Goal: Information Seeking & Learning: Learn about a topic

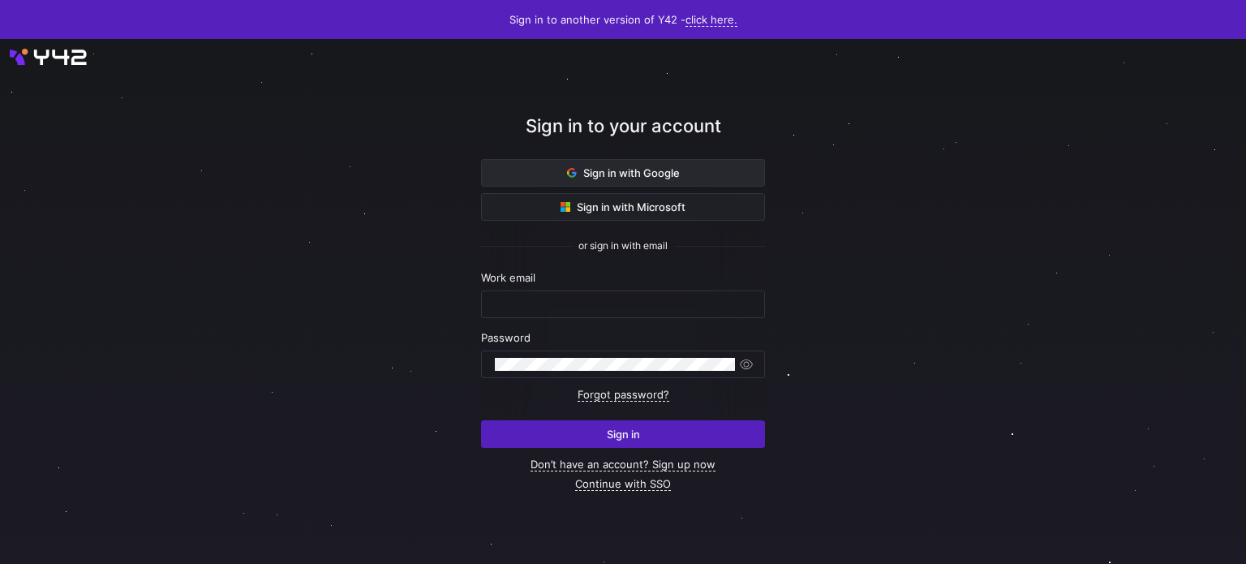
click at [616, 168] on span "Sign in with Google" at bounding box center [623, 172] width 113 height 13
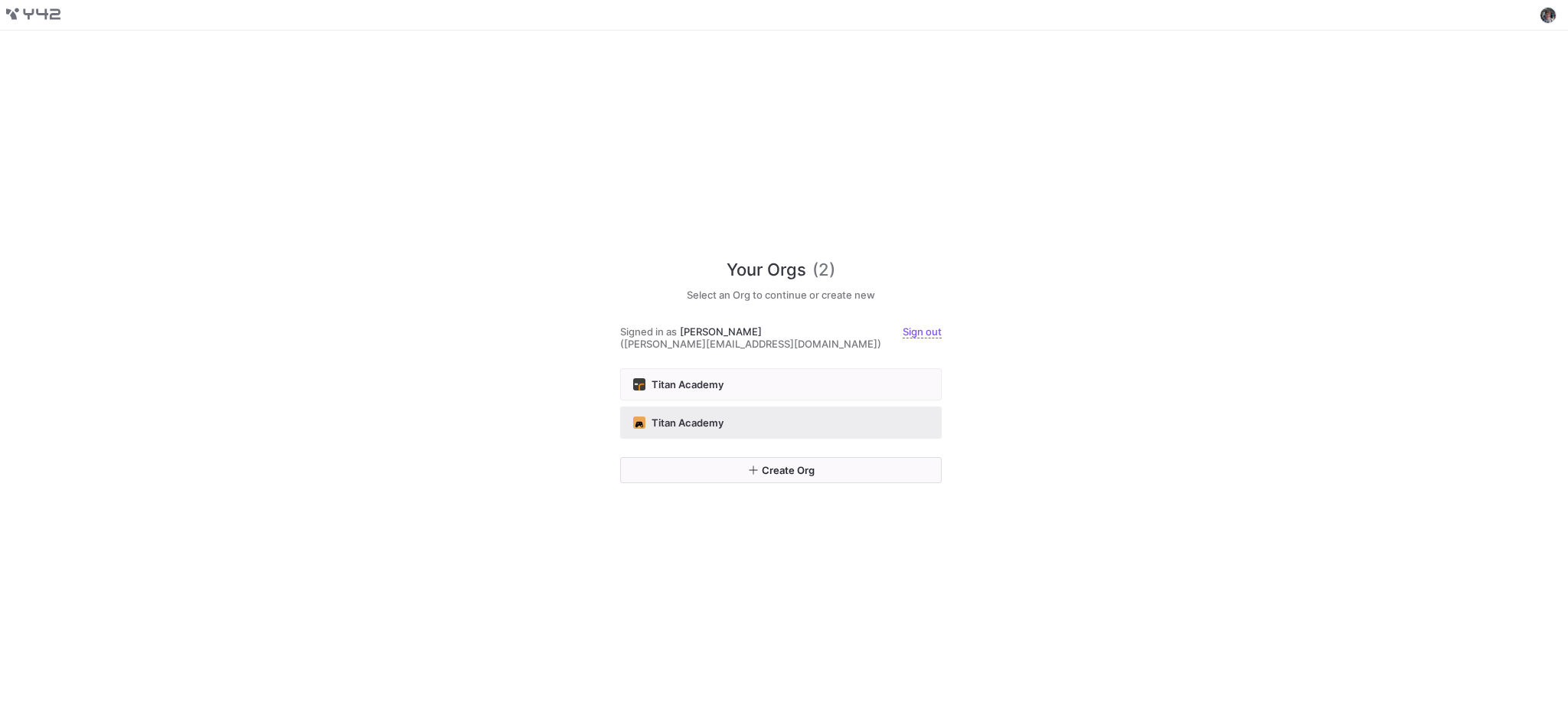
click at [827, 407] on button "Titan Academy" at bounding box center [781, 423] width 322 height 32
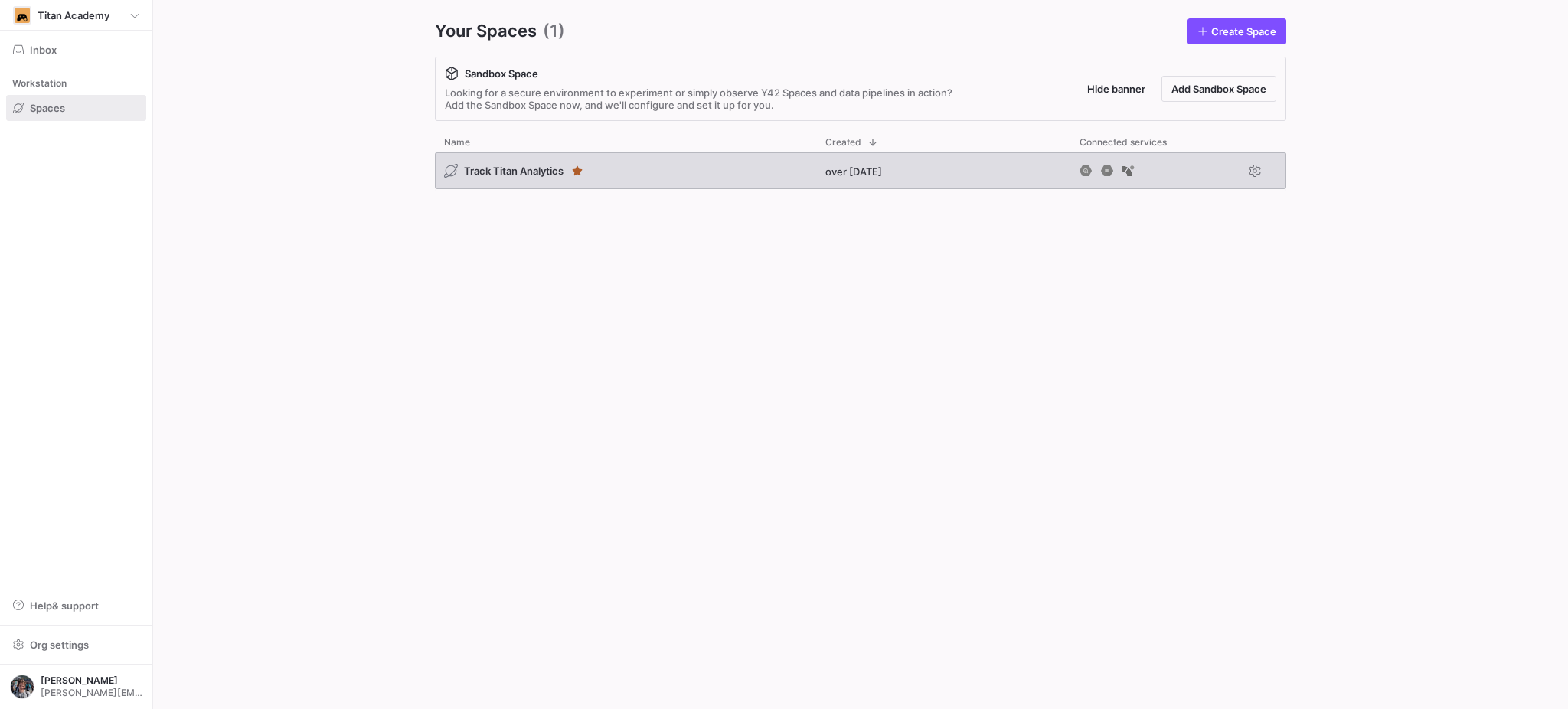
click at [532, 180] on div "Track Titan Analytics" at bounding box center [626, 170] width 381 height 37
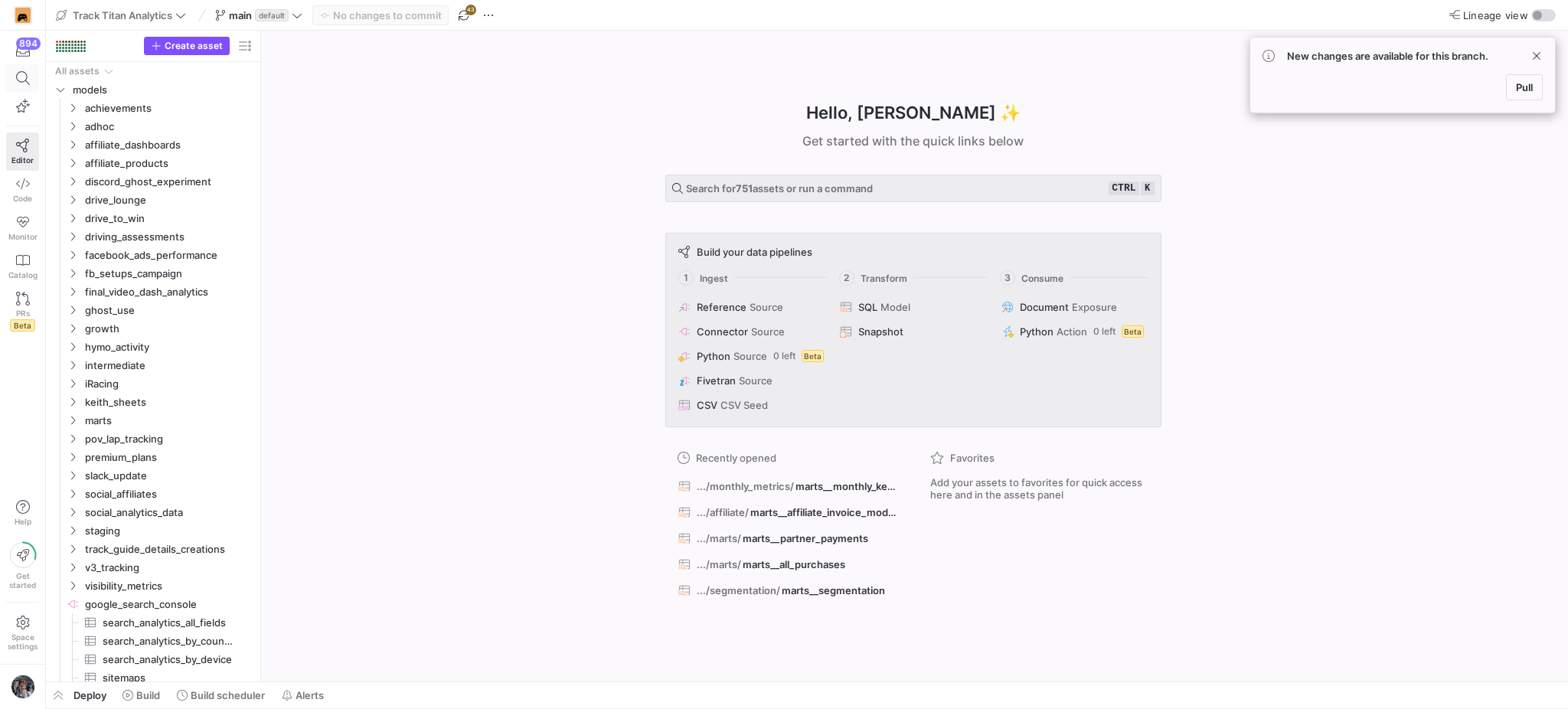
click at [22, 85] on span at bounding box center [22, 78] width 31 height 26
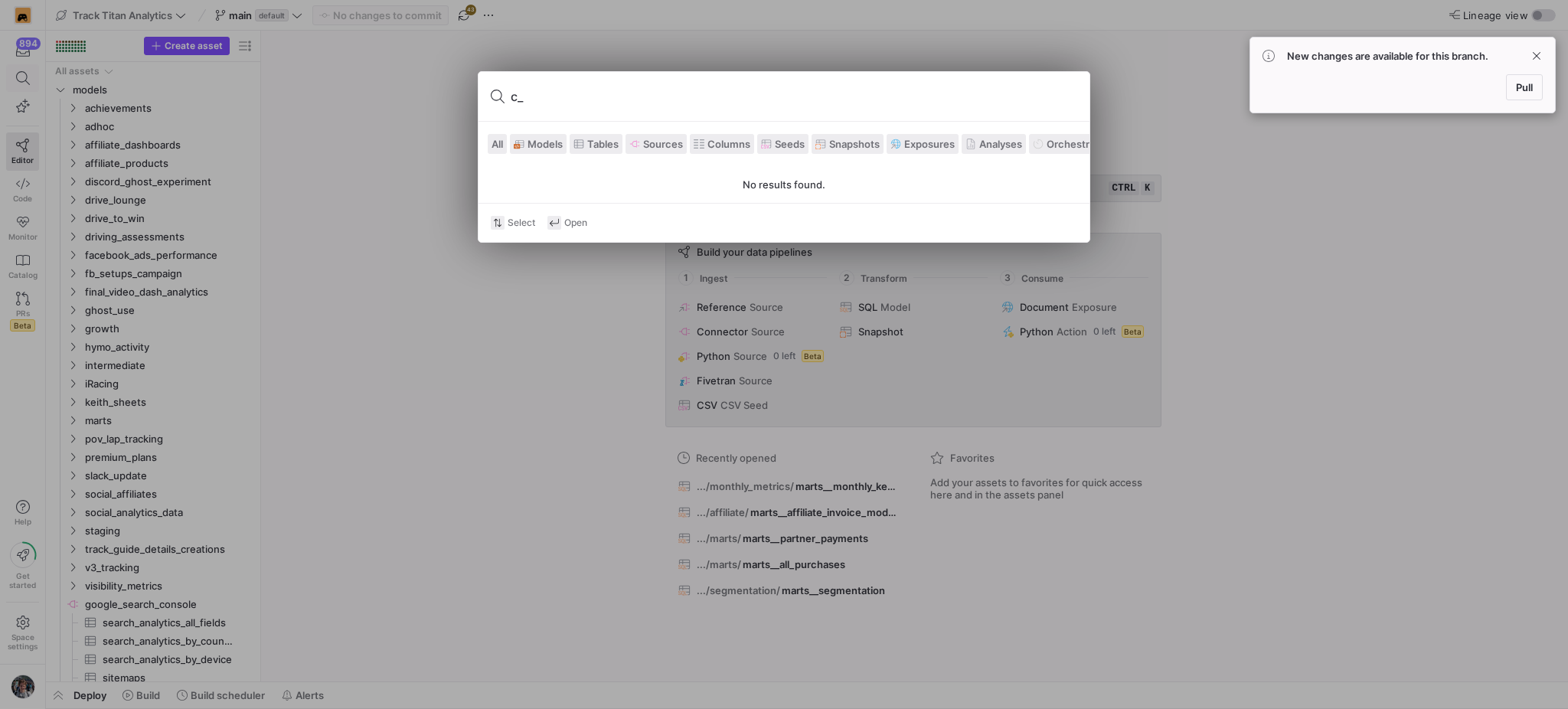
type input "c"
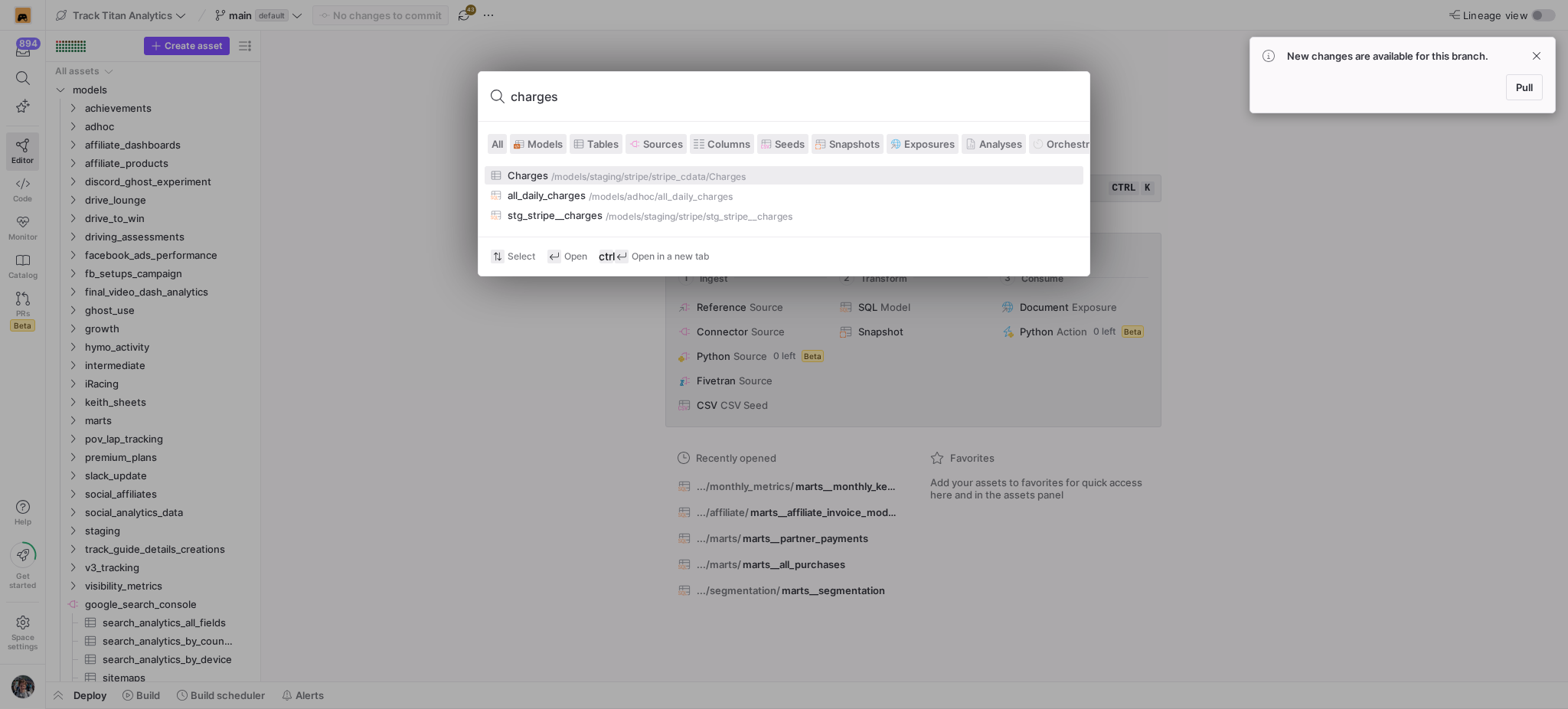
type input "charges"
click at [579, 175] on div "/models/" at bounding box center [570, 177] width 39 height 10
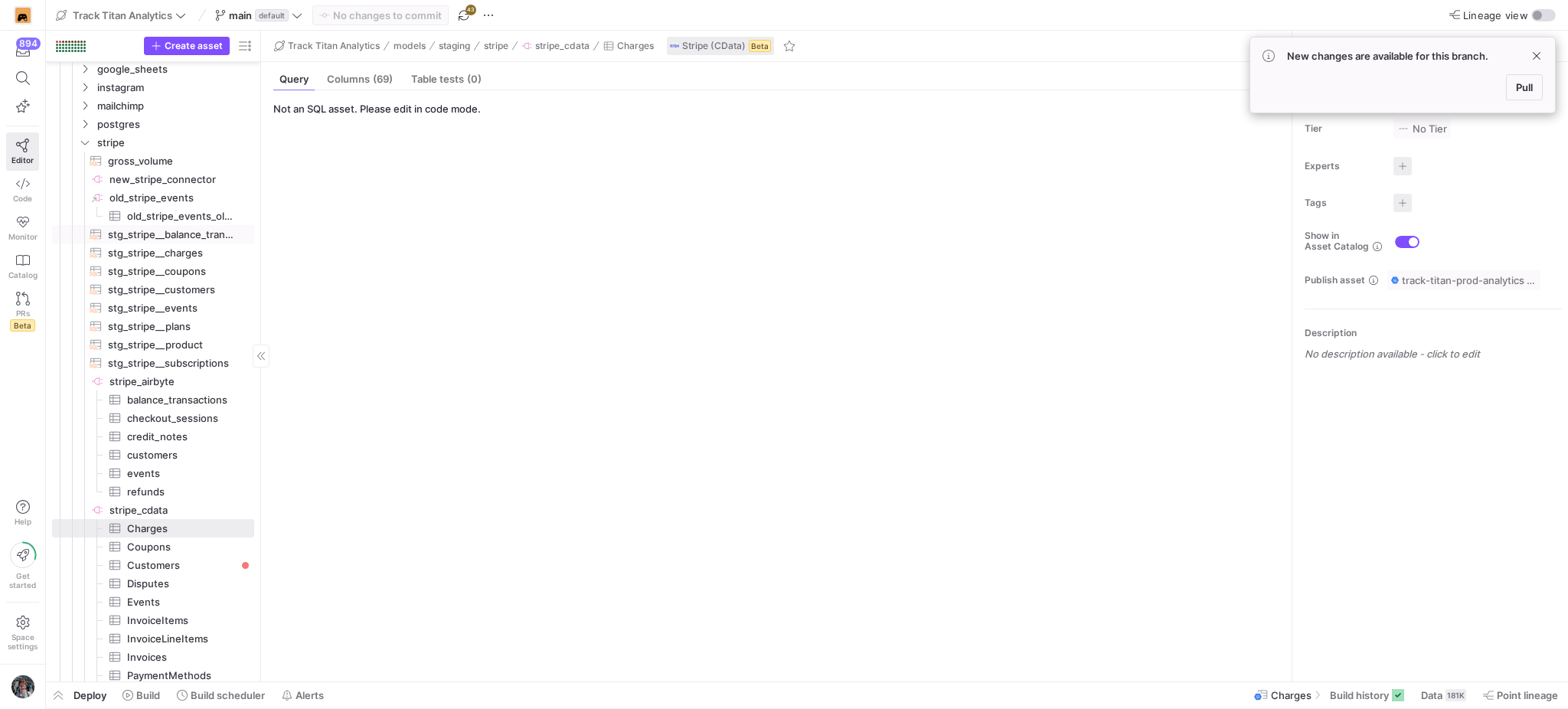
scroll to position [593, 0]
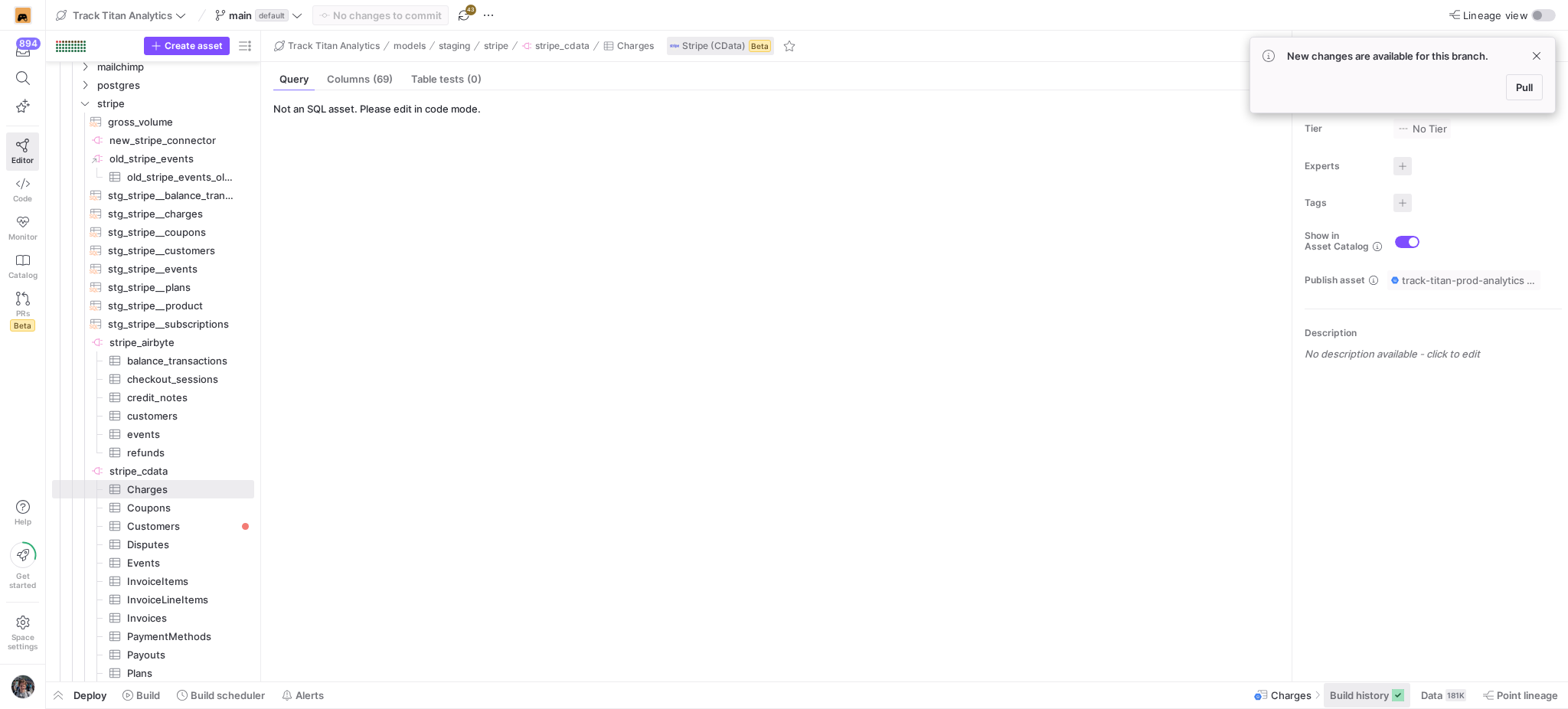
click at [1355, 691] on span "Build history" at bounding box center [1359, 695] width 59 height 12
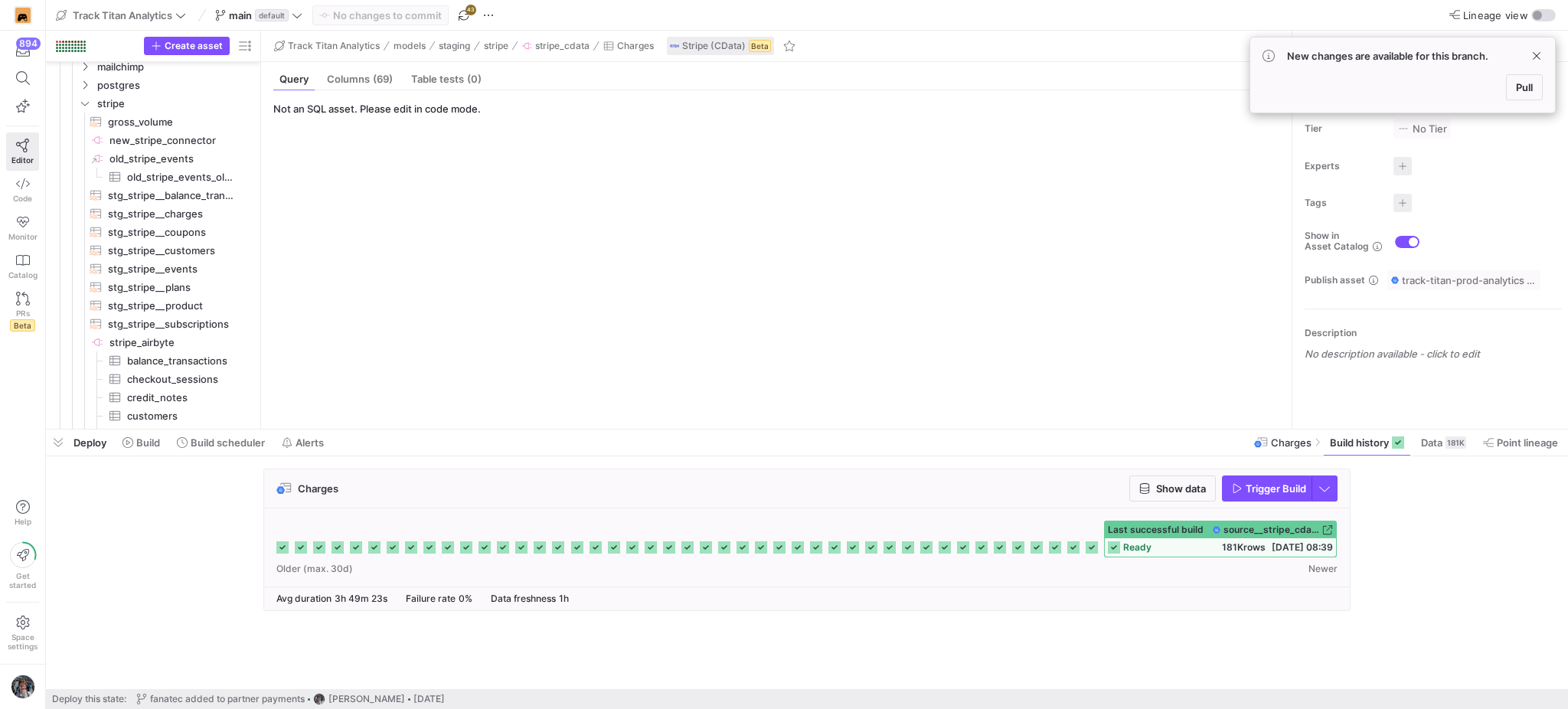
click at [1094, 549] on icon at bounding box center [1091, 547] width 12 height 12
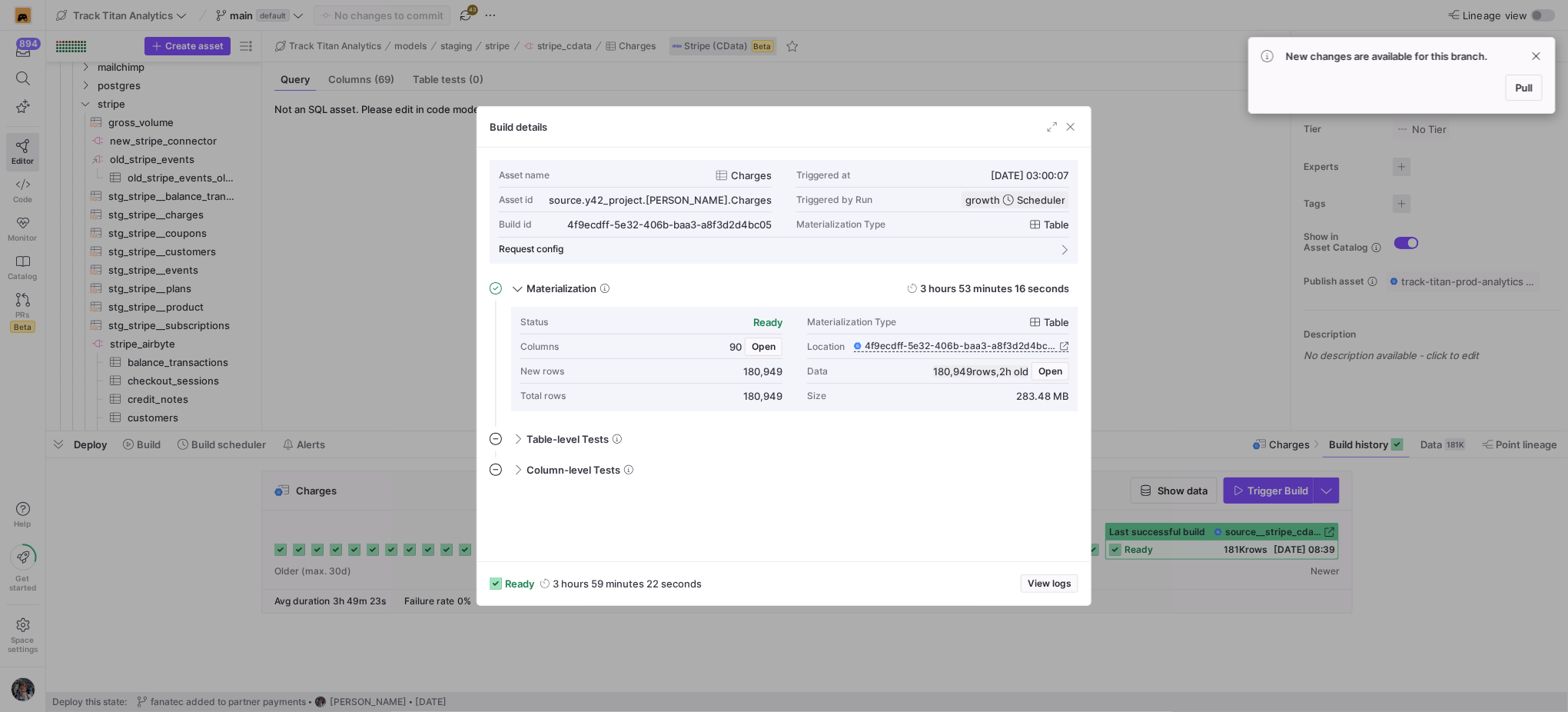
click at [1173, 363] on div at bounding box center [784, 356] width 1568 height 712
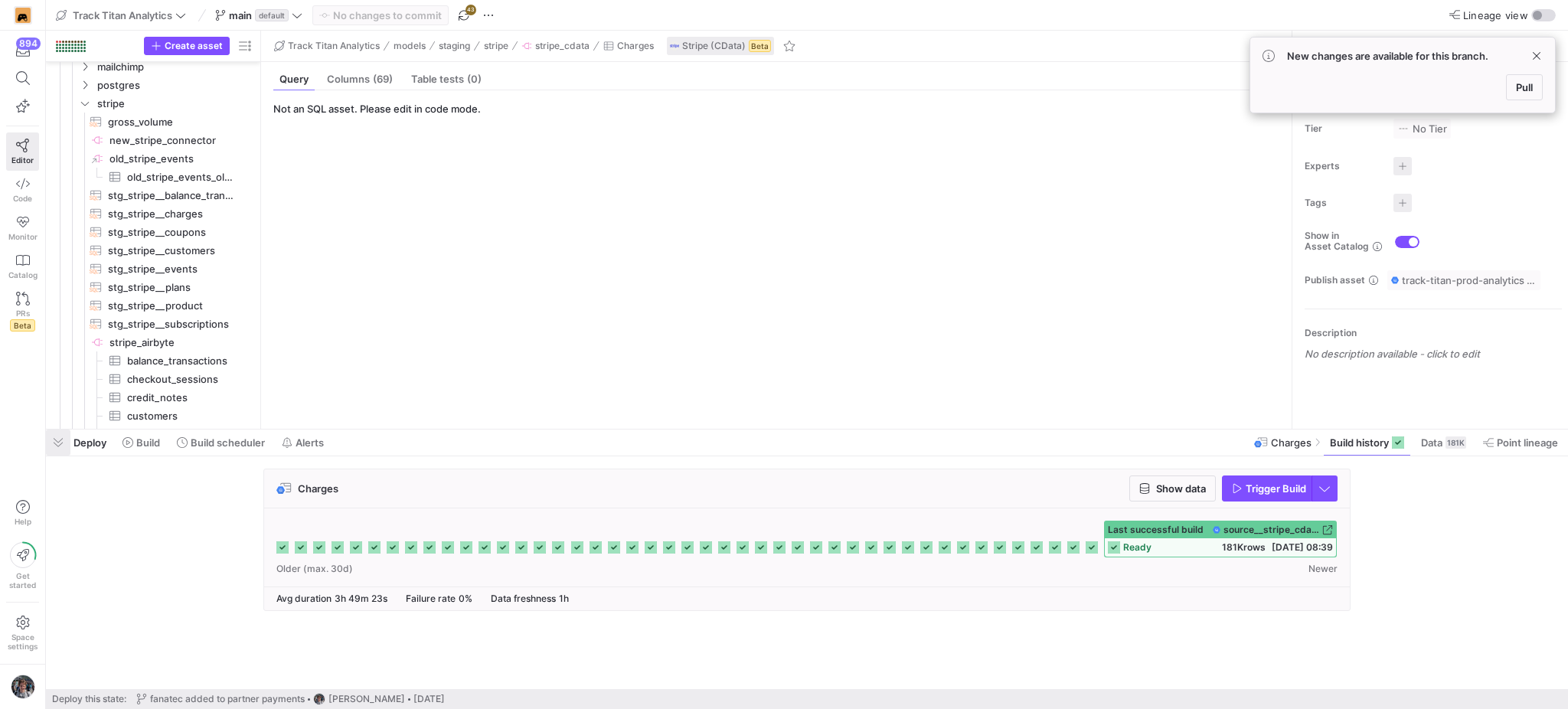
click at [59, 446] on span "button" at bounding box center [59, 443] width 25 height 26
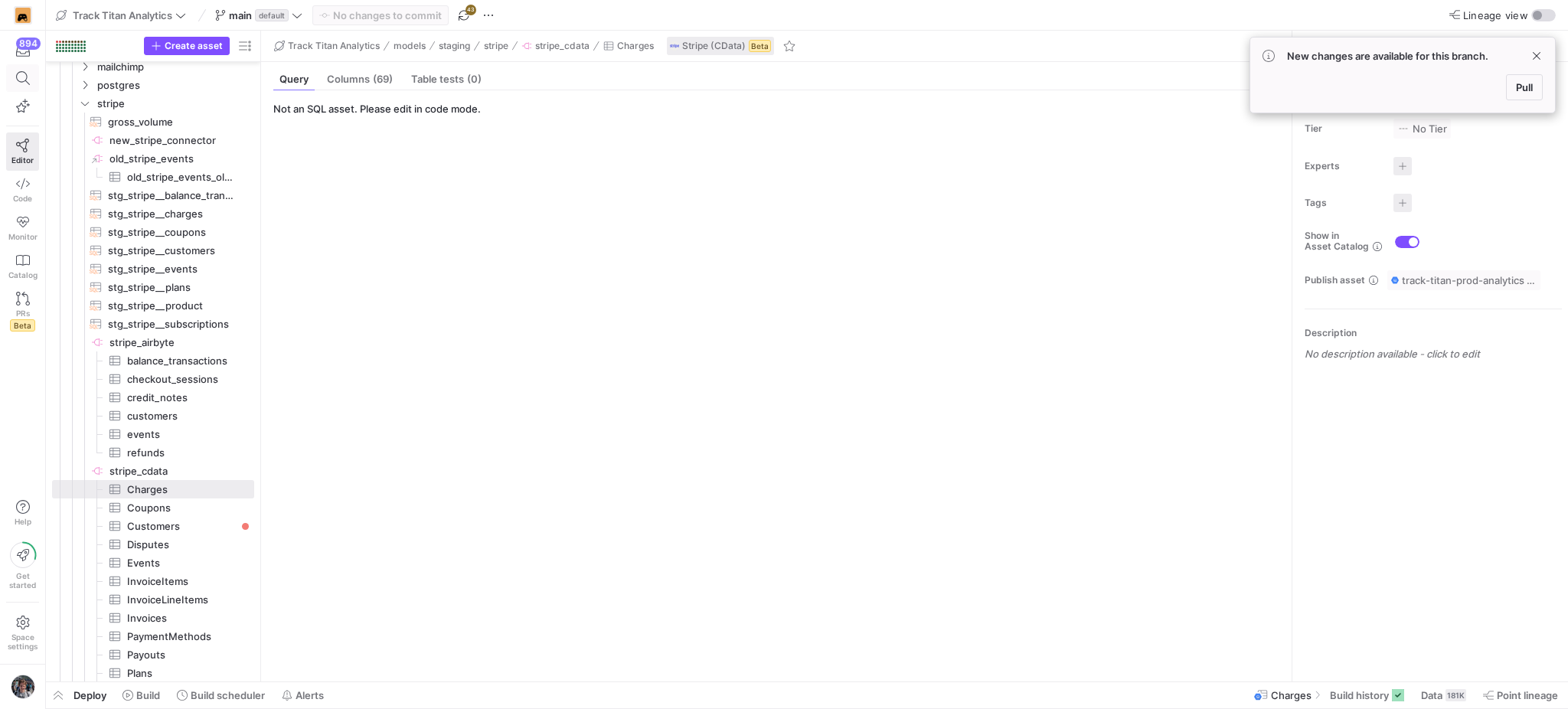
click at [29, 87] on span at bounding box center [22, 78] width 31 height 26
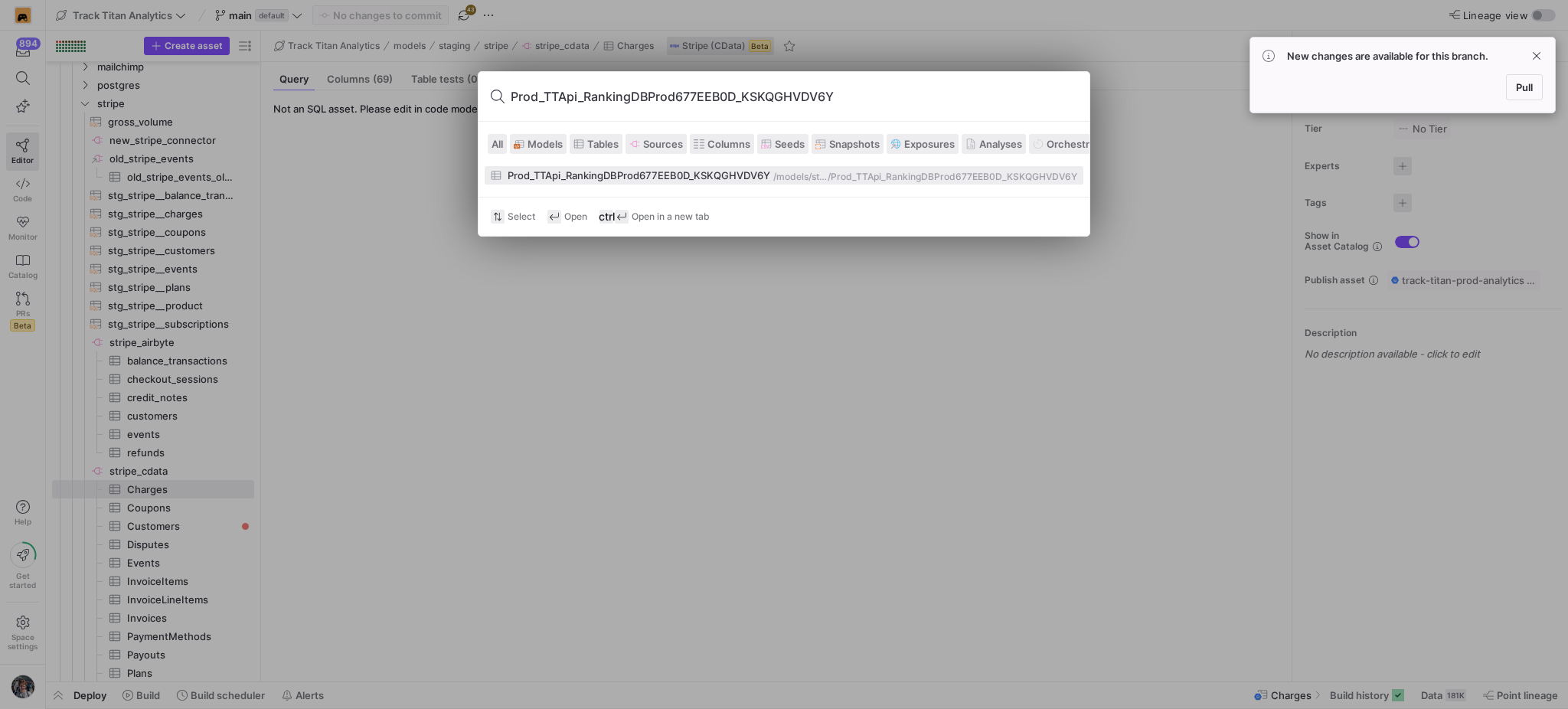
type input "Prod_TTApi_RankingDBProd677EEB0D_KSKQGHVDV6Y"
click at [890, 180] on div "/Prod_TTApi_RankingDBProd677EEB0D_KSKQGHVDV6Y" at bounding box center [953, 177] width 249 height 10
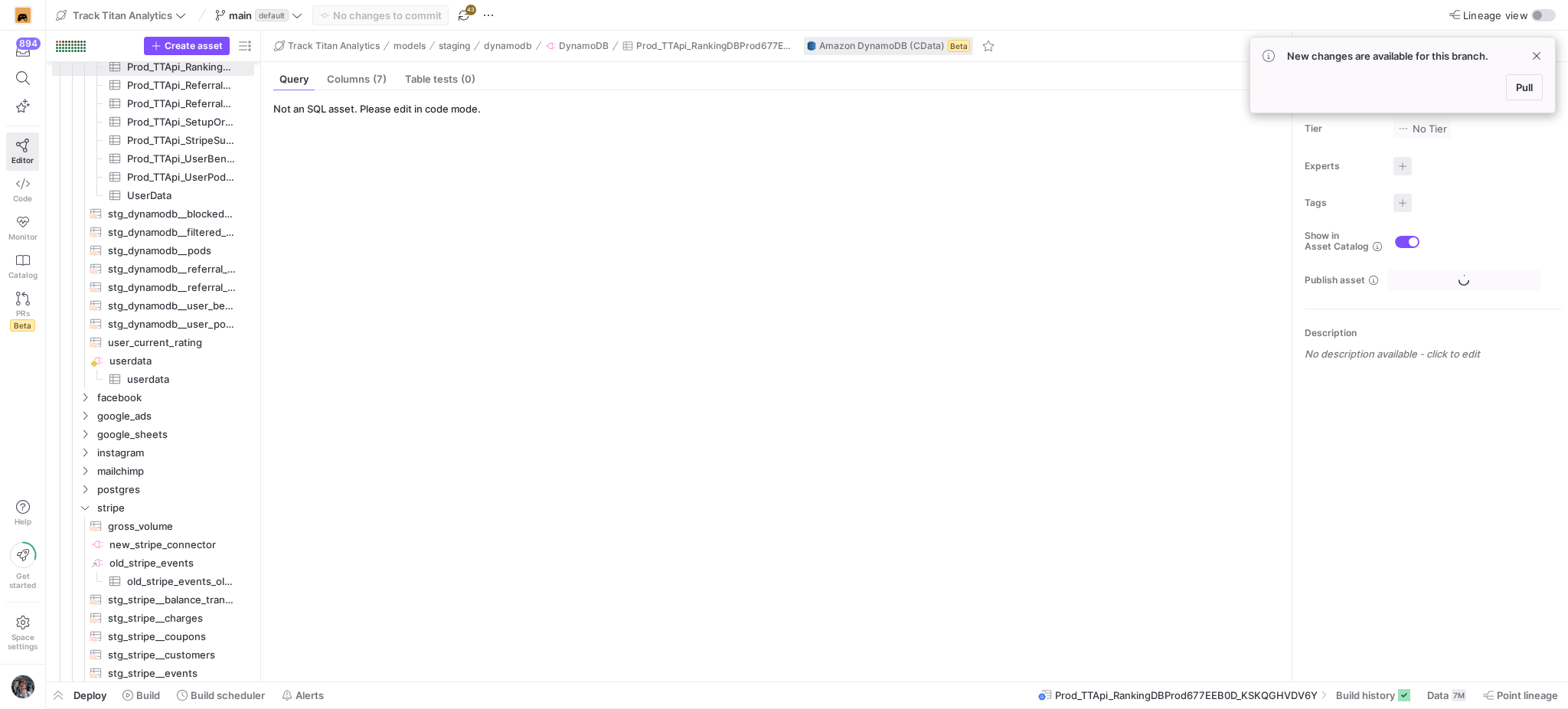
scroll to position [588, 0]
click at [1342, 691] on span "Build history" at bounding box center [1365, 695] width 59 height 12
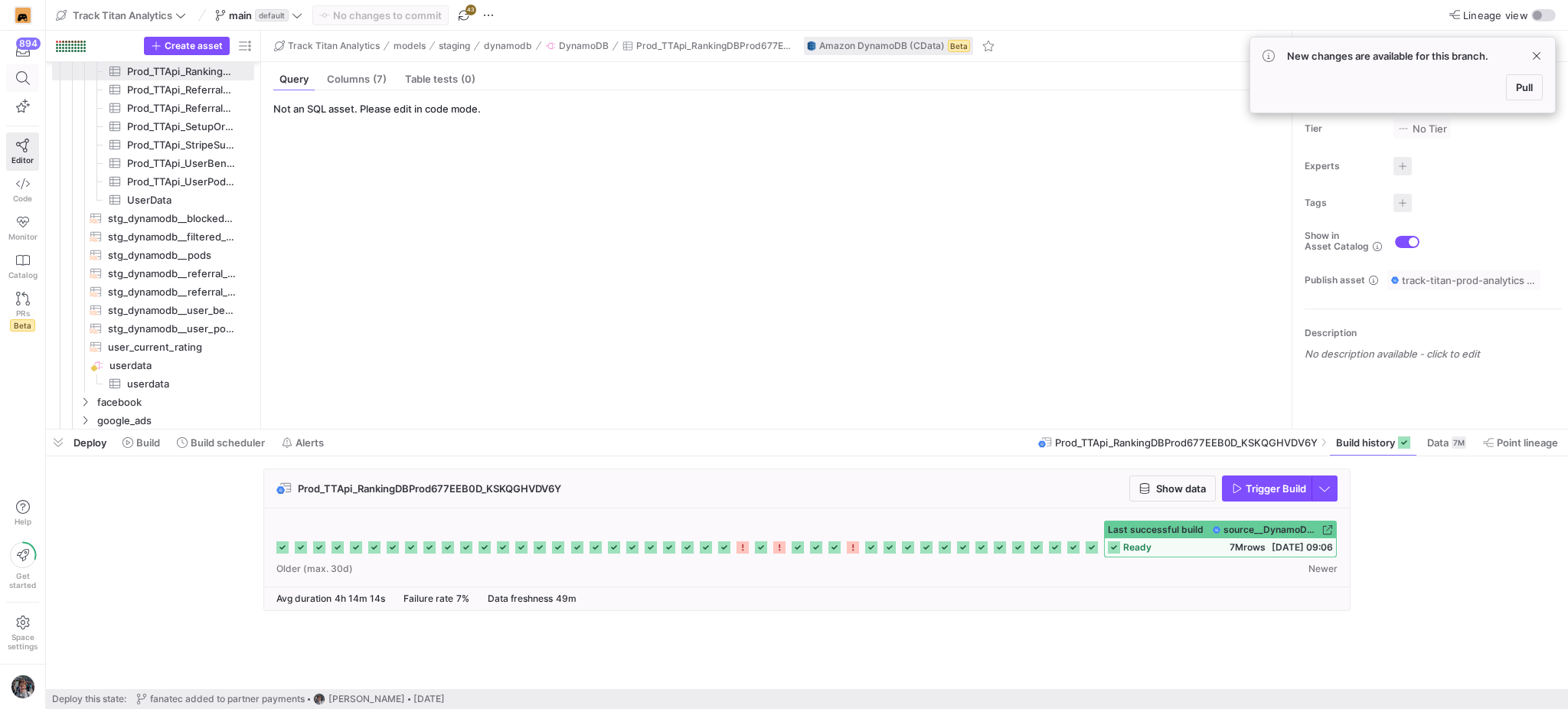
click at [20, 73] on icon at bounding box center [23, 77] width 14 height 14
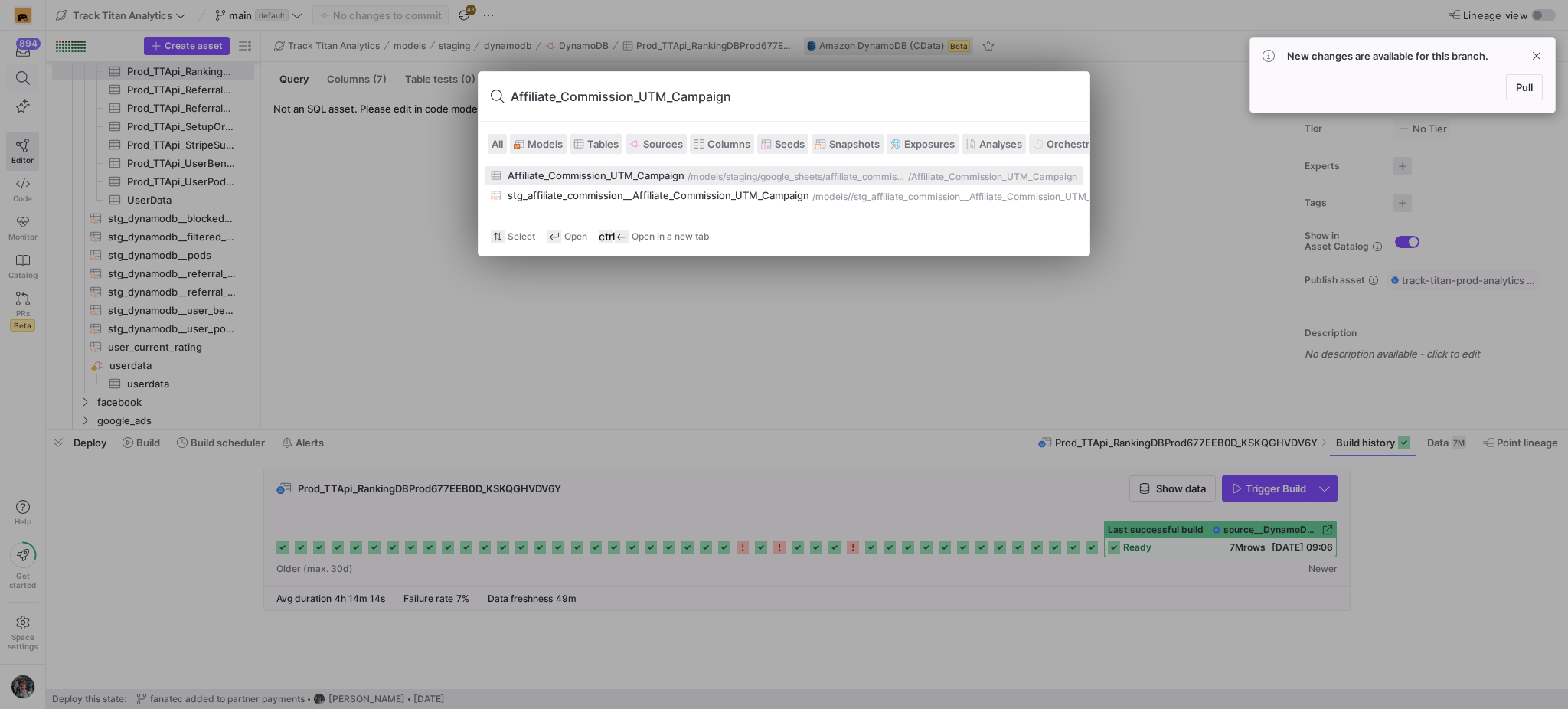
type input "Affiliate_Commission_UTM_Campaign"
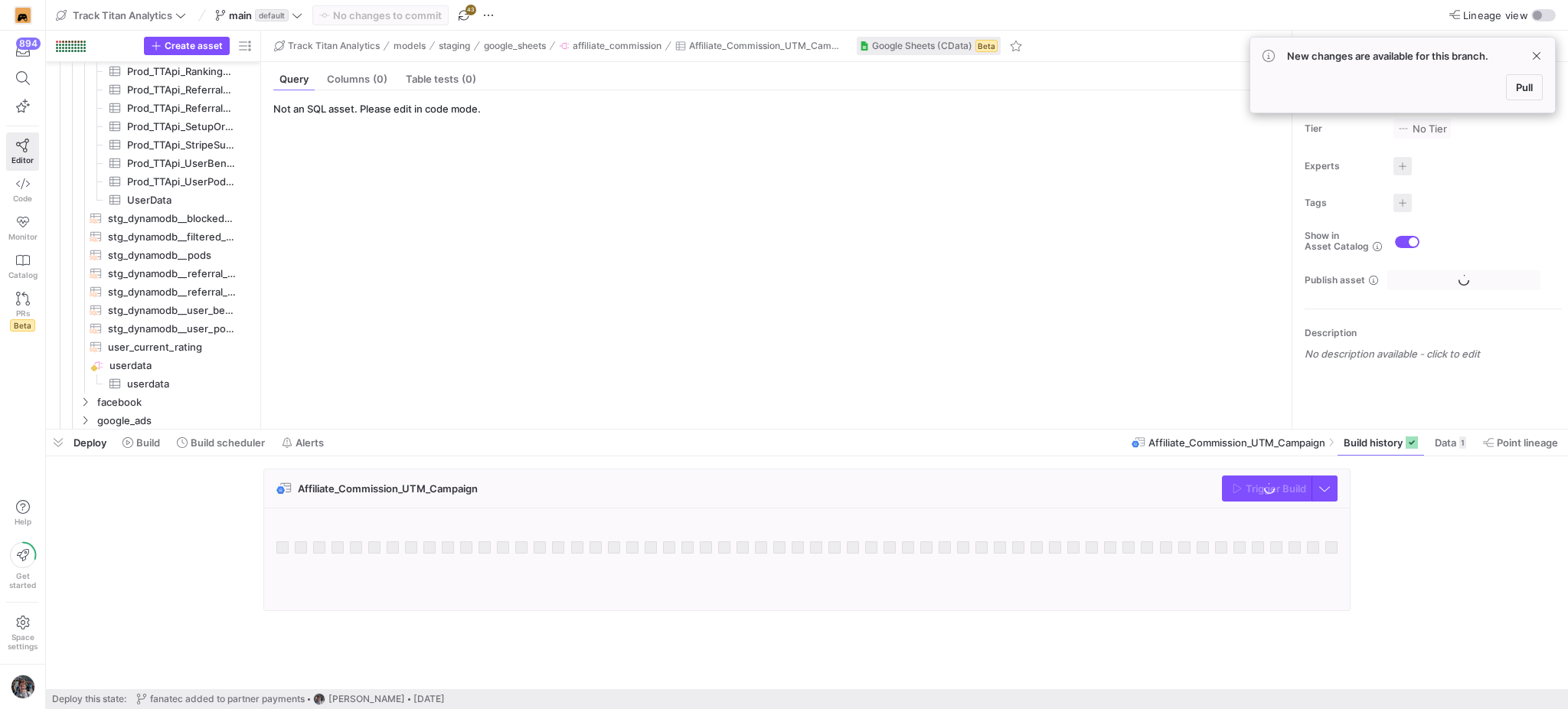
scroll to position [699, 0]
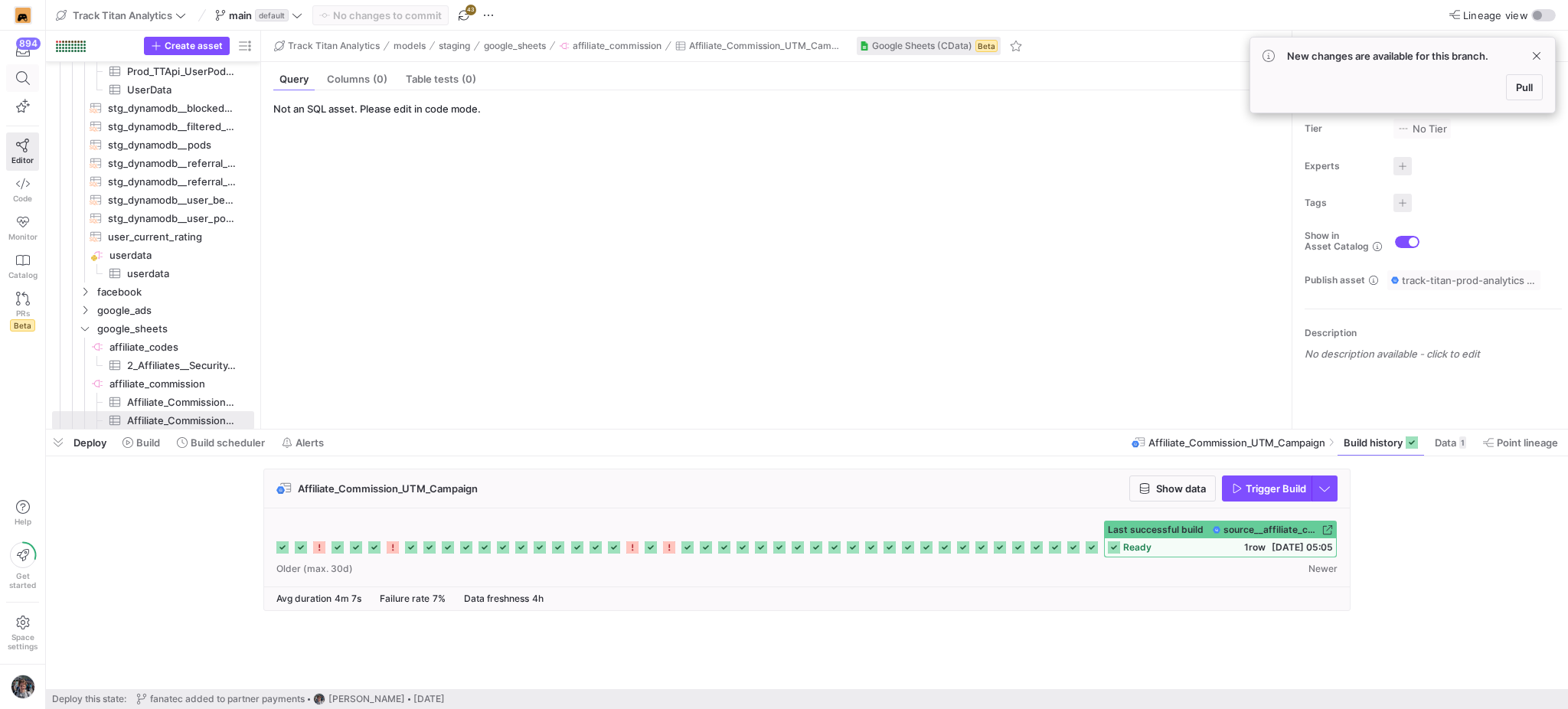
click at [18, 75] on icon at bounding box center [23, 77] width 14 height 14
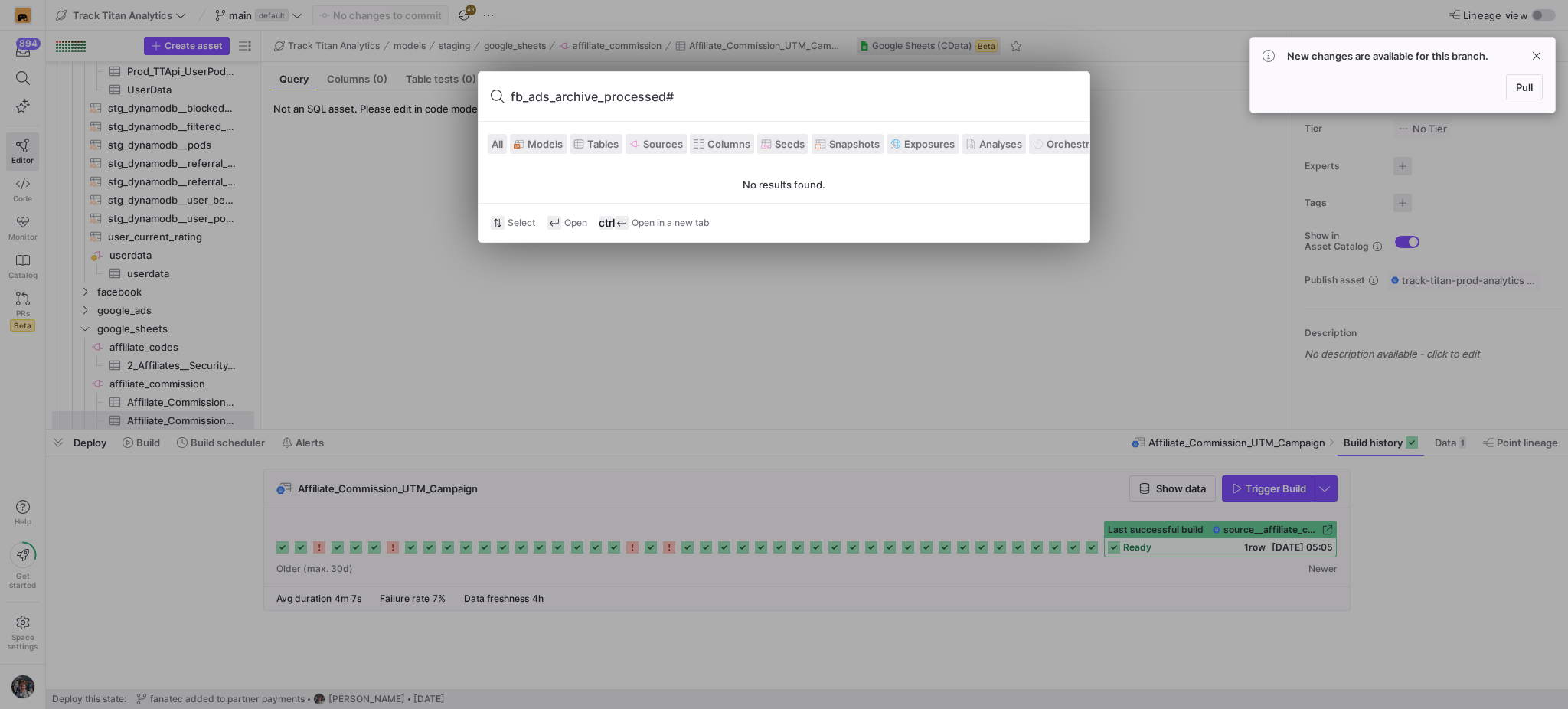
type input "fb_ads_archive_processed"
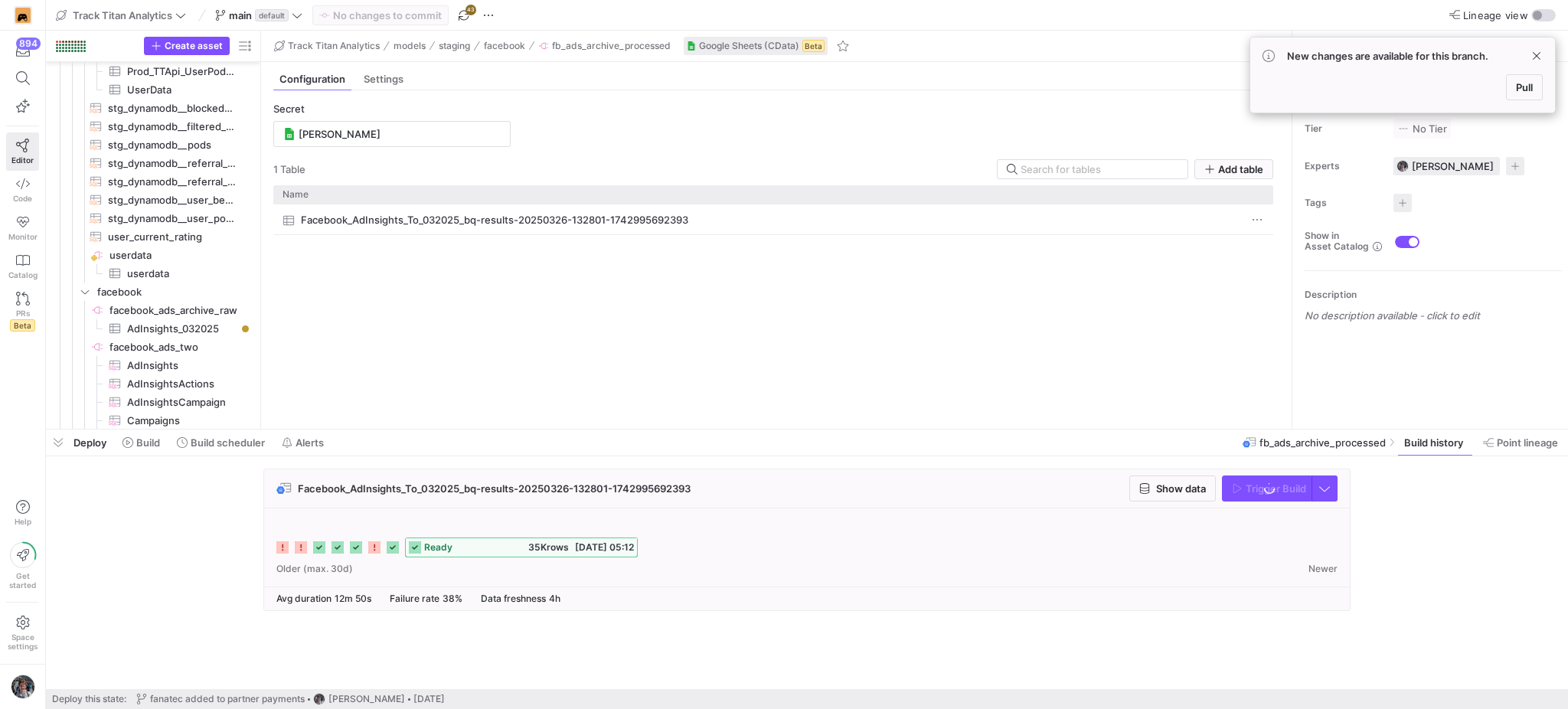
scroll to position [772, 0]
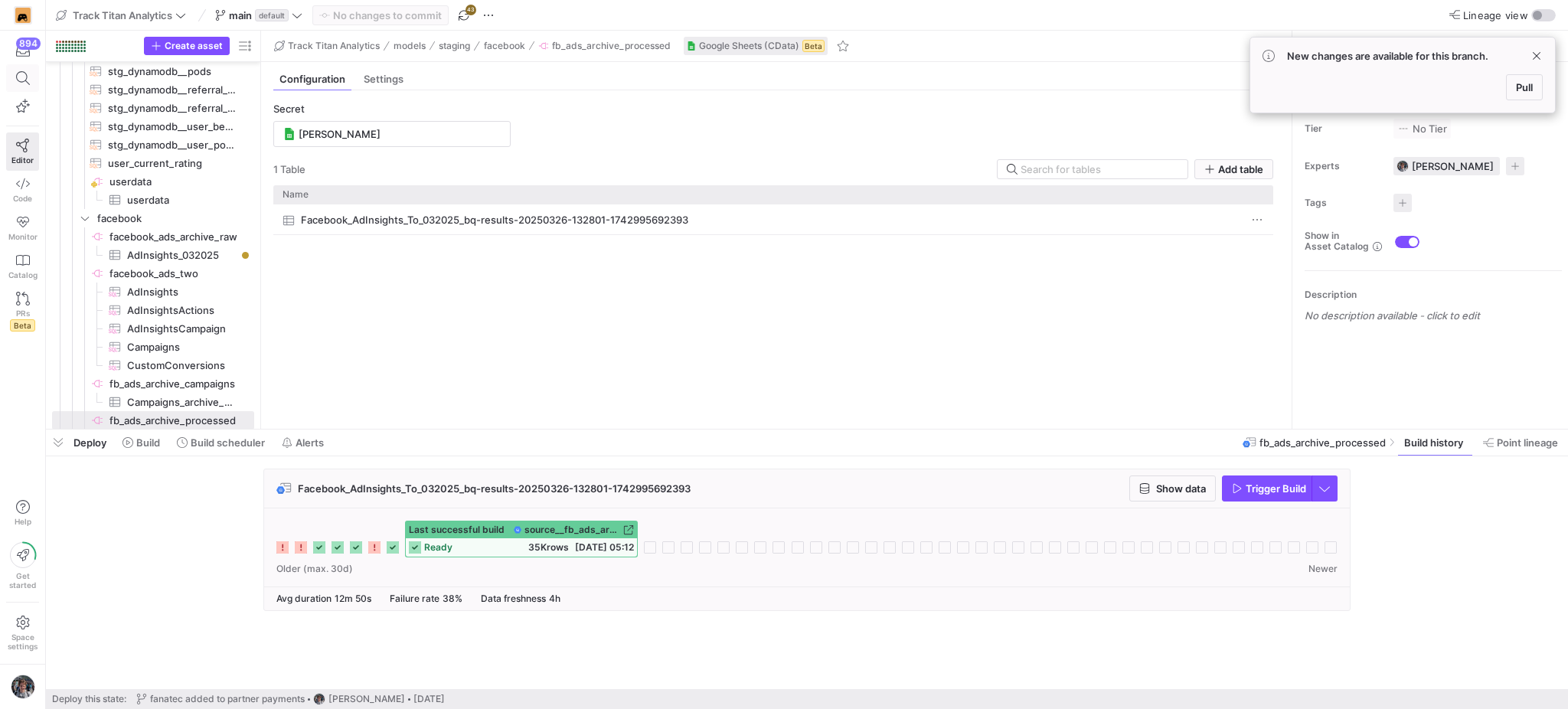
click at [20, 77] on icon at bounding box center [23, 77] width 14 height 14
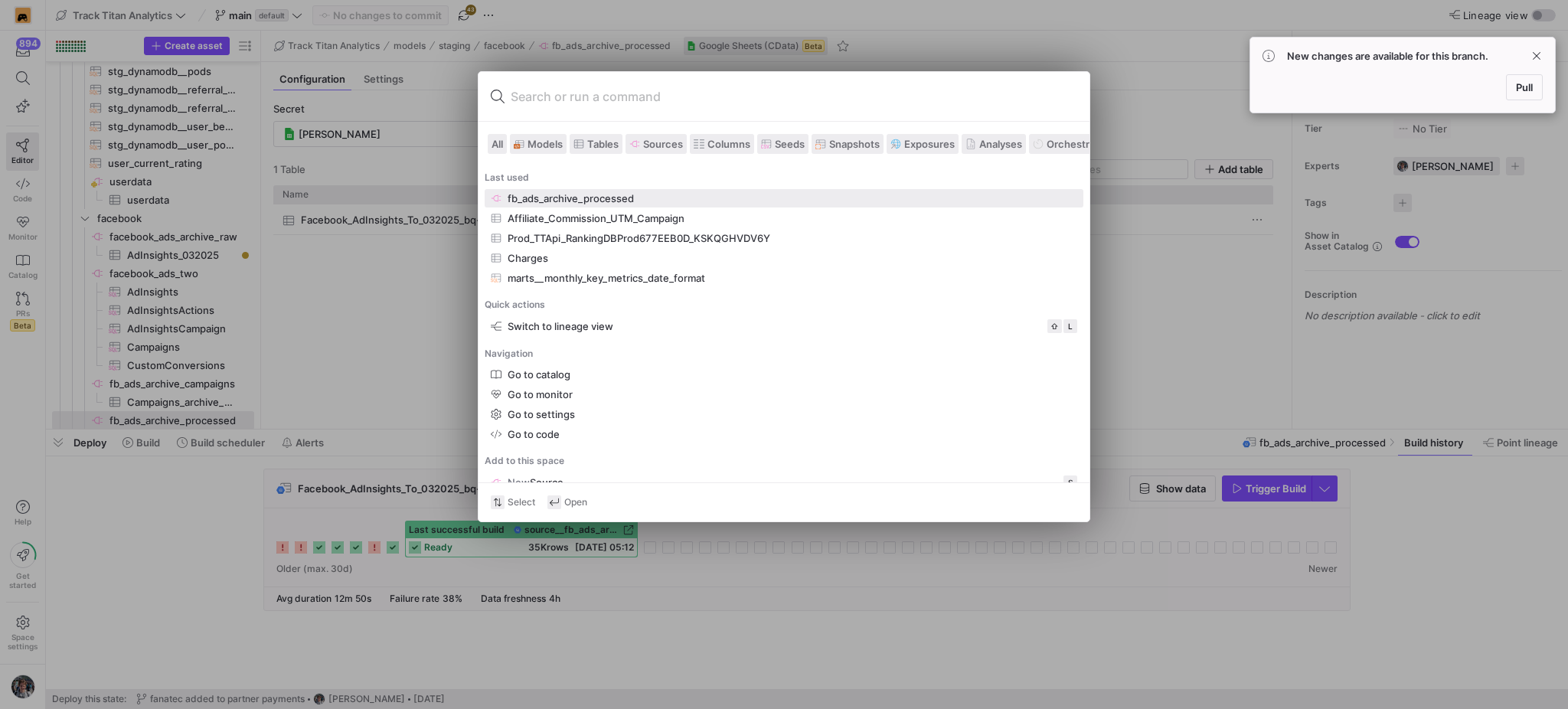
type input "google_ads"
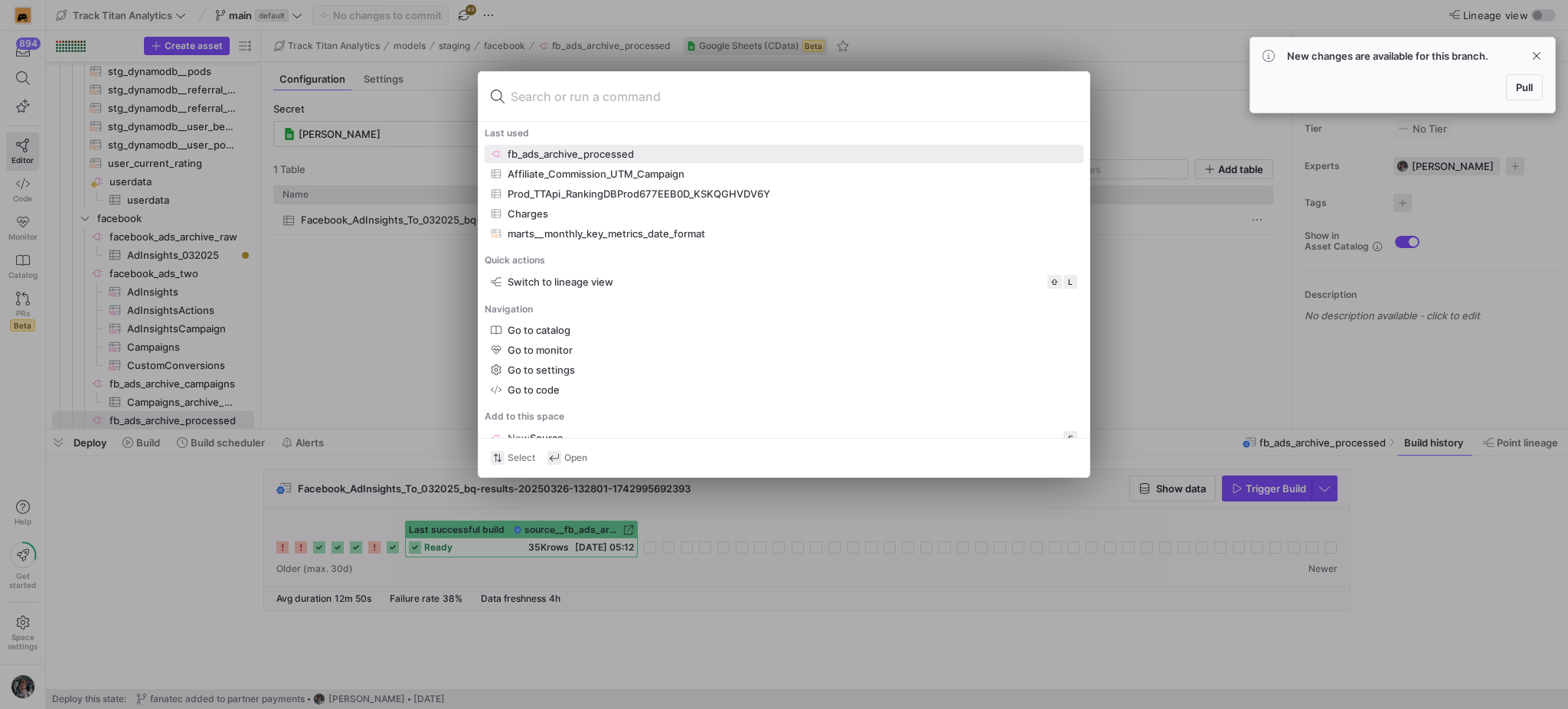
click at [386, 350] on div at bounding box center [784, 354] width 1568 height 709
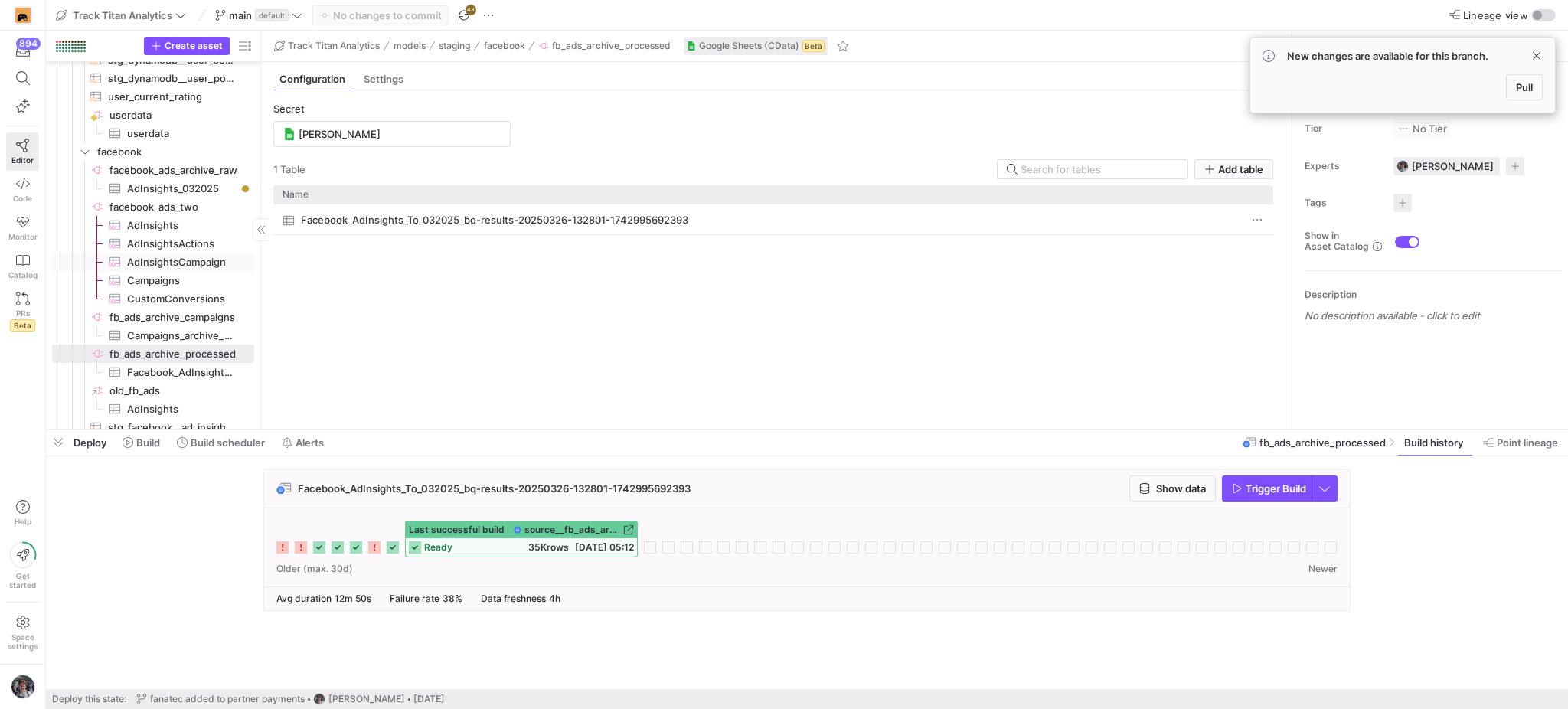
scroll to position [856, 0]
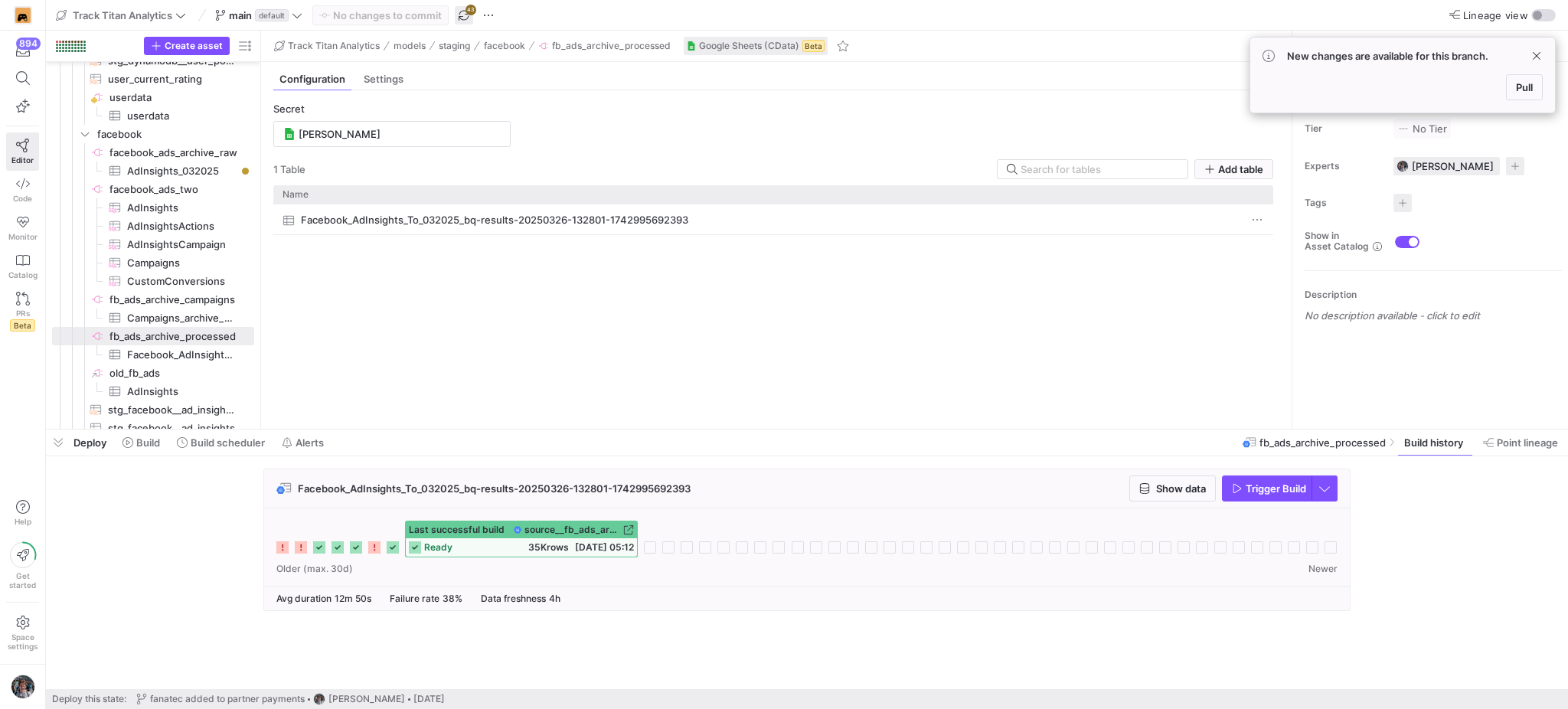
click at [459, 22] on span "button" at bounding box center [464, 14] width 18 height 18
click at [63, 447] on span "button" at bounding box center [59, 443] width 25 height 26
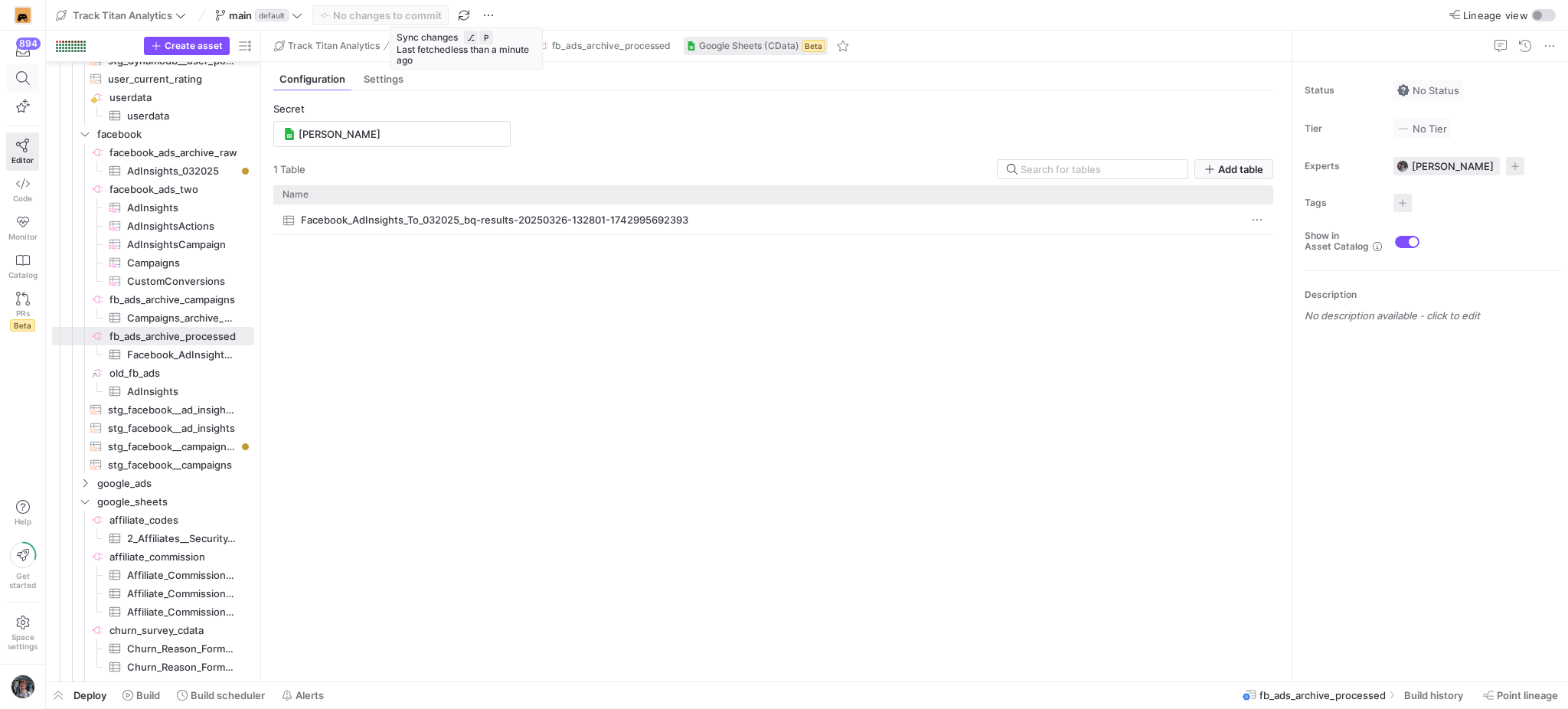
click at [26, 78] on icon at bounding box center [23, 77] width 14 height 14
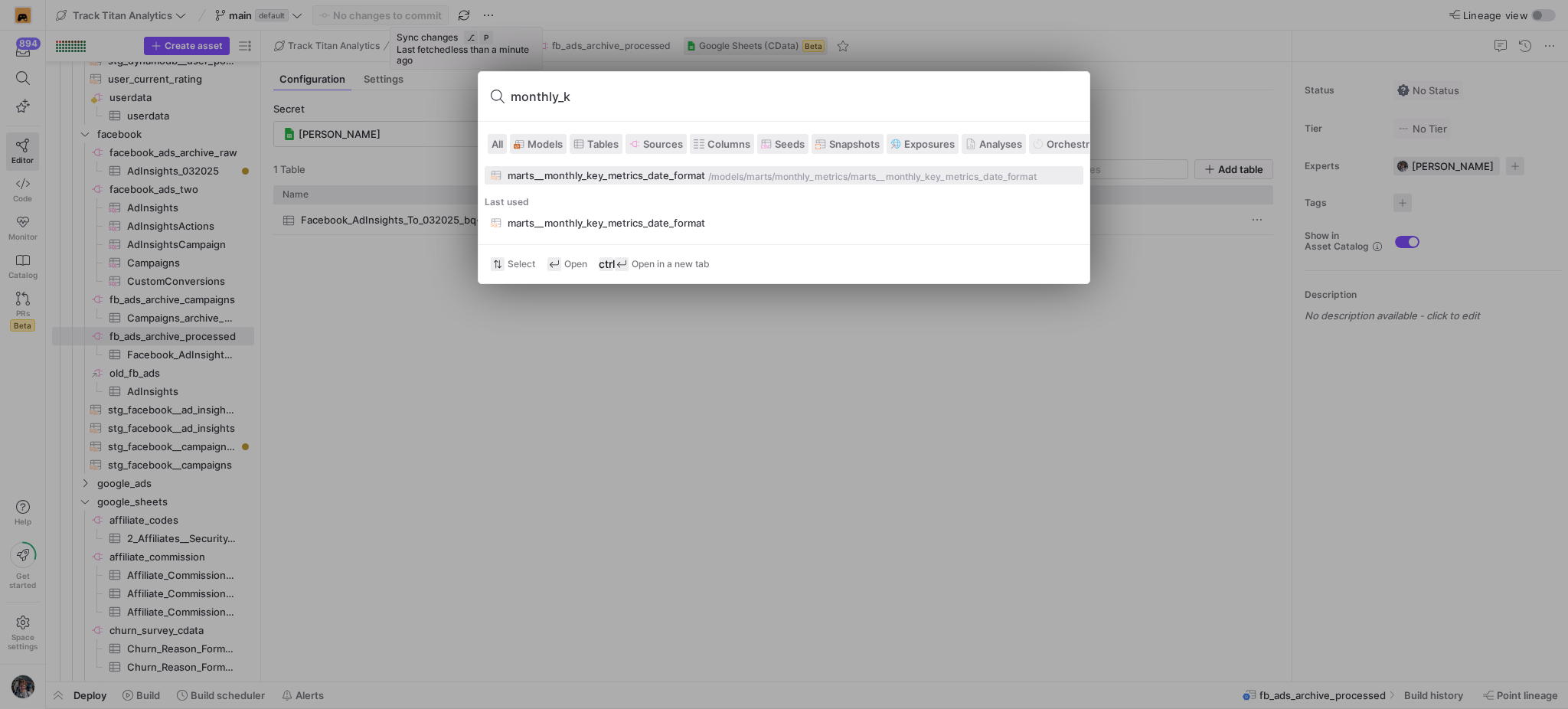
type input "monthly_k"
click at [620, 168] on button "marts__monthly_key_metrics_date_format /models/ marts/monthly_metrics /marts__m…" at bounding box center [784, 175] width 599 height 18
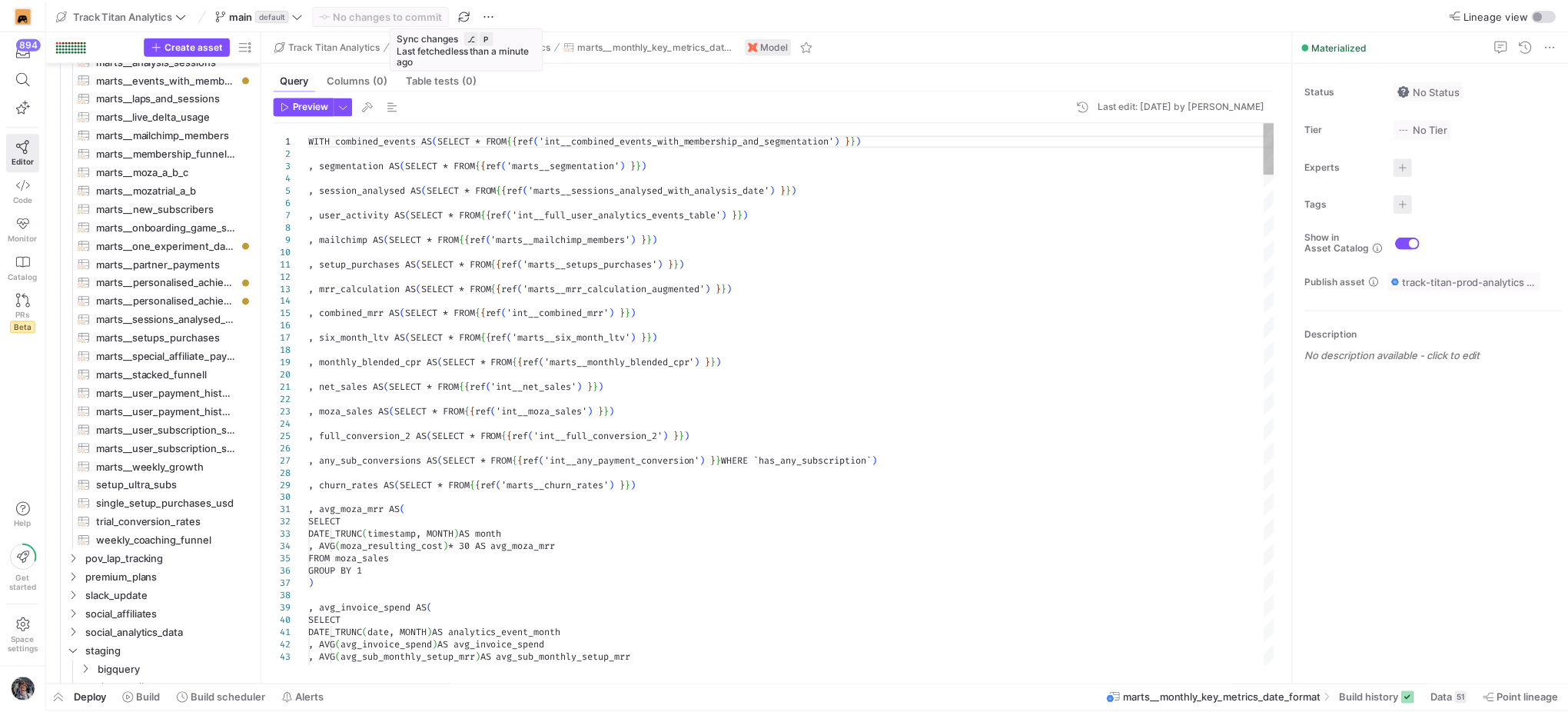
scroll to position [517, 0]
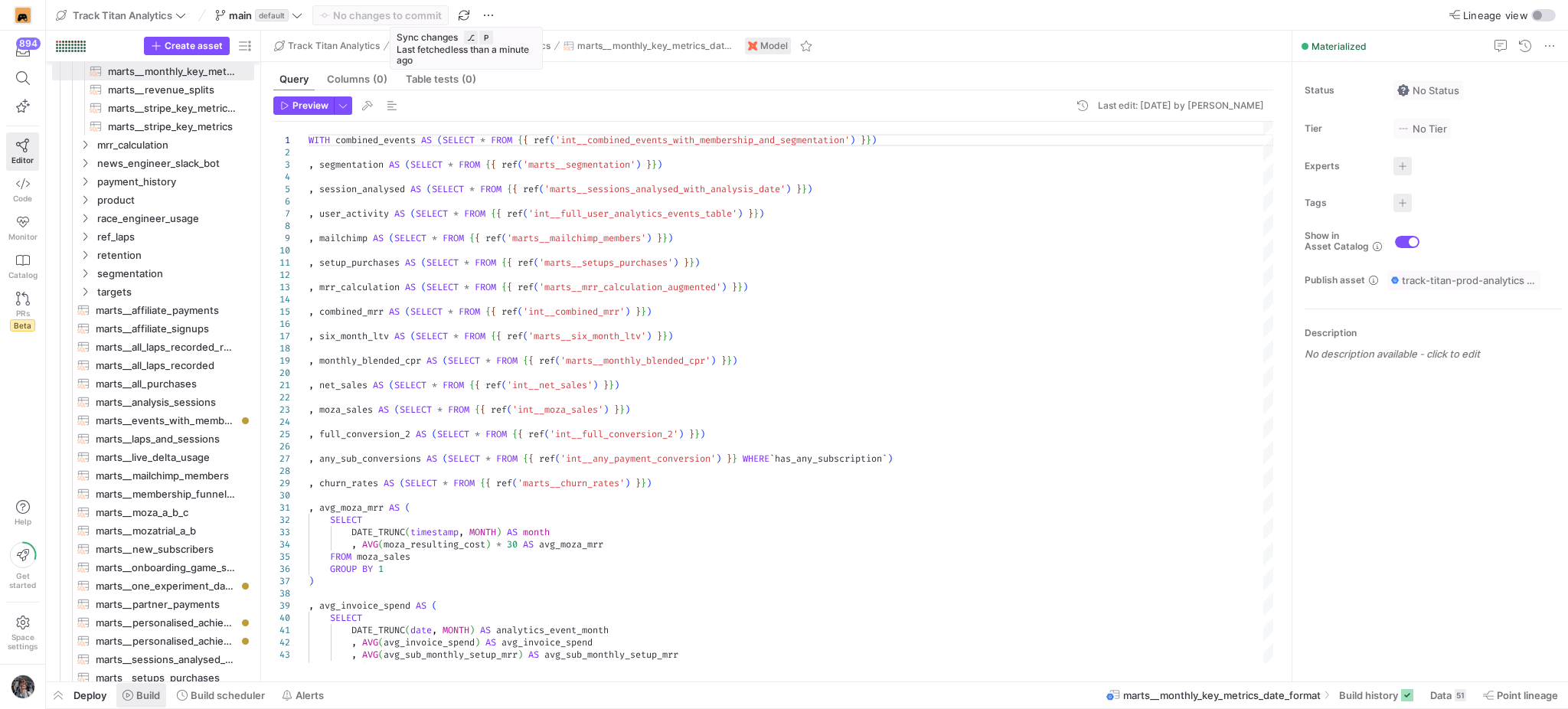
click at [139, 699] on span "Build" at bounding box center [147, 695] width 24 height 12
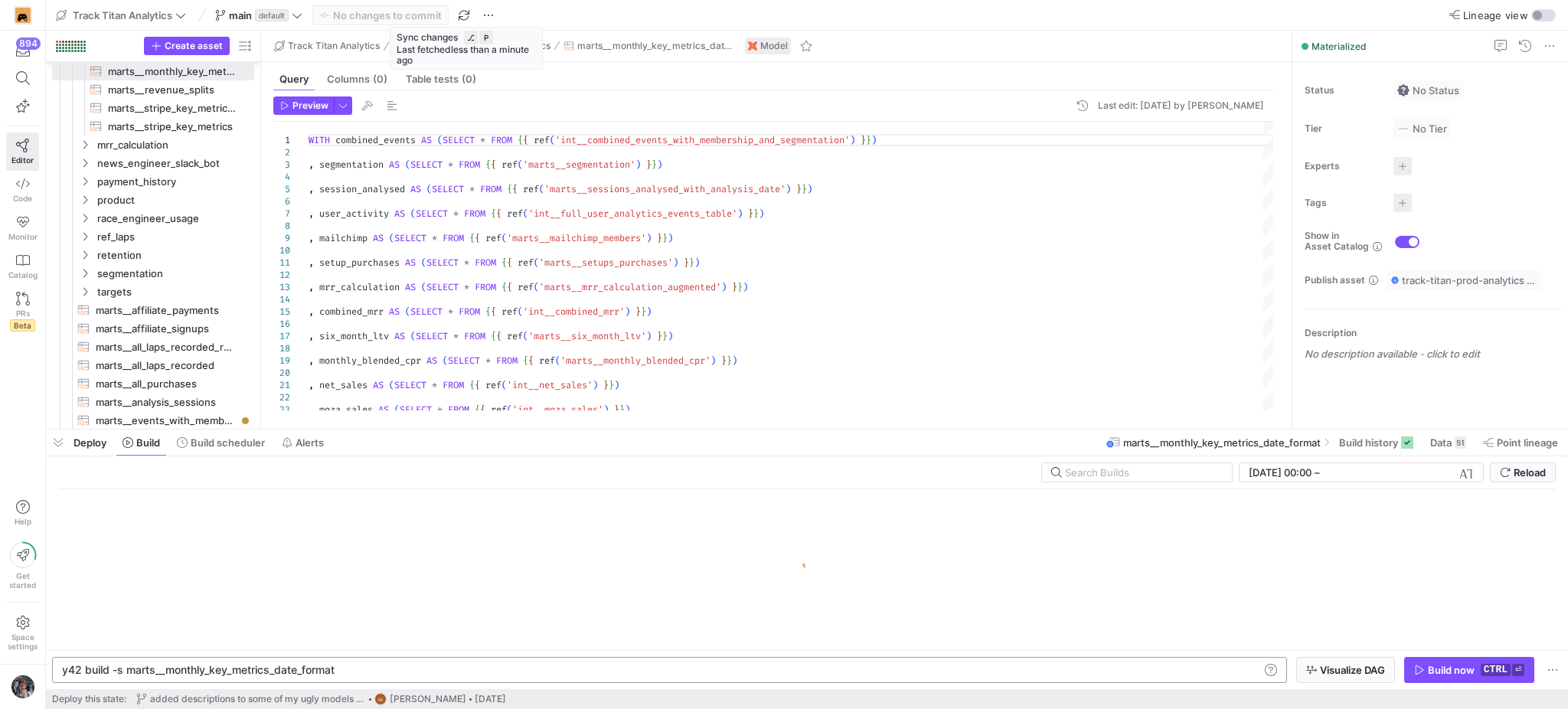
click at [170, 669] on div "y42 build -s marts__monthly_key_metrics_date_forma t" at bounding box center [661, 669] width 1197 height 12
type textarea "y42 build -s +marts__monthly_key_metrics_date_format \ --exclude source:stripe_…"
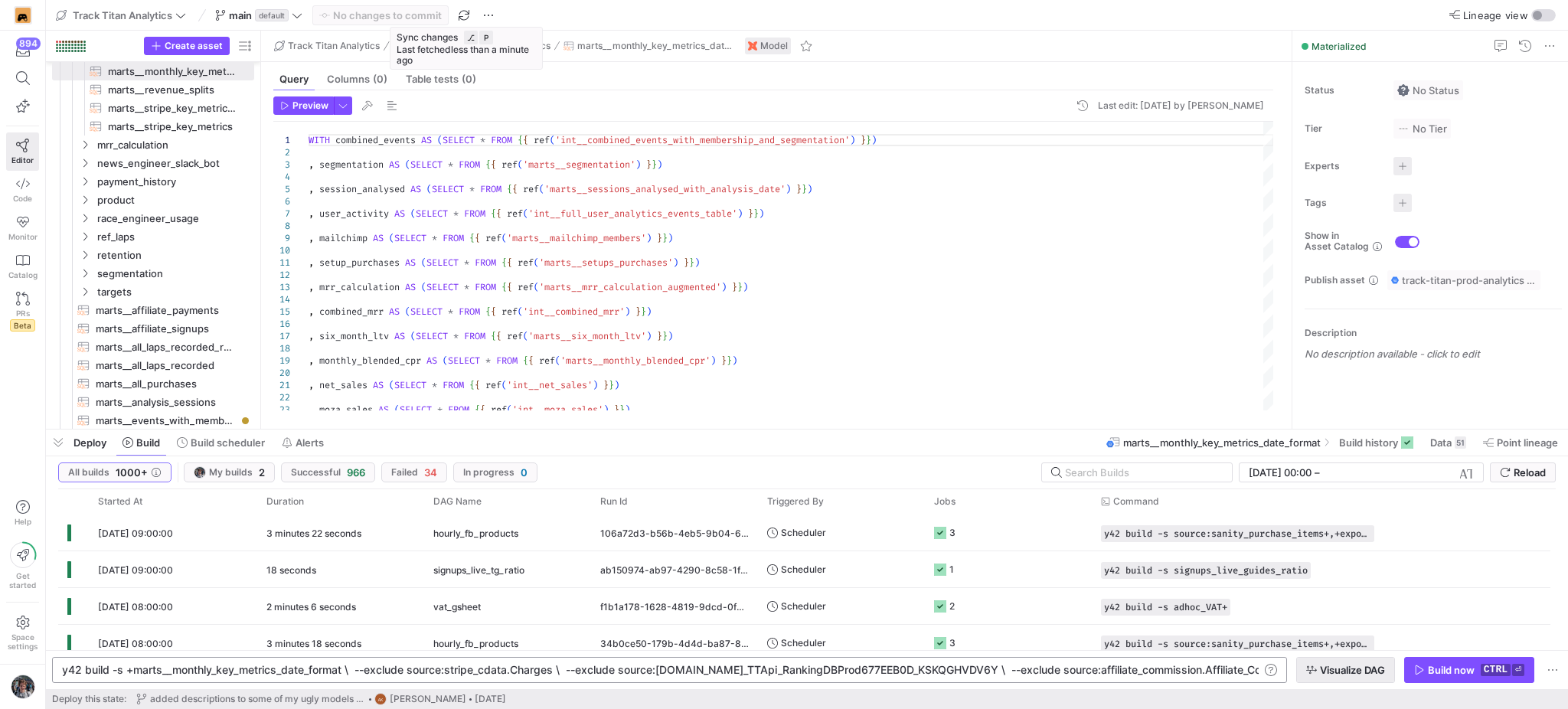
click at [1367, 673] on span "Visualize DAG" at bounding box center [1352, 669] width 65 height 12
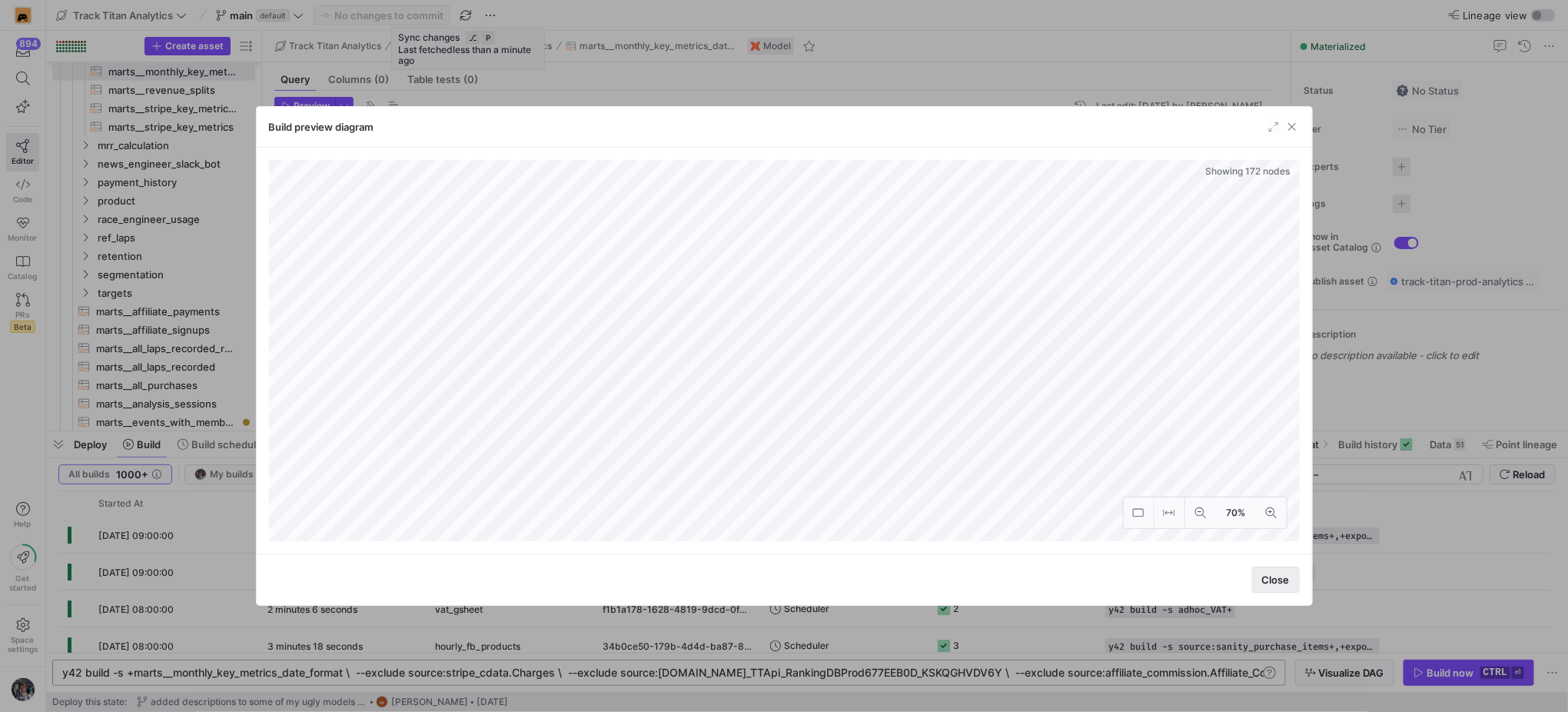
click at [1276, 578] on span "Close" at bounding box center [1275, 579] width 27 height 12
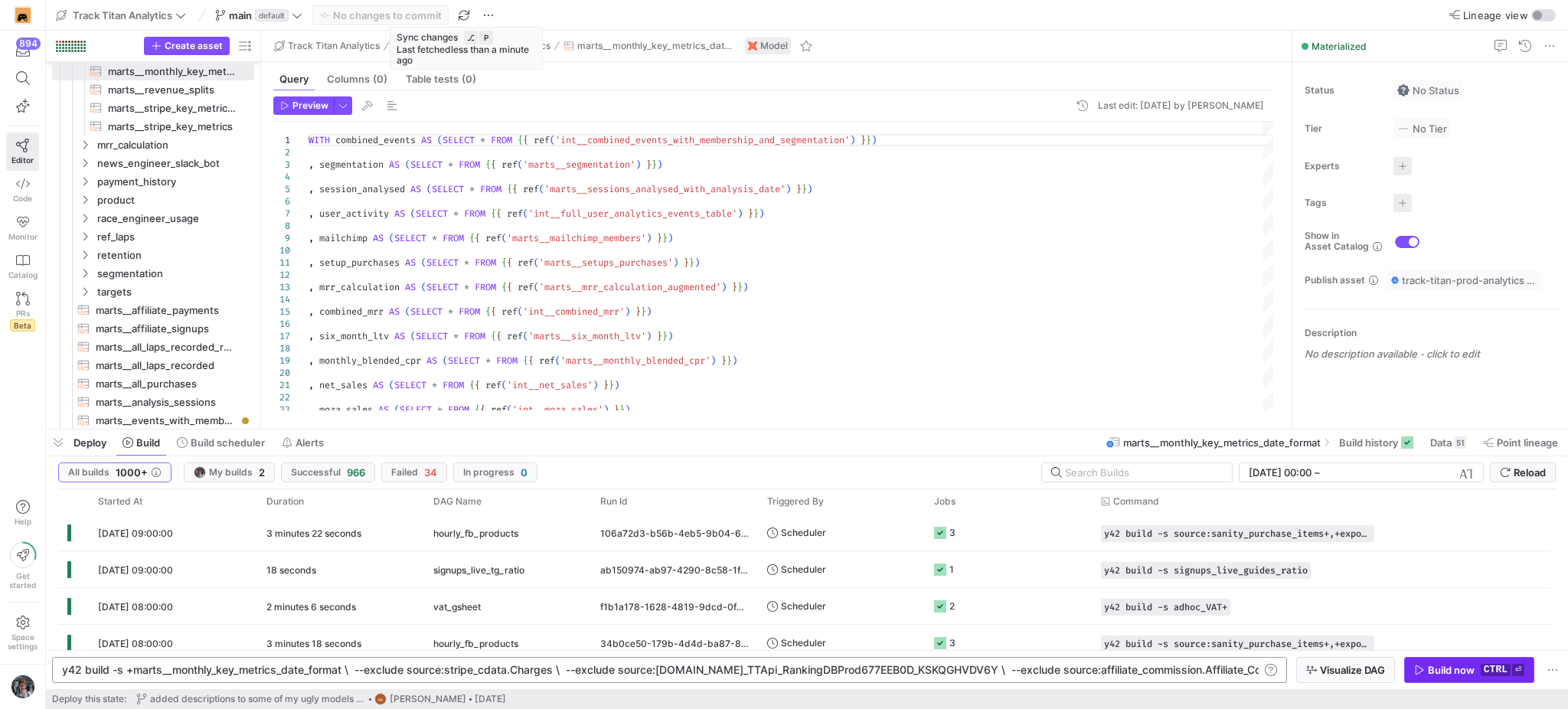
click at [1448, 667] on div "Build now" at bounding box center [1451, 669] width 46 height 12
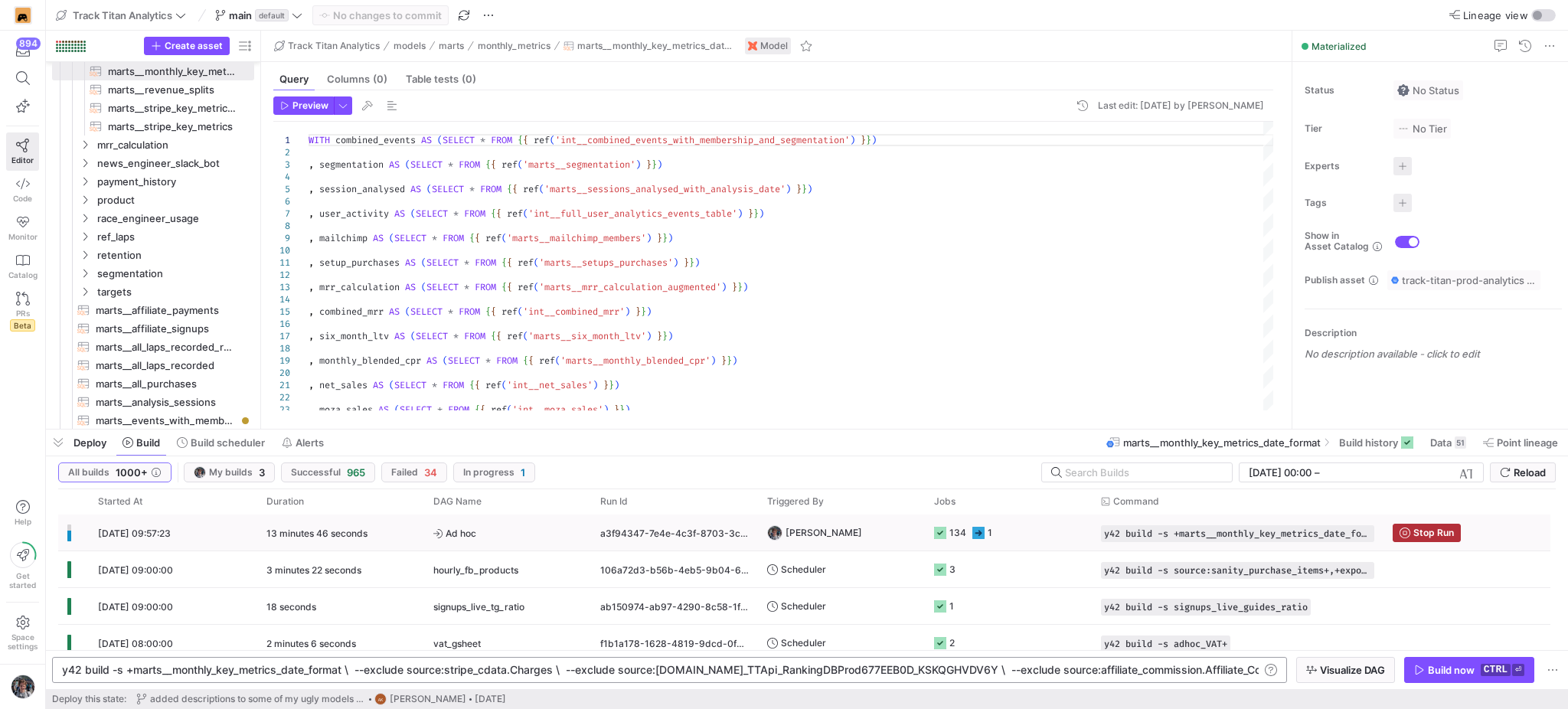
click at [648, 546] on div "a3f94347-7e4e-4c3f-8703-3c282f4ba494" at bounding box center [674, 532] width 167 height 36
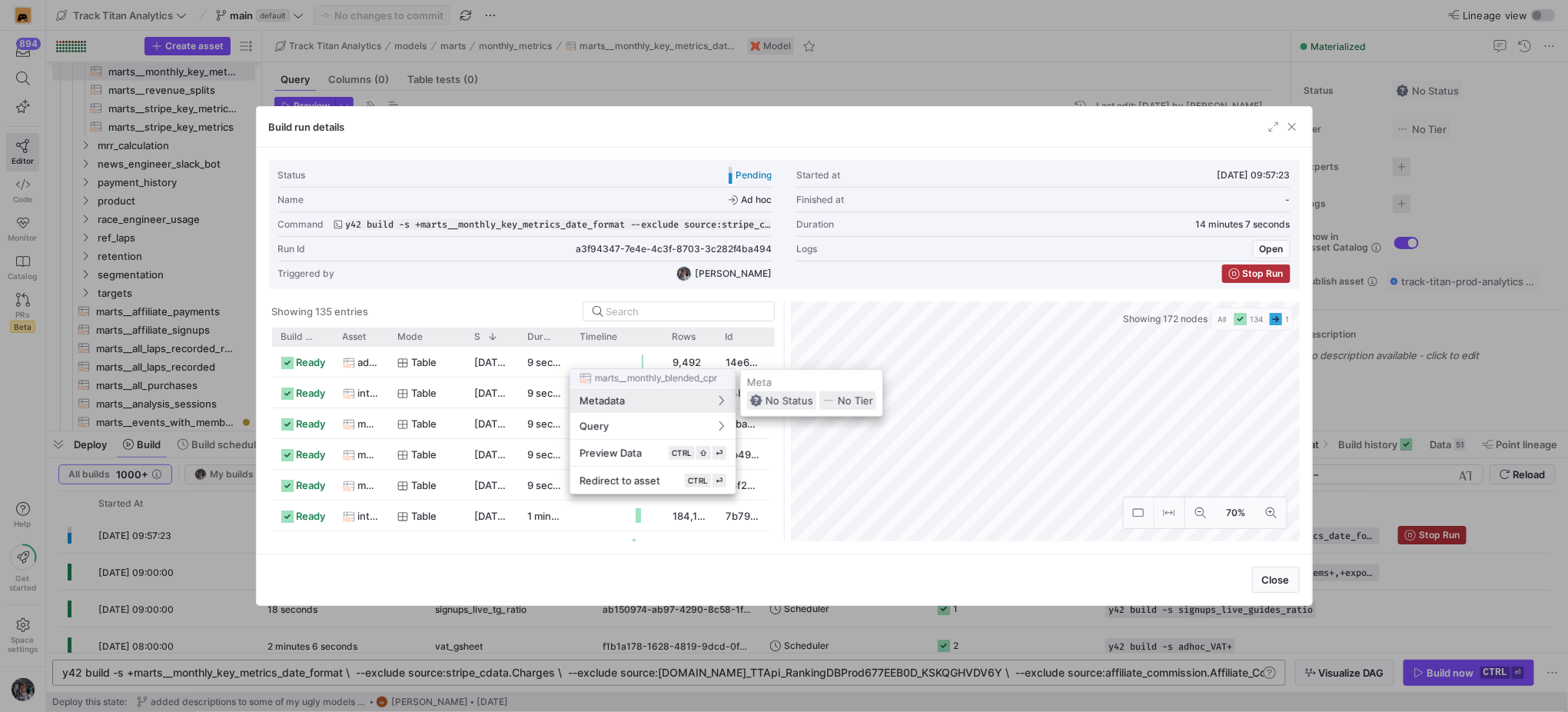
click at [298, 337] on div at bounding box center [784, 356] width 1568 height 712
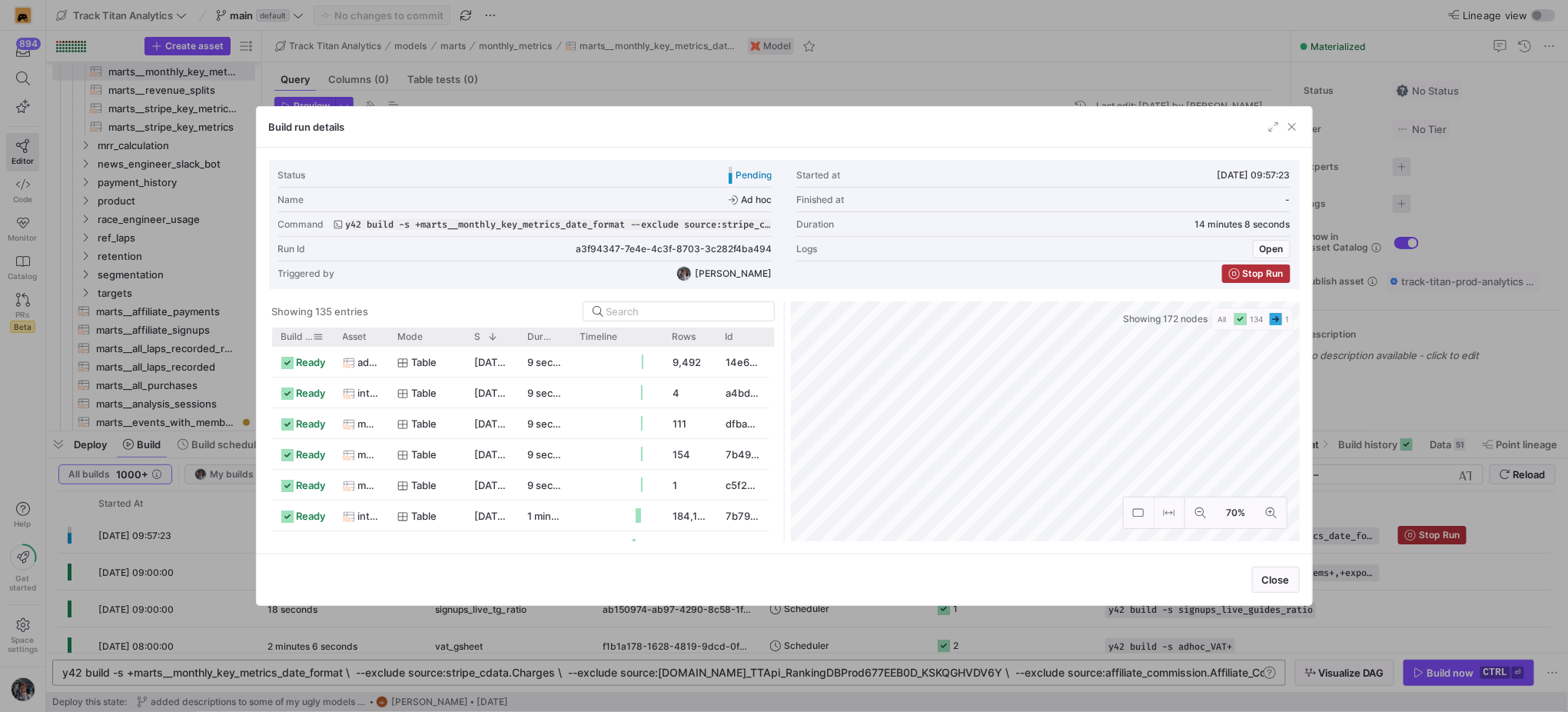
click at [298, 337] on span "Build status" at bounding box center [297, 337] width 32 height 10
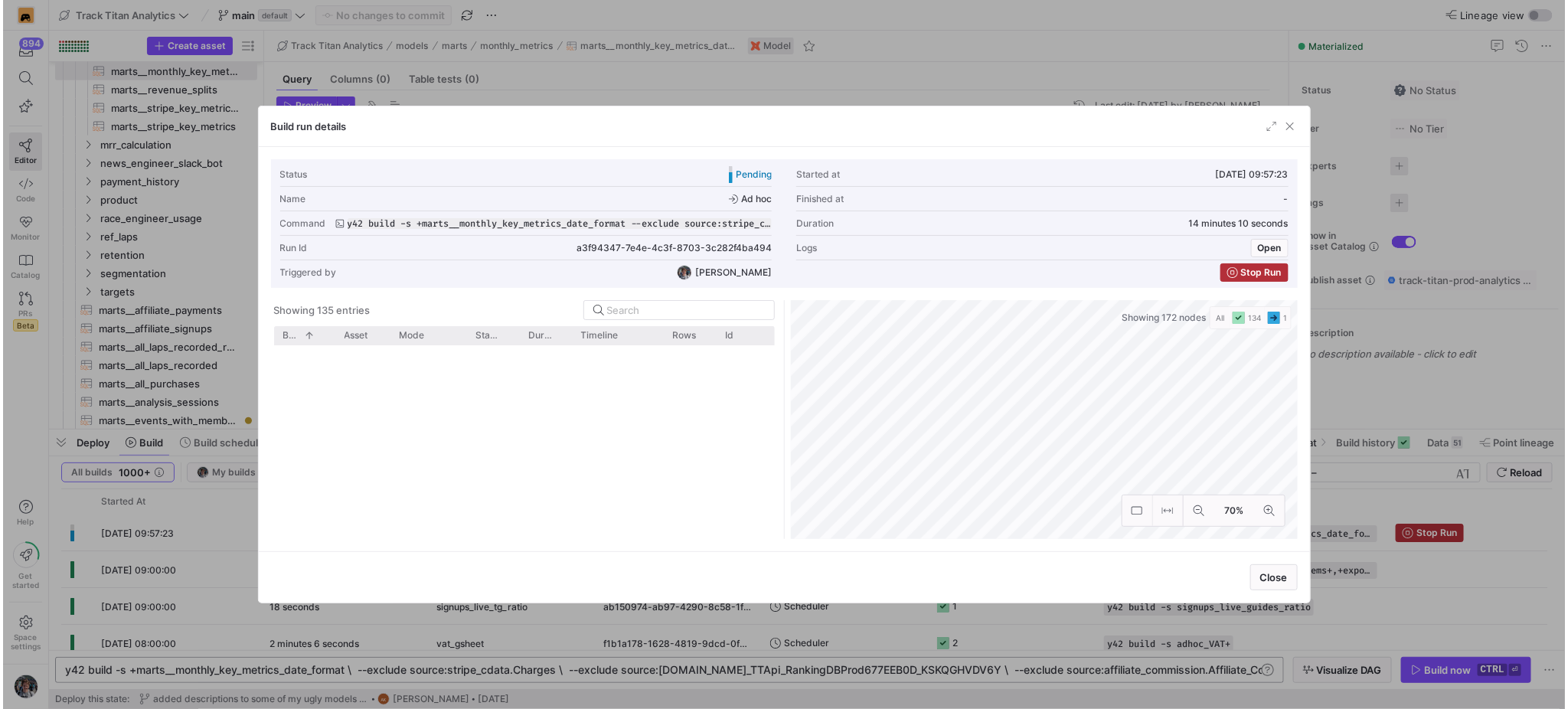
scroll to position [2430, 0]
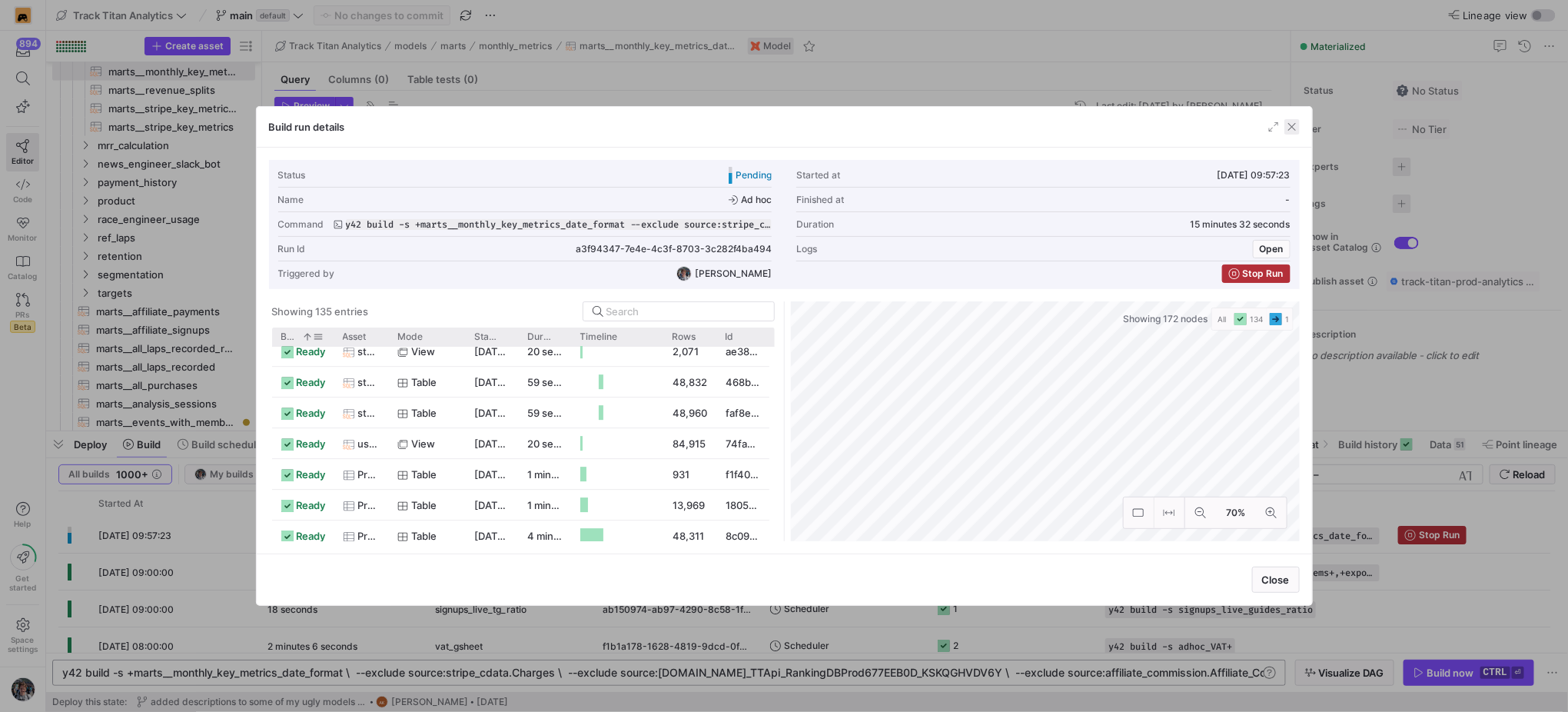
click at [1289, 126] on span "button" at bounding box center [1291, 127] width 15 height 15
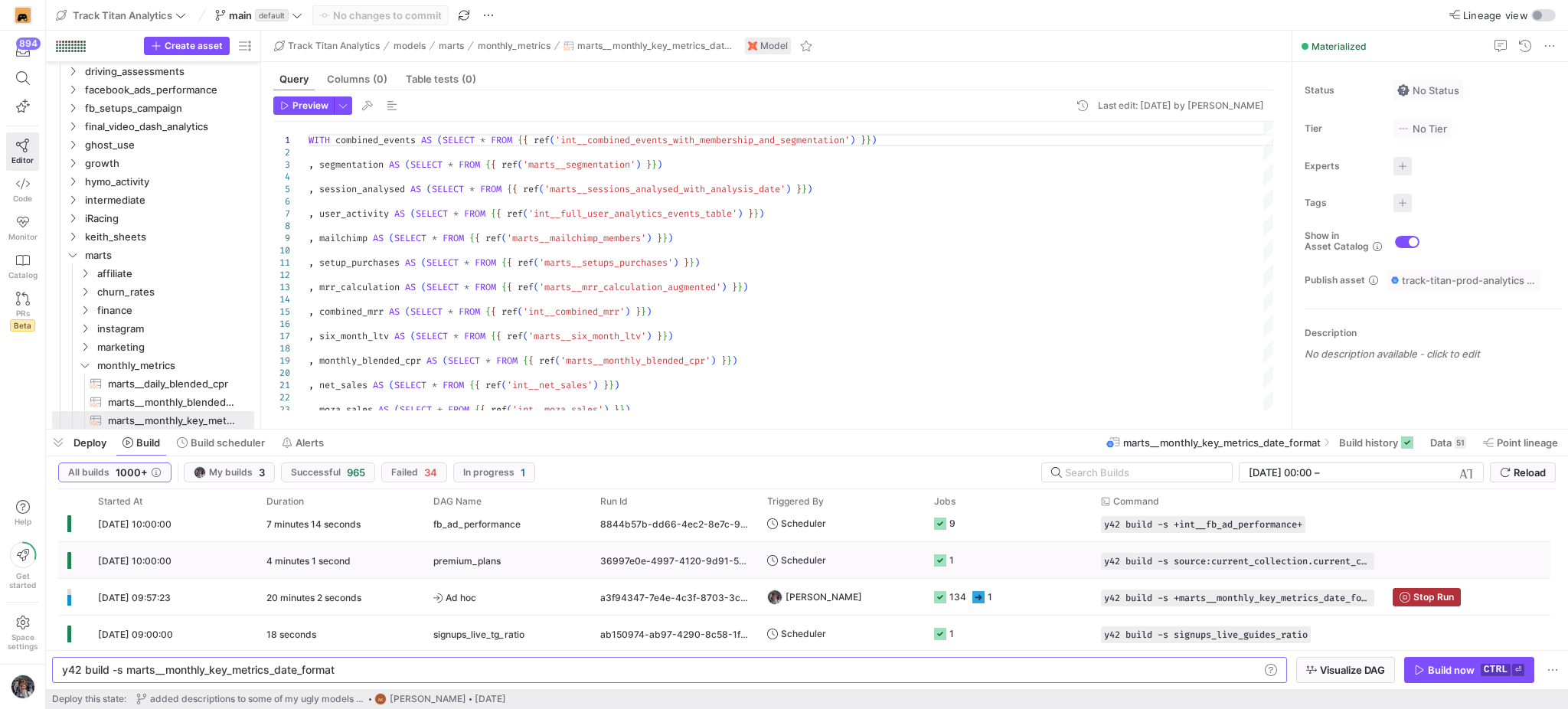
scroll to position [149, 0]
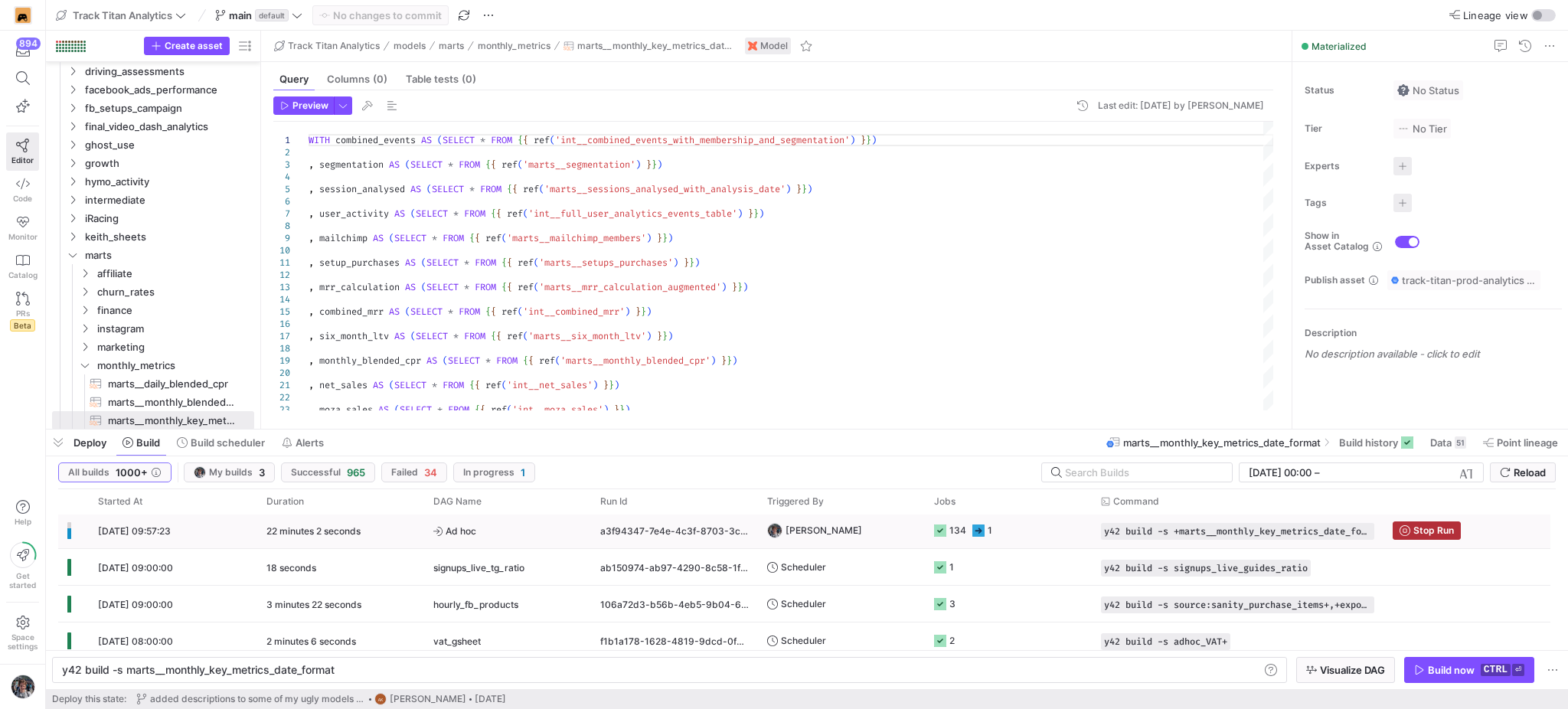
click at [1015, 533] on y42-job-status-cell-renderer "134 1" at bounding box center [1007, 530] width 148 height 34
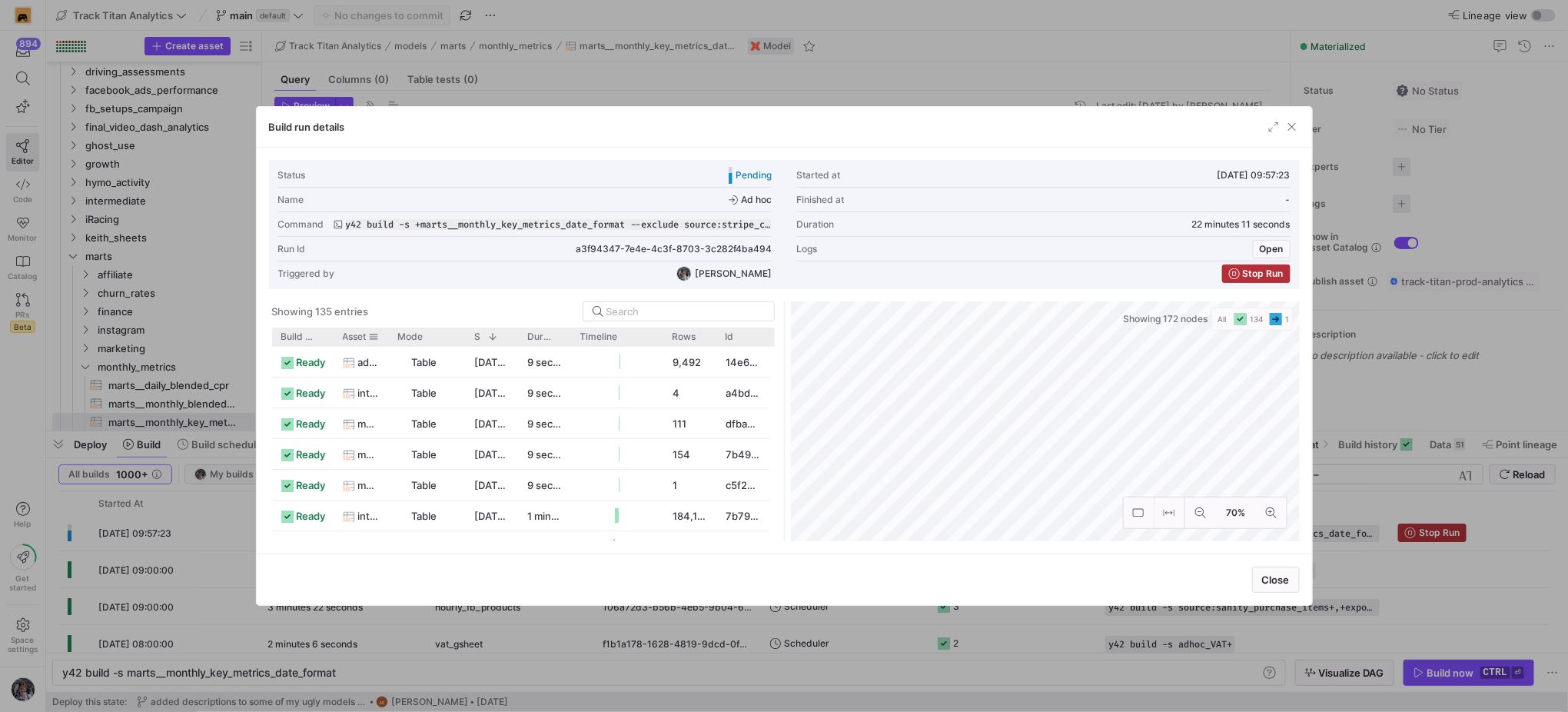
click at [362, 336] on span "Asset" at bounding box center [354, 337] width 24 height 10
click at [311, 336] on span "Build status" at bounding box center [297, 337] width 32 height 10
click at [385, 336] on div at bounding box center [387, 336] width 6 height 18
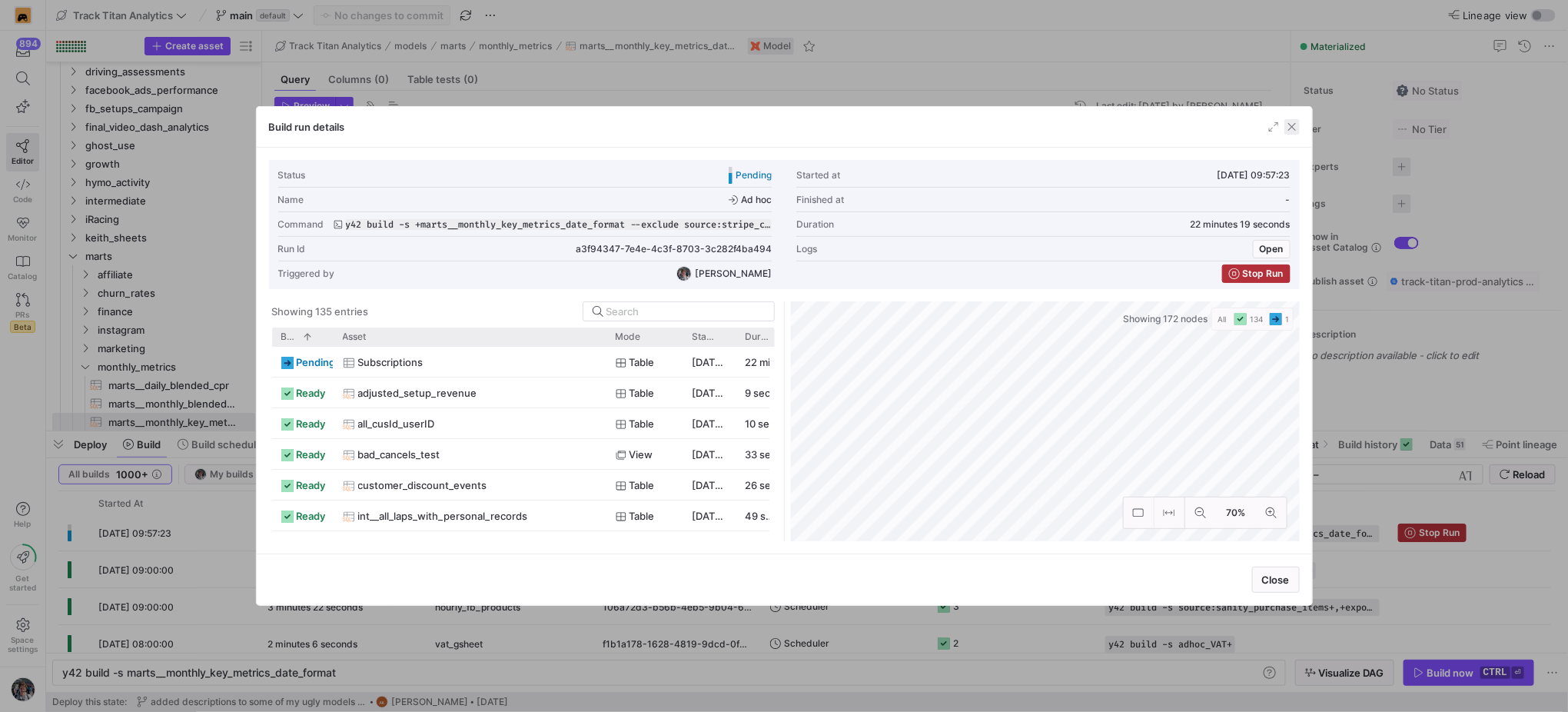
click at [1299, 120] on span "button" at bounding box center [1291, 127] width 15 height 15
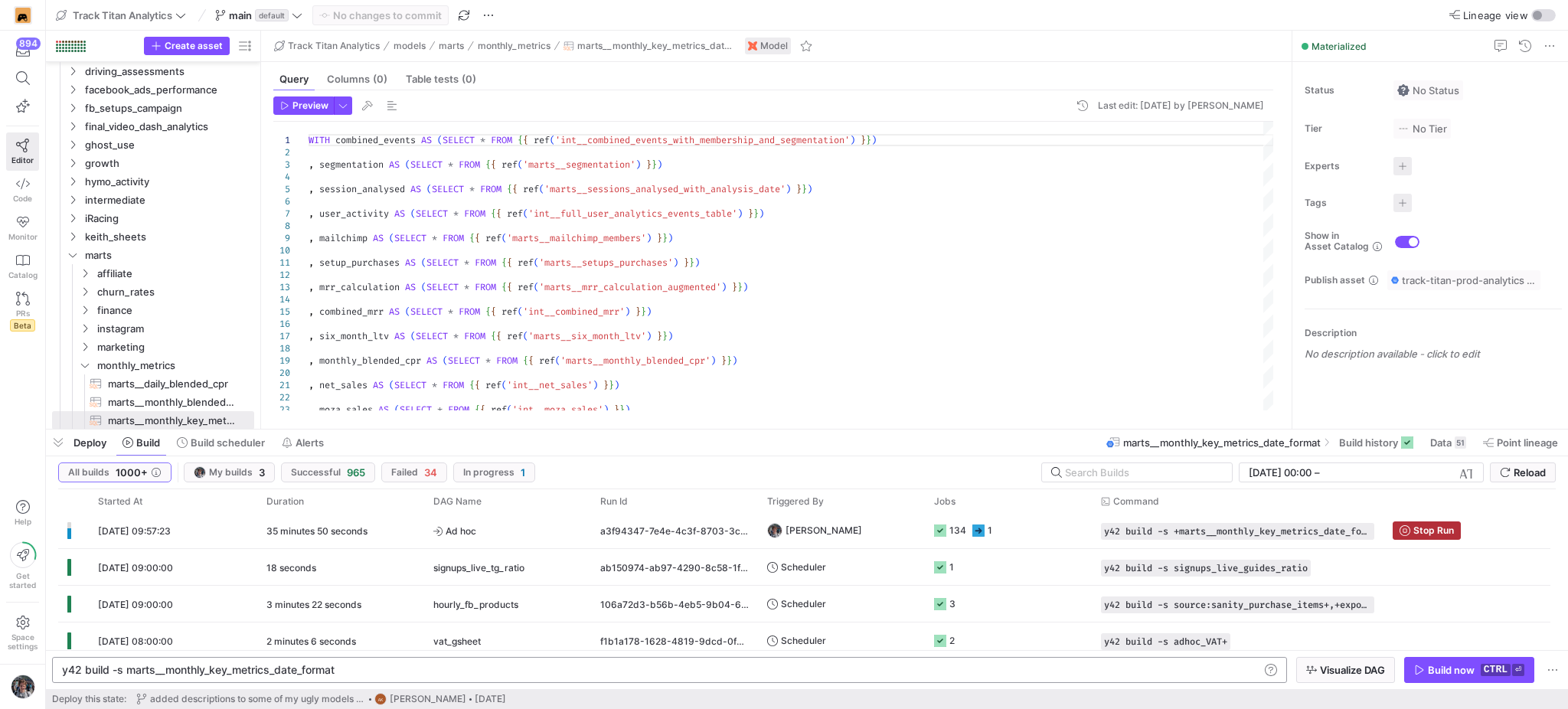
click at [412, 666] on div "y42 build -s marts__monthly_key_metrics_date_forma t" at bounding box center [661, 669] width 1197 height 12
click at [1047, 529] on y42-job-status-cell-renderer "134 1" at bounding box center [1007, 530] width 148 height 34
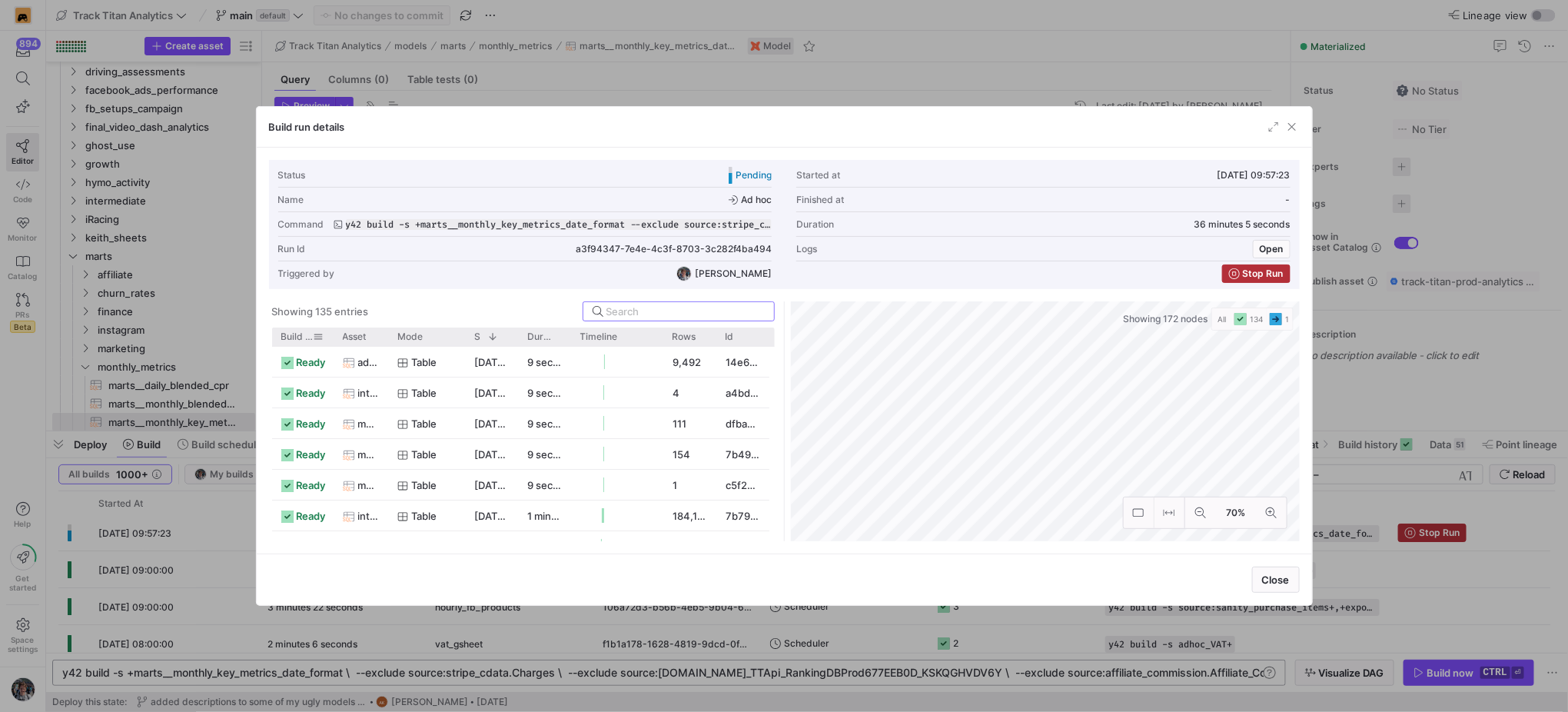
click at [296, 339] on span "Build status" at bounding box center [297, 337] width 32 height 10
click at [385, 336] on div at bounding box center [387, 336] width 6 height 18
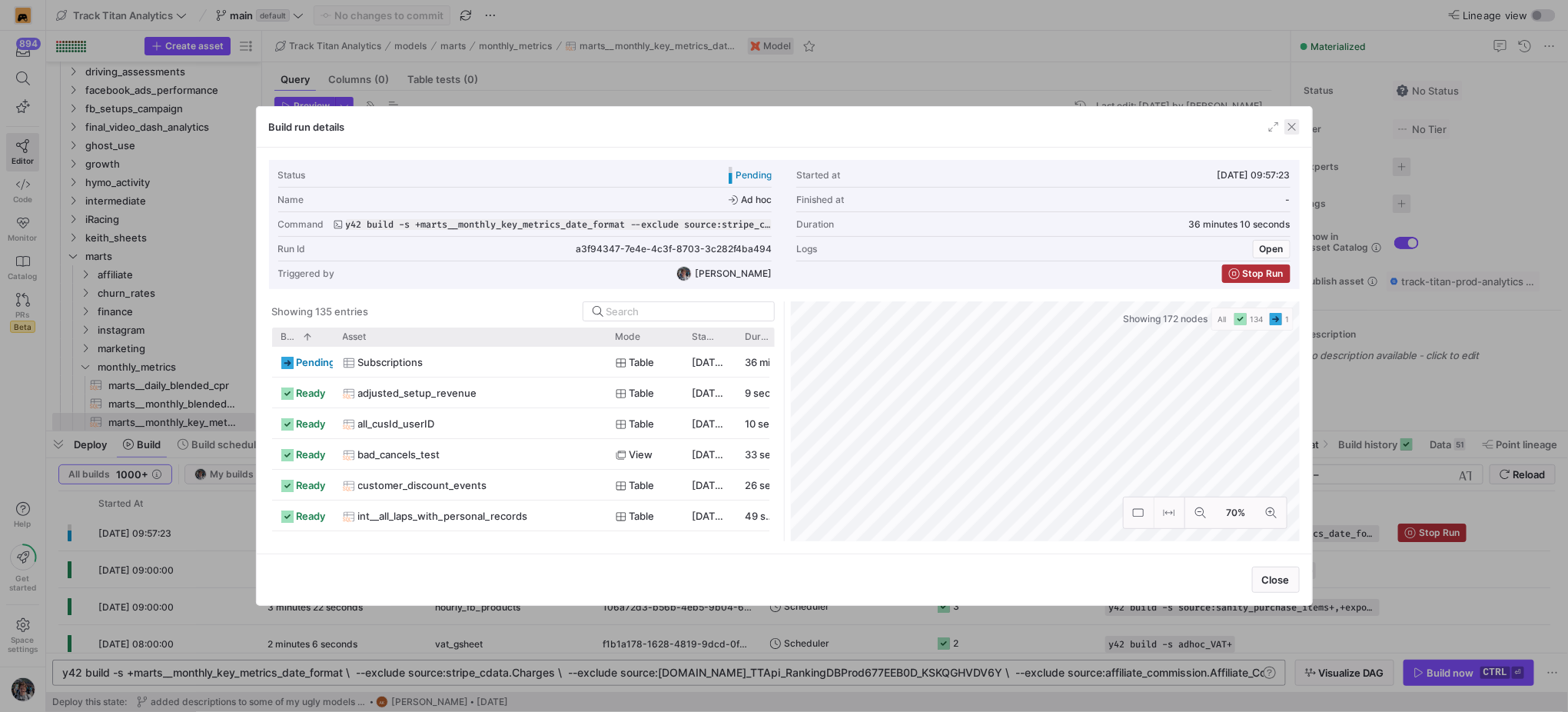
click at [1294, 127] on span "button" at bounding box center [1291, 127] width 15 height 15
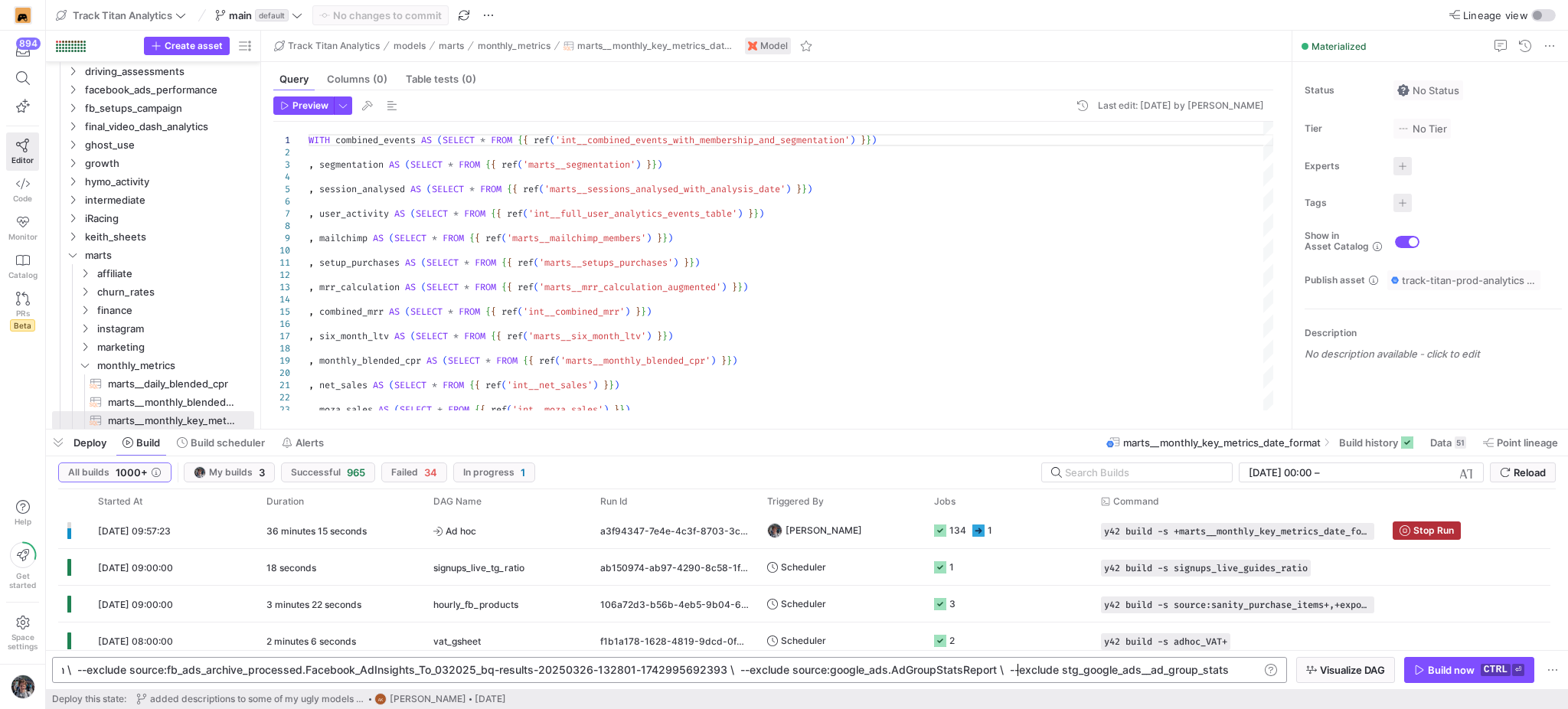
scroll to position [0, 2477]
drag, startPoint x: 1019, startPoint y: 670, endPoint x: 1330, endPoint y: 672, distance: 311.0
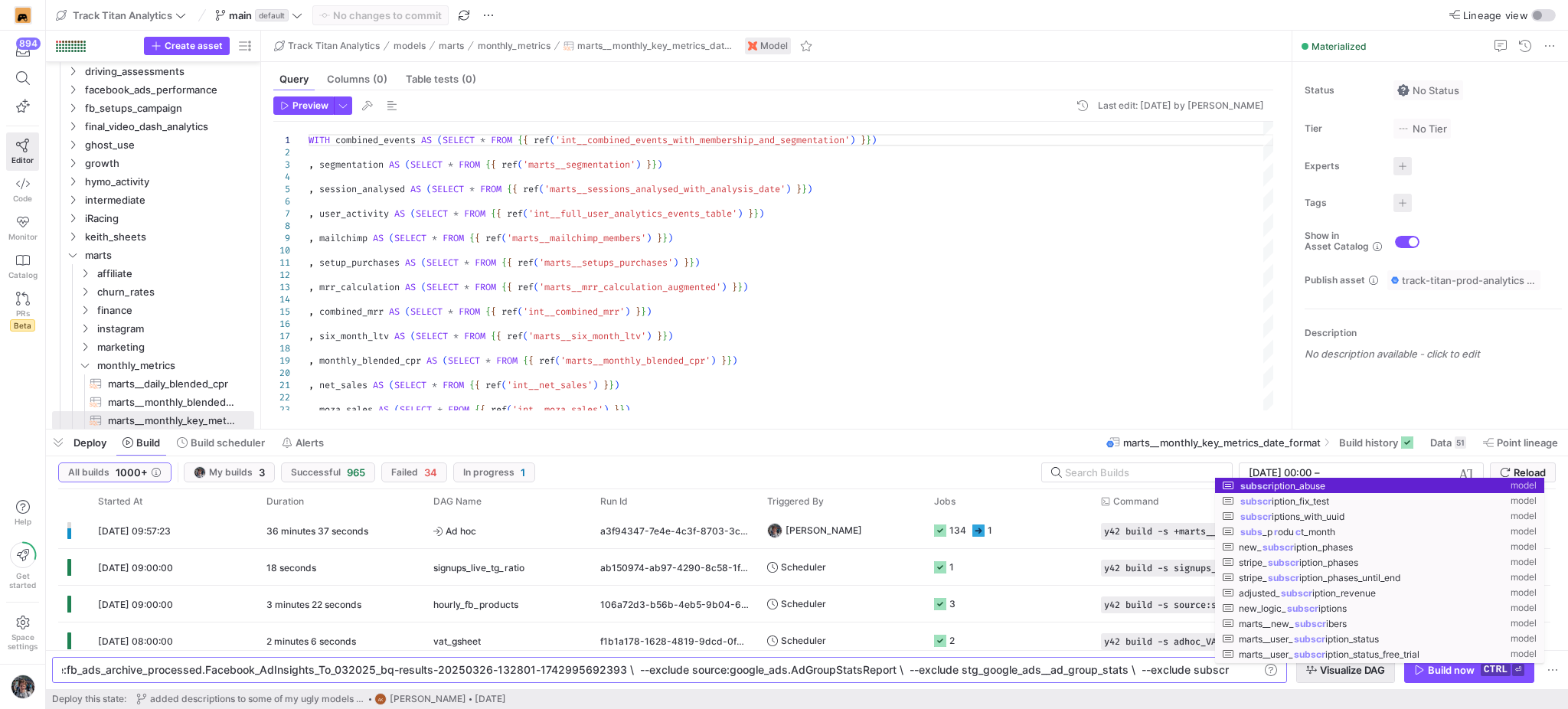
scroll to position [0, 2585]
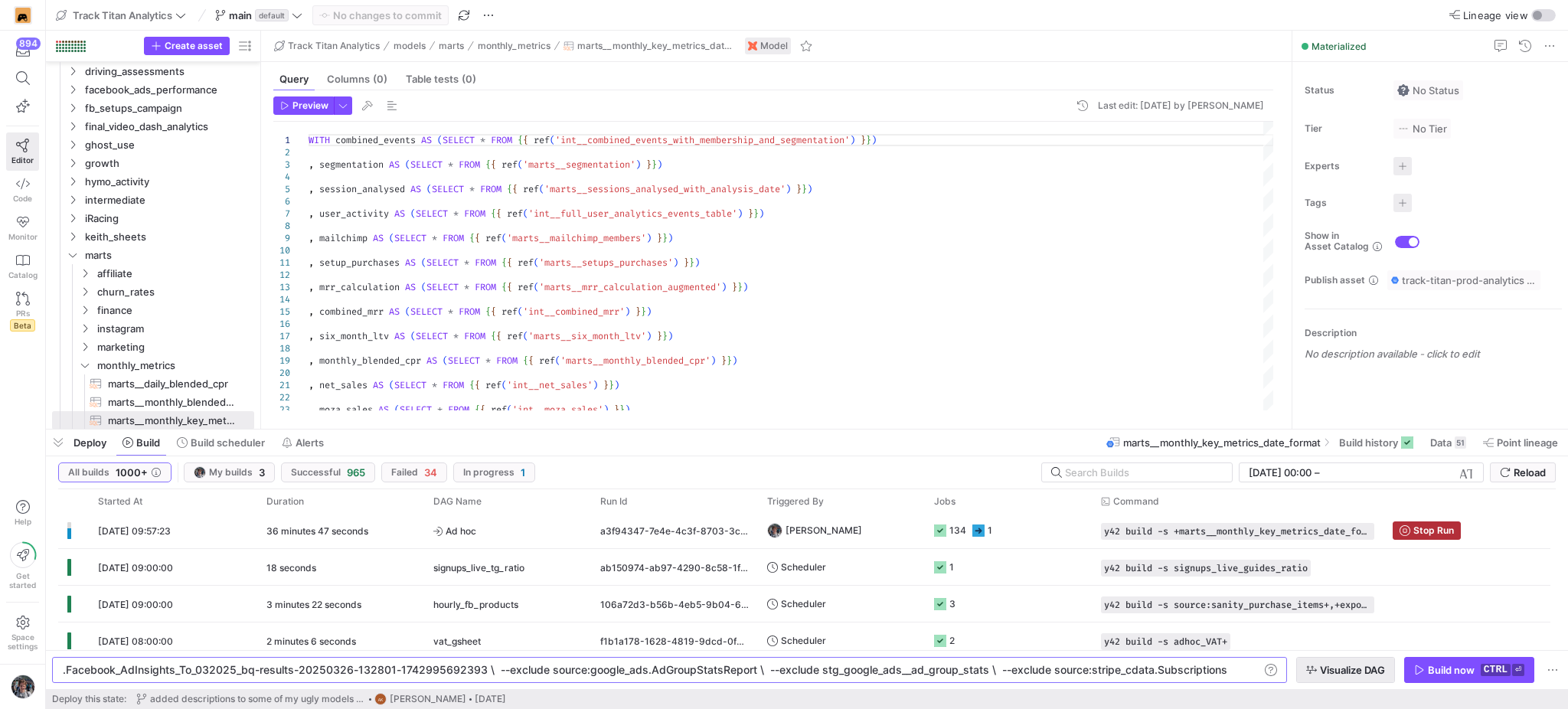
type textarea "y42 build -s +marts__monthly_key_metrics_date_format \ --exclude source:stripe_…"
click at [1386, 683] on span "button" at bounding box center [1345, 670] width 97 height 25
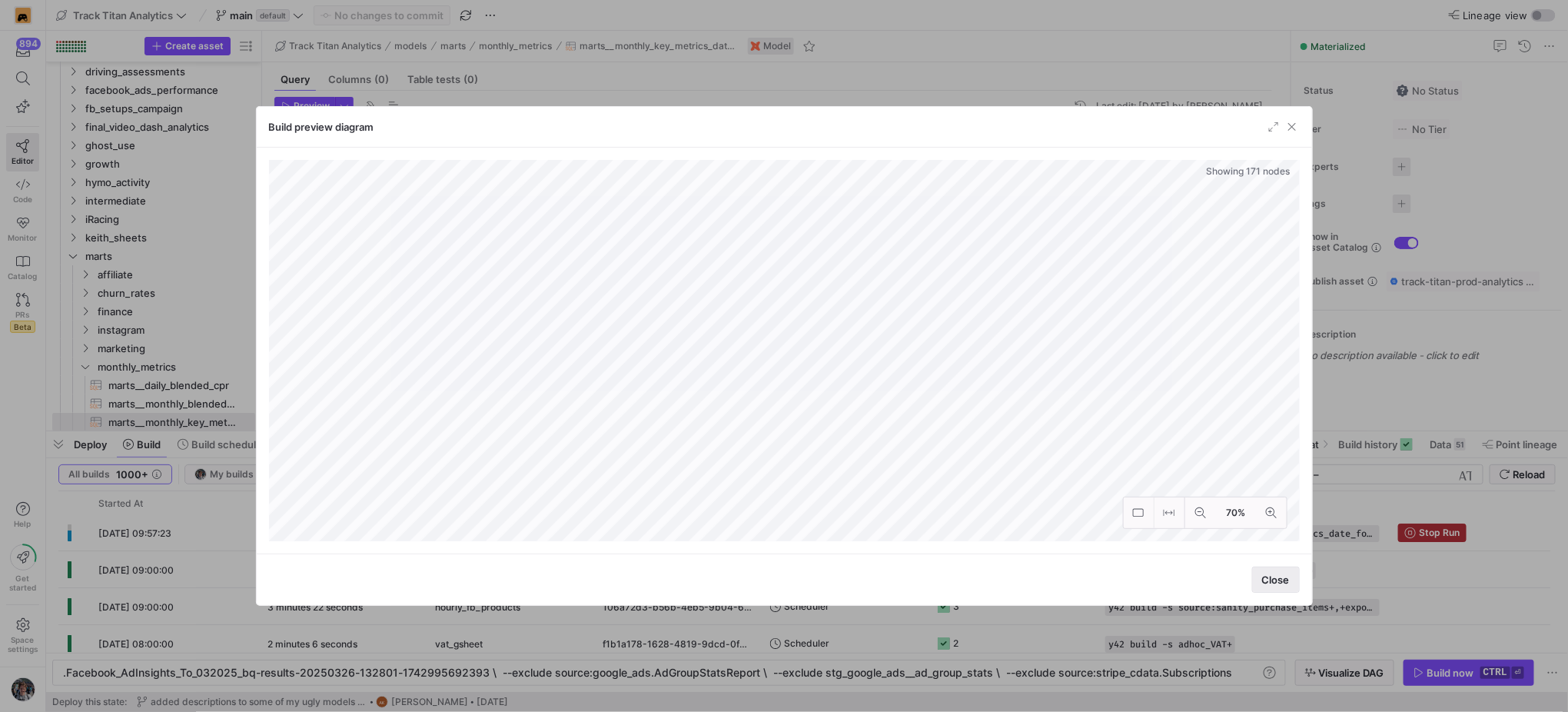
click at [1257, 569] on span "button" at bounding box center [1275, 580] width 46 height 25
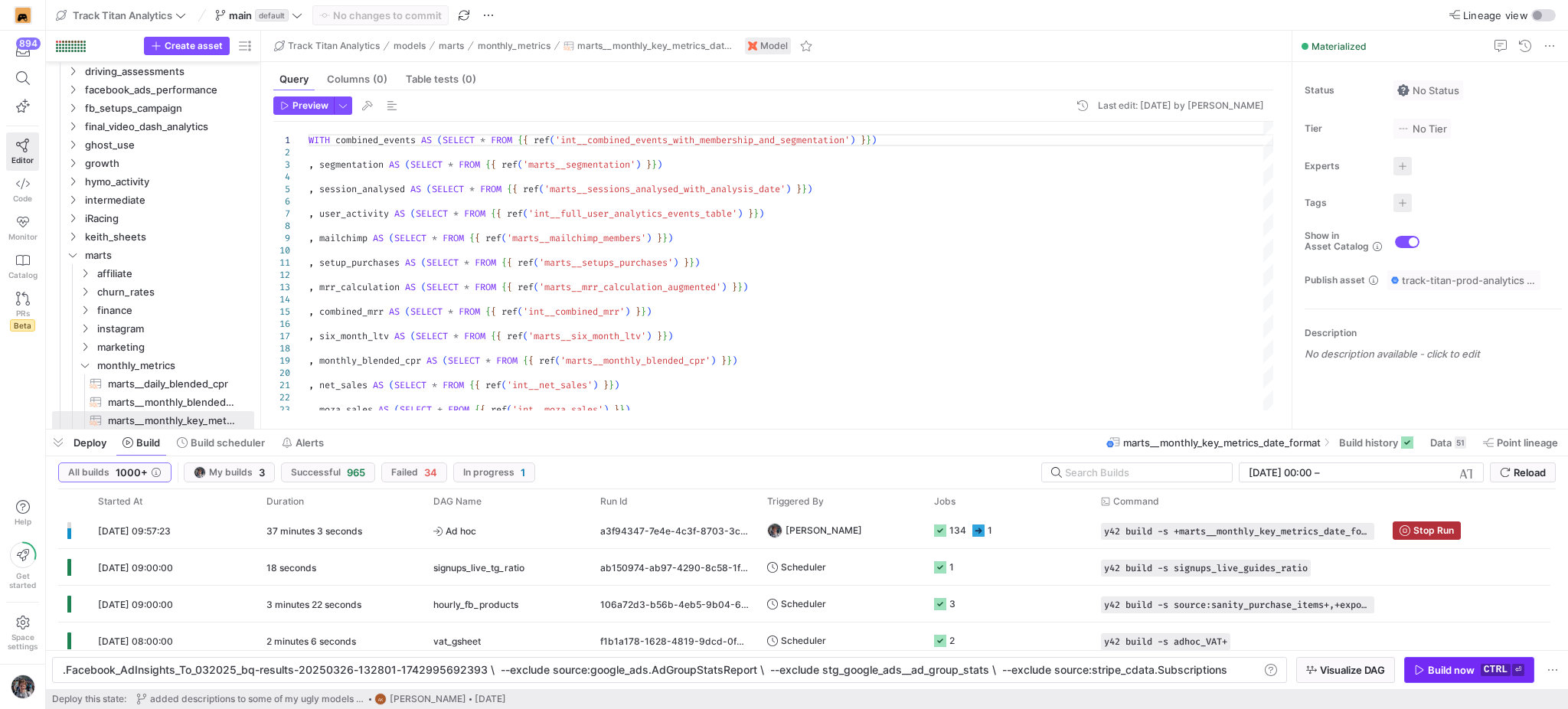
click at [1458, 667] on div "Build now" at bounding box center [1451, 669] width 46 height 12
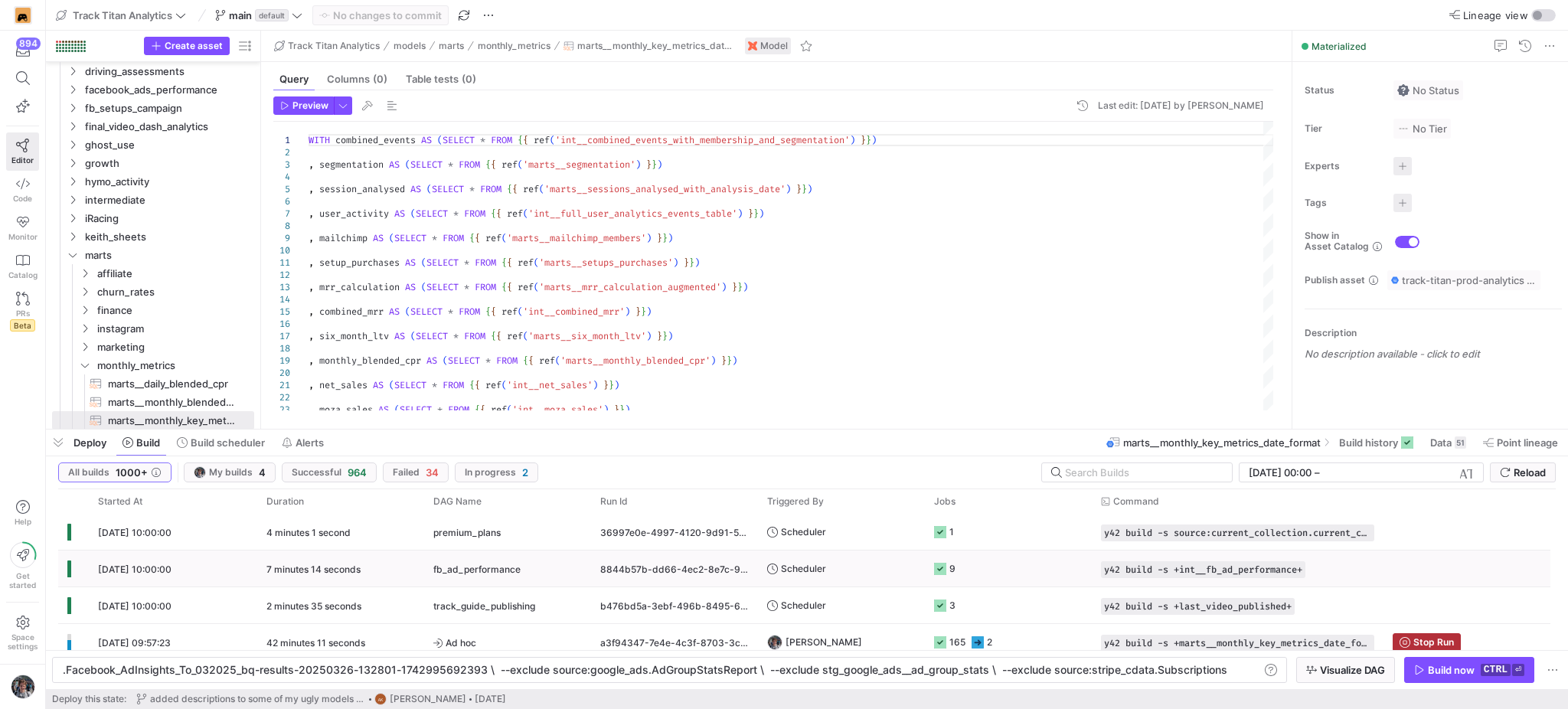
scroll to position [84, 0]
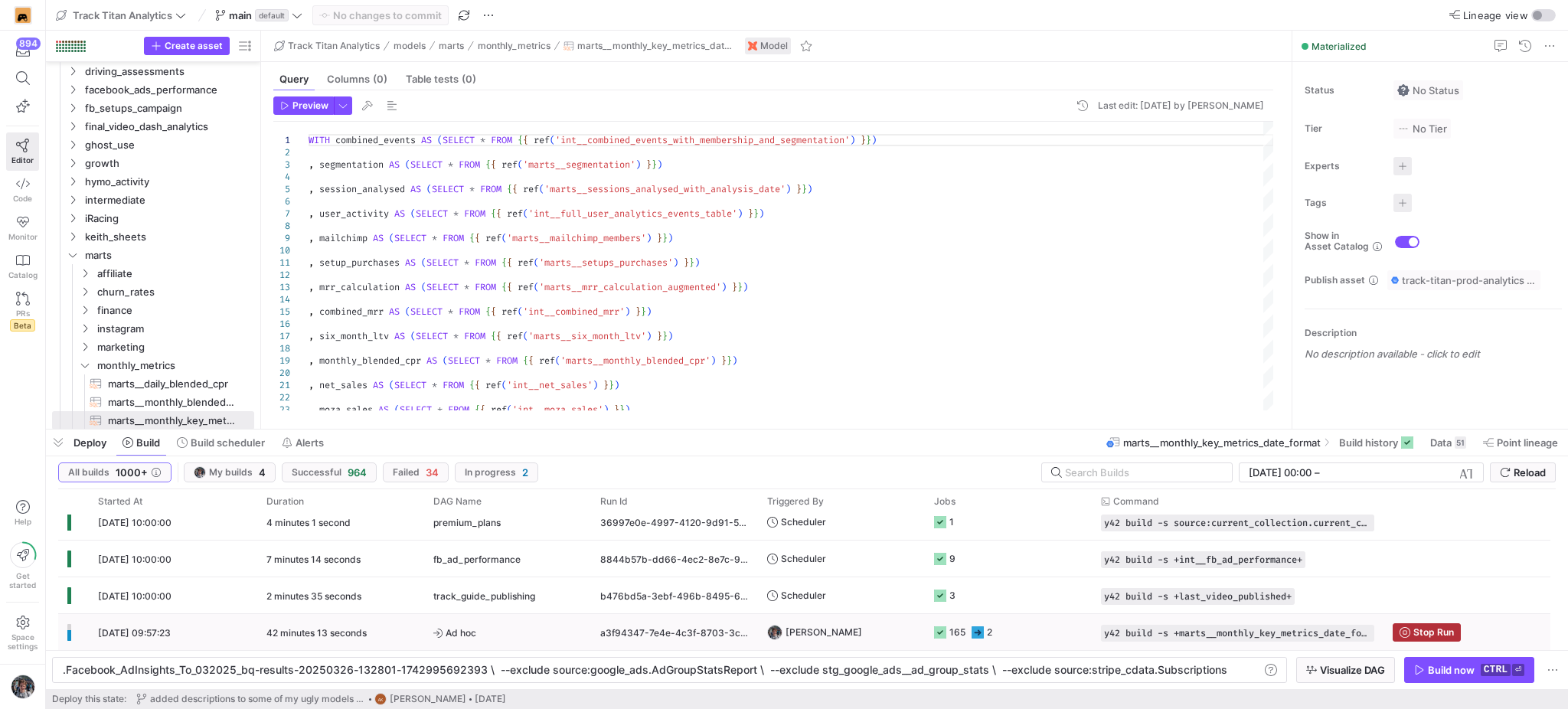
click at [1011, 629] on y42-job-status-cell-renderer "165 2" at bounding box center [1007, 632] width 148 height 34
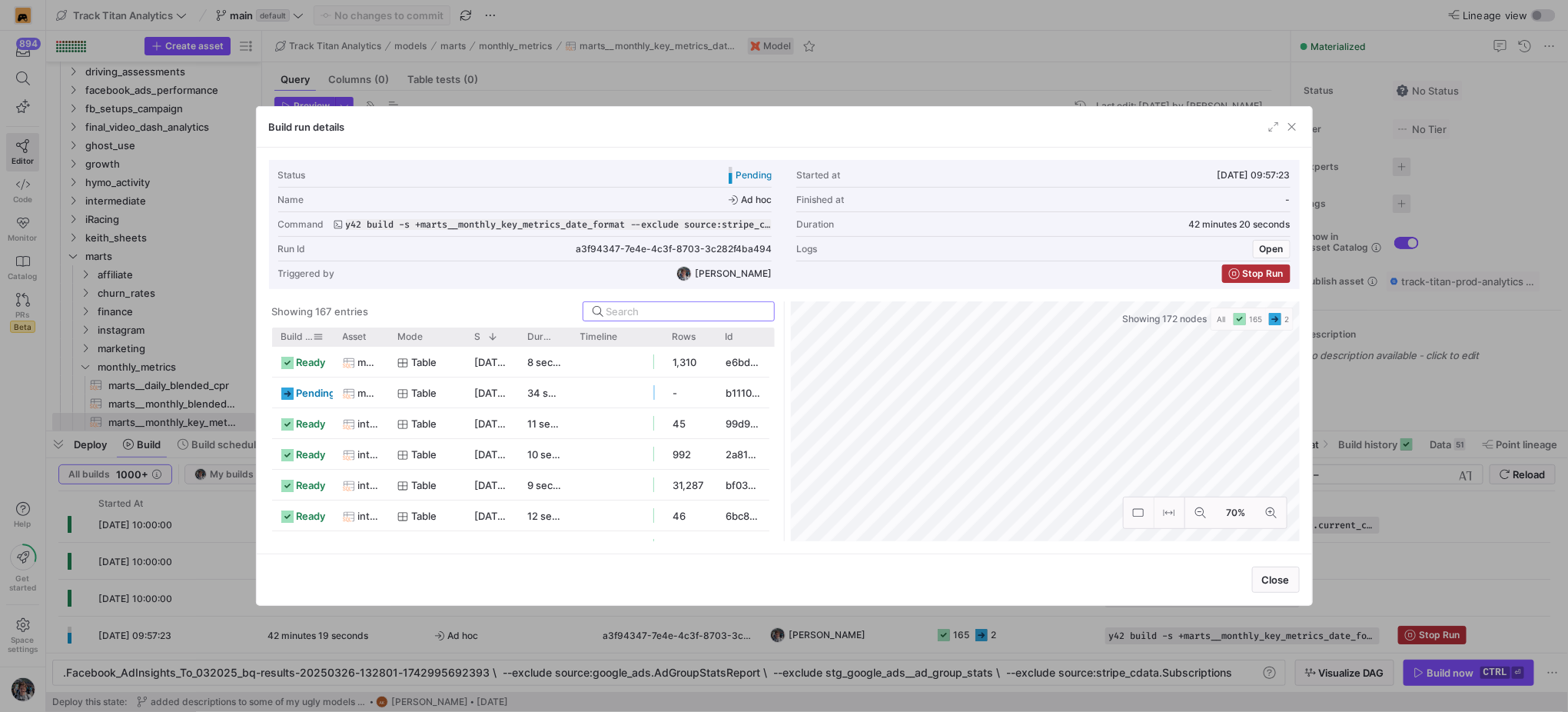
click at [309, 342] on span "Build status" at bounding box center [297, 337] width 32 height 10
click at [1292, 137] on div "Build run details" at bounding box center [784, 127] width 1055 height 41
click at [1292, 130] on span "button" at bounding box center [1291, 127] width 15 height 15
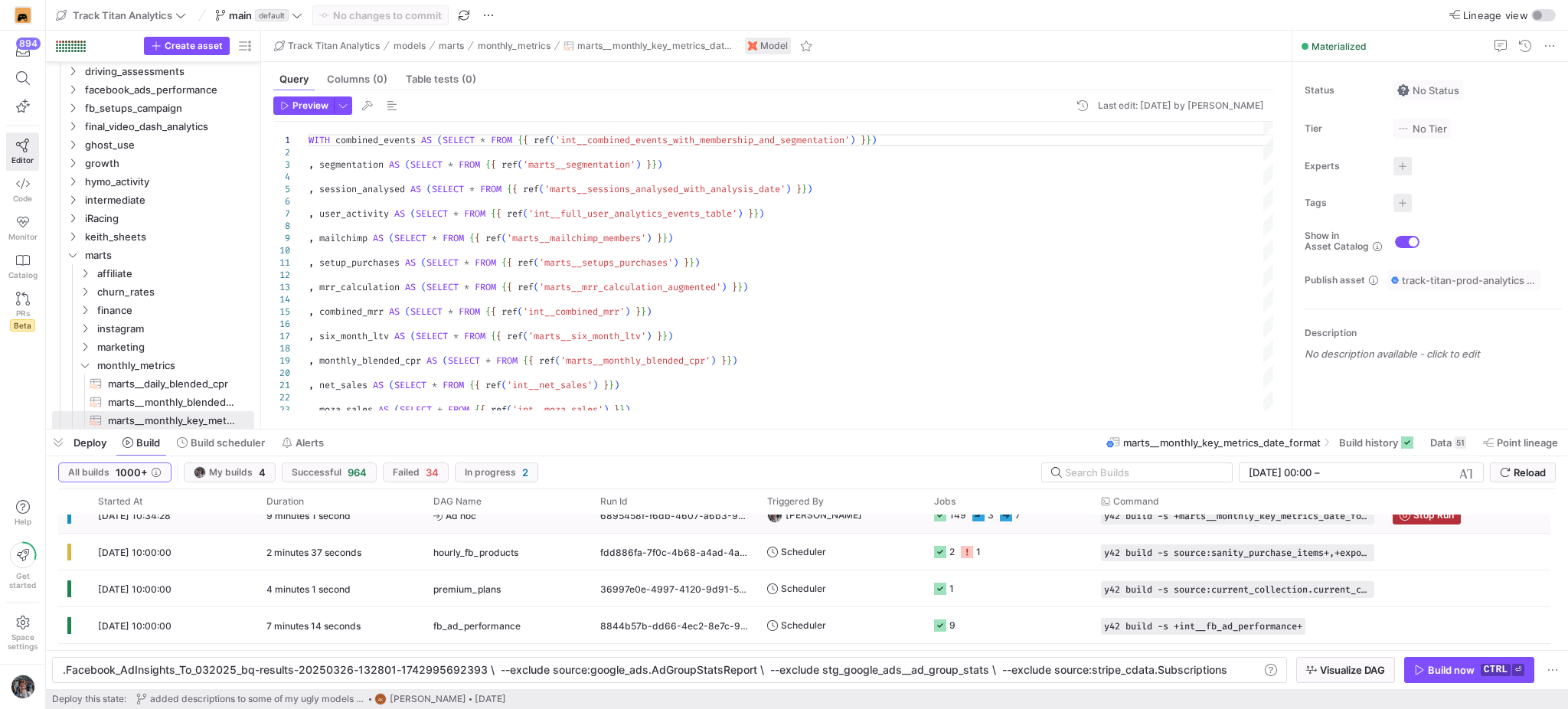
scroll to position [0, 0]
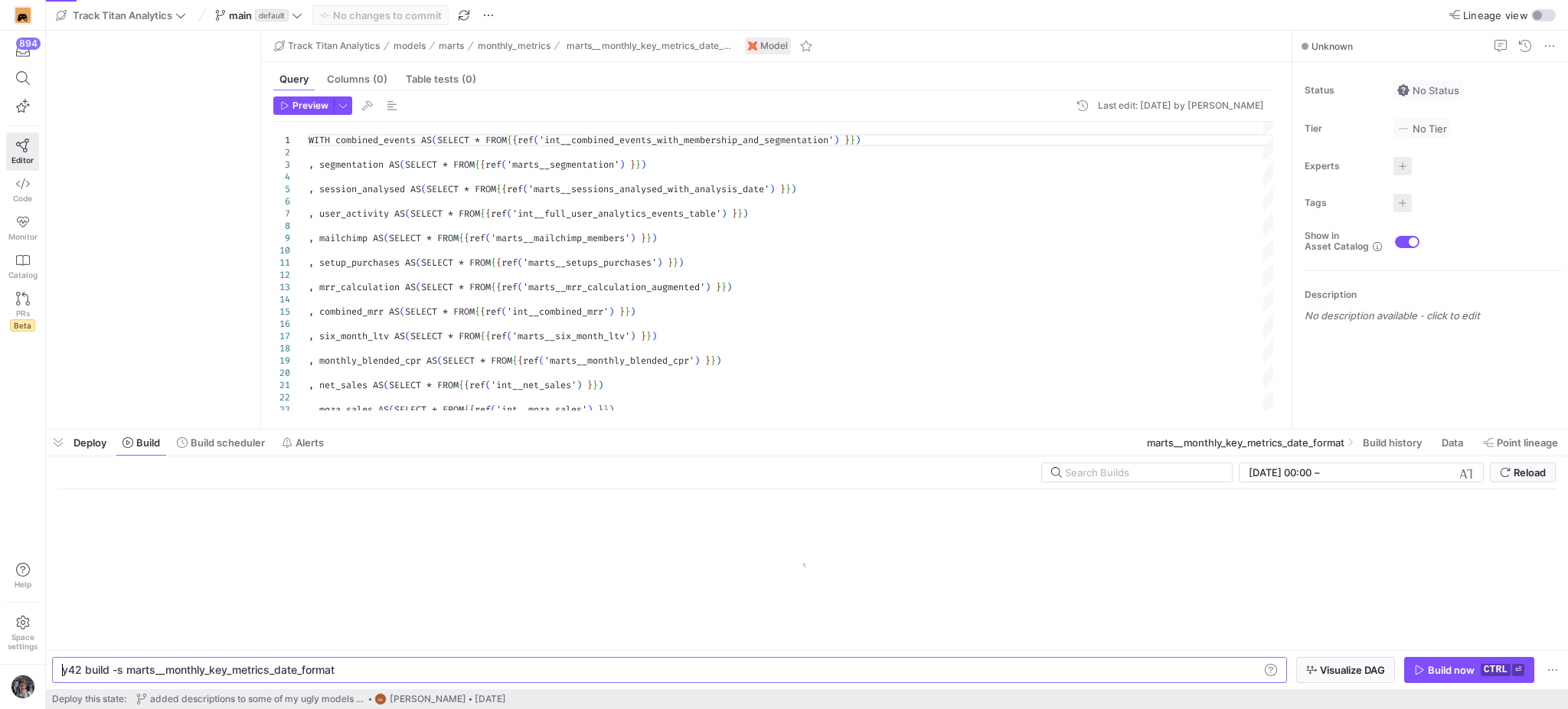
type textarea "y42 build -s marts__monthly_key_metrics_date_format"
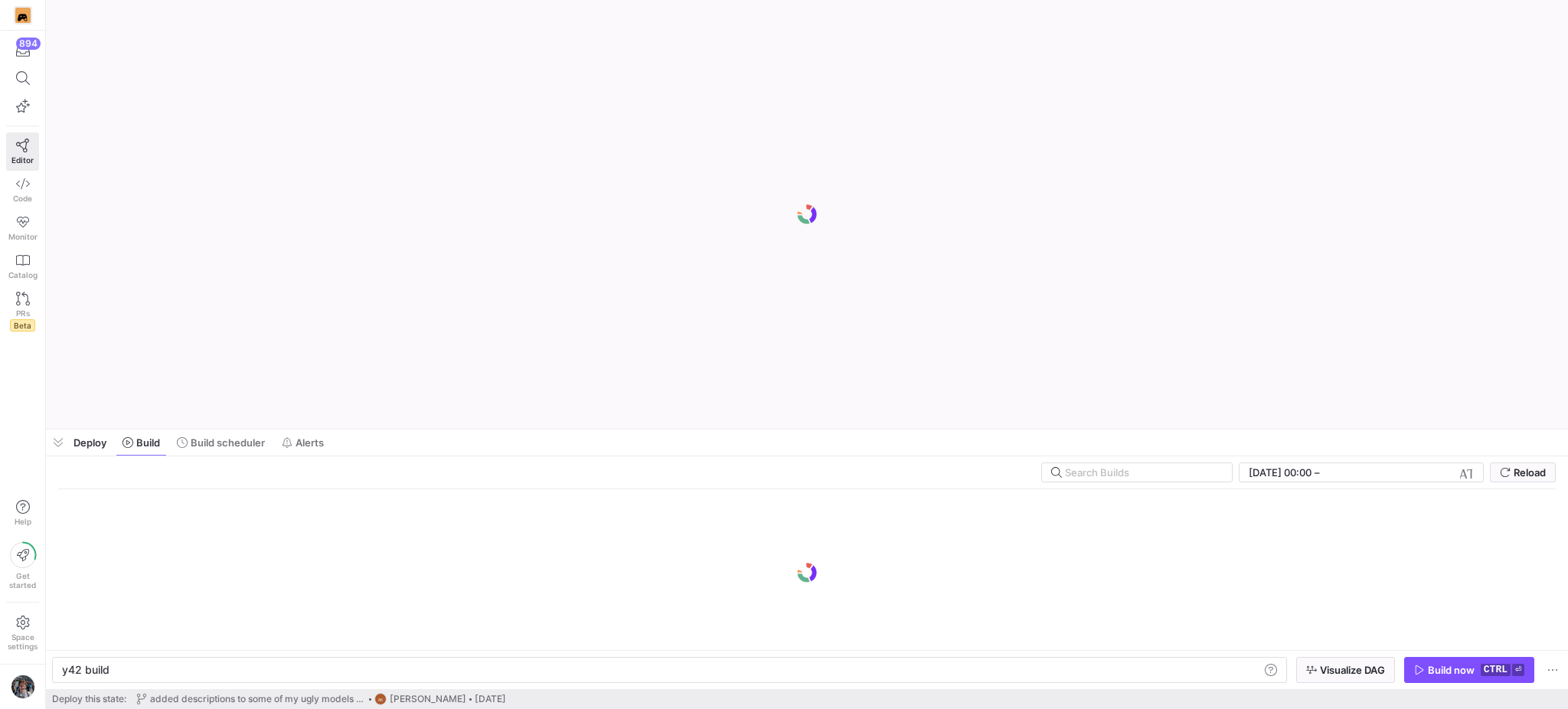
scroll to position [0, 46]
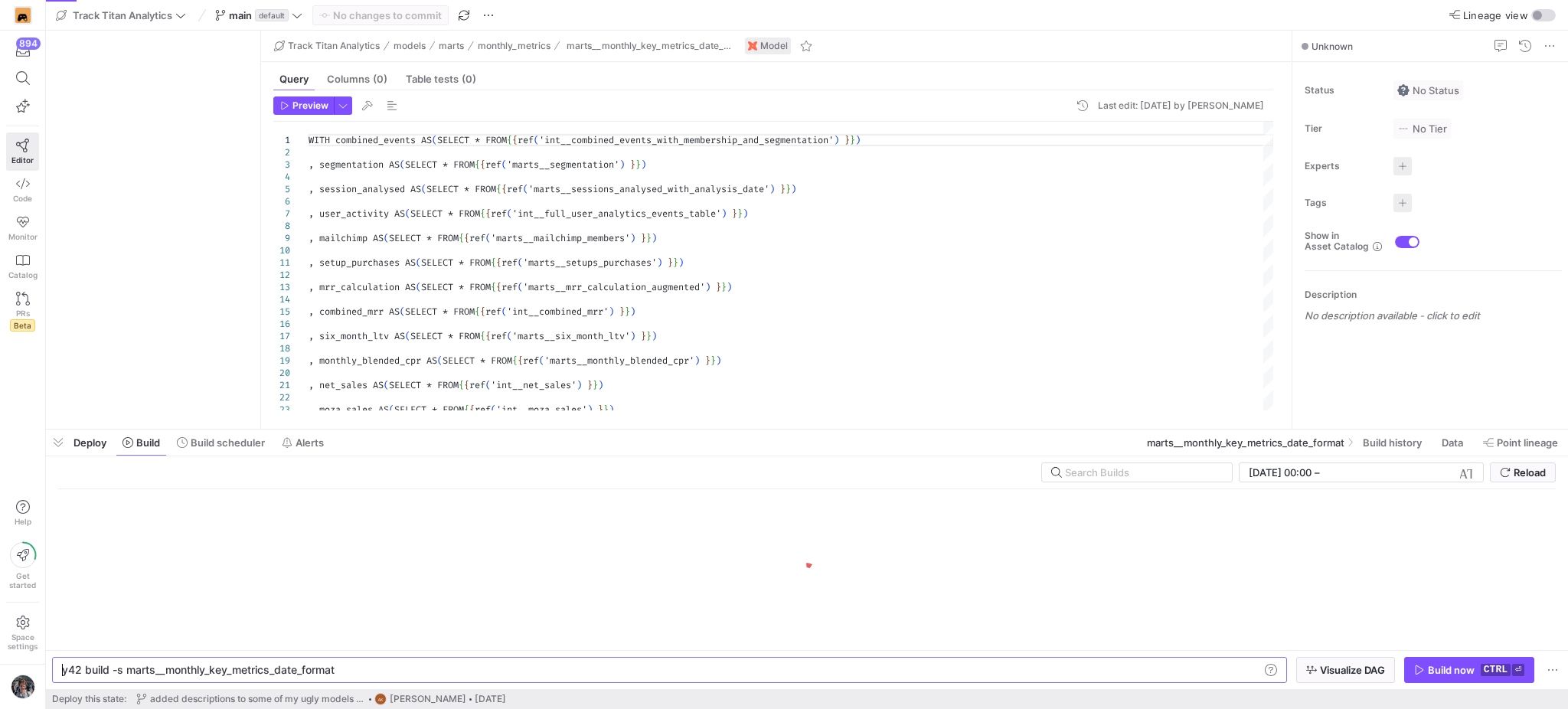
type textarea "y42 build -s marts__monthly_key_metrics_date_format"
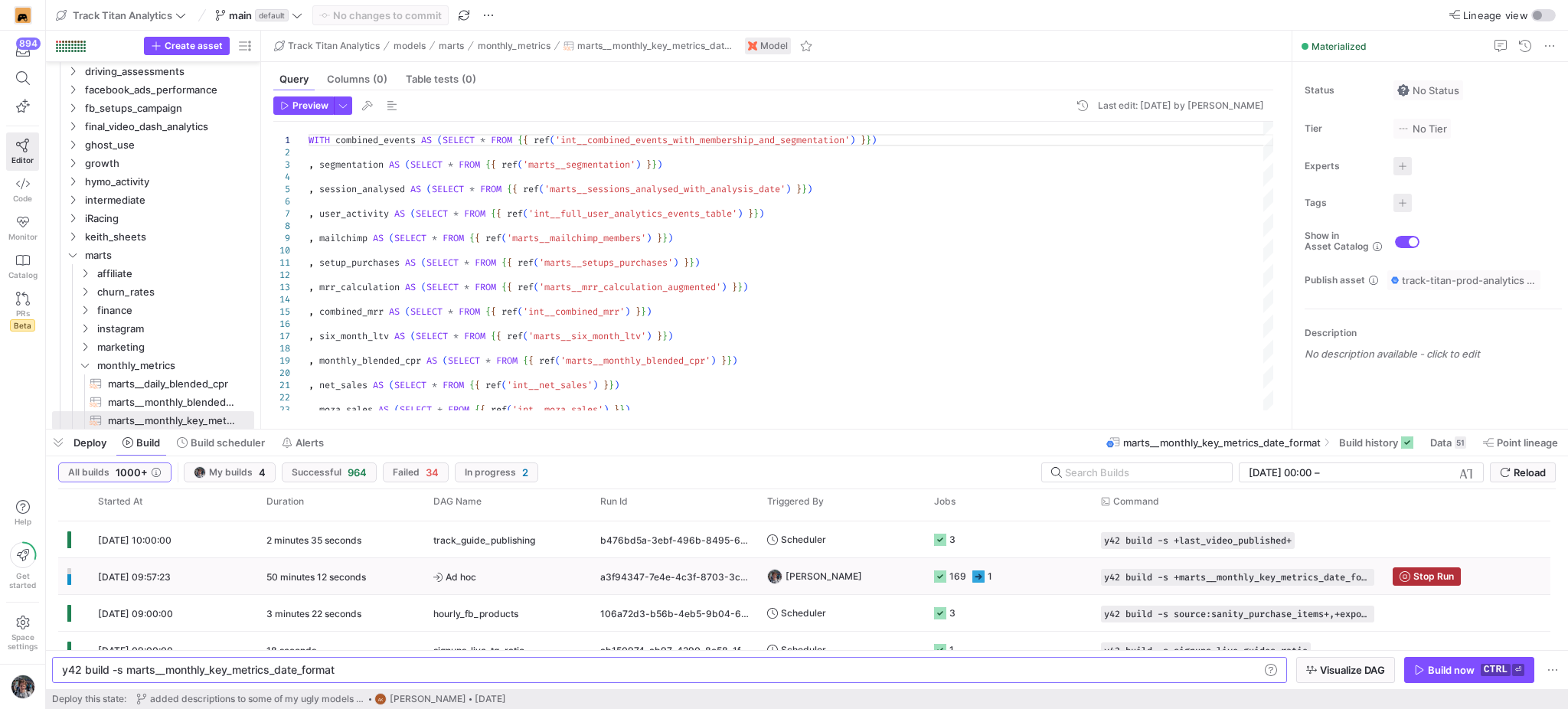
scroll to position [143, 0]
click at [1019, 574] on y42-job-status-cell-renderer "169 1" at bounding box center [1007, 574] width 148 height 34
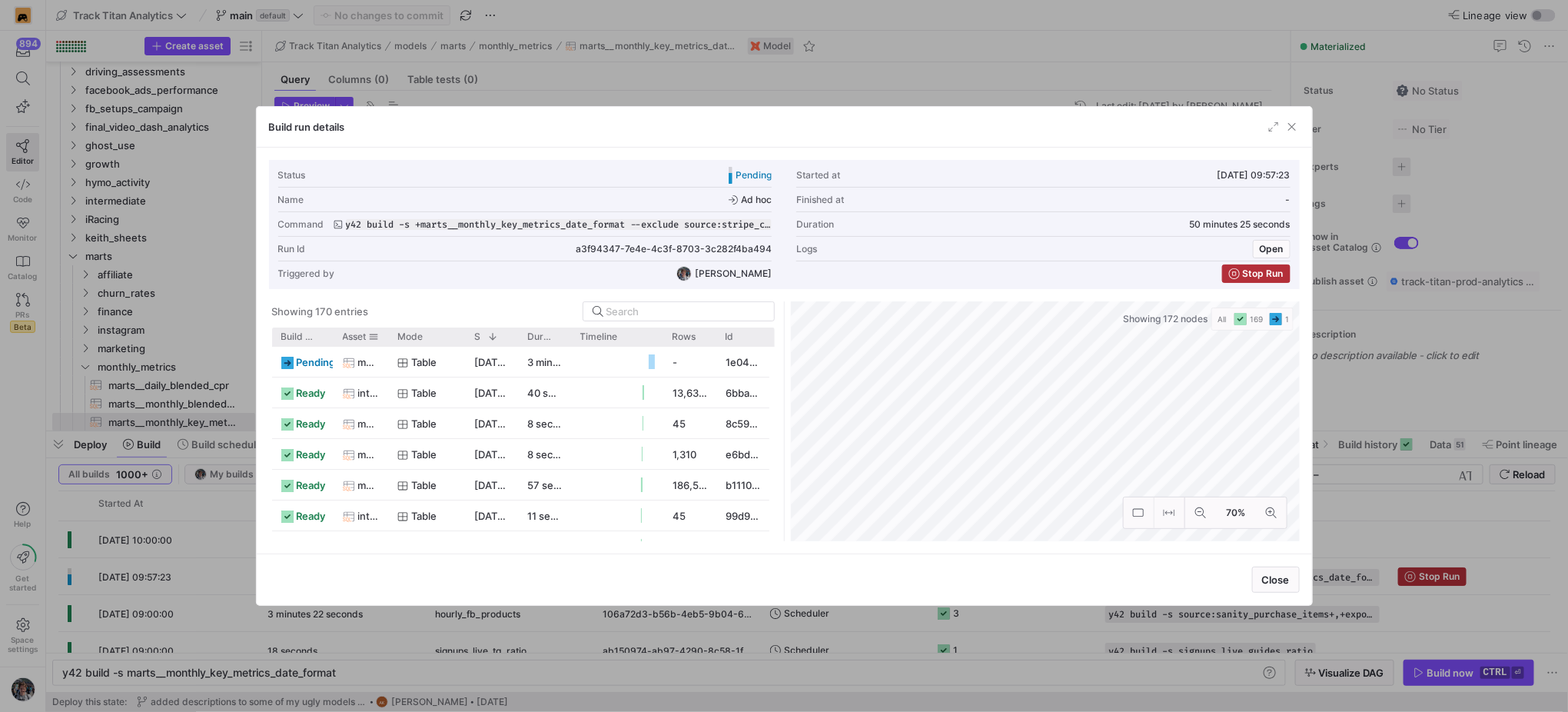
click at [387, 341] on div at bounding box center [387, 336] width 6 height 18
click at [1299, 129] on div "Build run details" at bounding box center [784, 127] width 1055 height 41
click at [1289, 128] on span "button" at bounding box center [1291, 127] width 15 height 15
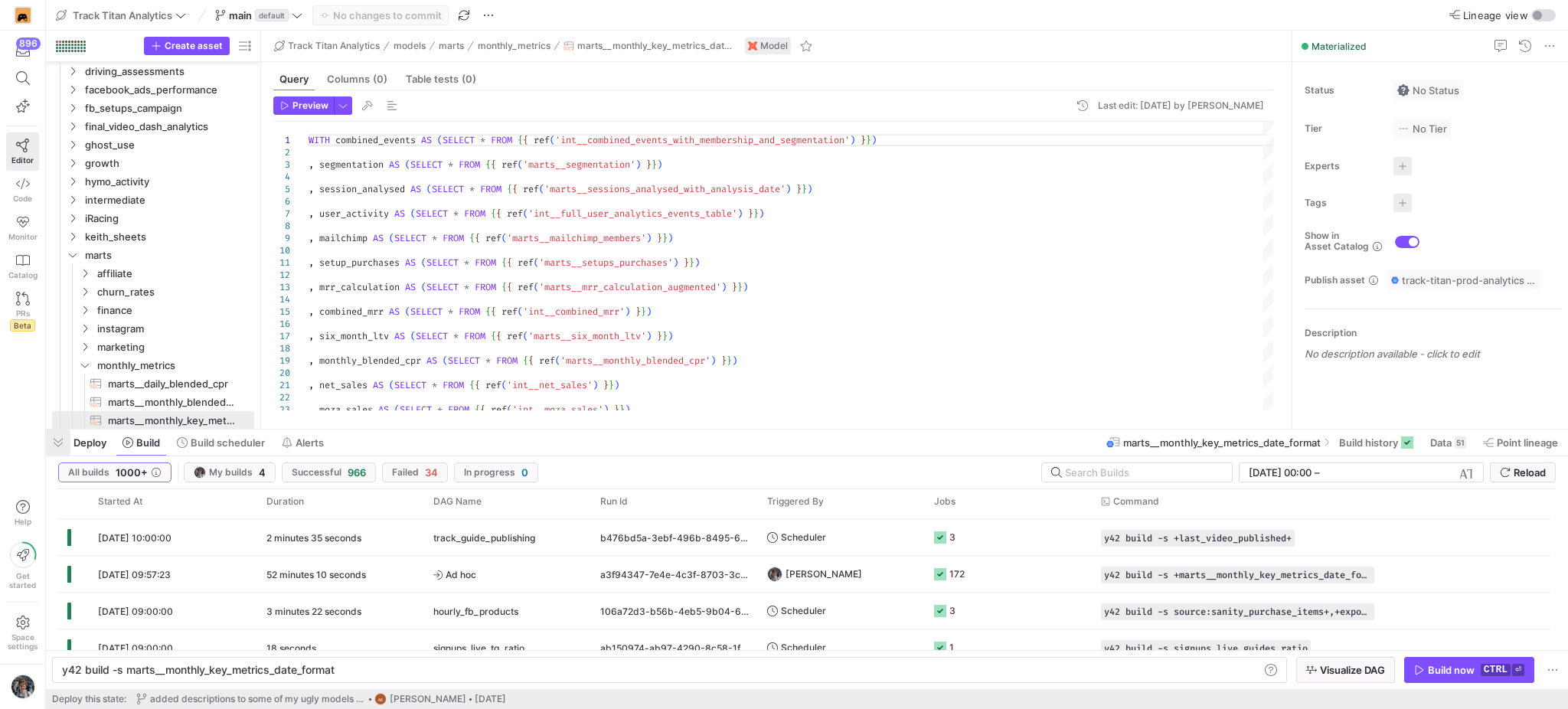
click at [56, 440] on span "button" at bounding box center [59, 443] width 25 height 26
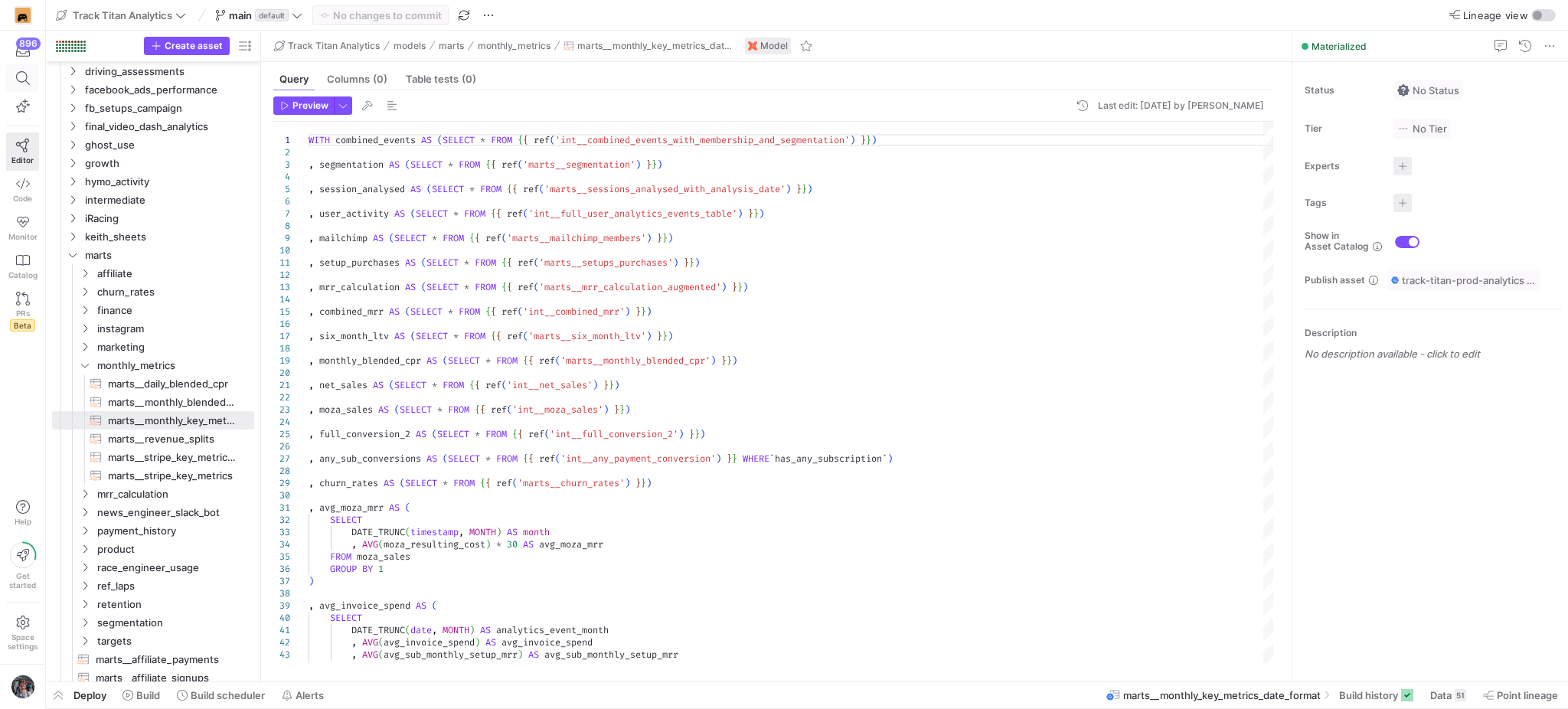
click at [25, 79] on icon at bounding box center [23, 77] width 14 height 14
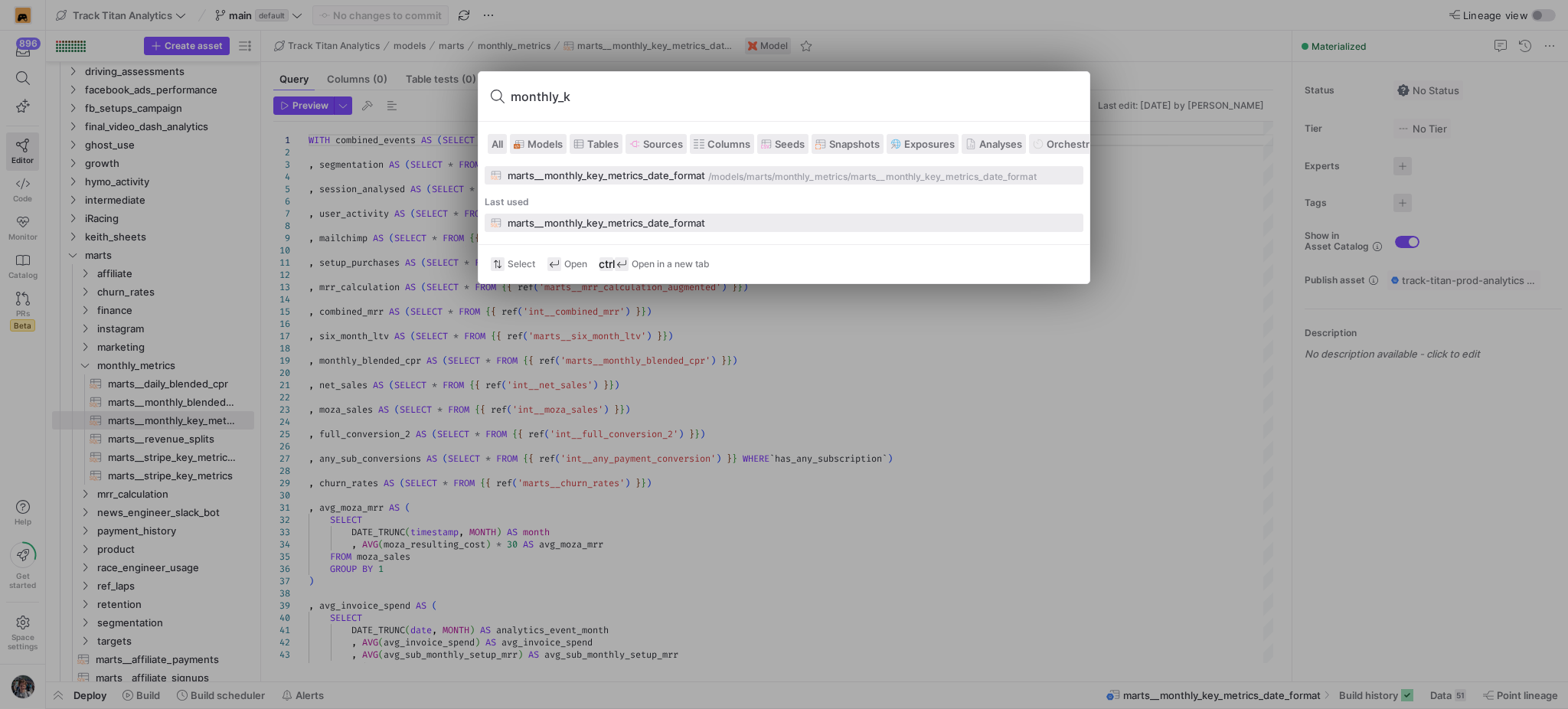
type input "monthly_k"
click at [767, 177] on div "marts/monthly_metrics" at bounding box center [797, 177] width 101 height 10
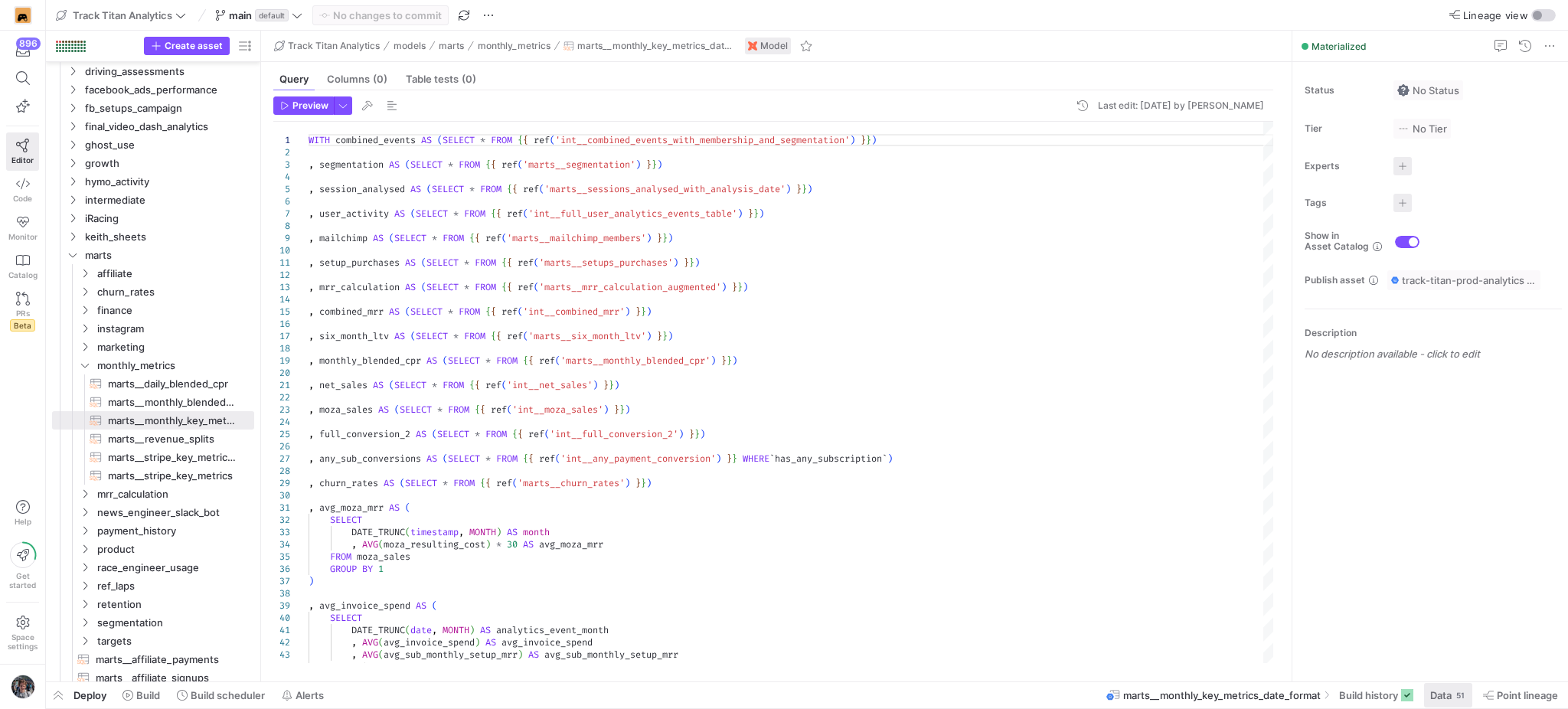
click at [1431, 691] on span "Data" at bounding box center [1441, 695] width 22 height 12
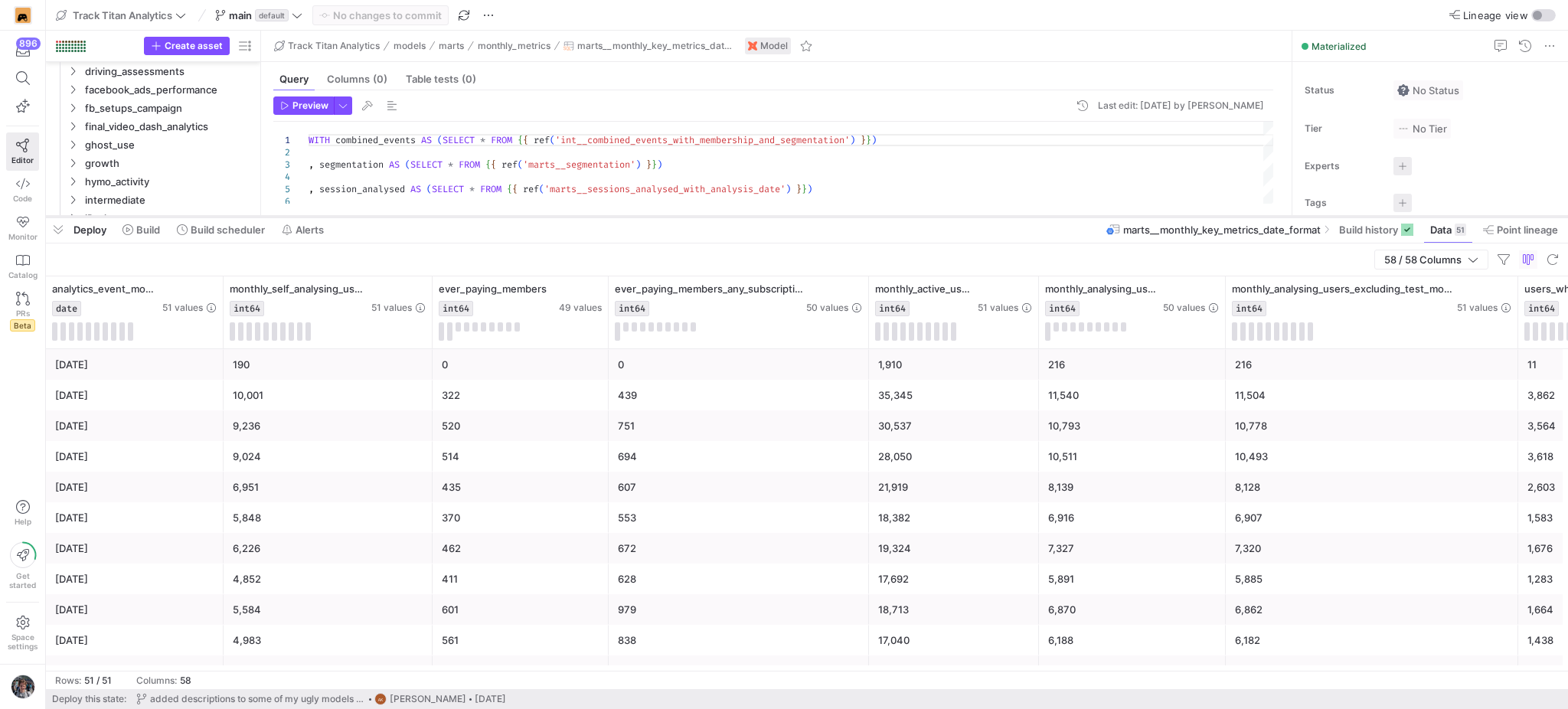
drag, startPoint x: 926, startPoint y: 430, endPoint x: 970, endPoint y: 217, distance: 217.5
click at [970, 217] on div at bounding box center [807, 216] width 1522 height 6
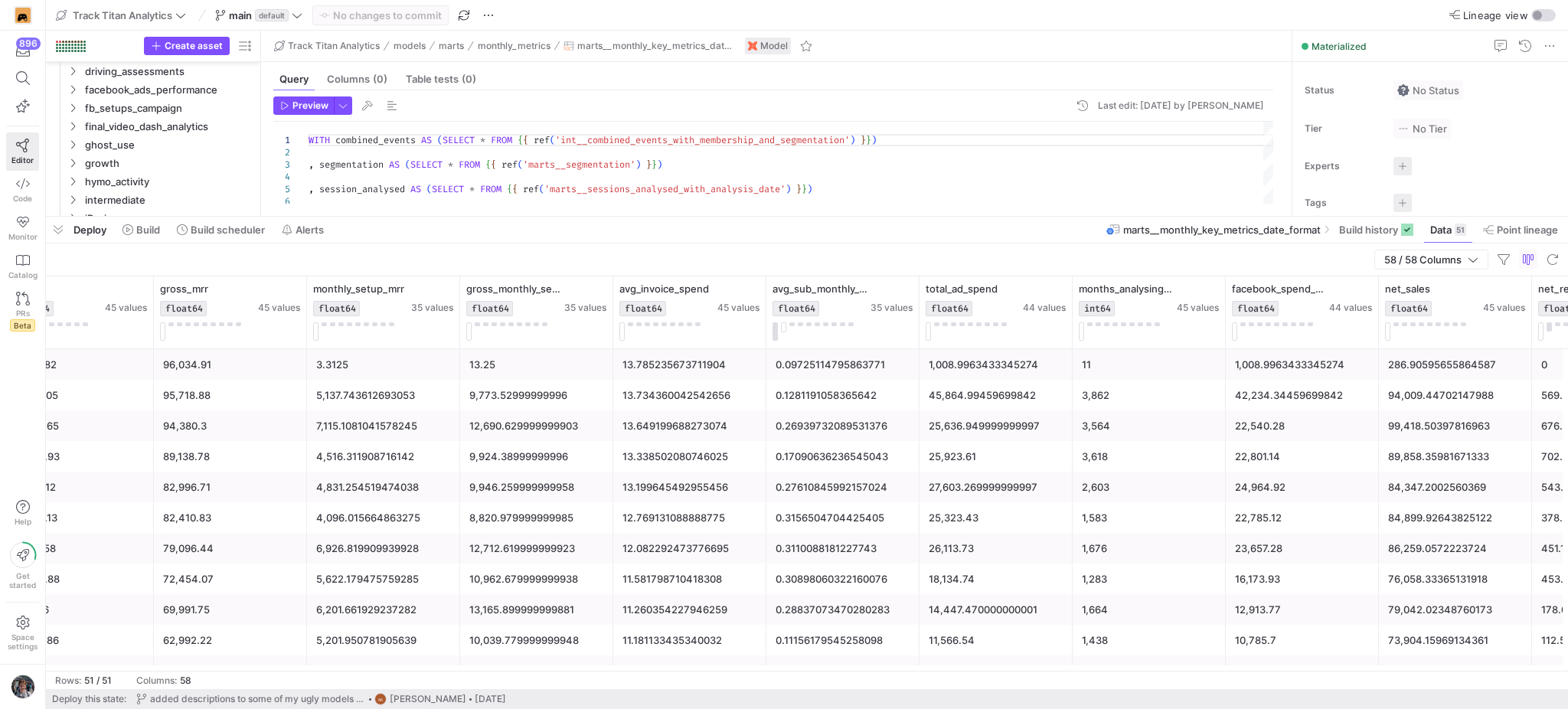
scroll to position [0, 3198]
click at [951, 394] on div "45,864.99459699842" at bounding box center [995, 396] width 135 height 30
click at [55, 228] on span "button" at bounding box center [59, 230] width 25 height 26
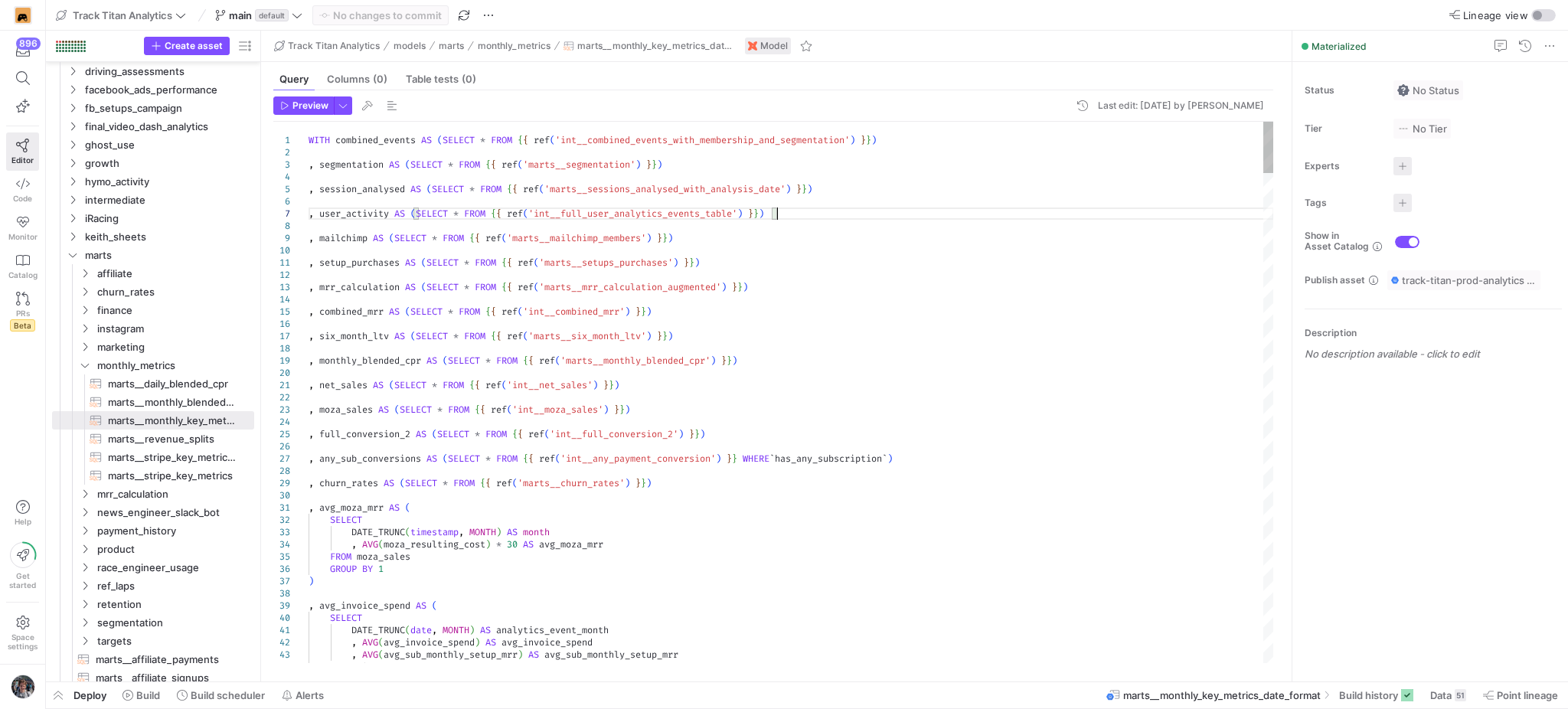
type textarea "t"
type textarea "DATE_TRUNC(DATE(datetime), MONTH) AS analytics_event_month , COUNT(DISTINCT act…"
type textarea "to"
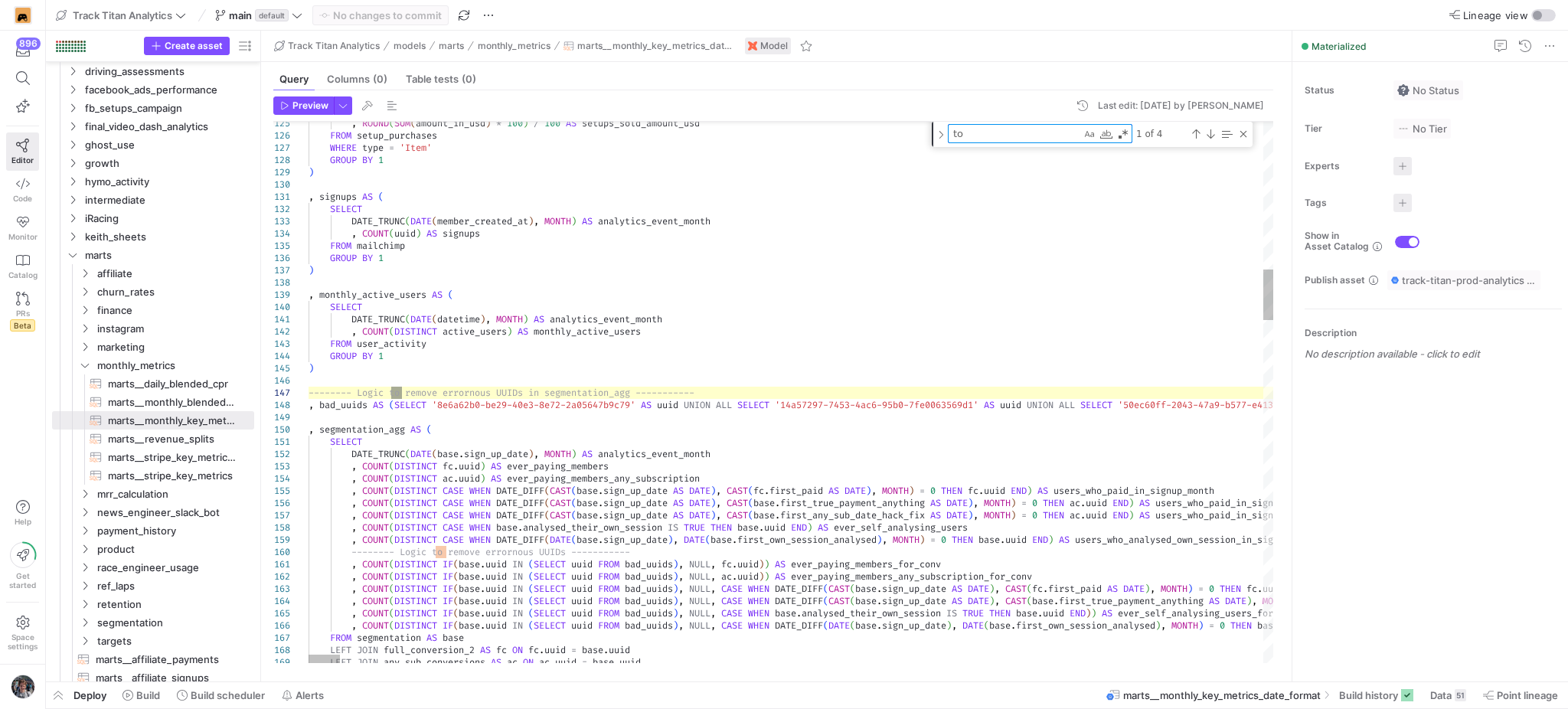
type textarea ", combined_mrr.gross_monthly_setup_mrr , combined_mrr.monthly_setup_runrate , a…"
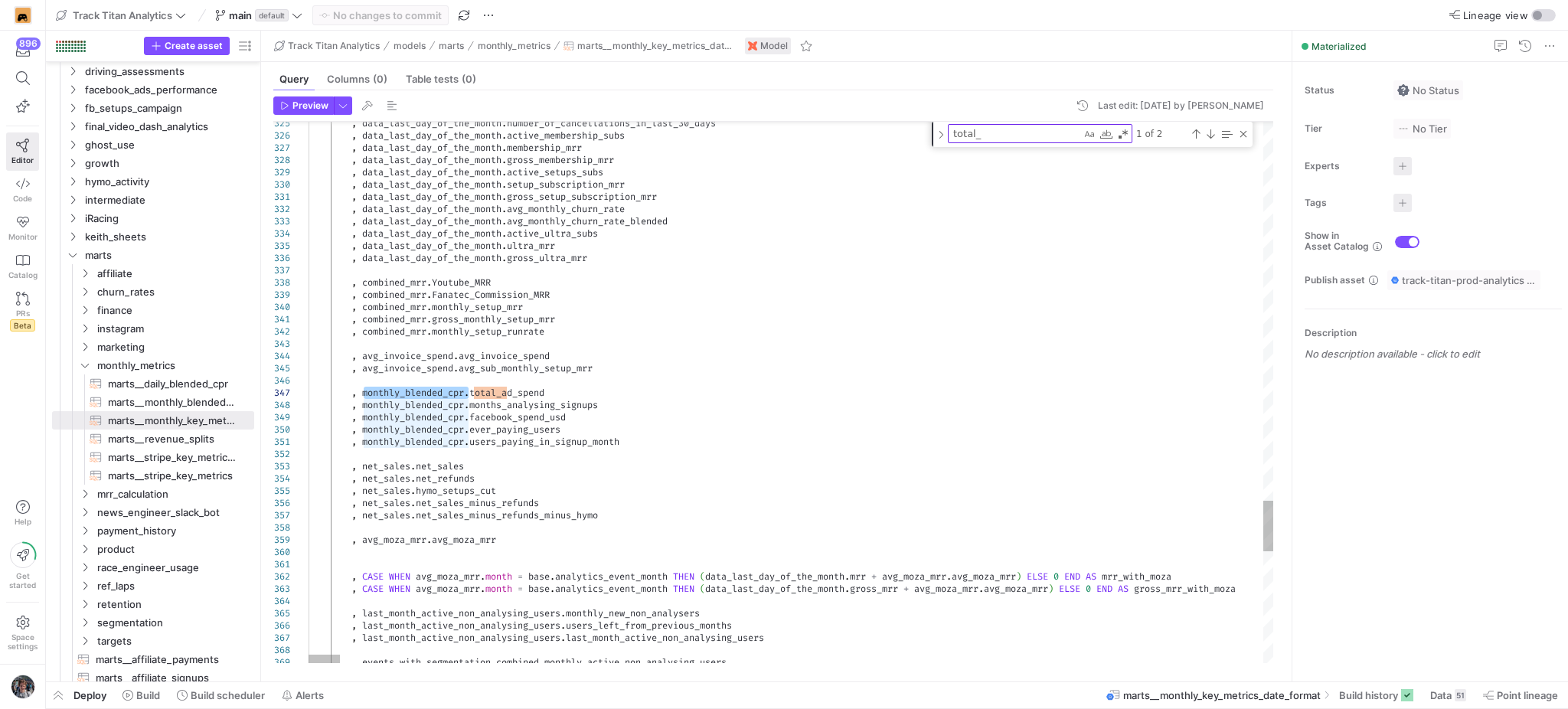
type textarea "monthly_blended_cpr"
click at [1189, 138] on div "3 of 10" at bounding box center [1191, 133] width 117 height 19
click at [1193, 135] on div "Previous Match (Shift+Enter)" at bounding box center [1195, 133] width 12 height 12
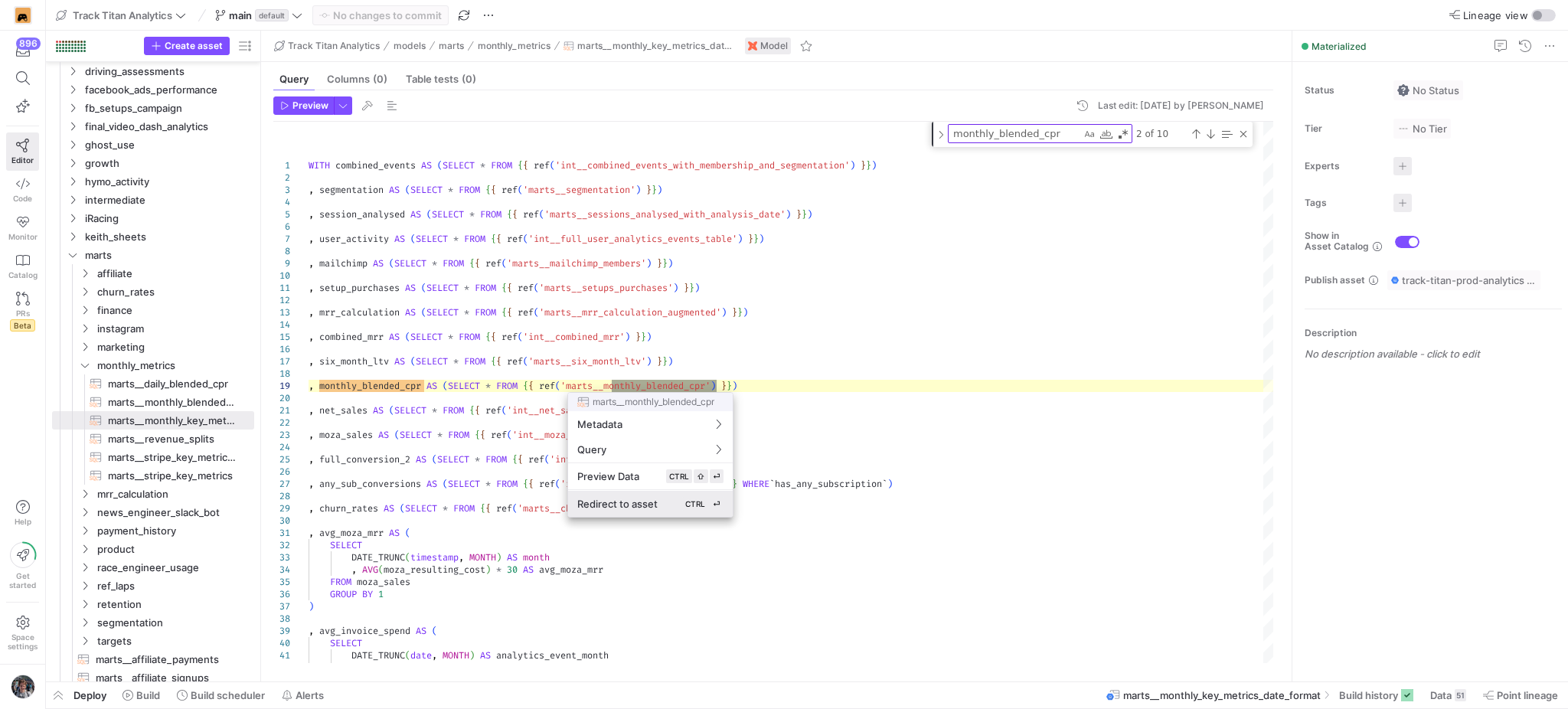
click at [630, 500] on span "Redirect to asset" at bounding box center [617, 503] width 80 height 12
type textarea "WITH rates AS (SELECT * FROM {{ ref('stg_google_sheets__exchange_rates') }}) , …"
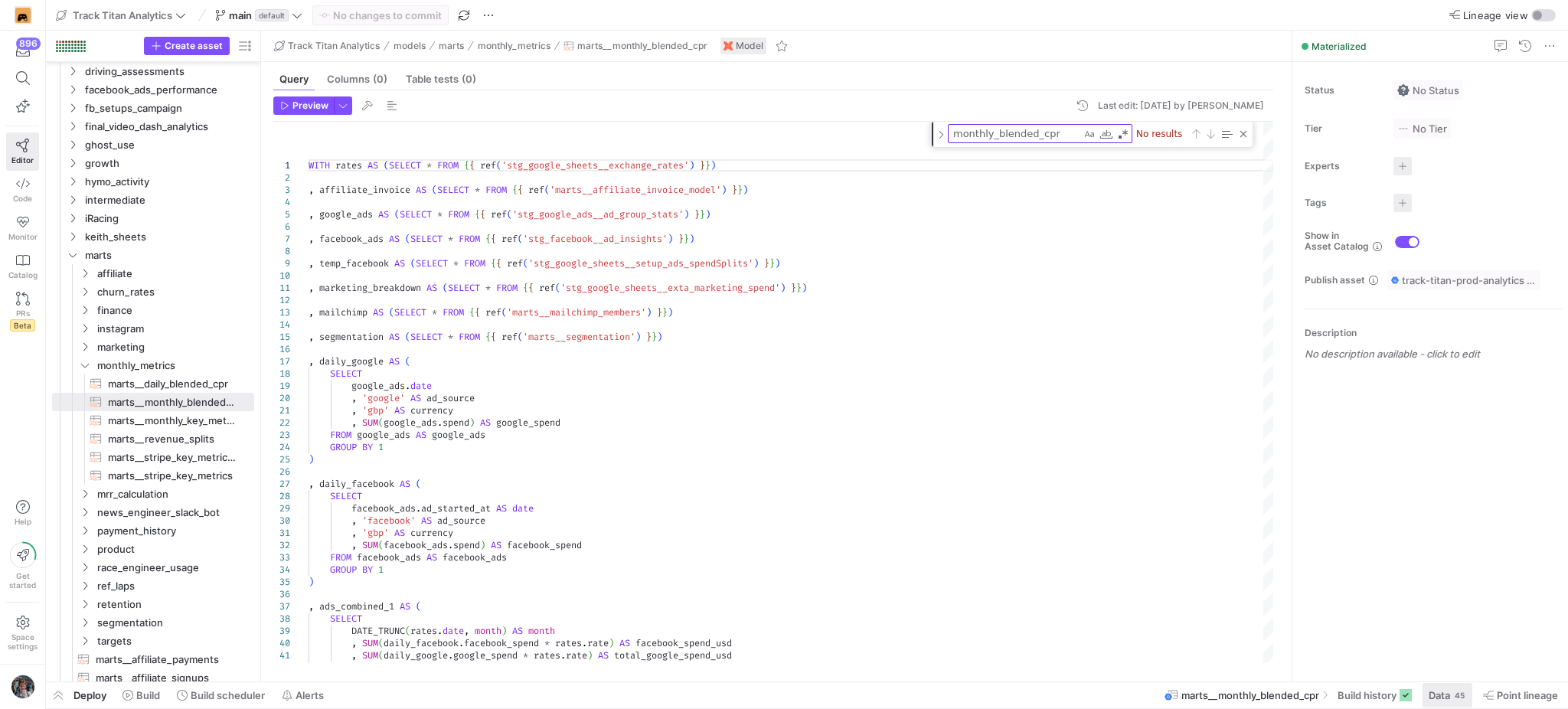
click at [1449, 706] on span at bounding box center [1447, 695] width 50 height 25
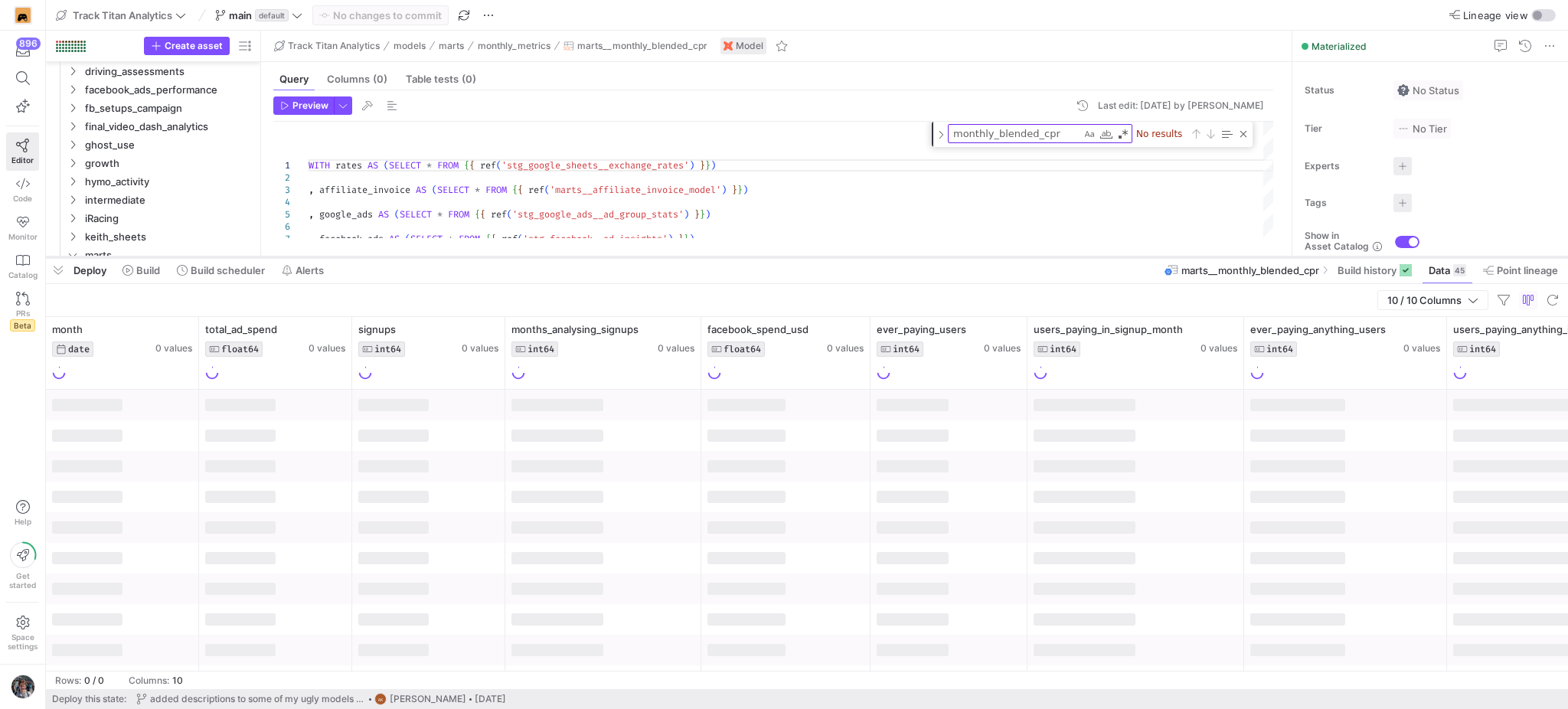
drag, startPoint x: 735, startPoint y: 427, endPoint x: 784, endPoint y: 243, distance: 190.4
click at [784, 254] on div at bounding box center [807, 257] width 1522 height 6
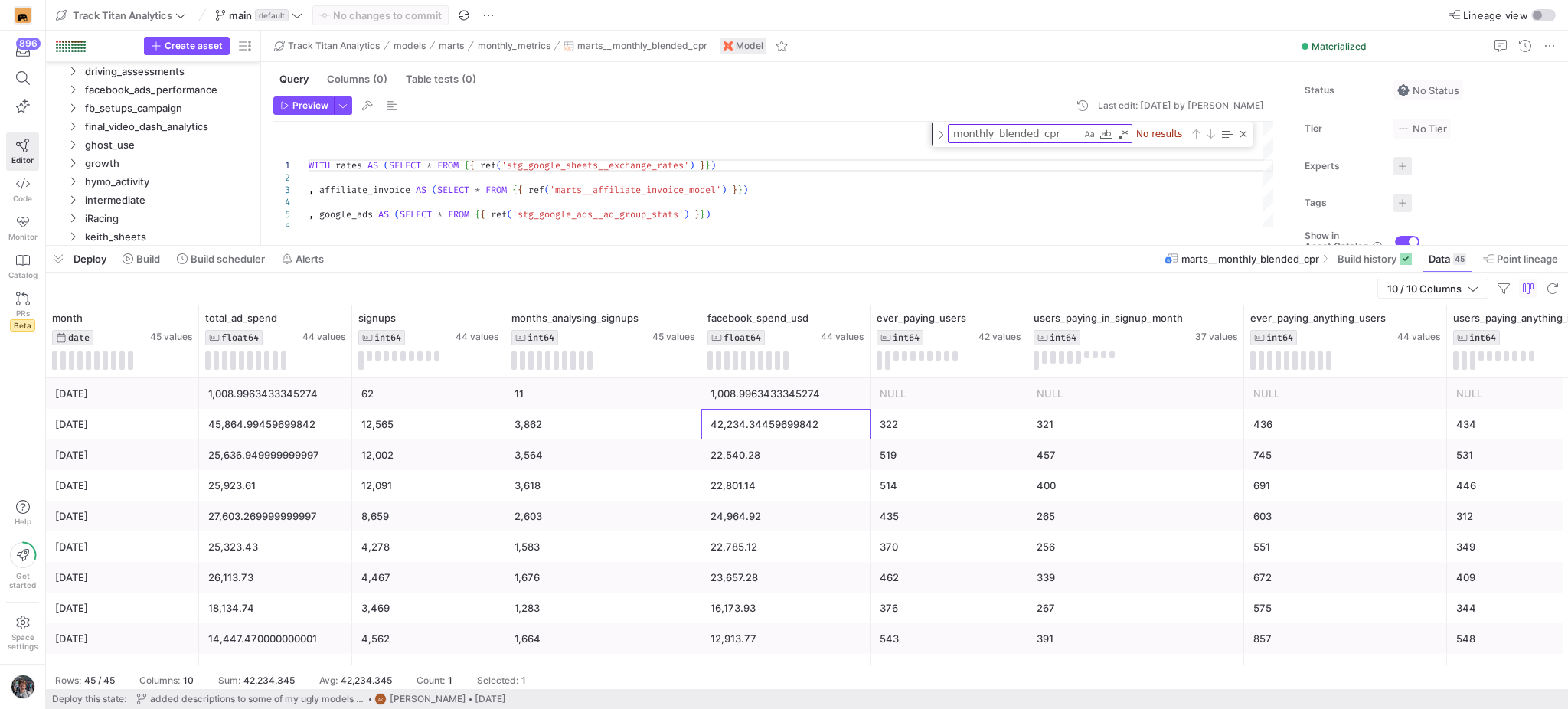
click at [748, 418] on div "42,234.34459699842" at bounding box center [786, 425] width 151 height 30
click at [984, 136] on textarea "monthly_blended_cpr" at bounding box center [1015, 133] width 132 height 18
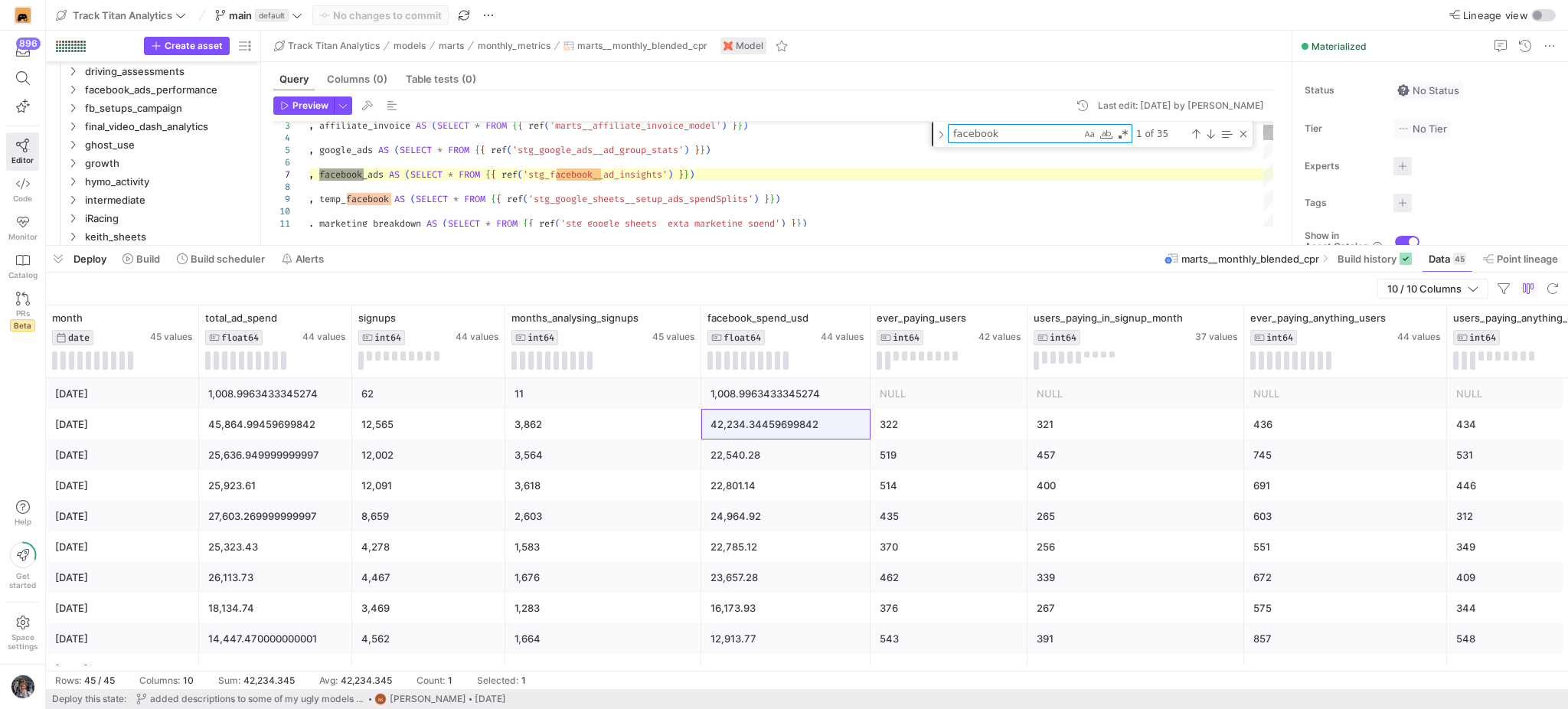
type textarea "facebook_"
type textarea ", 'gbp' AS currency , SUM(facebook_ads.spend) AS facebook_spend FROM facebook_a…"
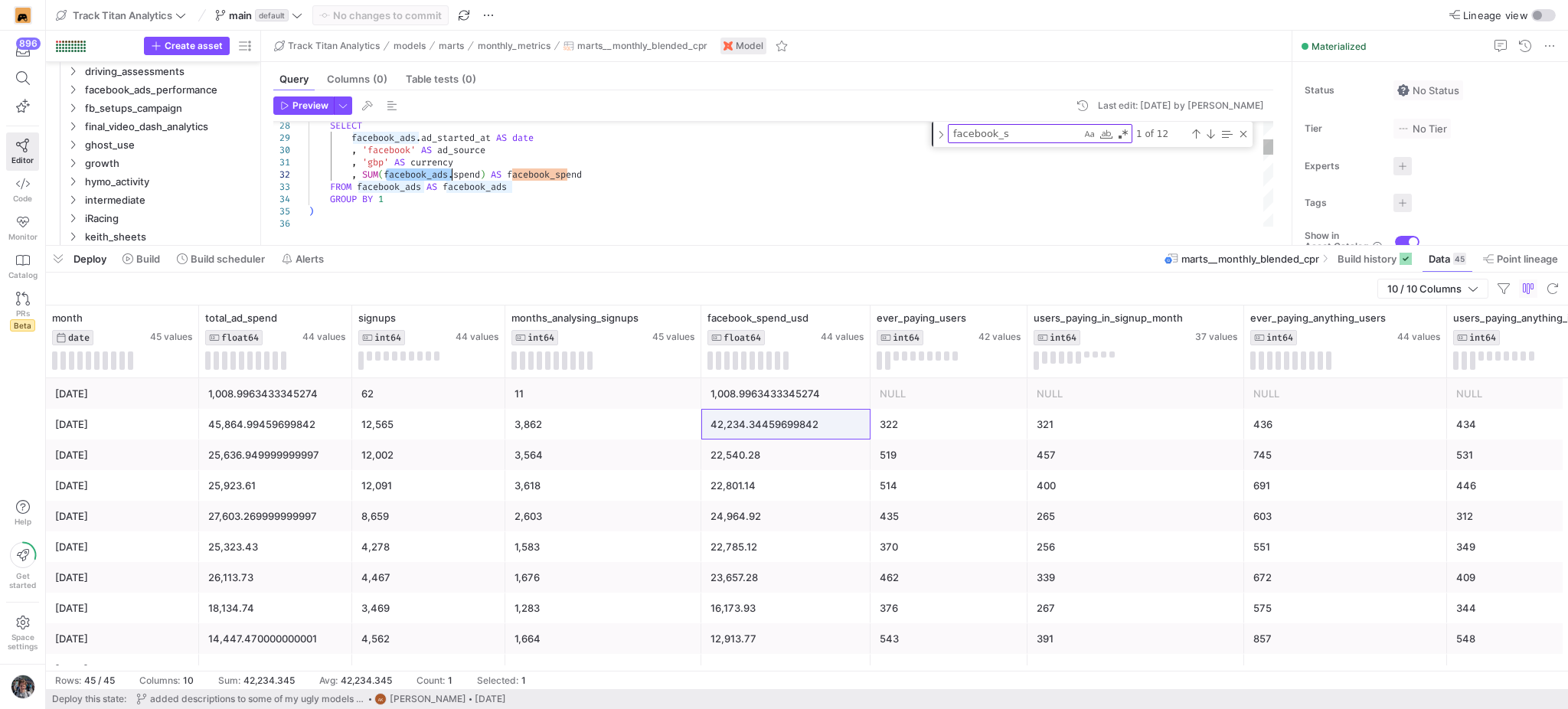
type textarea "facebook_ads"
click at [1190, 132] on div "3 of 5" at bounding box center [1191, 133] width 117 height 19
click at [1190, 132] on div "Previous Match (Shift+Enter)" at bounding box center [1195, 133] width 12 height 12
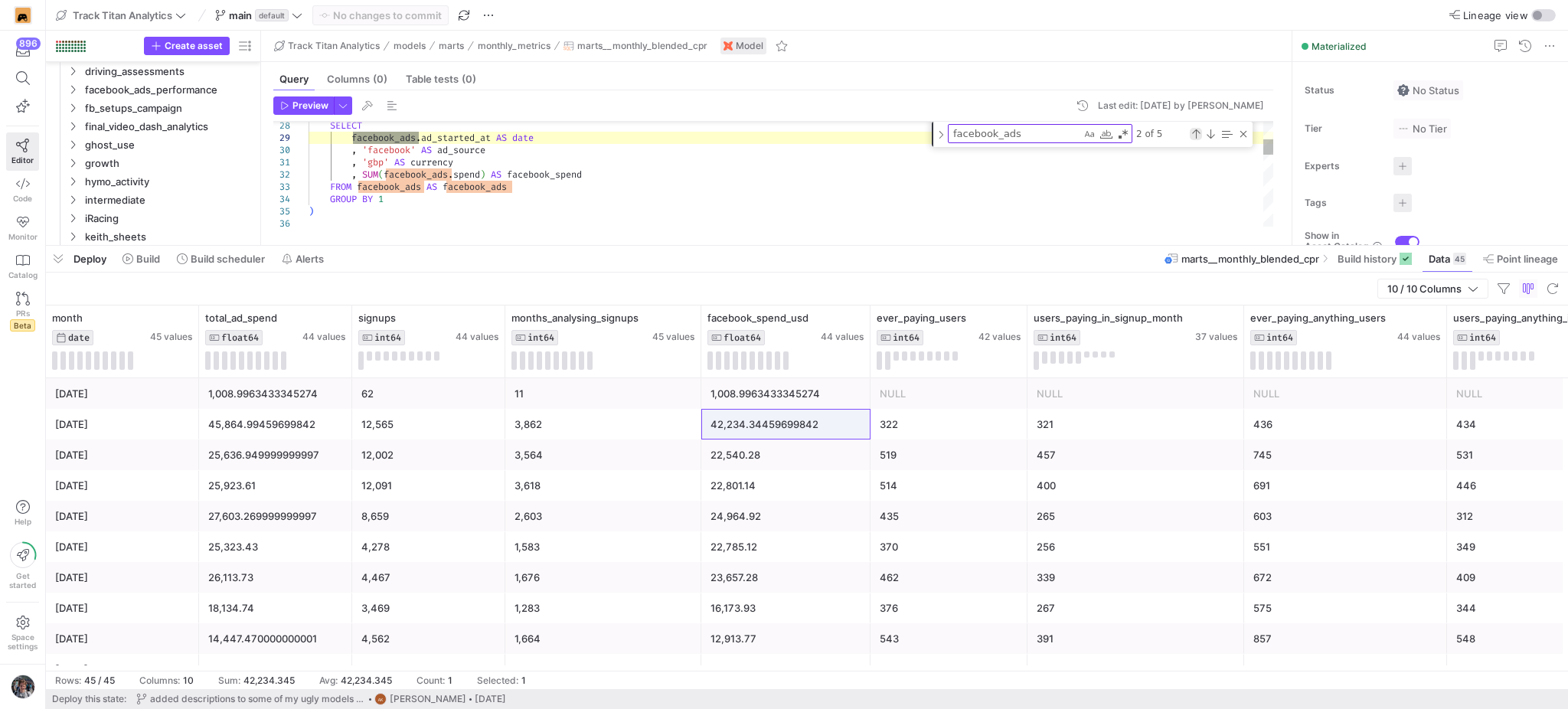
click at [1190, 132] on div "Previous Match (Shift+Enter)" at bounding box center [1195, 133] width 12 height 12
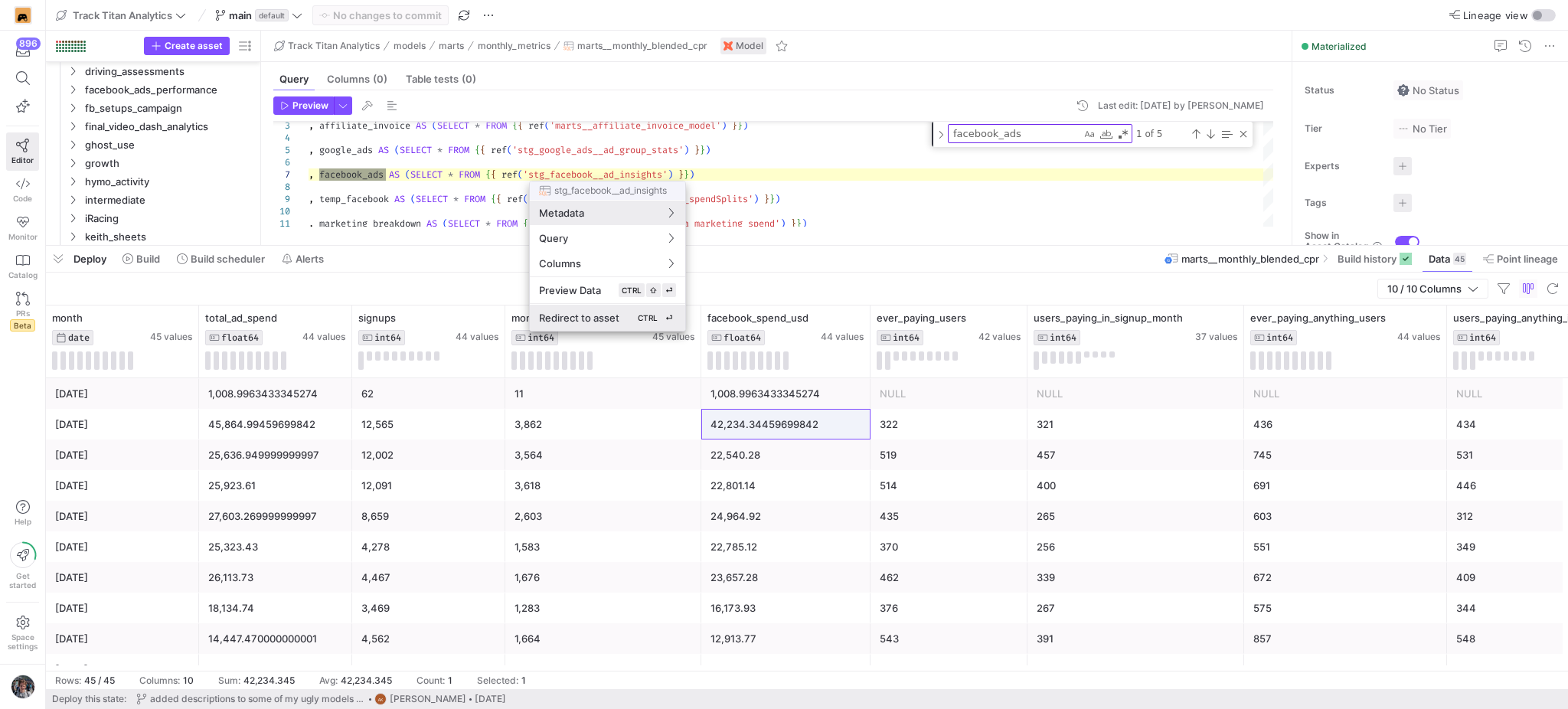
click at [601, 308] on button "Redirect to asset CTRL ⏎" at bounding box center [607, 318] width 156 height 26
type textarea "WITH source AS ( SELECT * FROM {{ source('facebook_ads_two', 'AdInsights') }} )…"
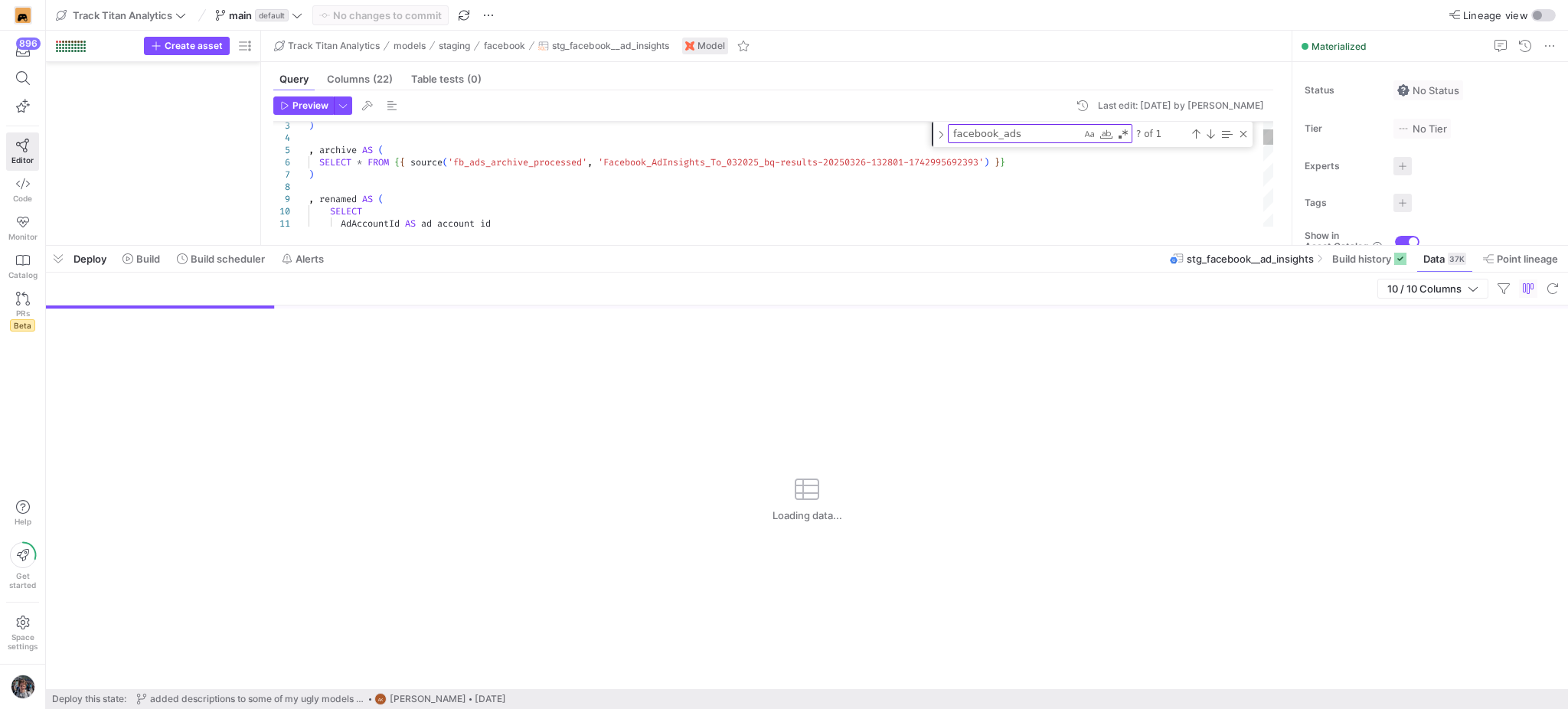
scroll to position [1617, 0]
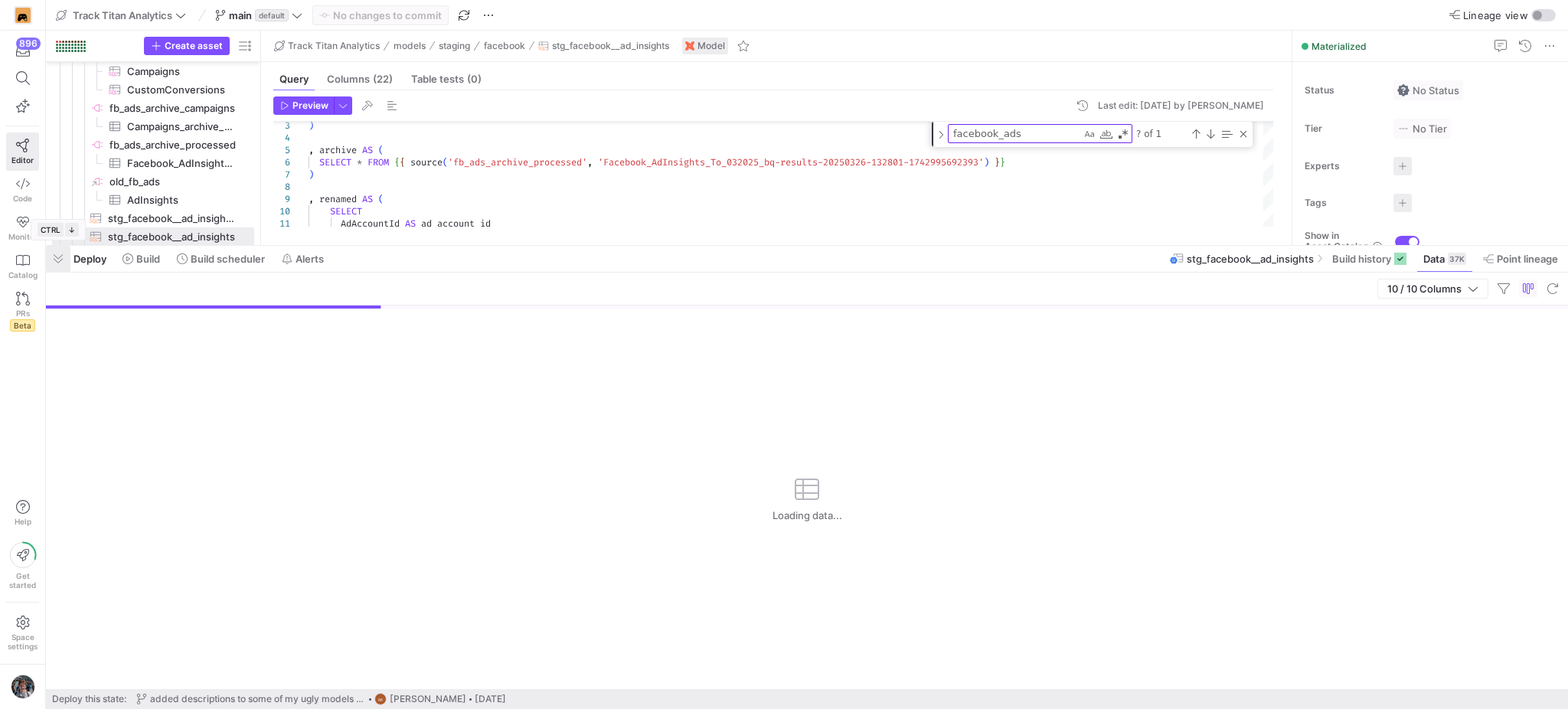
click at [51, 262] on span "button" at bounding box center [59, 259] width 25 height 26
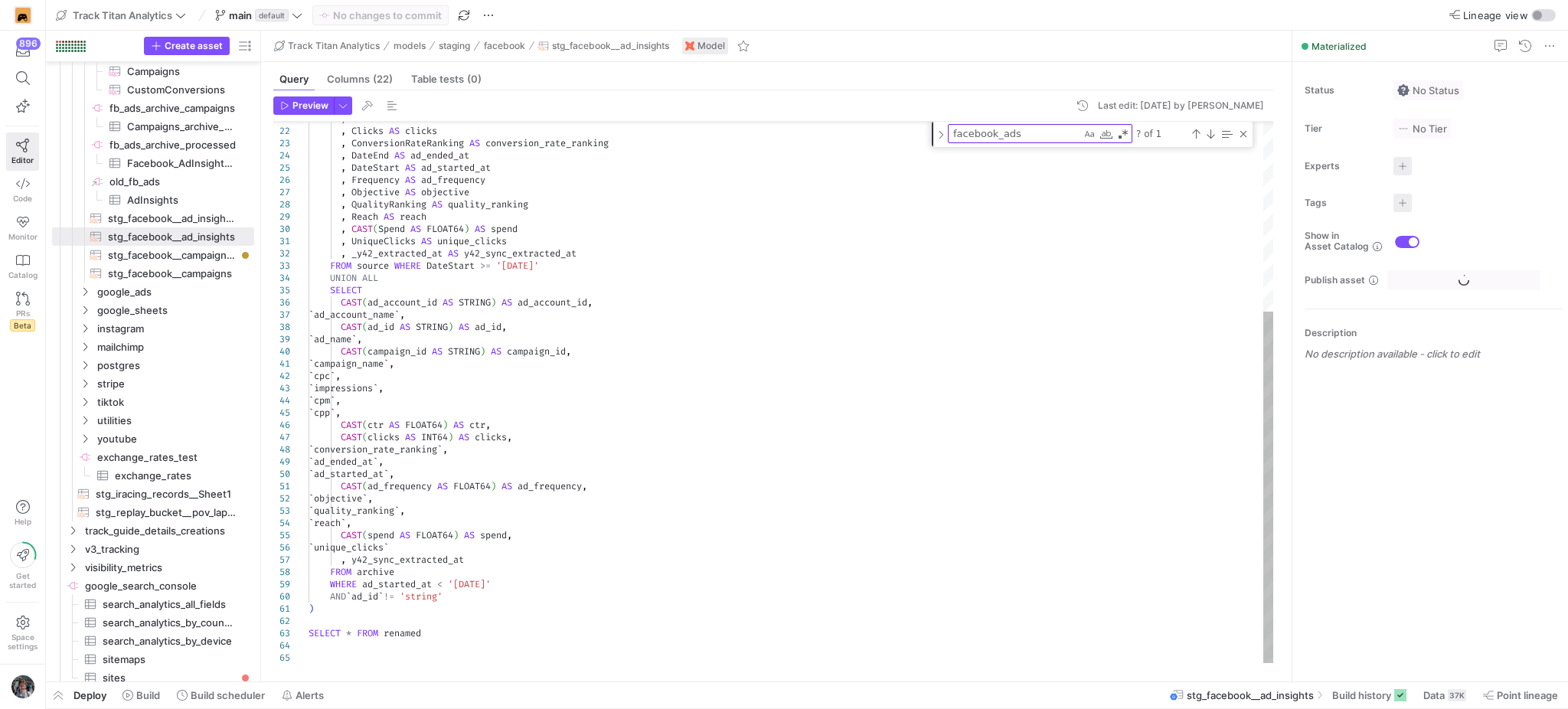
click at [1245, 127] on div "? of 1" at bounding box center [1191, 133] width 117 height 19
click at [1243, 131] on div "Close (Escape)" at bounding box center [1243, 133] width 12 height 12
click at [1457, 691] on div "37K" at bounding box center [1457, 695] width 18 height 12
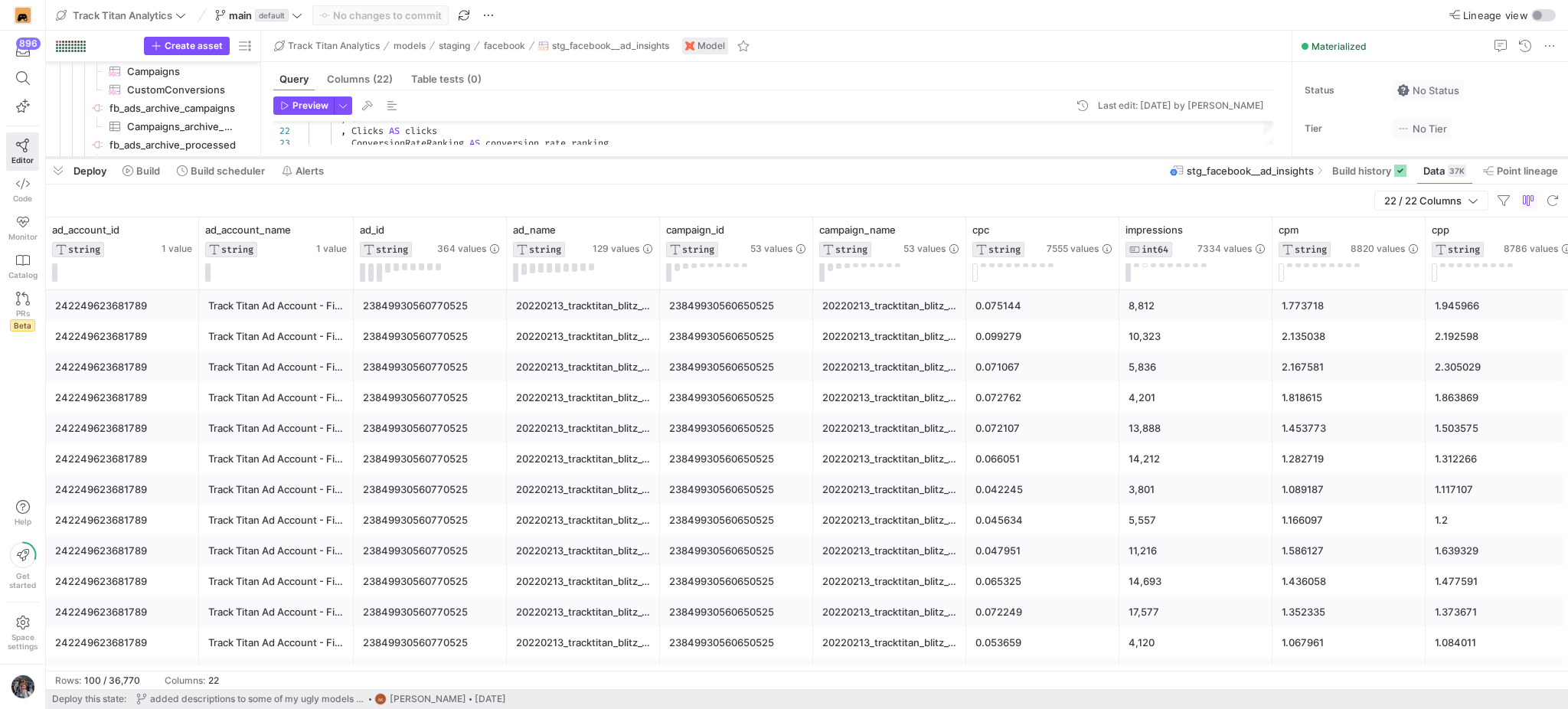
drag, startPoint x: 939, startPoint y: 431, endPoint x: 983, endPoint y: 163, distance: 271.6
click at [983, 160] on div at bounding box center [807, 158] width 1522 height 6
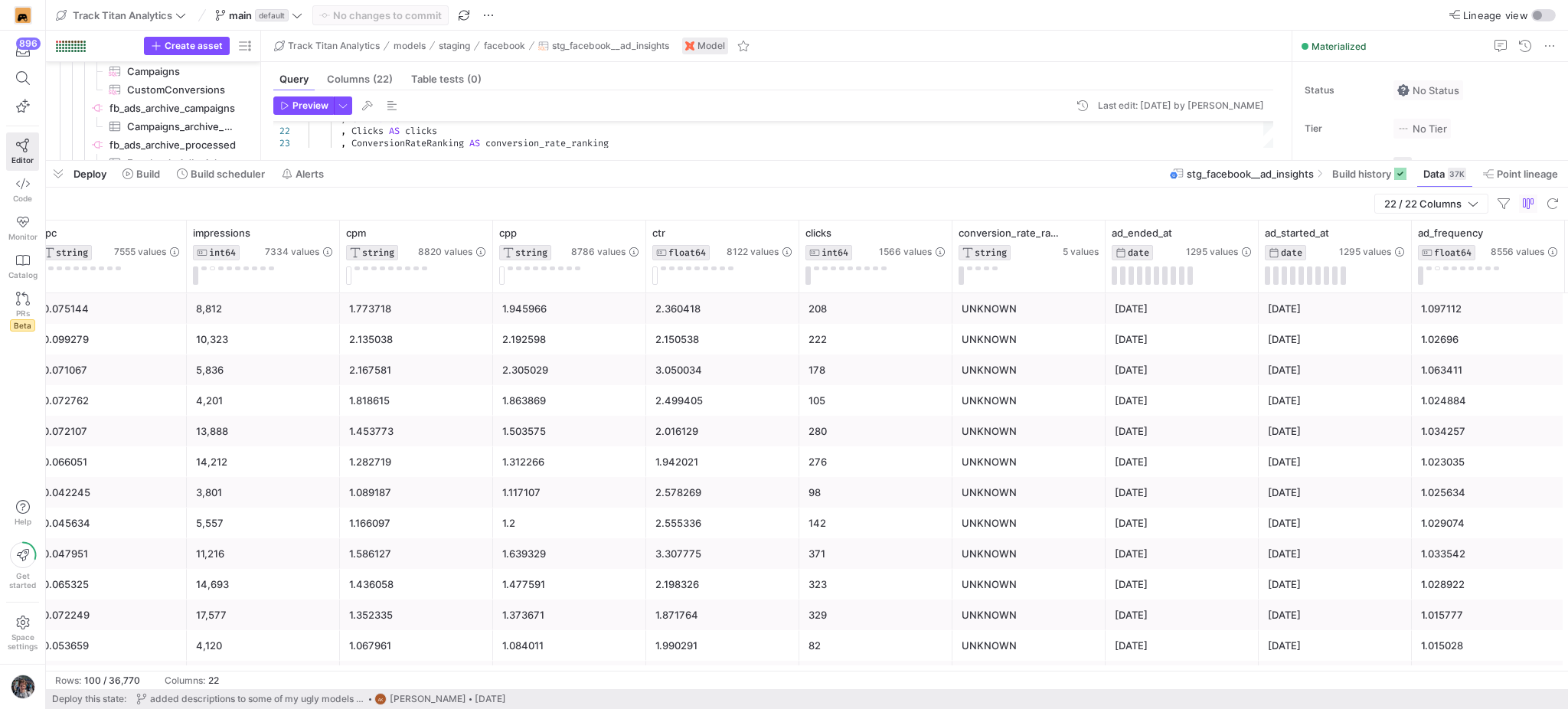
scroll to position [0, 1062]
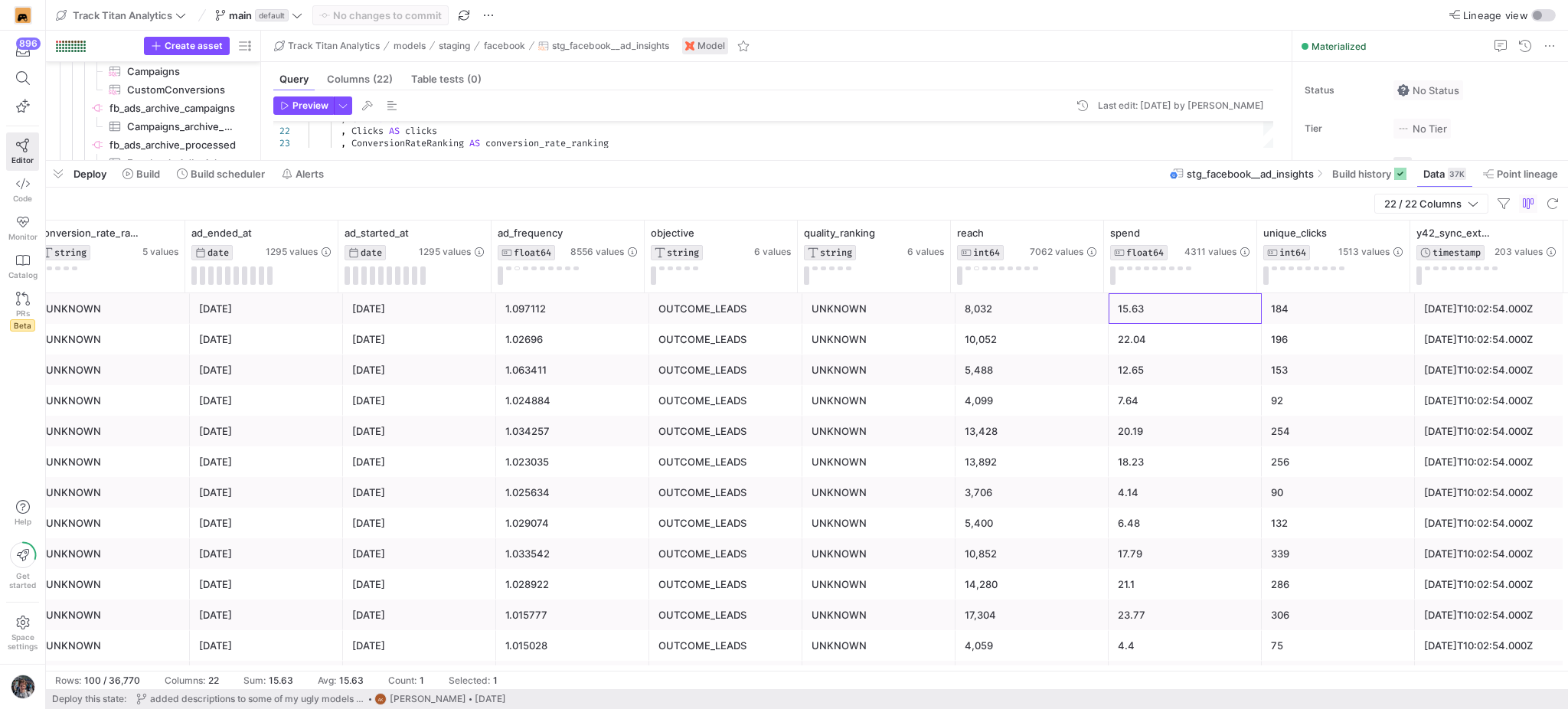
click at [1178, 310] on div "15.63" at bounding box center [1185, 309] width 135 height 30
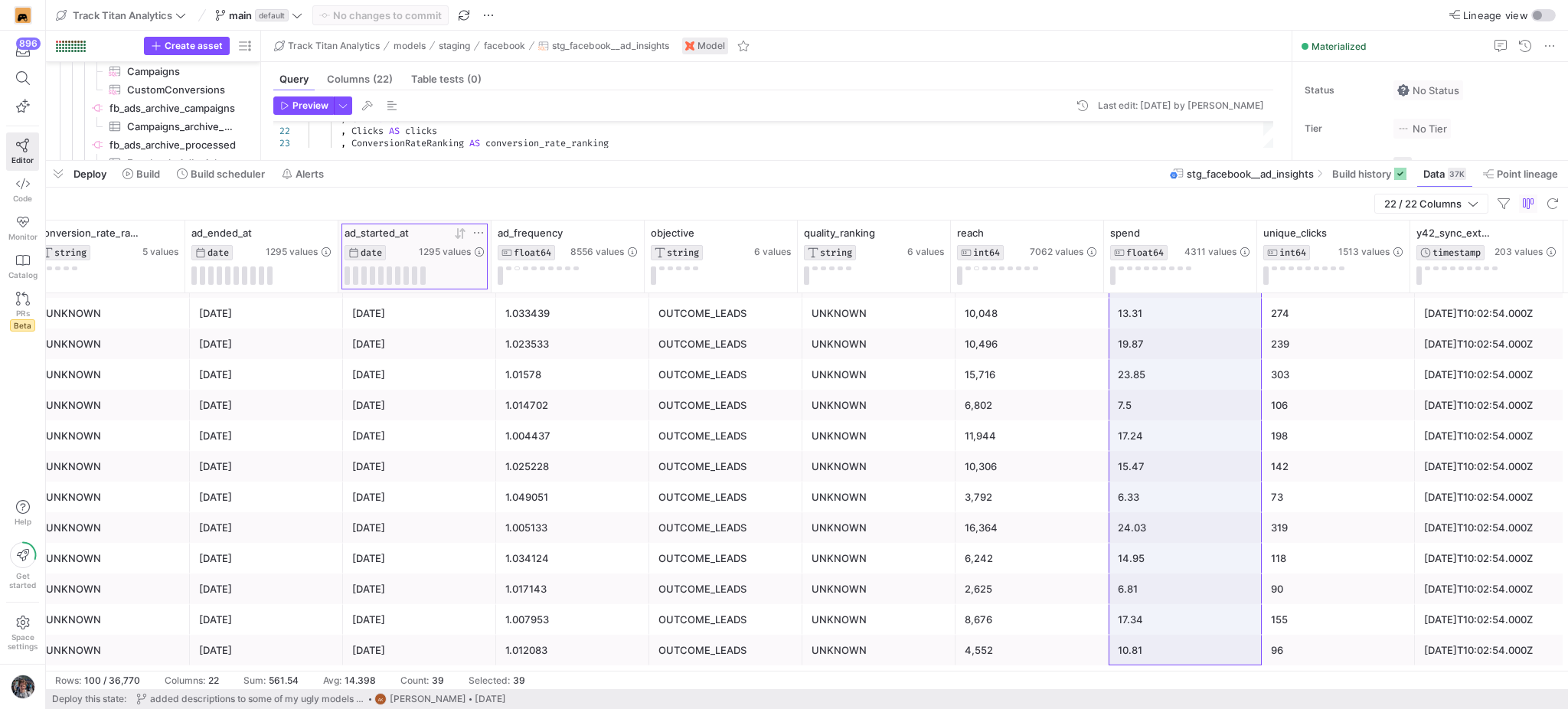
click at [464, 236] on icon at bounding box center [460, 233] width 12 height 12
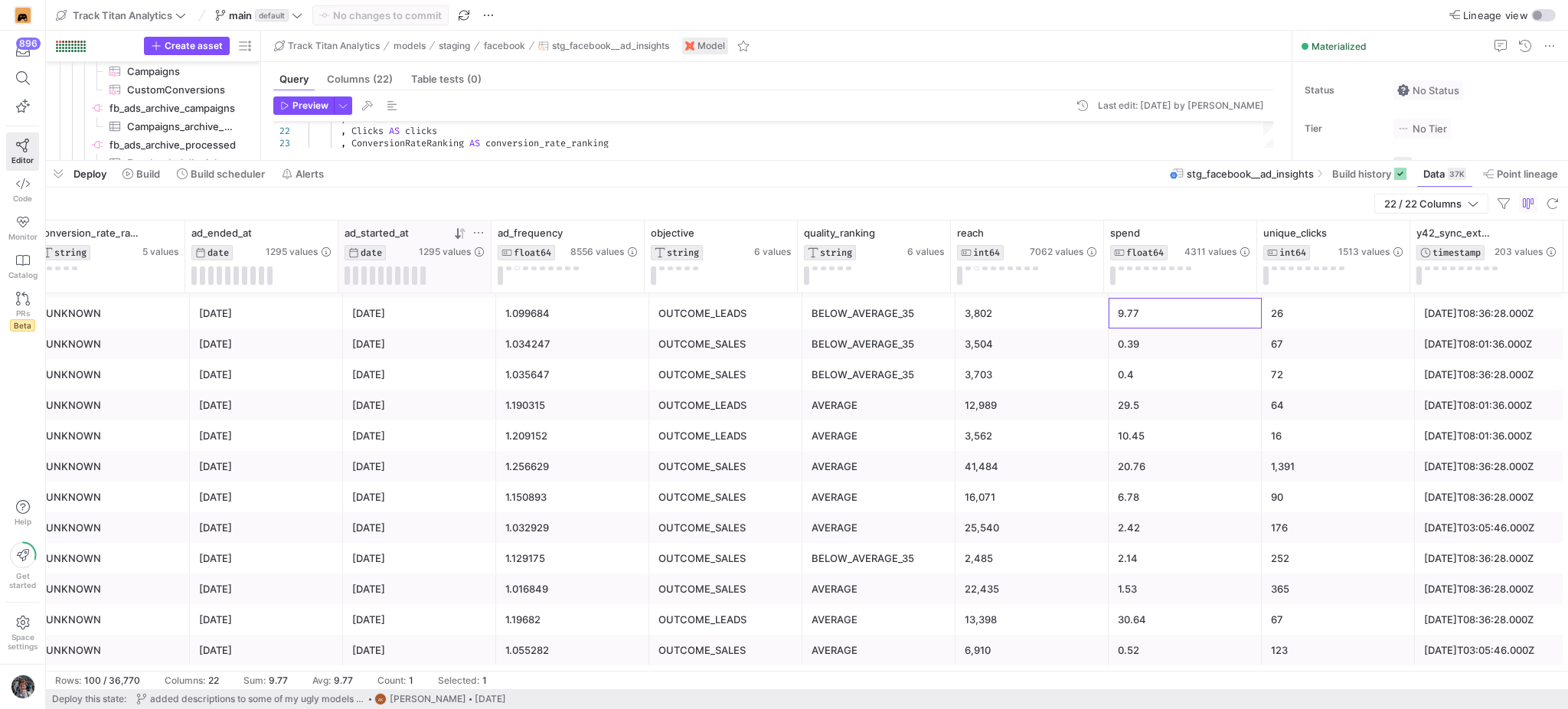
click at [1189, 308] on div "9.77" at bounding box center [1185, 313] width 135 height 30
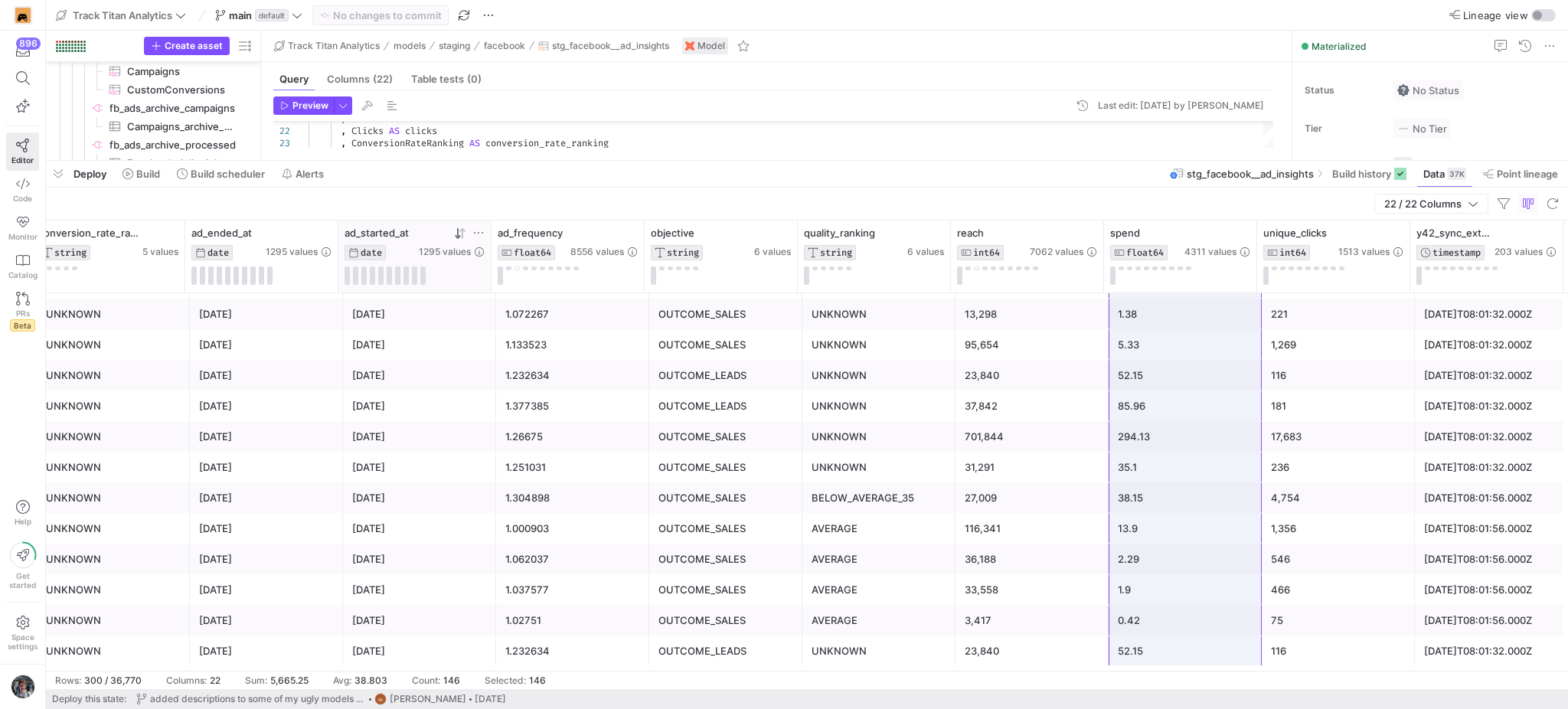
click at [1172, 437] on div "294.13" at bounding box center [1185, 437] width 135 height 30
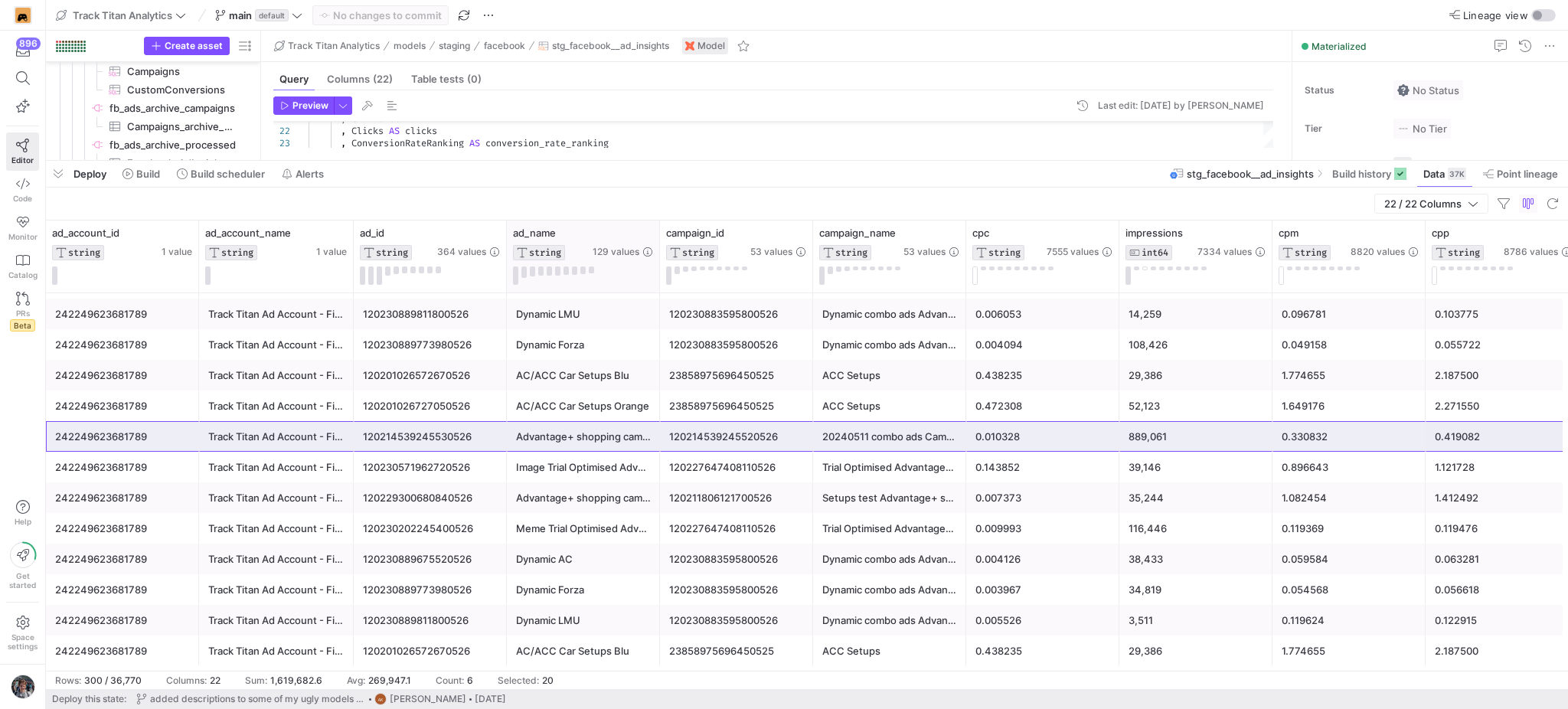
click at [658, 231] on div at bounding box center [659, 257] width 6 height 72
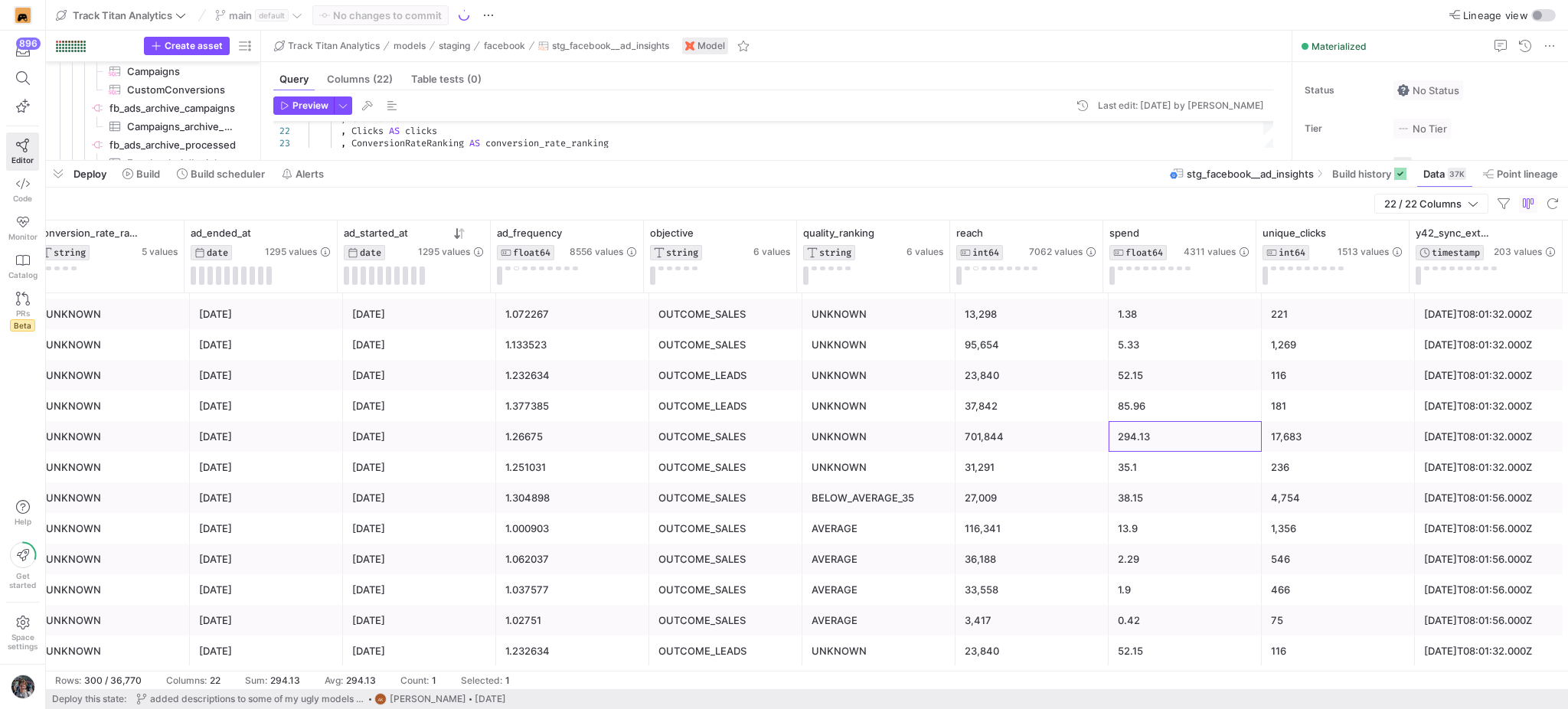
click at [1189, 430] on div "294.13" at bounding box center [1185, 437] width 135 height 30
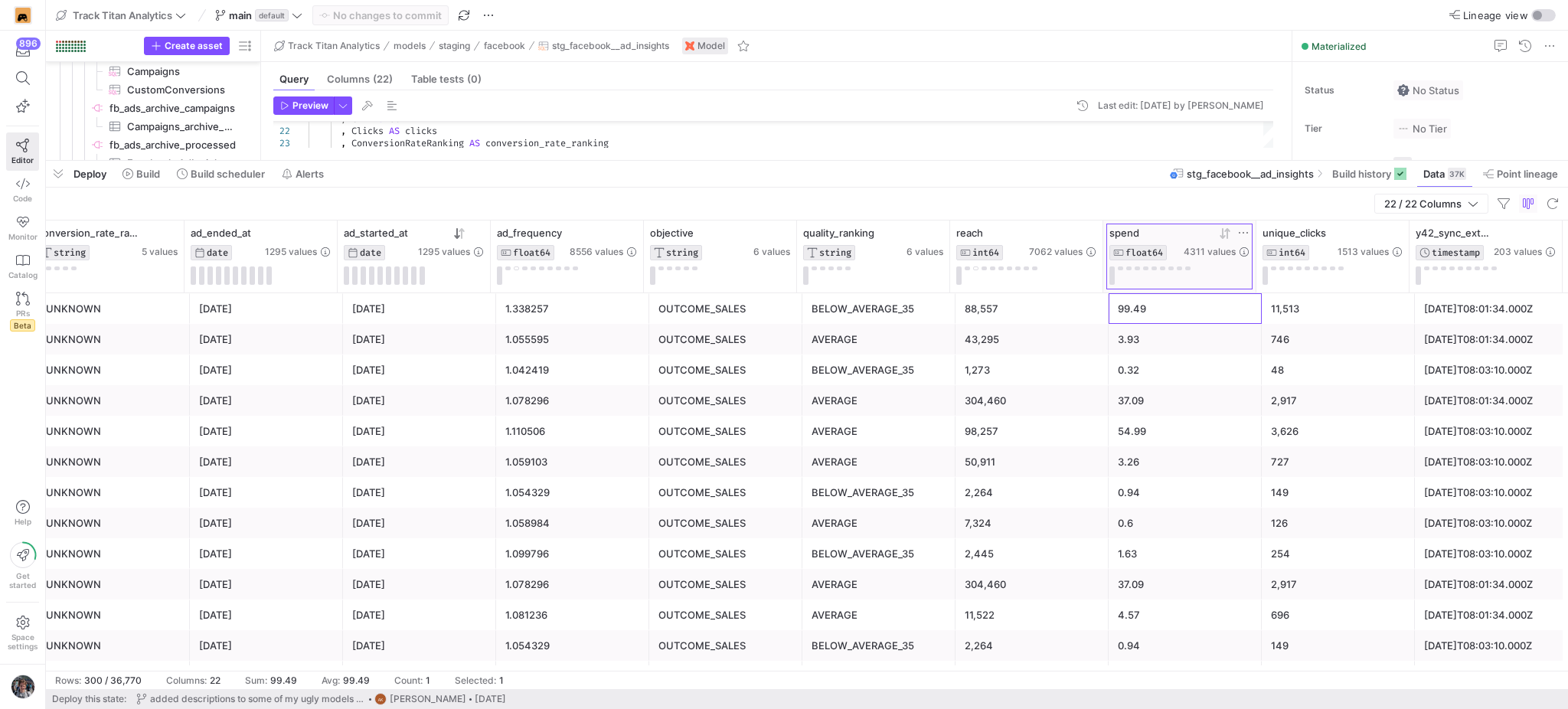
click at [1219, 233] on icon at bounding box center [1224, 233] width 12 height 12
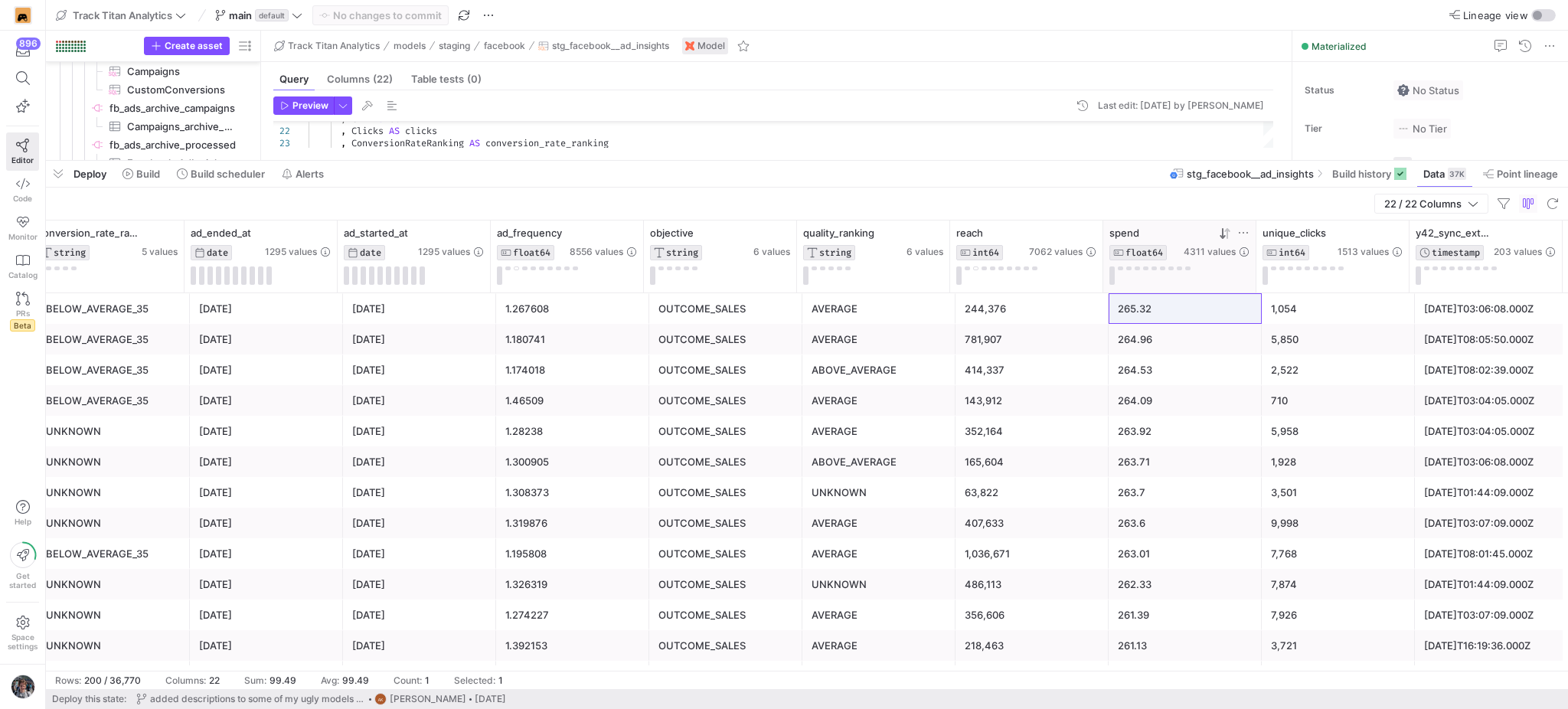
click at [1219, 238] on icon at bounding box center [1224, 233] width 12 height 12
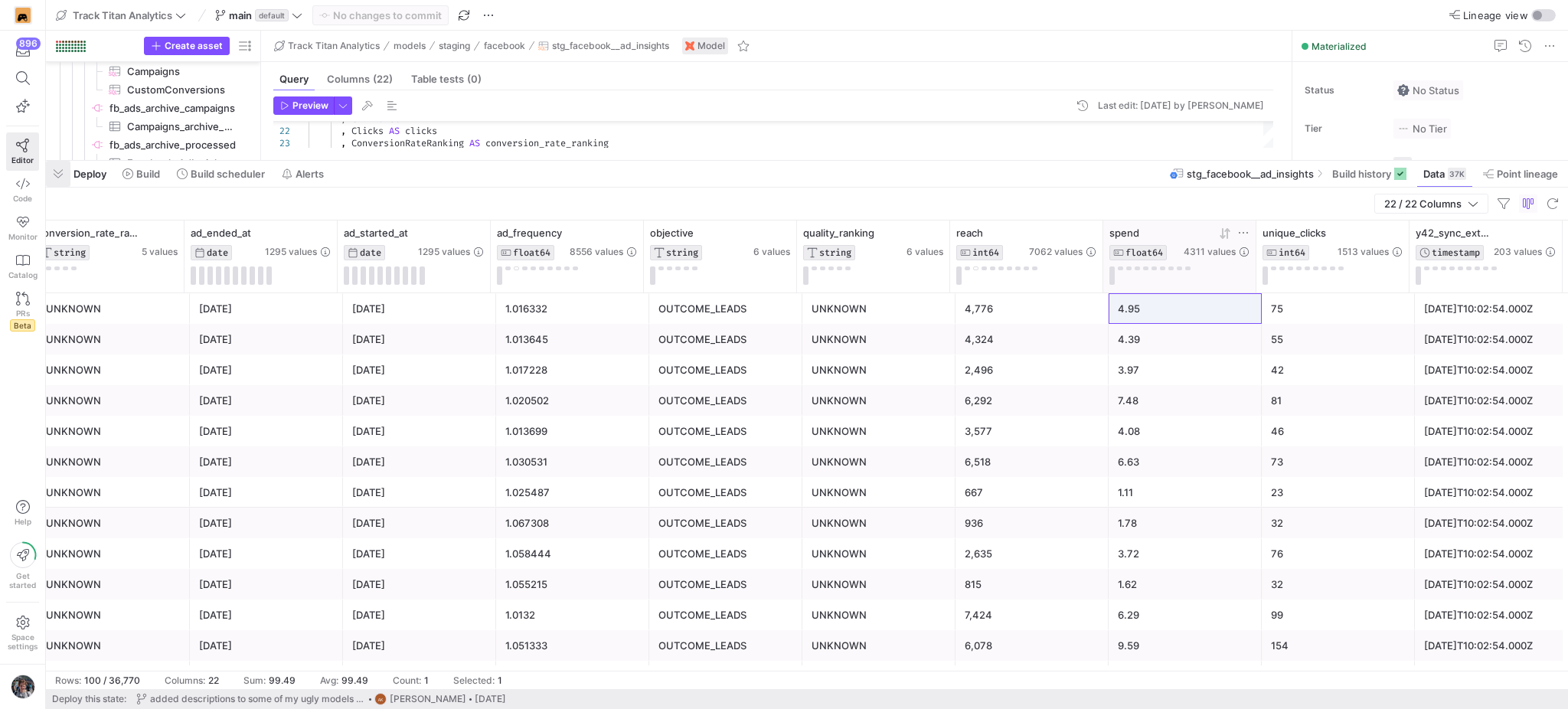
click at [51, 177] on span "button" at bounding box center [59, 174] width 25 height 26
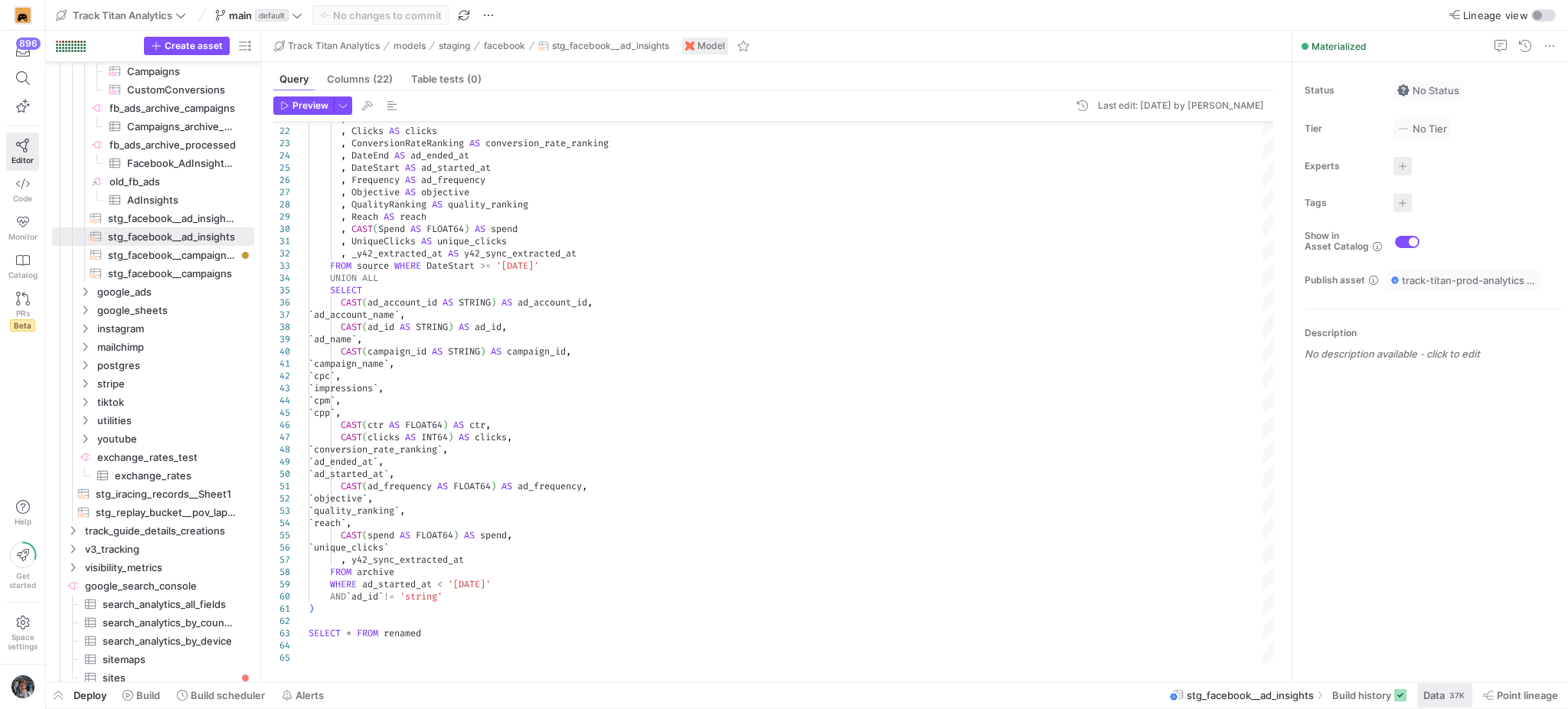
click at [1456, 705] on span at bounding box center [1444, 695] width 55 height 25
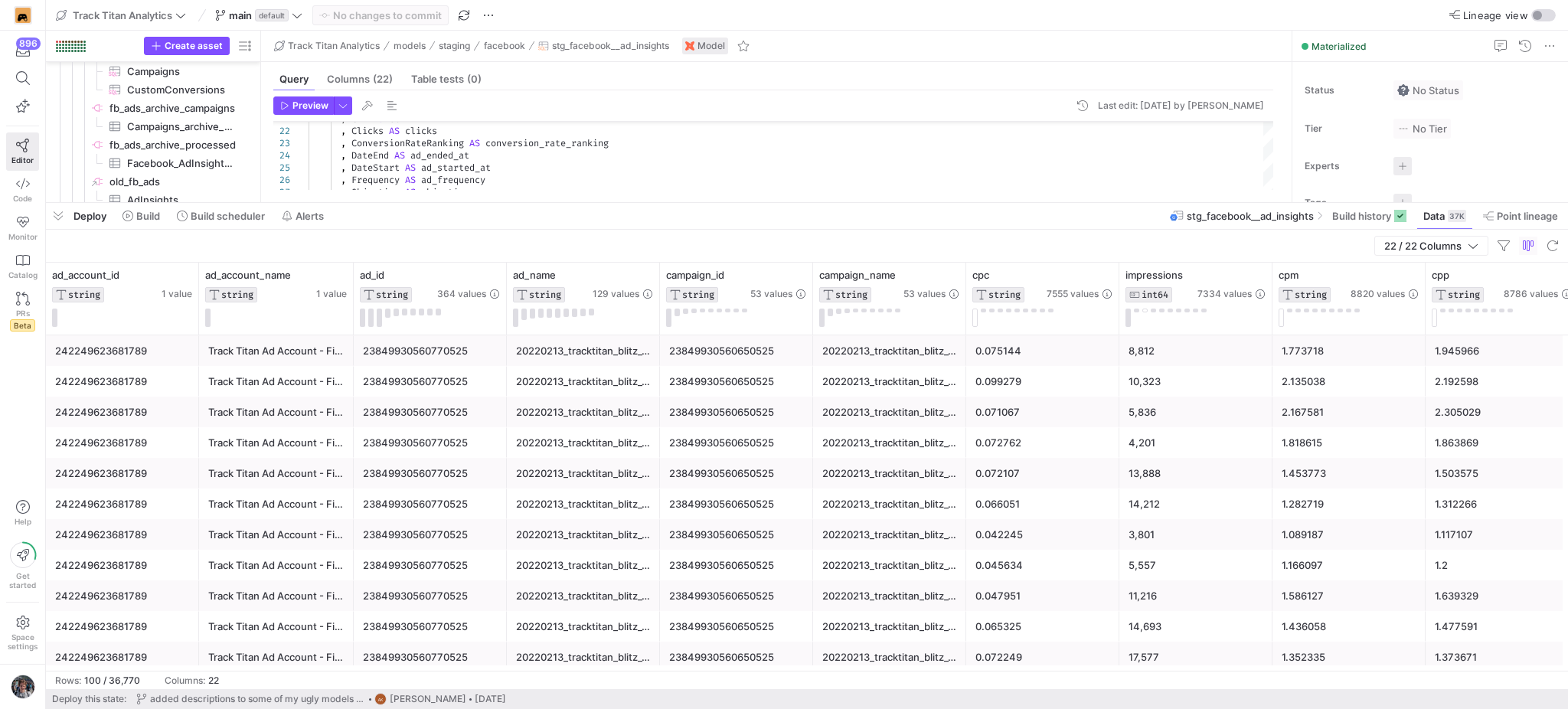
drag, startPoint x: 966, startPoint y: 426, endPoint x: 1005, endPoint y: 199, distance: 230.3
click at [1005, 199] on as-split "Track Titan Analytics main default No changes to commit Lineage view Create ass…" at bounding box center [807, 354] width 1522 height 709
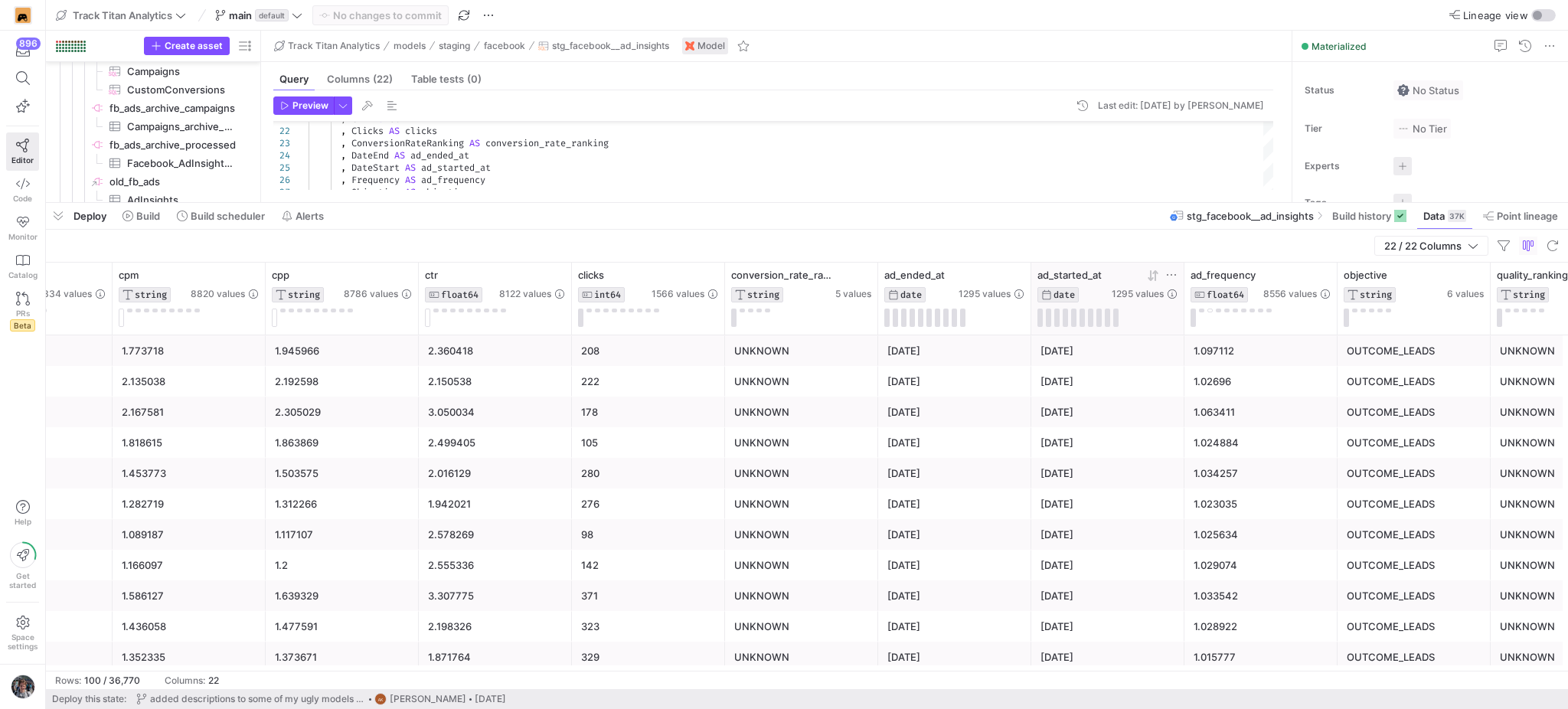
click at [1150, 274] on icon at bounding box center [1151, 275] width 6 height 10
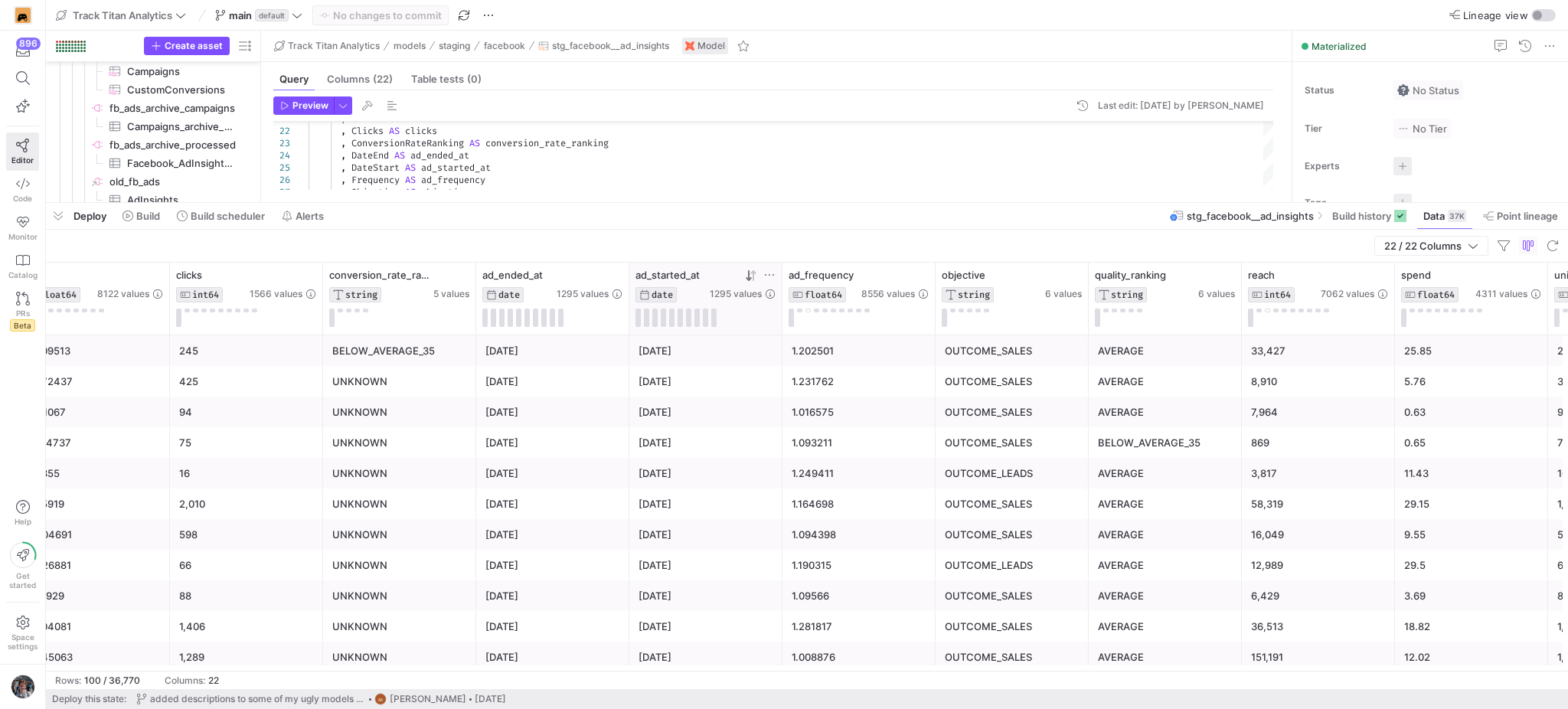
click at [1406, 359] on div "25.85" at bounding box center [1471, 351] width 135 height 30
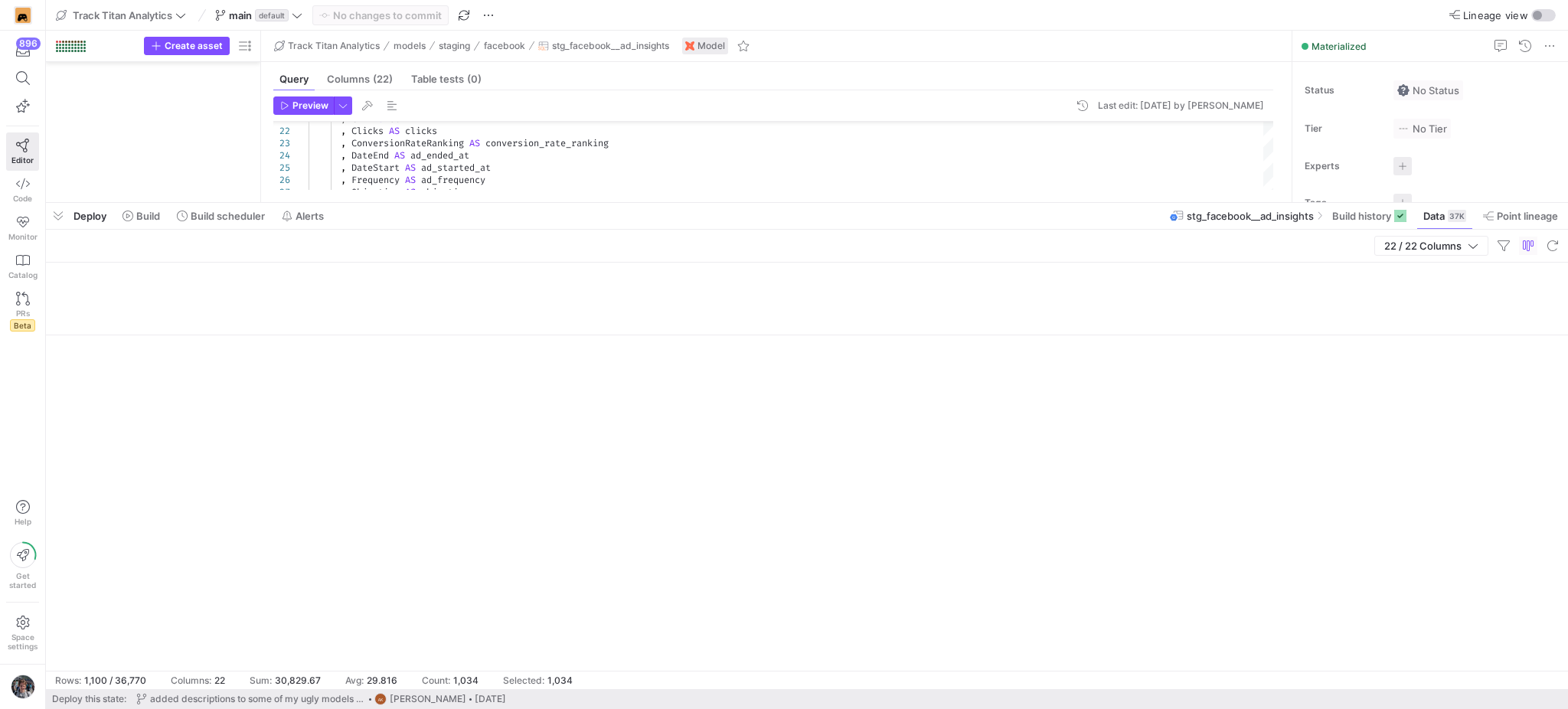
scroll to position [0, 1854]
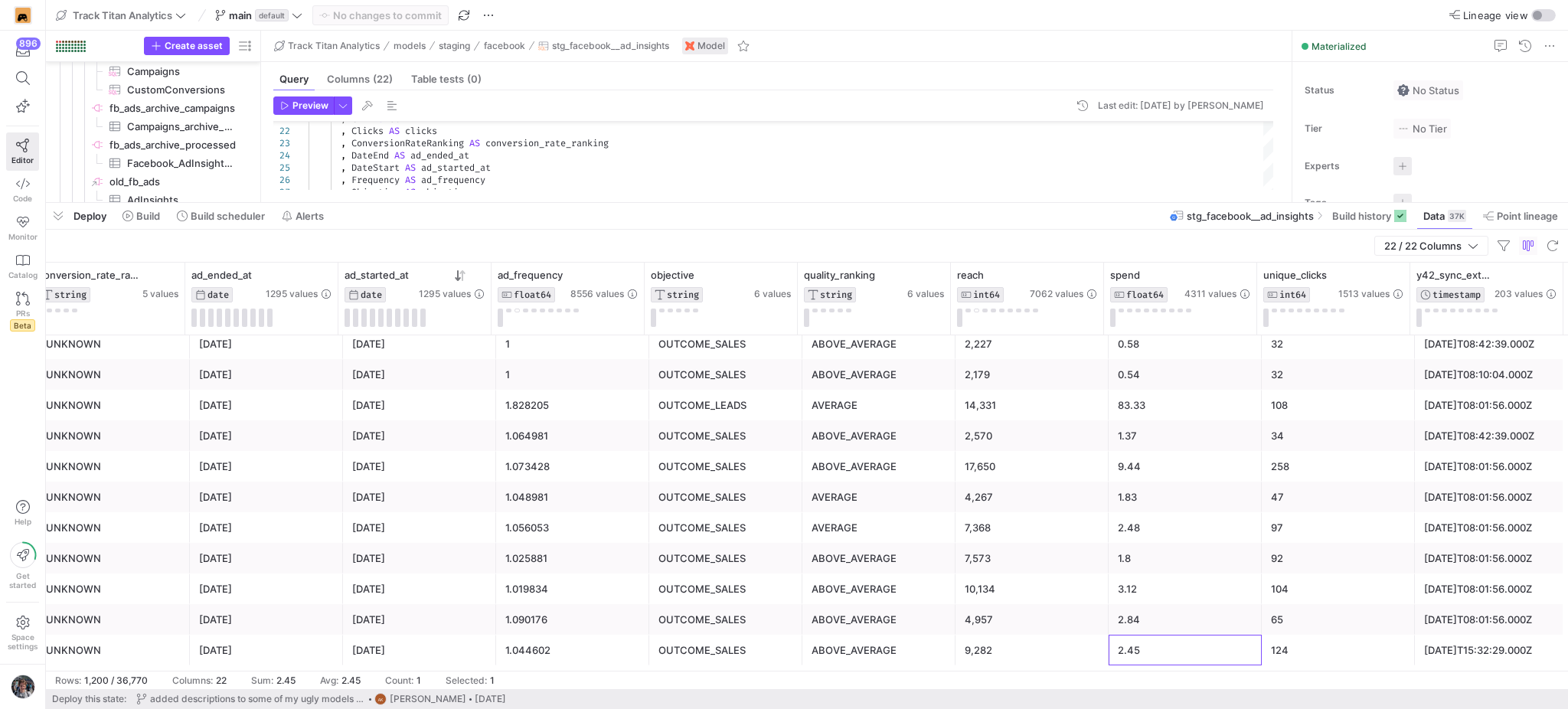
click at [1129, 650] on div "2.45" at bounding box center [1185, 650] width 135 height 30
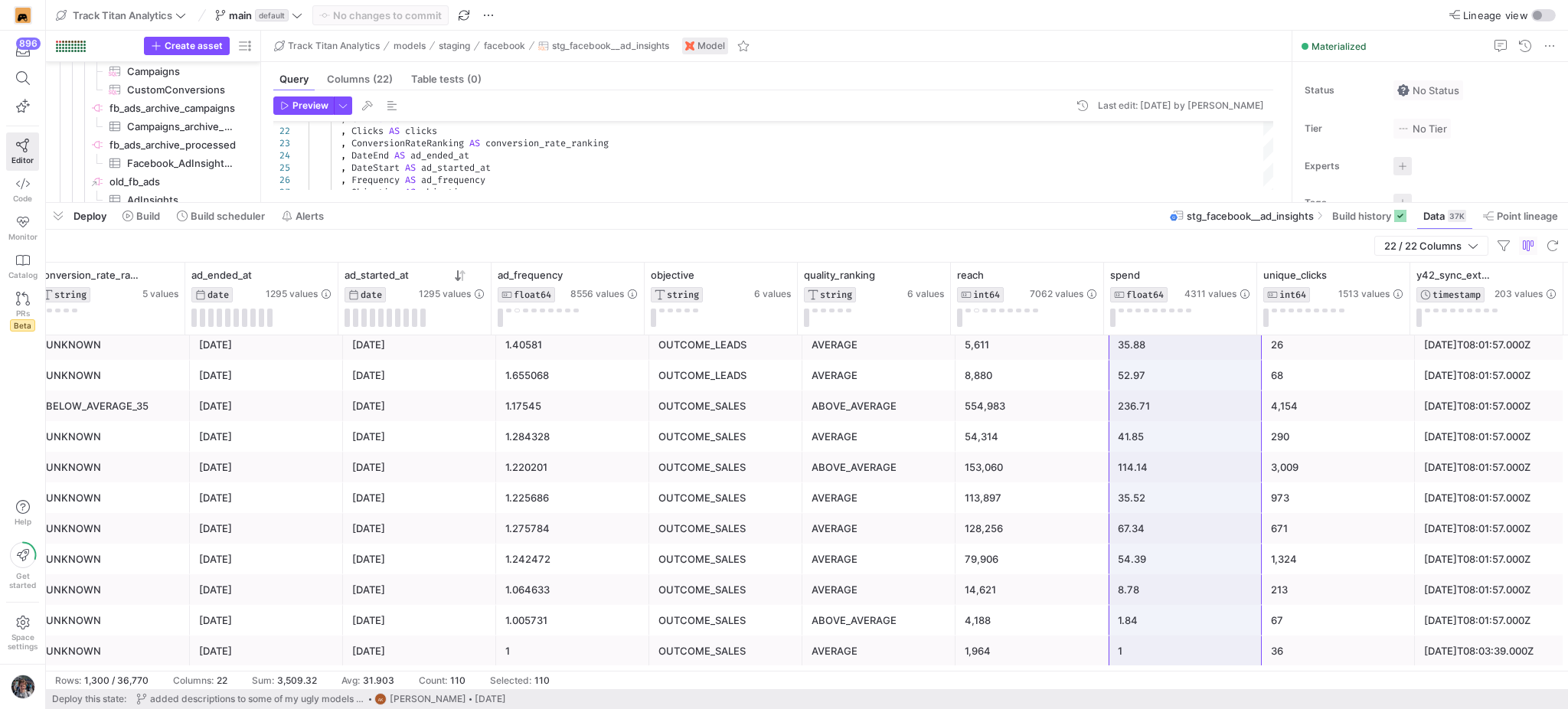
scroll to position [0, 0]
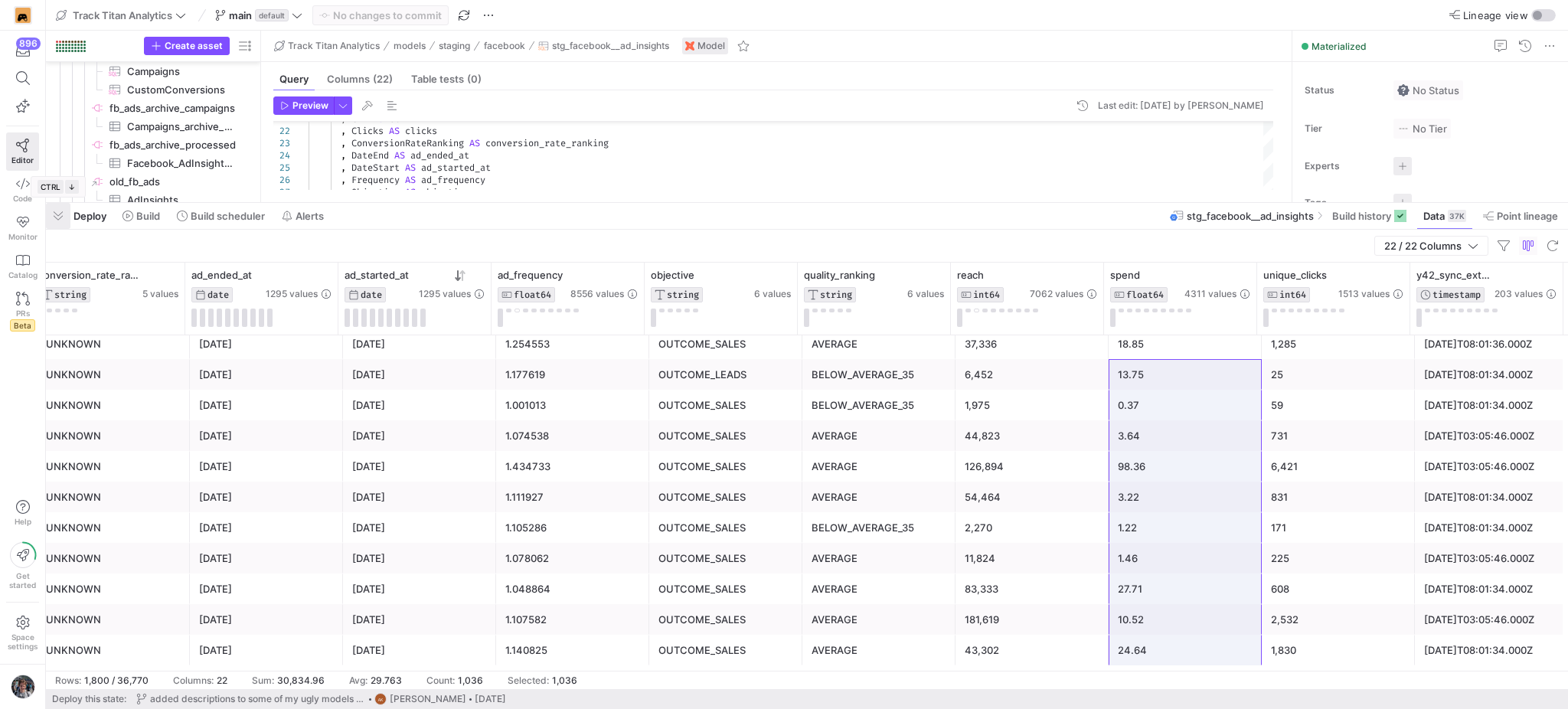
click at [55, 212] on span "button" at bounding box center [59, 216] width 25 height 26
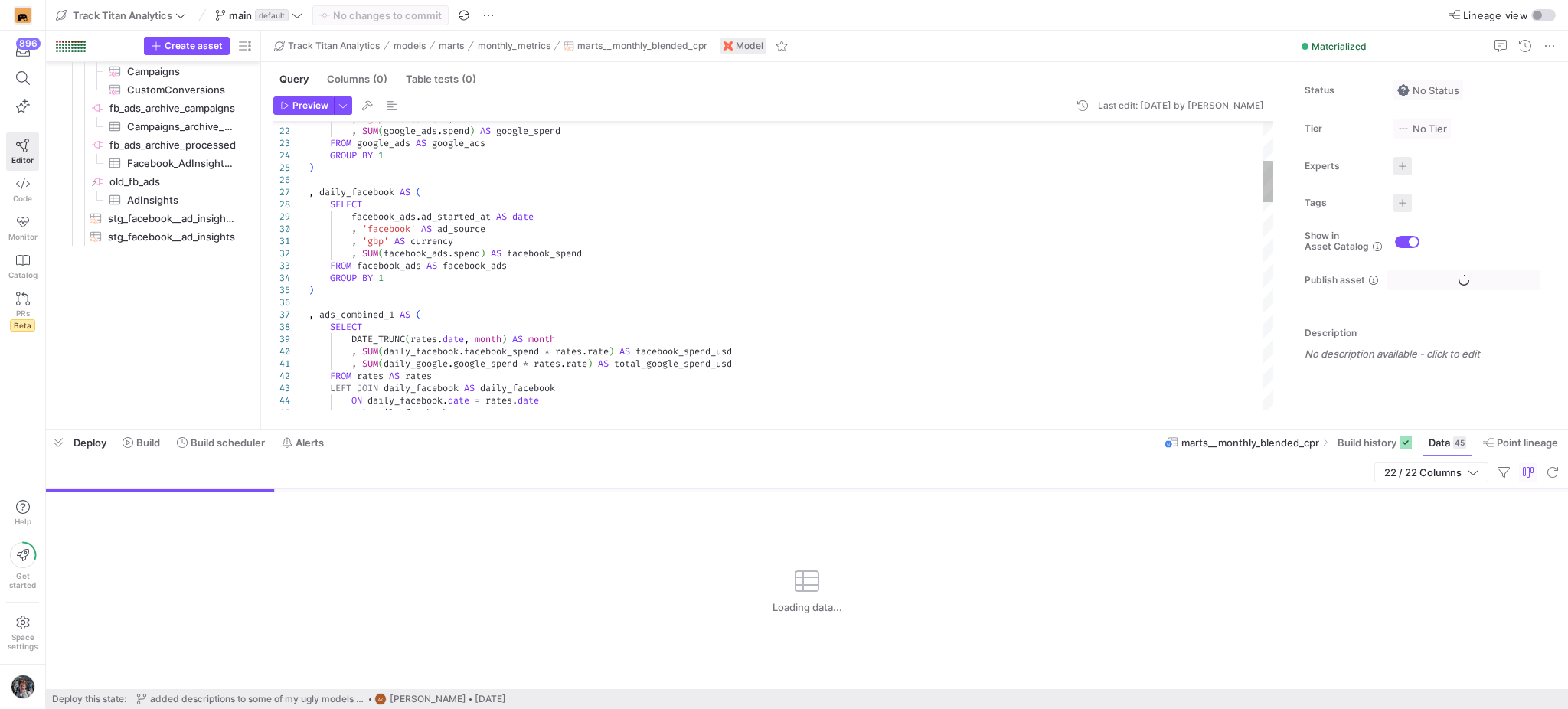
scroll to position [497, 0]
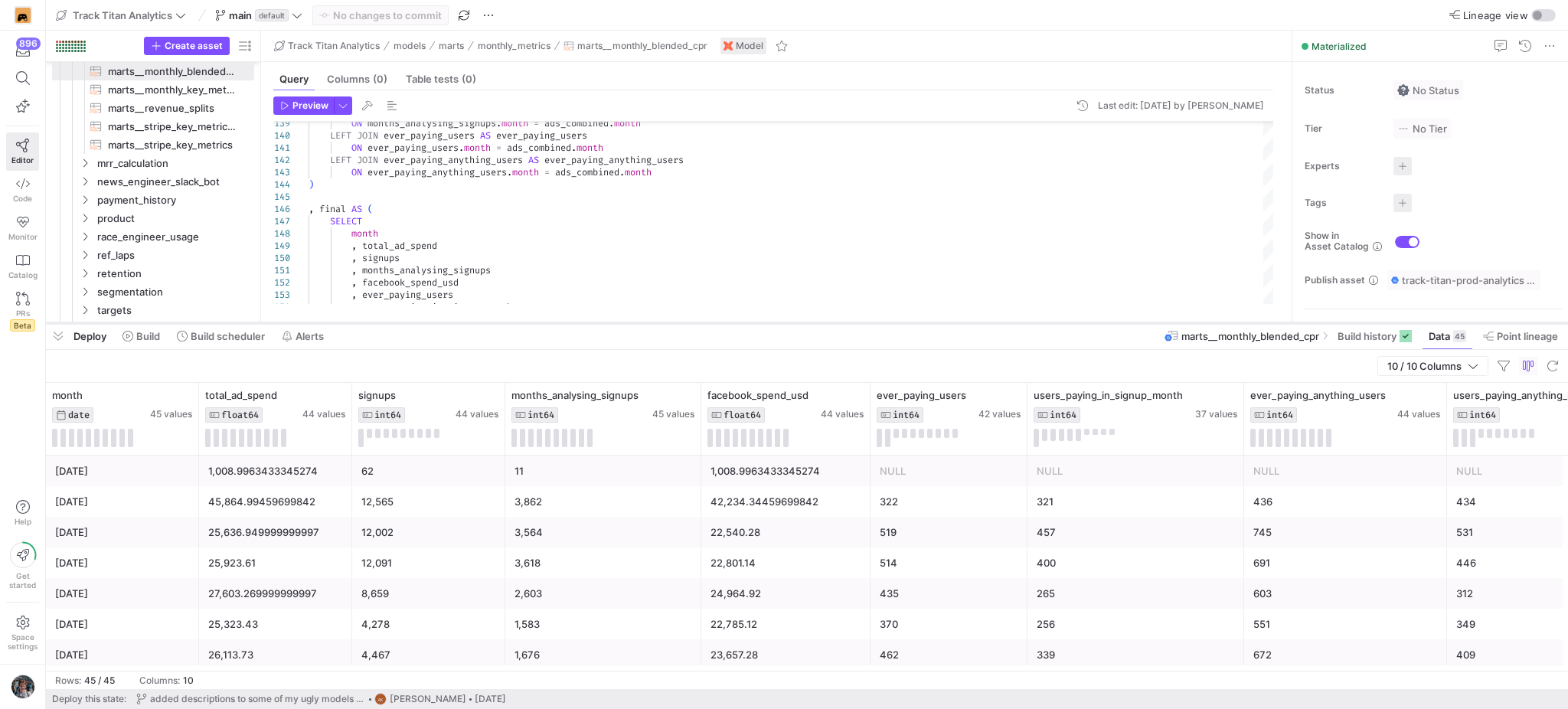
drag, startPoint x: 996, startPoint y: 426, endPoint x: 1024, endPoint y: 319, distance: 110.6
click at [1024, 320] on div at bounding box center [807, 323] width 1522 height 6
click at [55, 331] on span "button" at bounding box center [59, 336] width 25 height 26
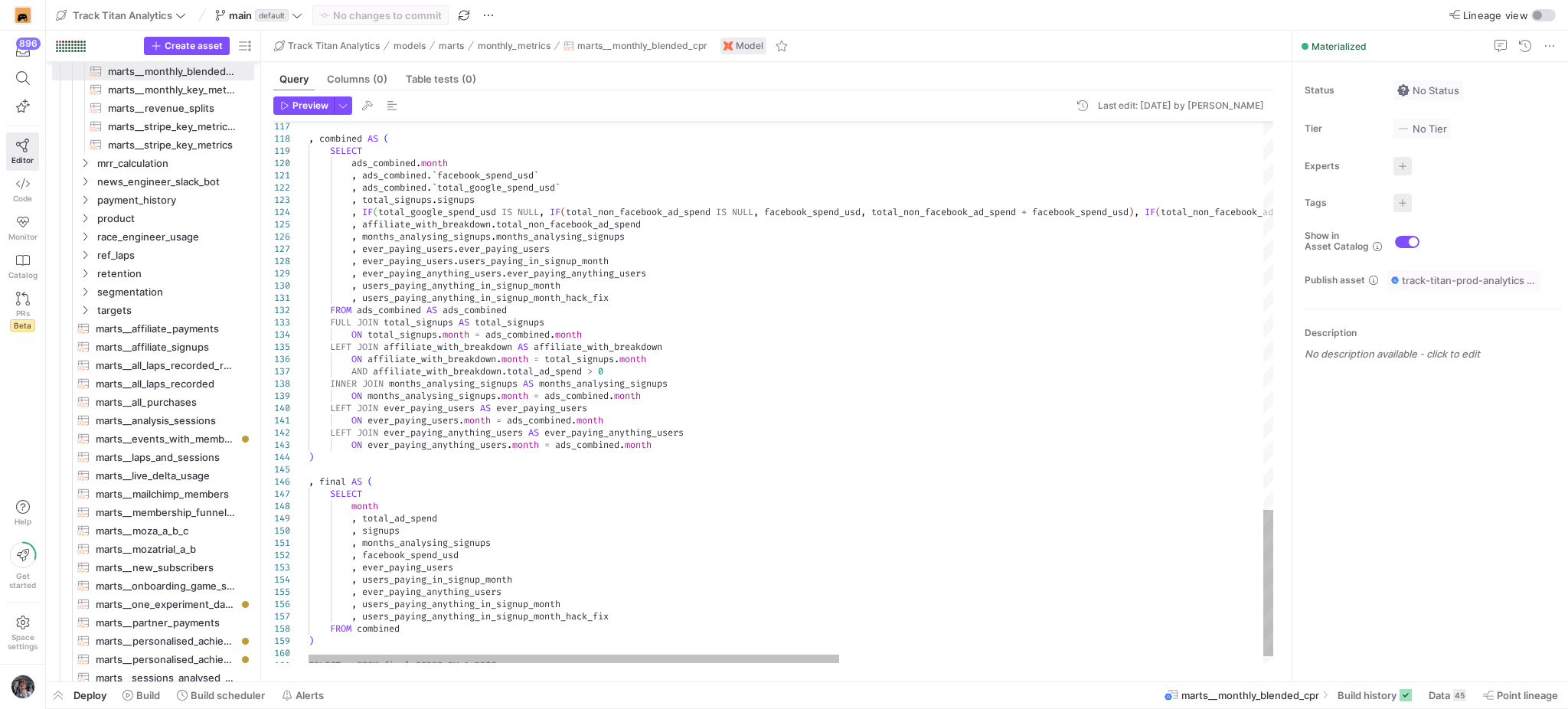
type textarea "ON ever_paying_users.month = ads_combined.month LEFT JOIN ever_paying_anything_…"
type textarea "SELECT"
type textarea ", months_analysing_signups , facebook_spend_usd , ever_paying_users , users_pay…"
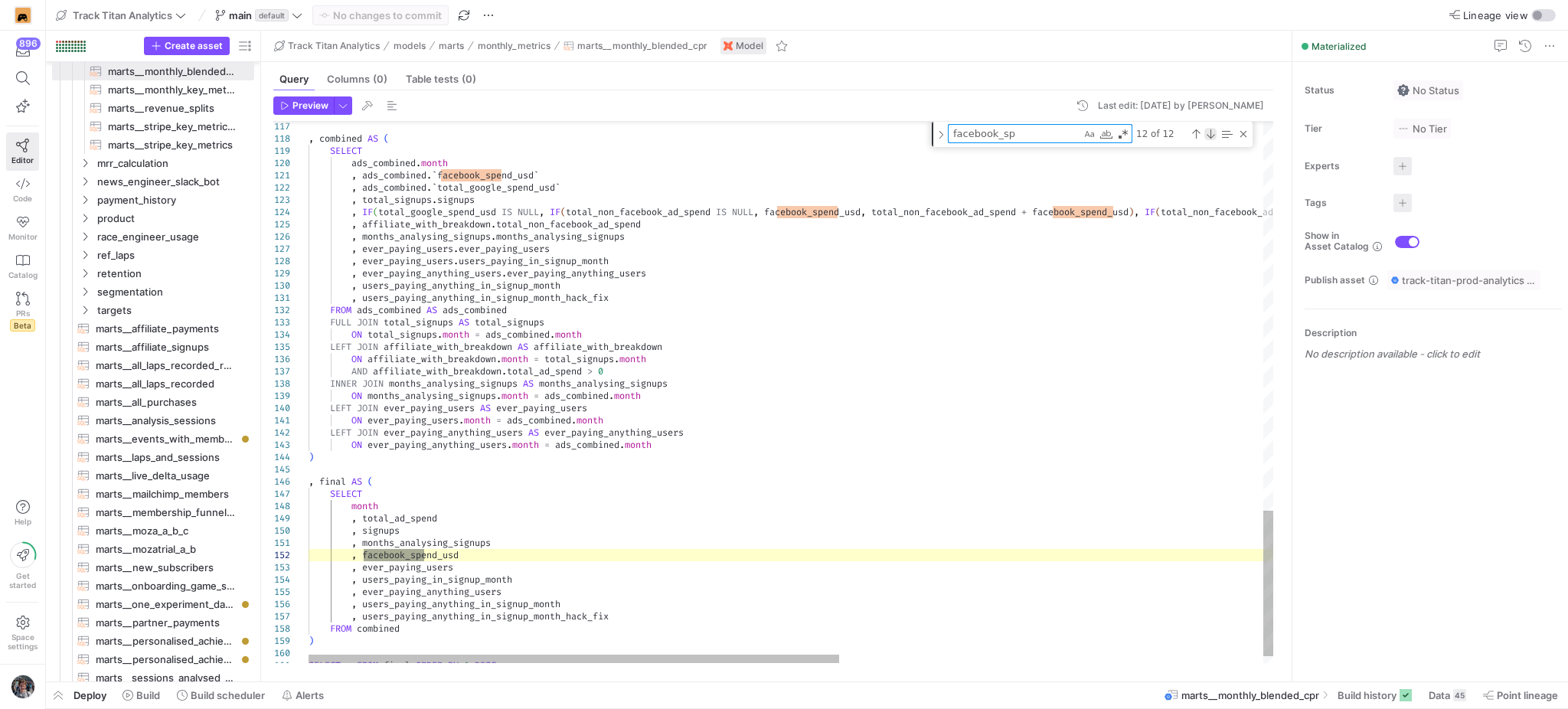
type textarea "facebook_sp"
click at [1205, 136] on div "Next Match (Enter)" at bounding box center [1210, 133] width 12 height 12
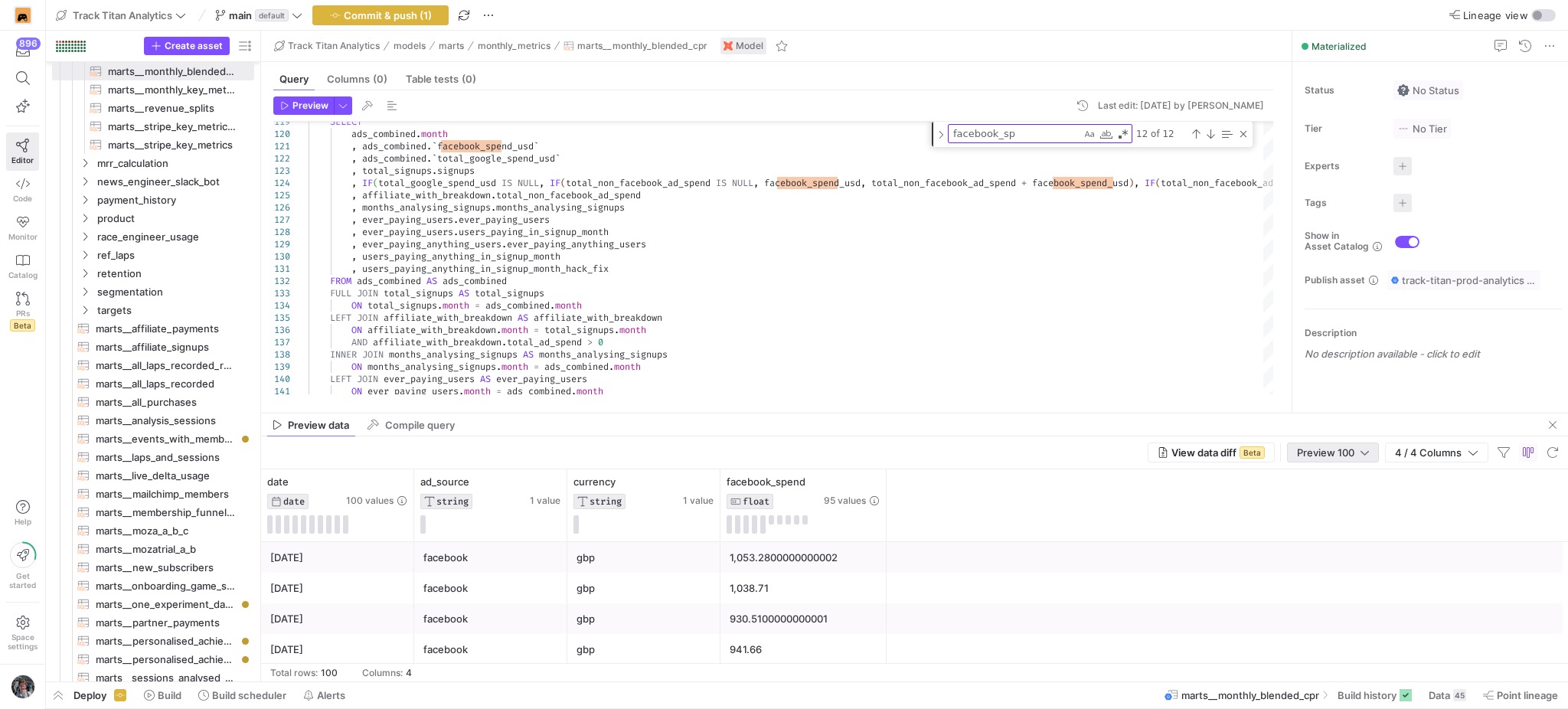
click at [1317, 452] on span "Preview 100" at bounding box center [1325, 452] width 58 height 12
click at [1307, 501] on span "Full Preview" at bounding box center [1333, 502] width 79 height 12
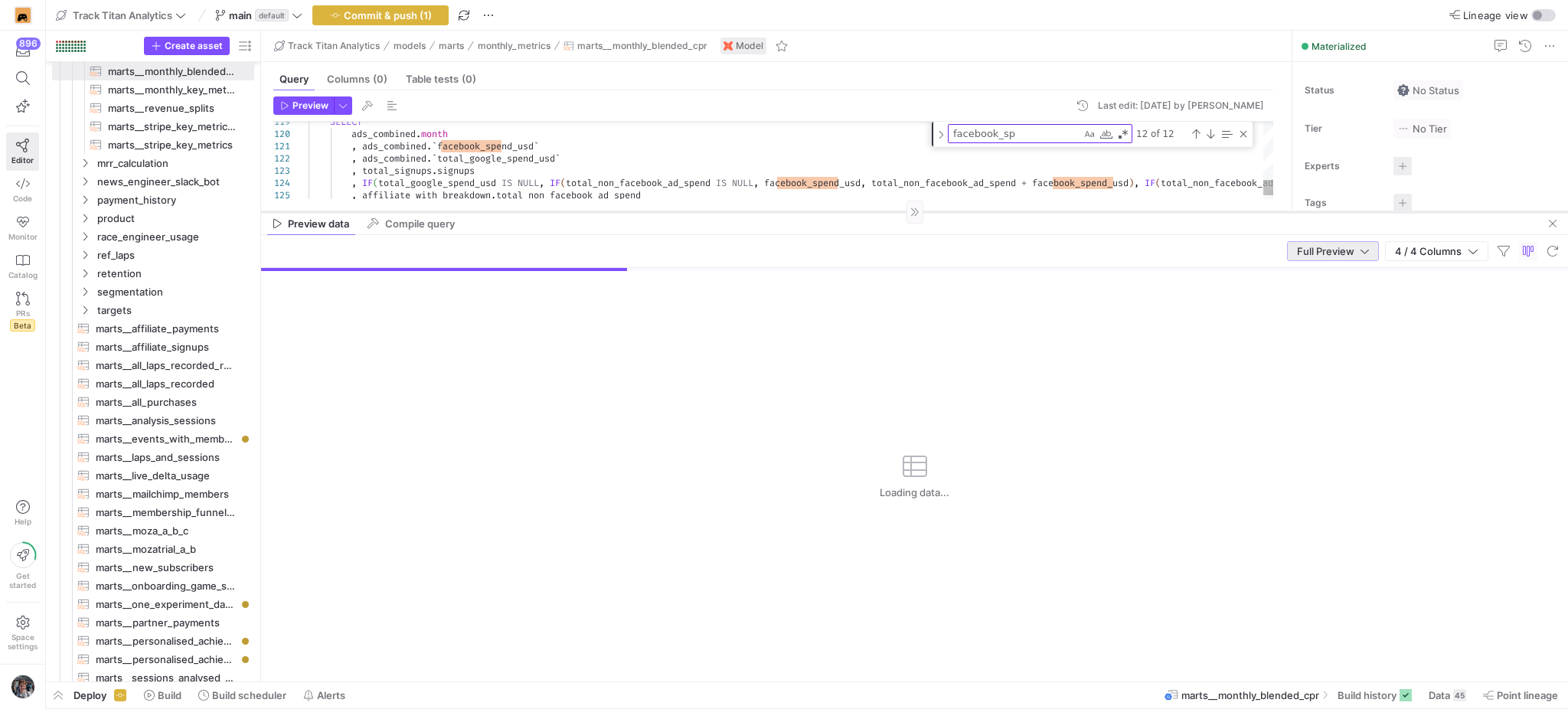
drag, startPoint x: 1174, startPoint y: 414, endPoint x: 1215, endPoint y: 212, distance: 206.1
click at [1215, 212] on div at bounding box center [915, 211] width 1307 height 1
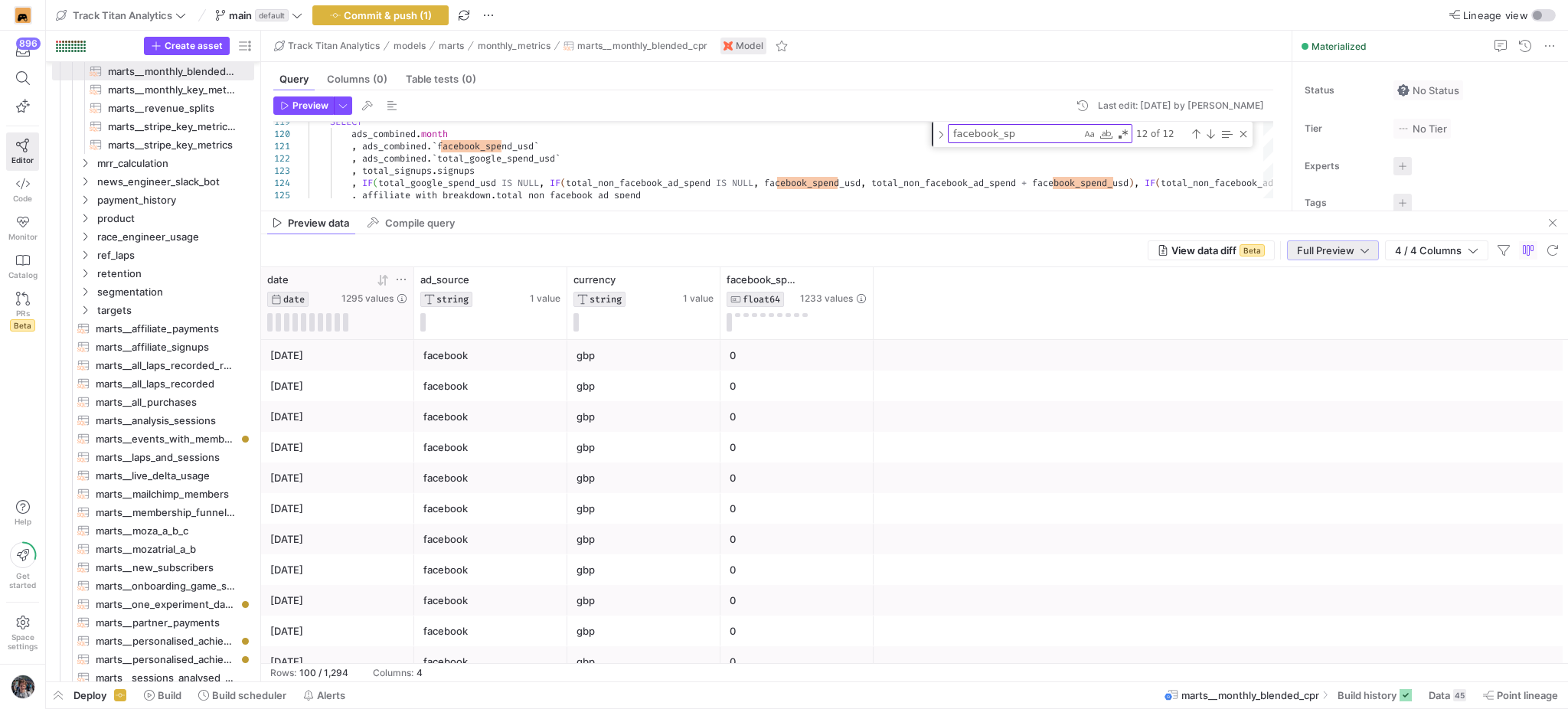
click at [386, 281] on icon at bounding box center [382, 279] width 12 height 12
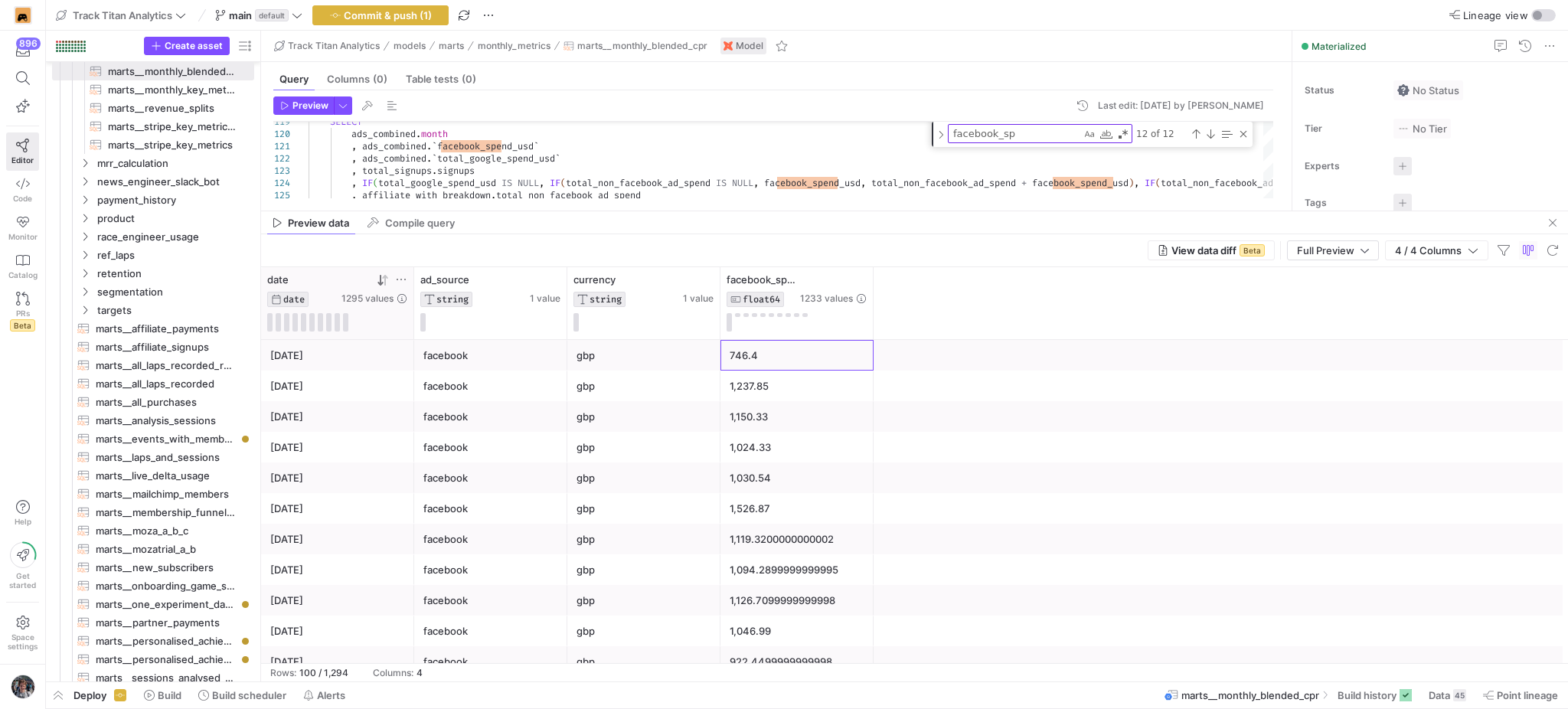
click at [731, 354] on div "746.4" at bounding box center [797, 356] width 135 height 30
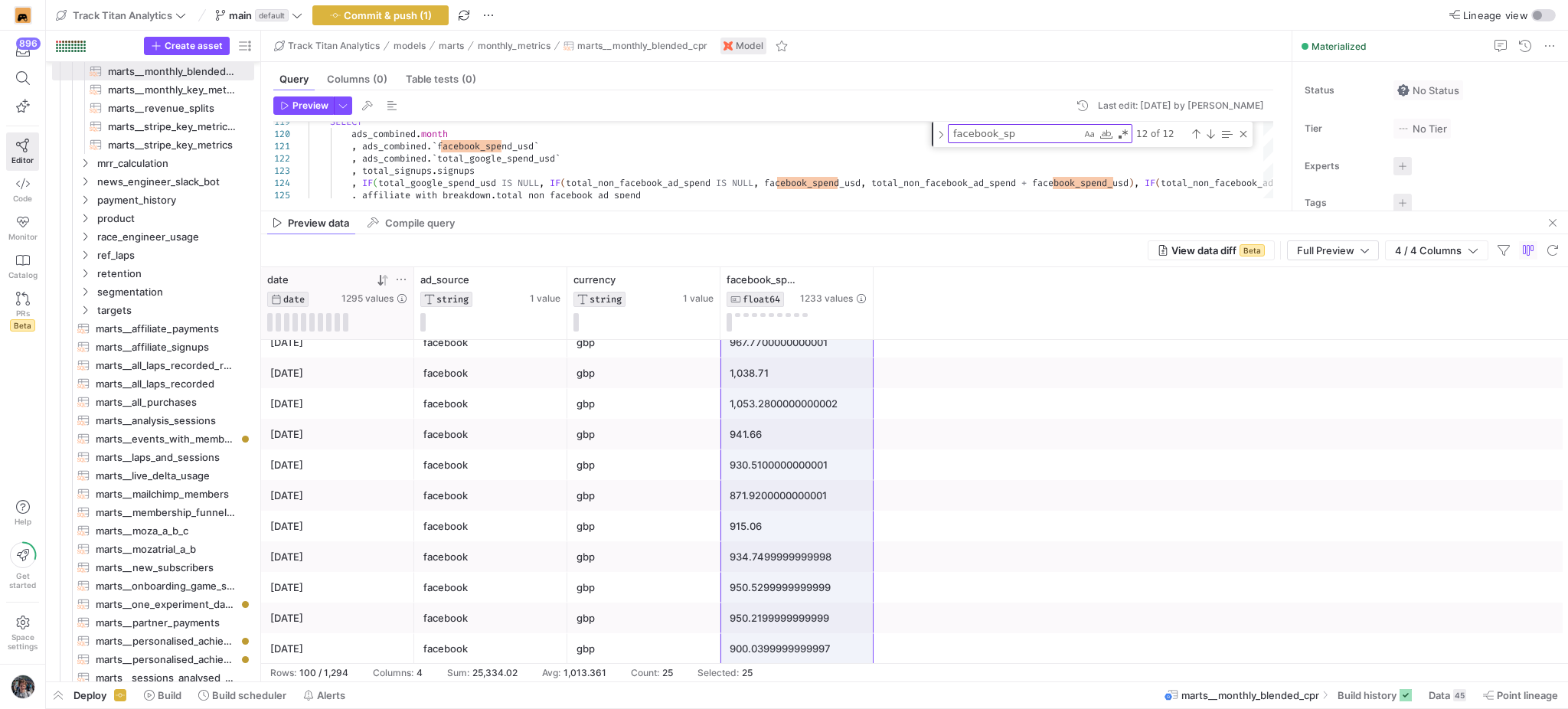
scroll to position [443, 0]
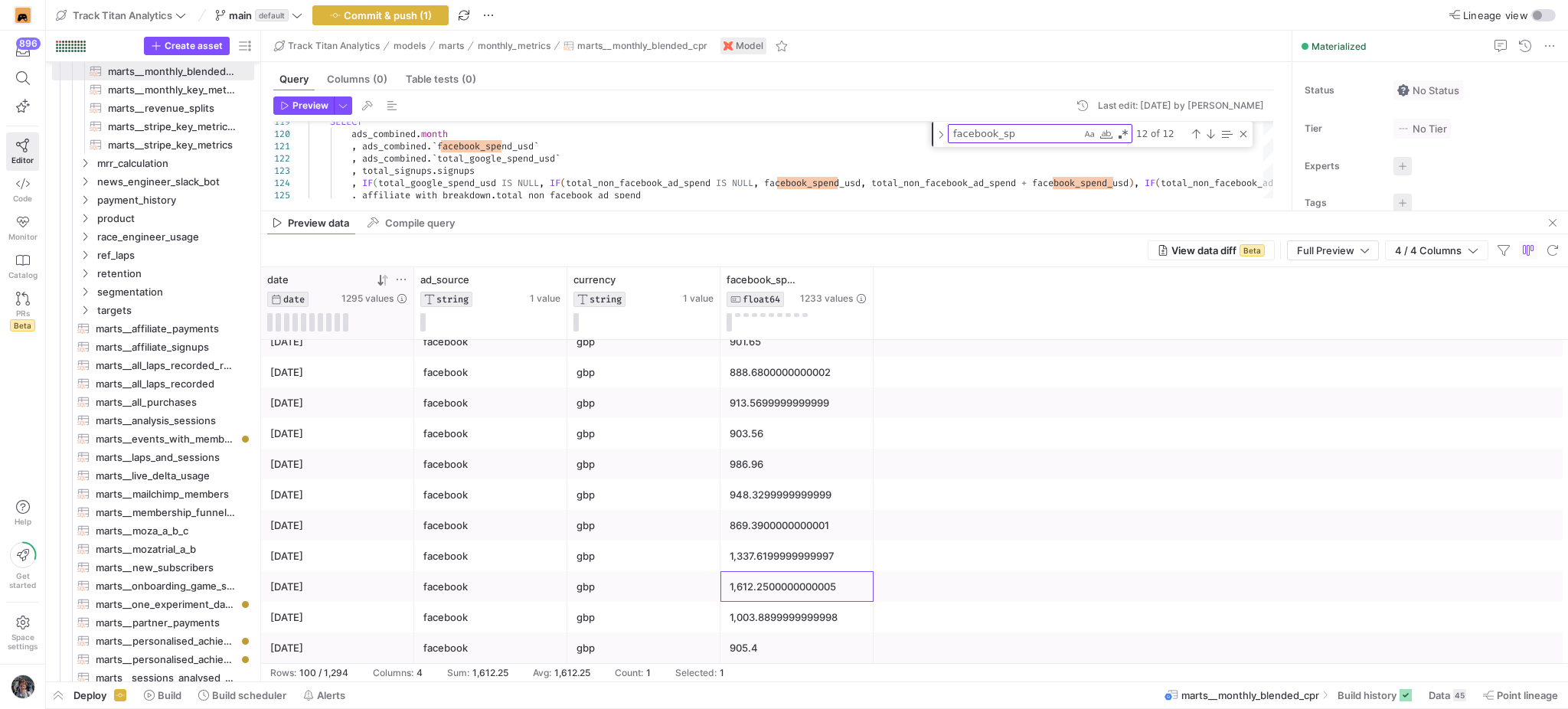
click at [798, 582] on div "1,612.2500000000005" at bounding box center [797, 587] width 135 height 30
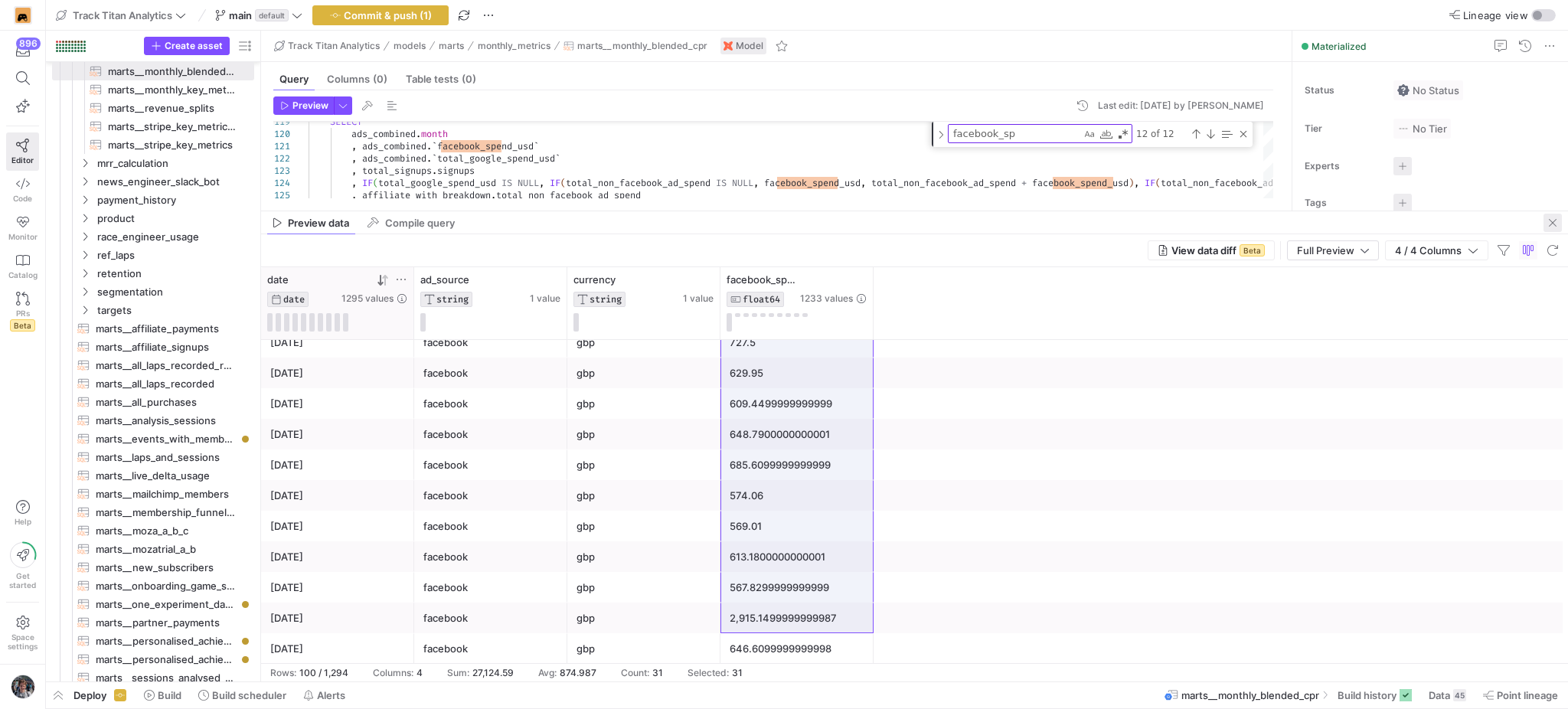
click at [1552, 227] on span "button" at bounding box center [1552, 222] width 18 height 18
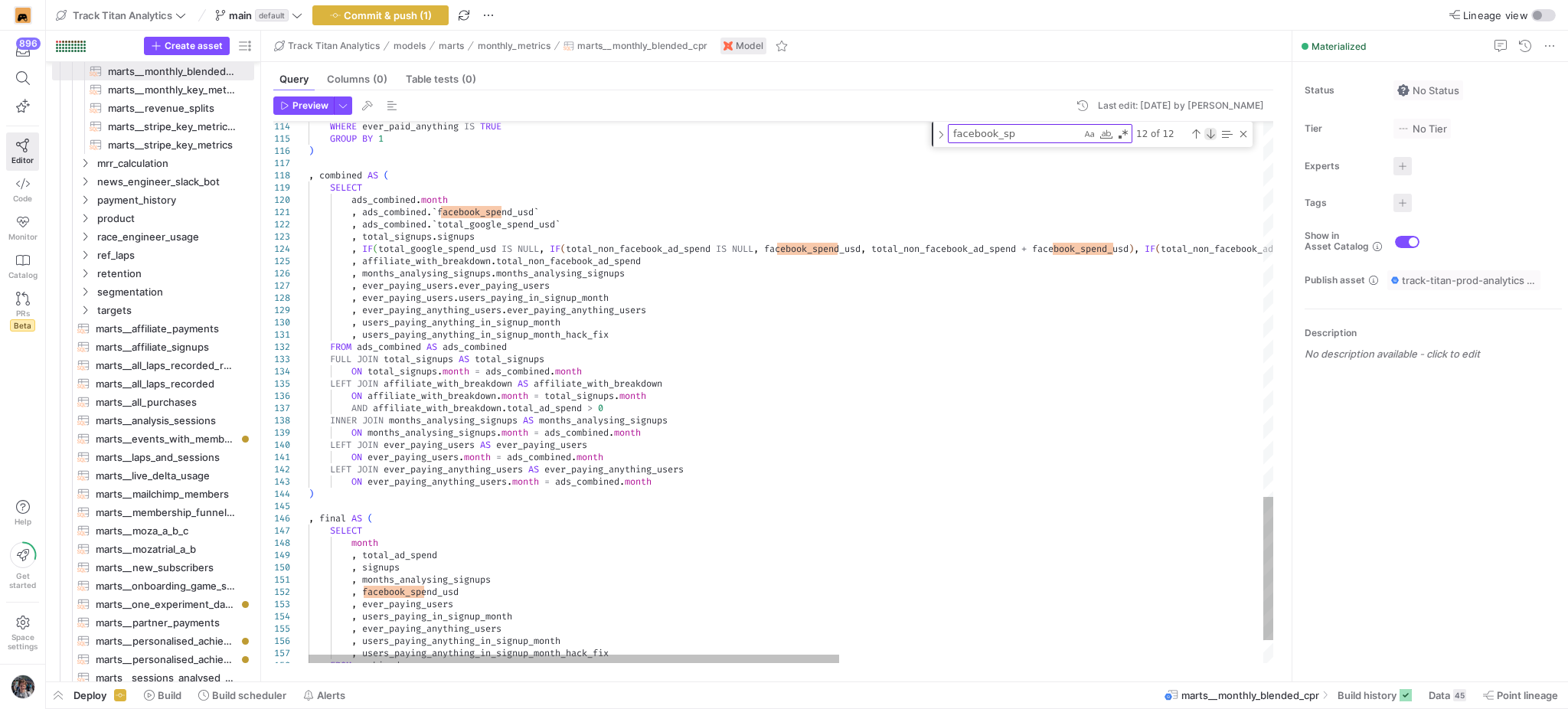
click at [1209, 132] on div "Next Match (Enter)" at bounding box center [1210, 133] width 12 height 12
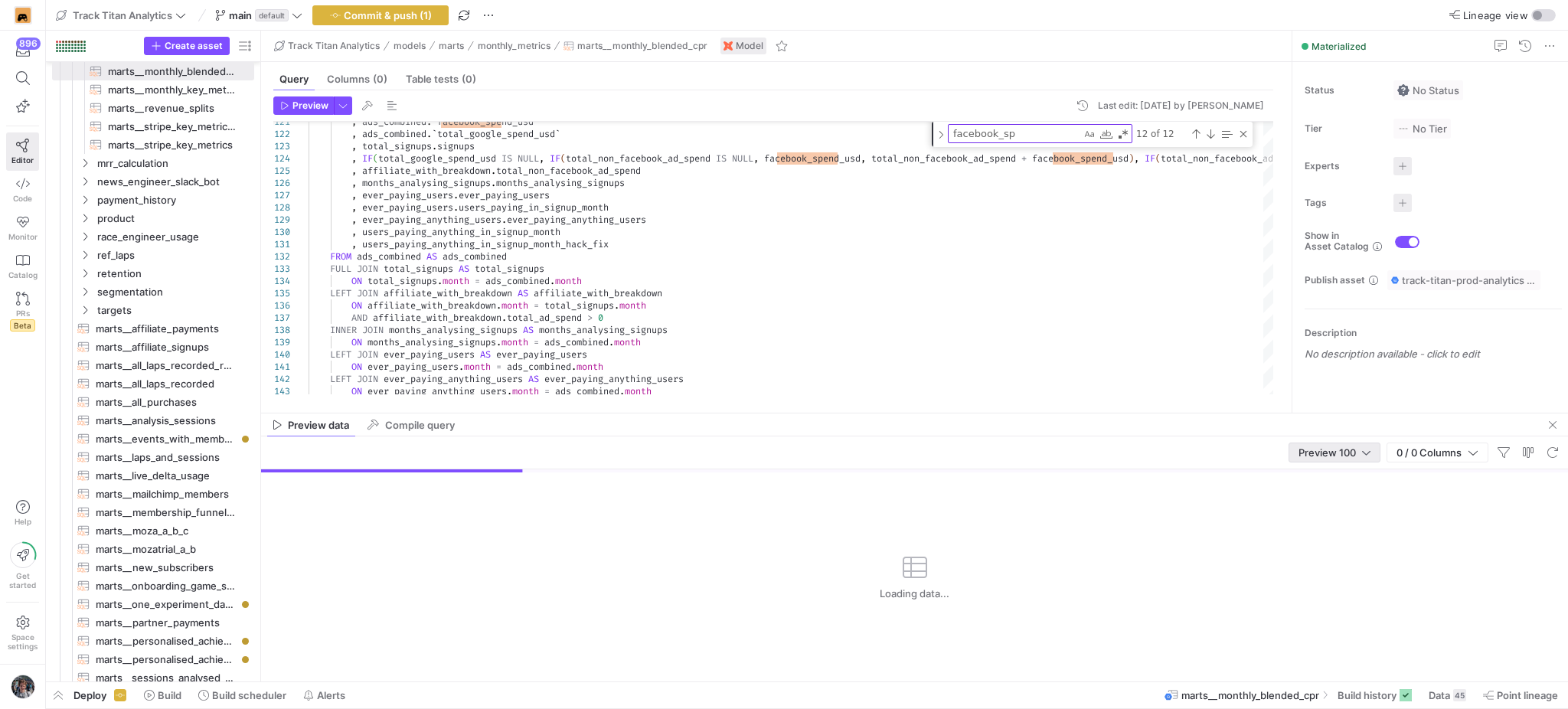
click at [1367, 451] on div at bounding box center [1366, 452] width 8 height 12
click at [1329, 501] on span "Full Preview" at bounding box center [1333, 502] width 79 height 12
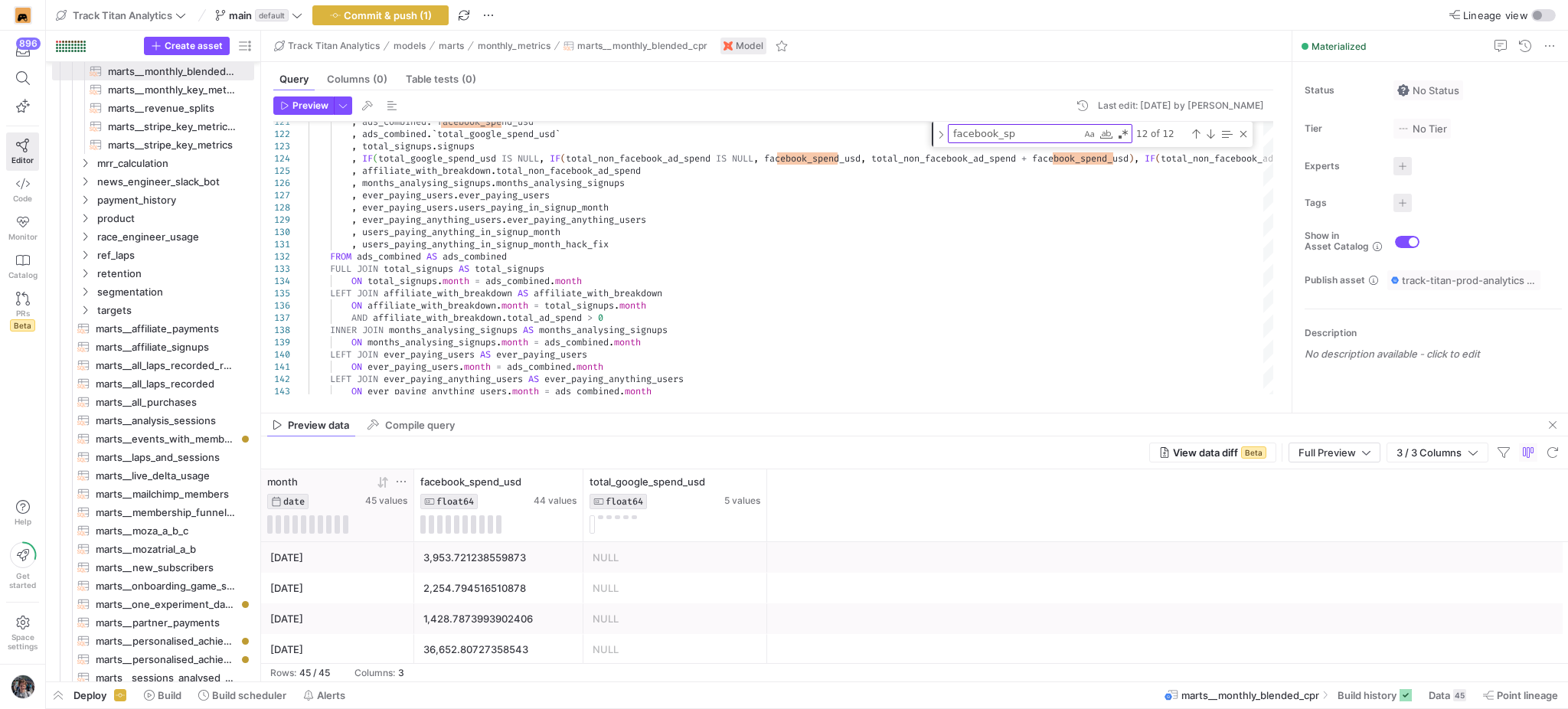
click at [383, 483] on icon at bounding box center [382, 481] width 12 height 12
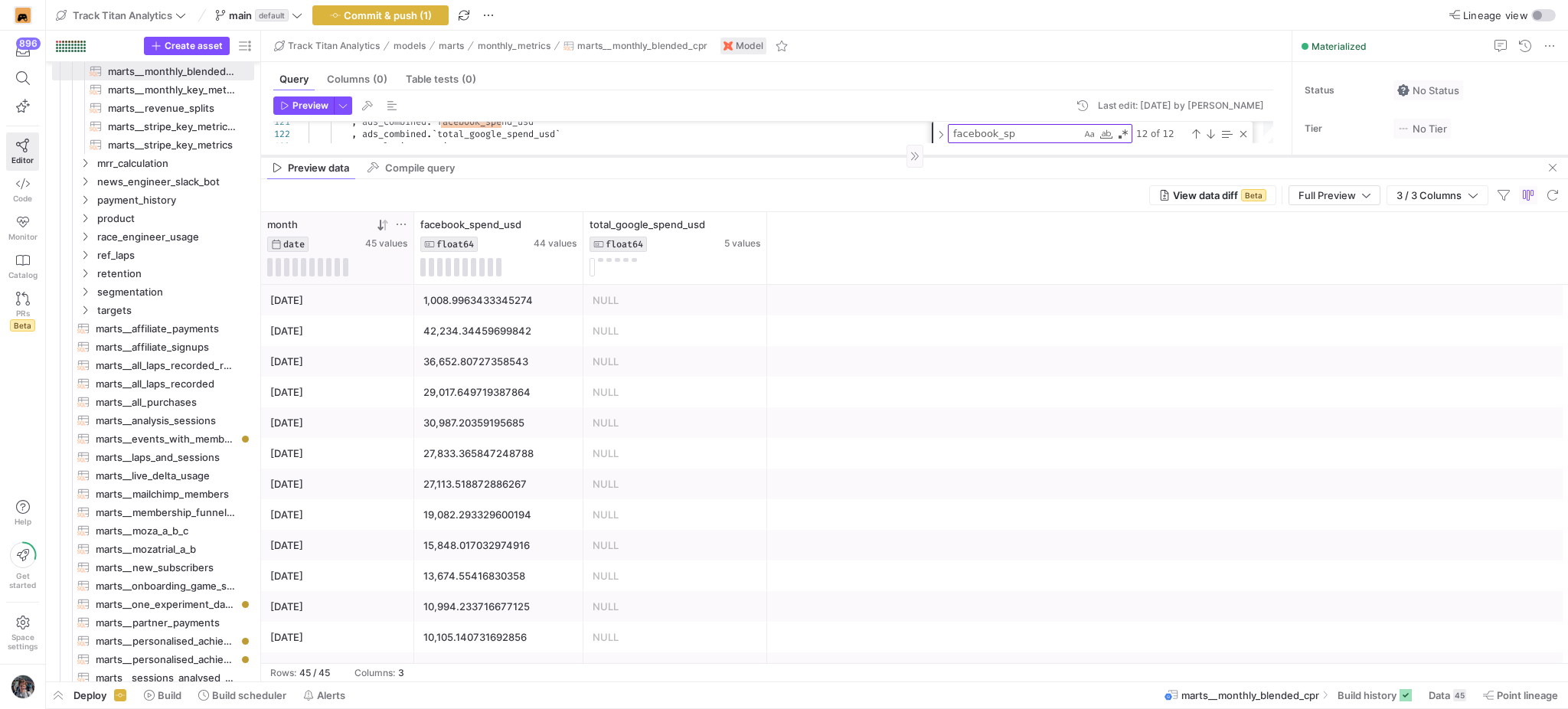
drag, startPoint x: 536, startPoint y: 413, endPoint x: 608, endPoint y: 156, distance: 266.9
click at [608, 156] on div at bounding box center [915, 156] width 1307 height 1
click at [478, 335] on div "42,234.34459699842" at bounding box center [498, 331] width 151 height 30
click at [1558, 168] on span "button" at bounding box center [1552, 167] width 18 height 18
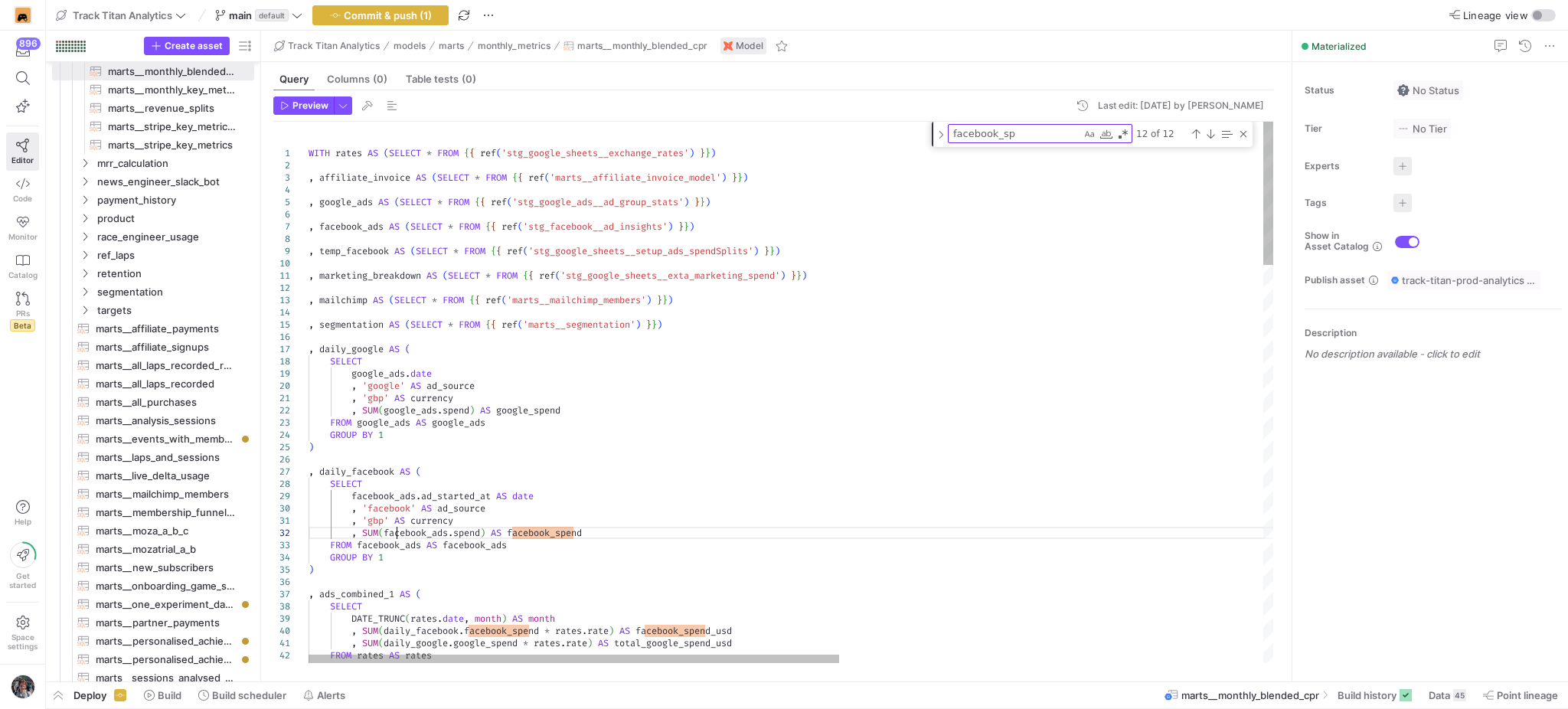
scroll to position [0, 152]
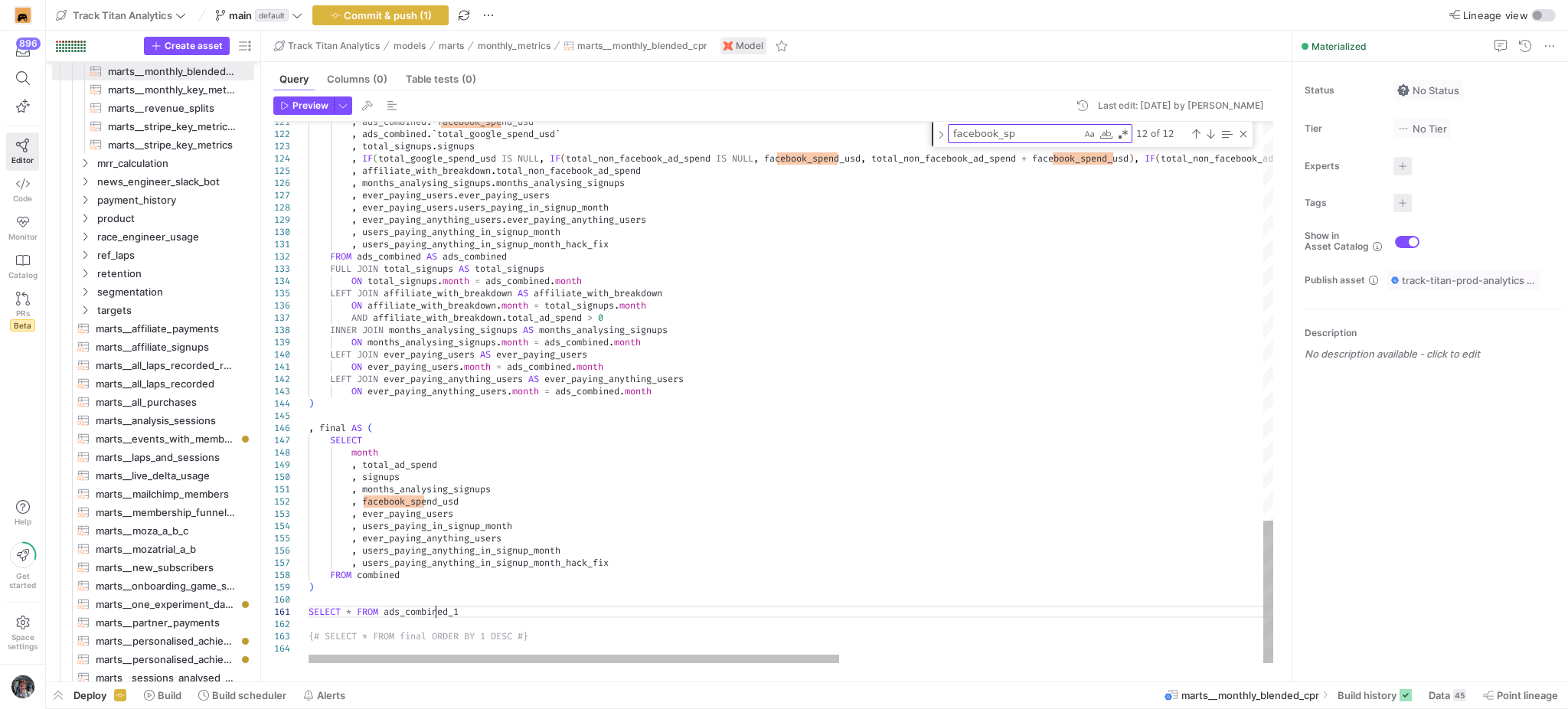
type textarea "SELECT * FROM facebook_ads {# SELECT * FROM final ORDER BY 1 DESC #}"
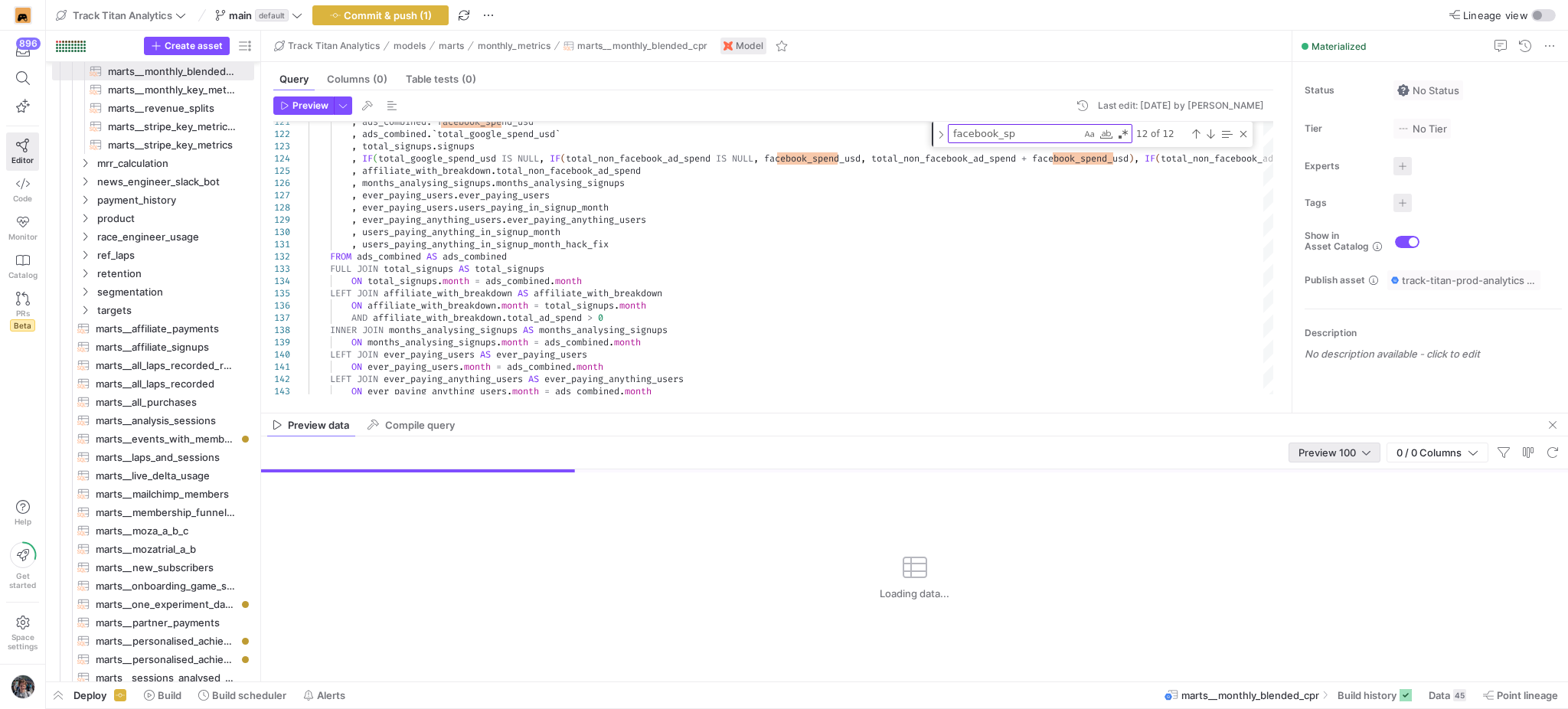
click at [1318, 452] on span "Preview 100" at bounding box center [1327, 452] width 58 height 12
click at [1313, 505] on span "Full Preview" at bounding box center [1333, 502] width 79 height 12
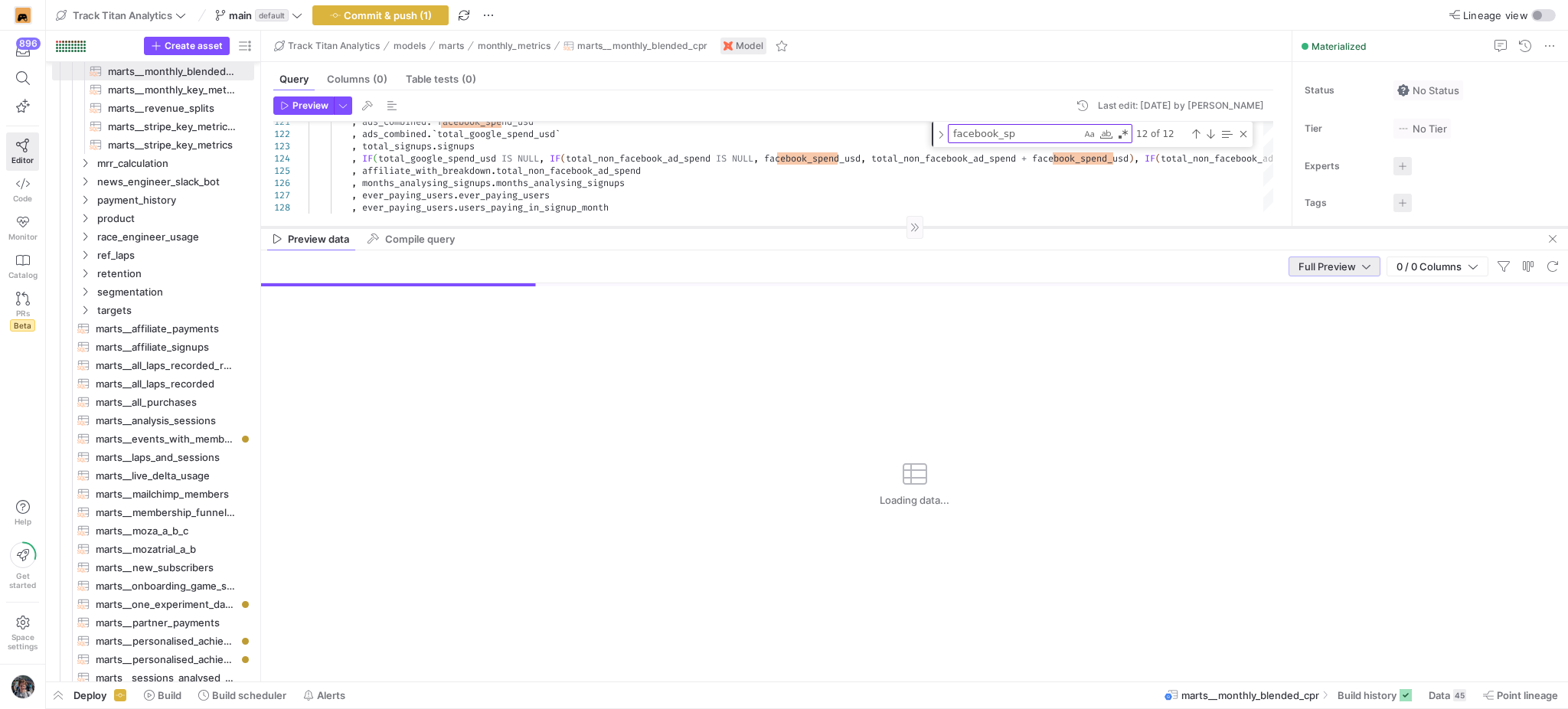
drag, startPoint x: 1210, startPoint y: 414, endPoint x: 1222, endPoint y: 228, distance: 186.4
click at [1222, 228] on div at bounding box center [915, 227] width 1307 height 1
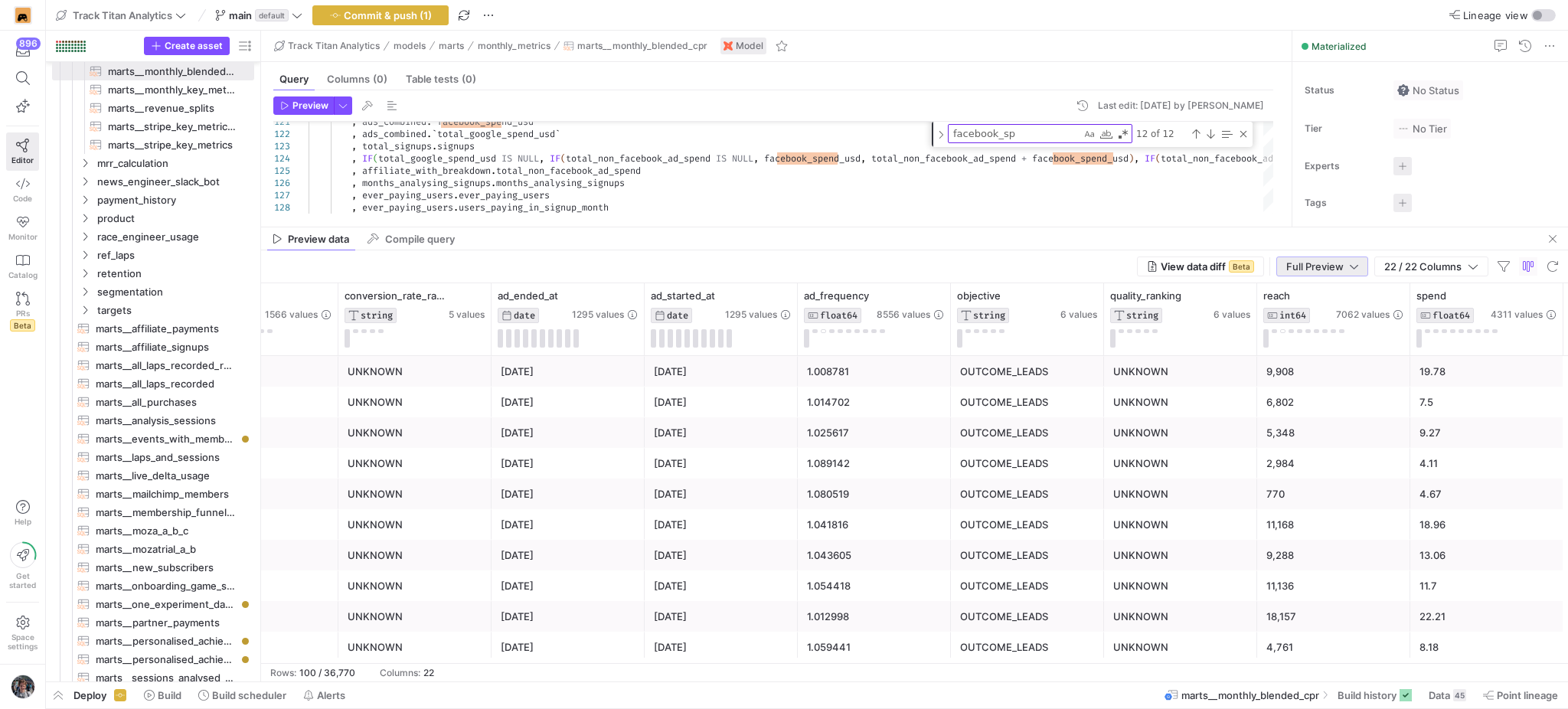
scroll to position [0, 2065]
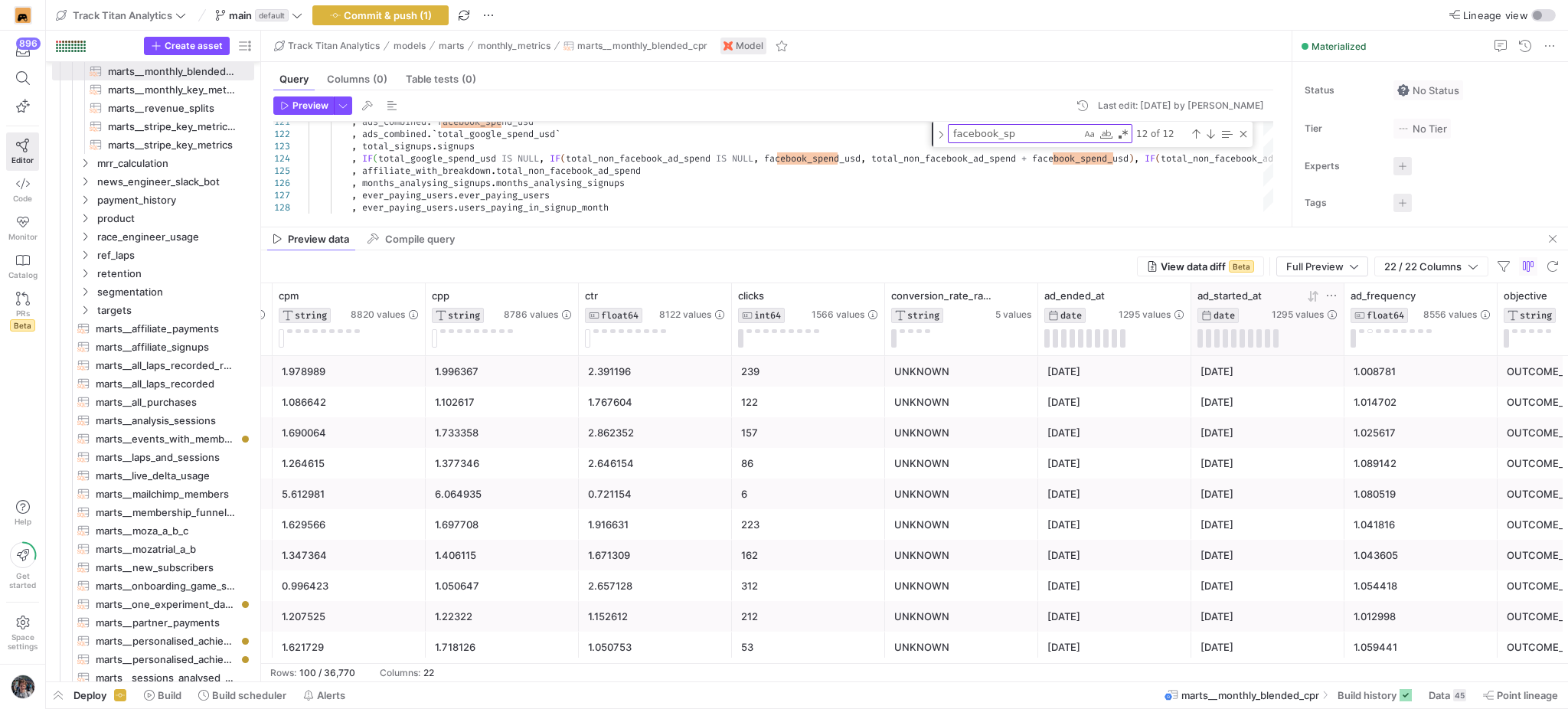
click at [1315, 294] on icon at bounding box center [1315, 295] width 6 height 10
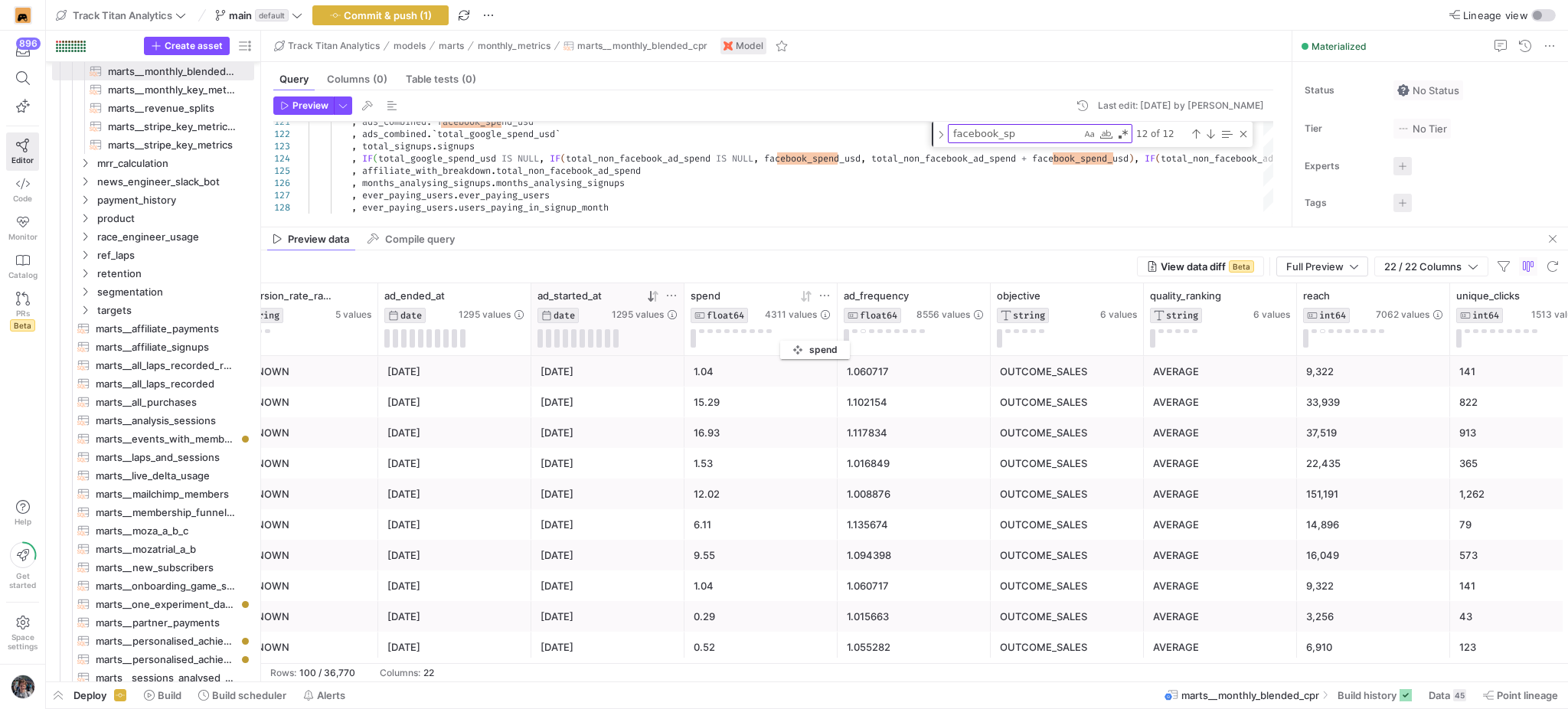
drag, startPoint x: 1334, startPoint y: 299, endPoint x: 784, endPoint y: 338, distance: 551.4
click at [784, 338] on div "spend FLOAT64 4311 values" at bounding box center [761, 319] width 140 height 59
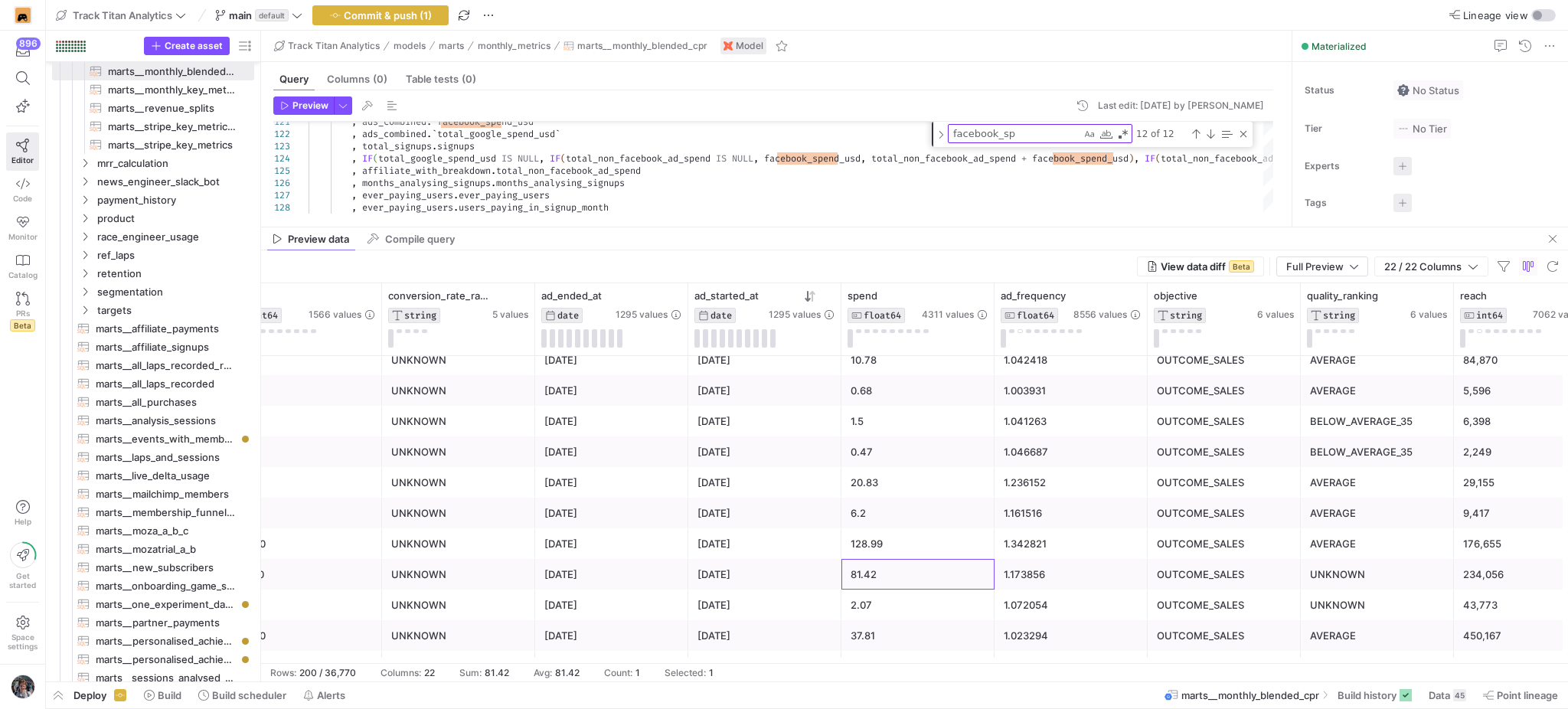
click at [889, 576] on div "81.42" at bounding box center [918, 575] width 135 height 30
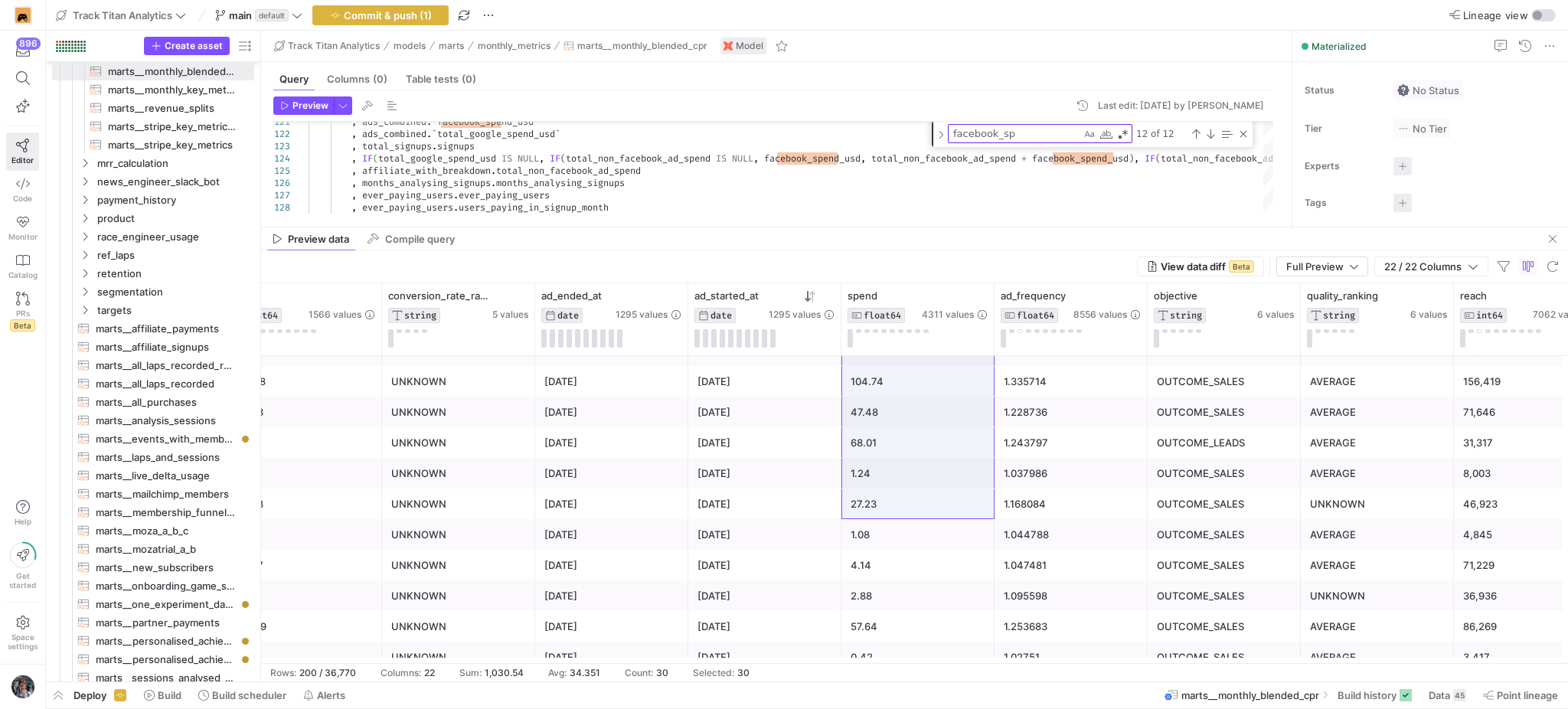
scroll to position [5496, 0]
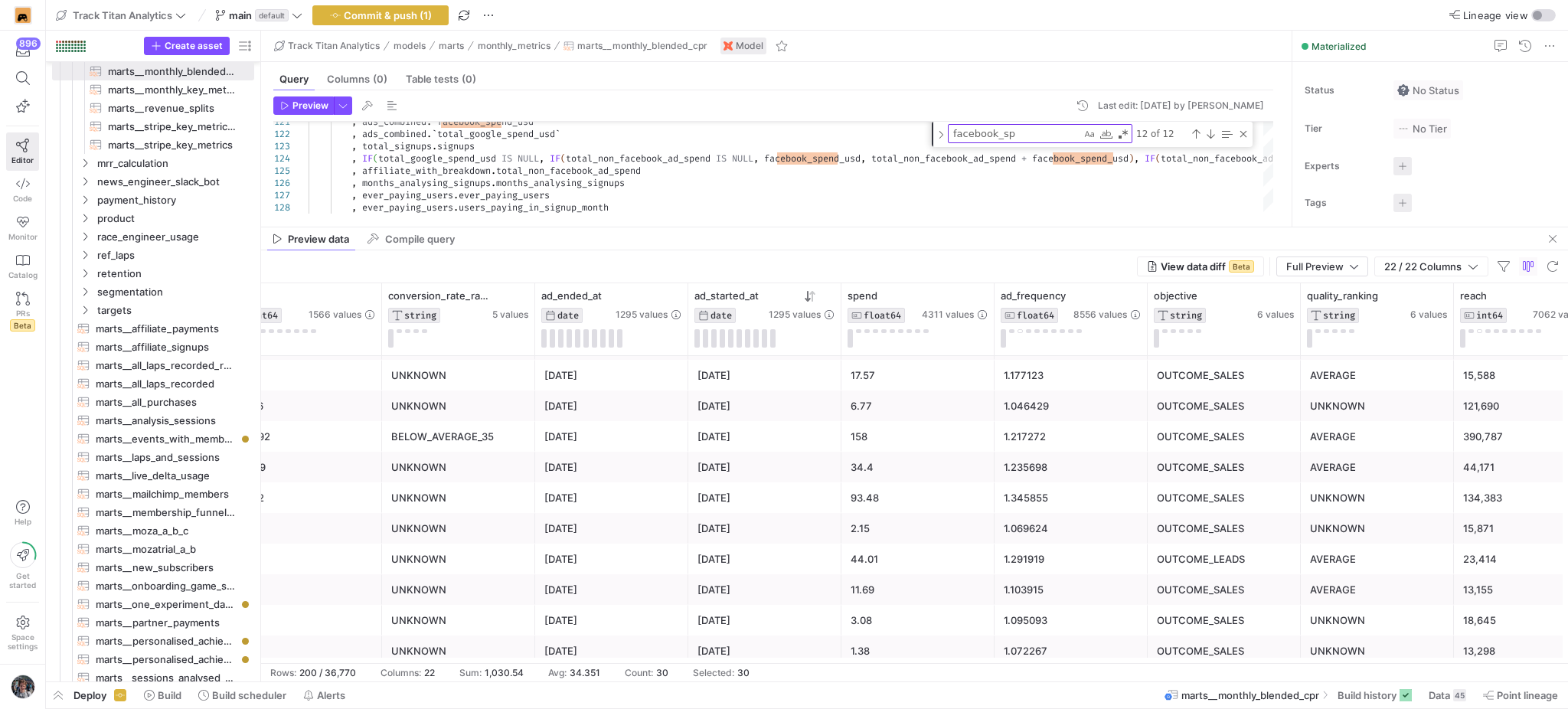
scroll to position [5854, 0]
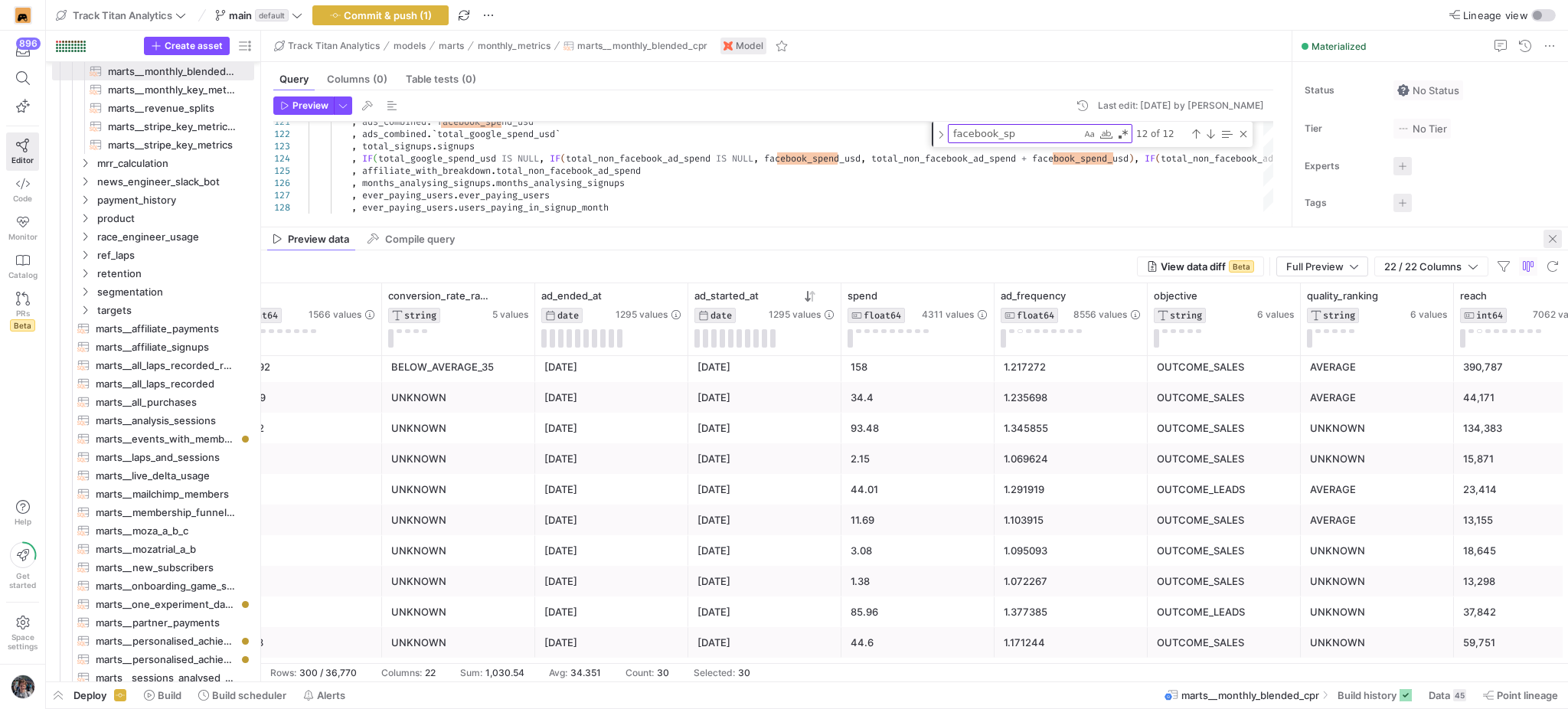
click at [1558, 237] on span "button" at bounding box center [1552, 238] width 18 height 18
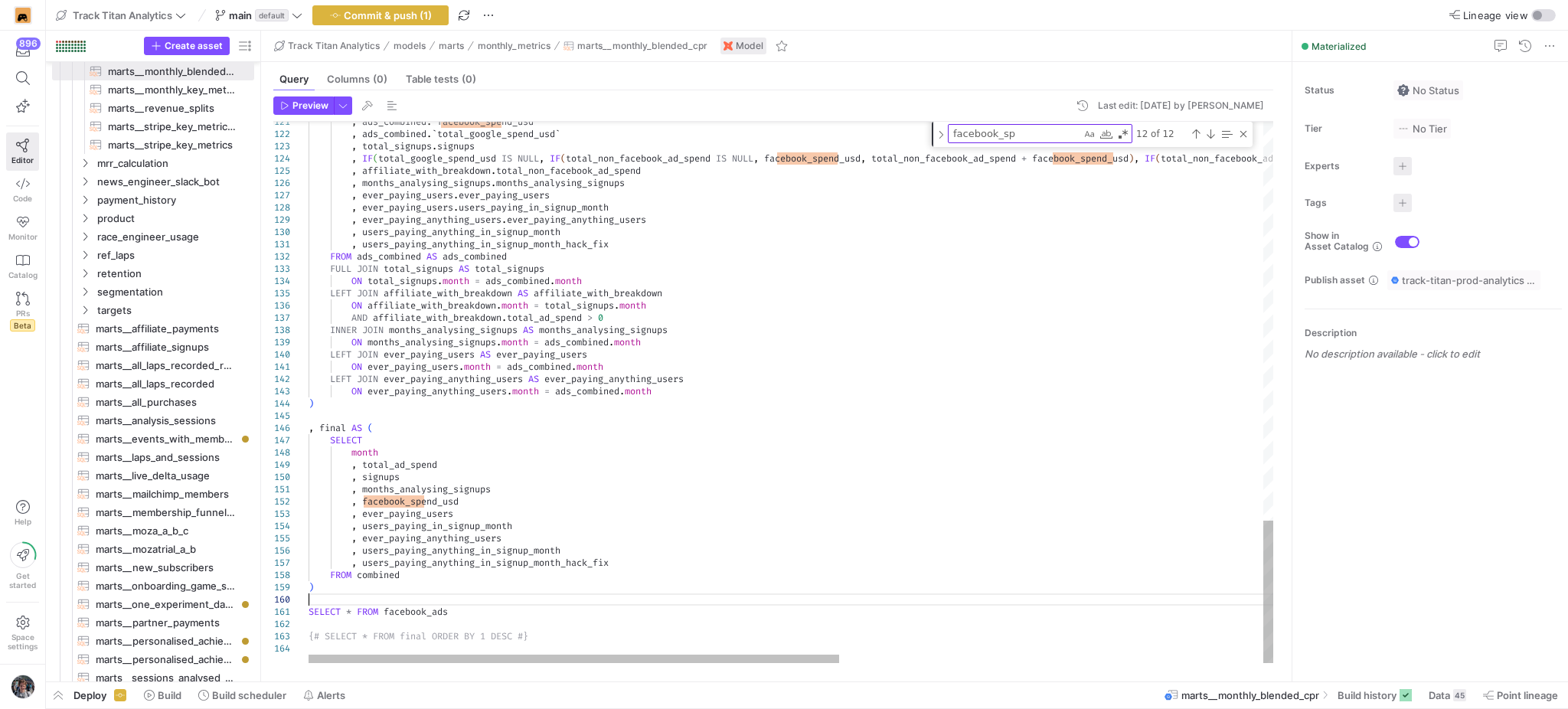
scroll to position [0, 142]
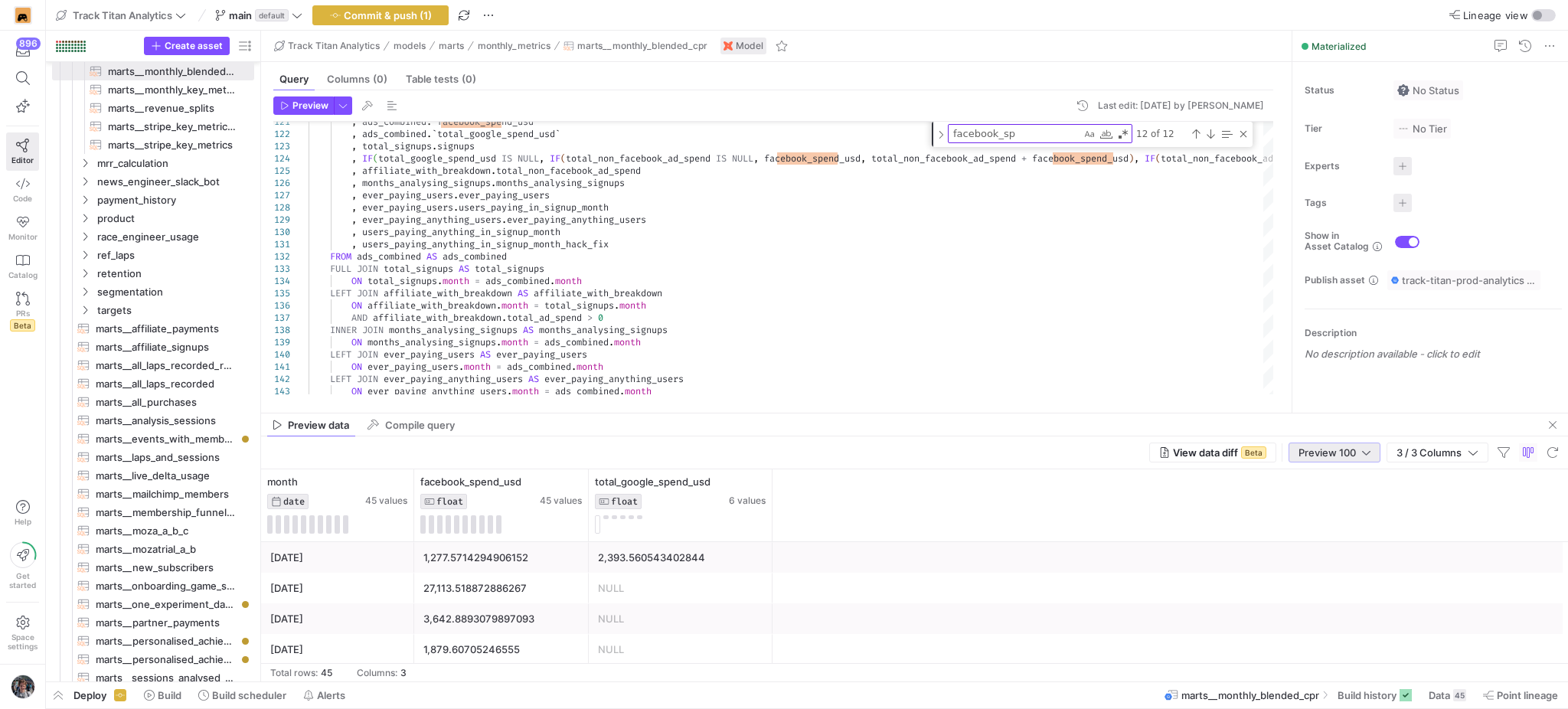
click at [1307, 451] on span "Preview 100" at bounding box center [1327, 452] width 58 height 12
click at [1307, 505] on span "Full Preview" at bounding box center [1333, 502] width 79 height 12
click at [381, 483] on icon at bounding box center [382, 481] width 12 height 12
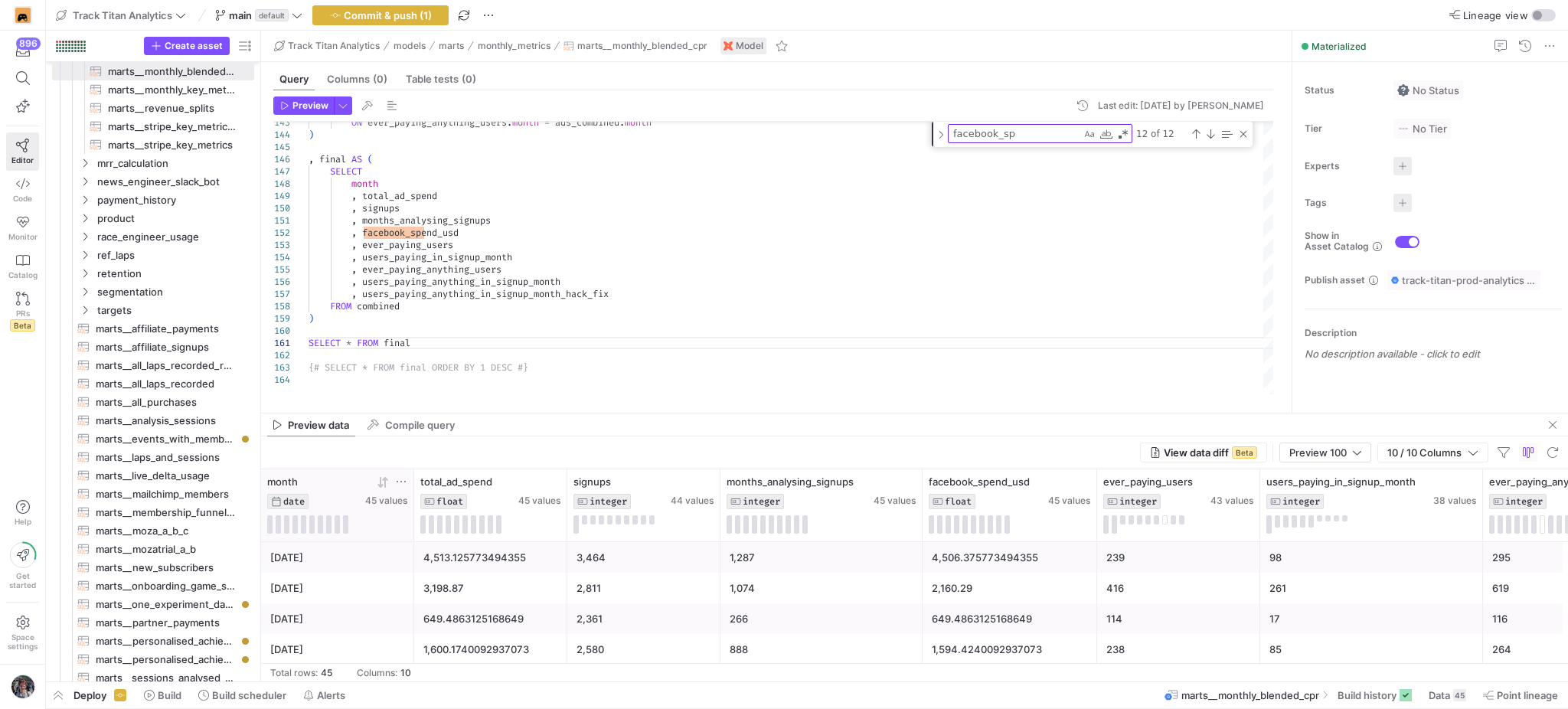
click at [383, 484] on icon at bounding box center [380, 481] width 6 height 10
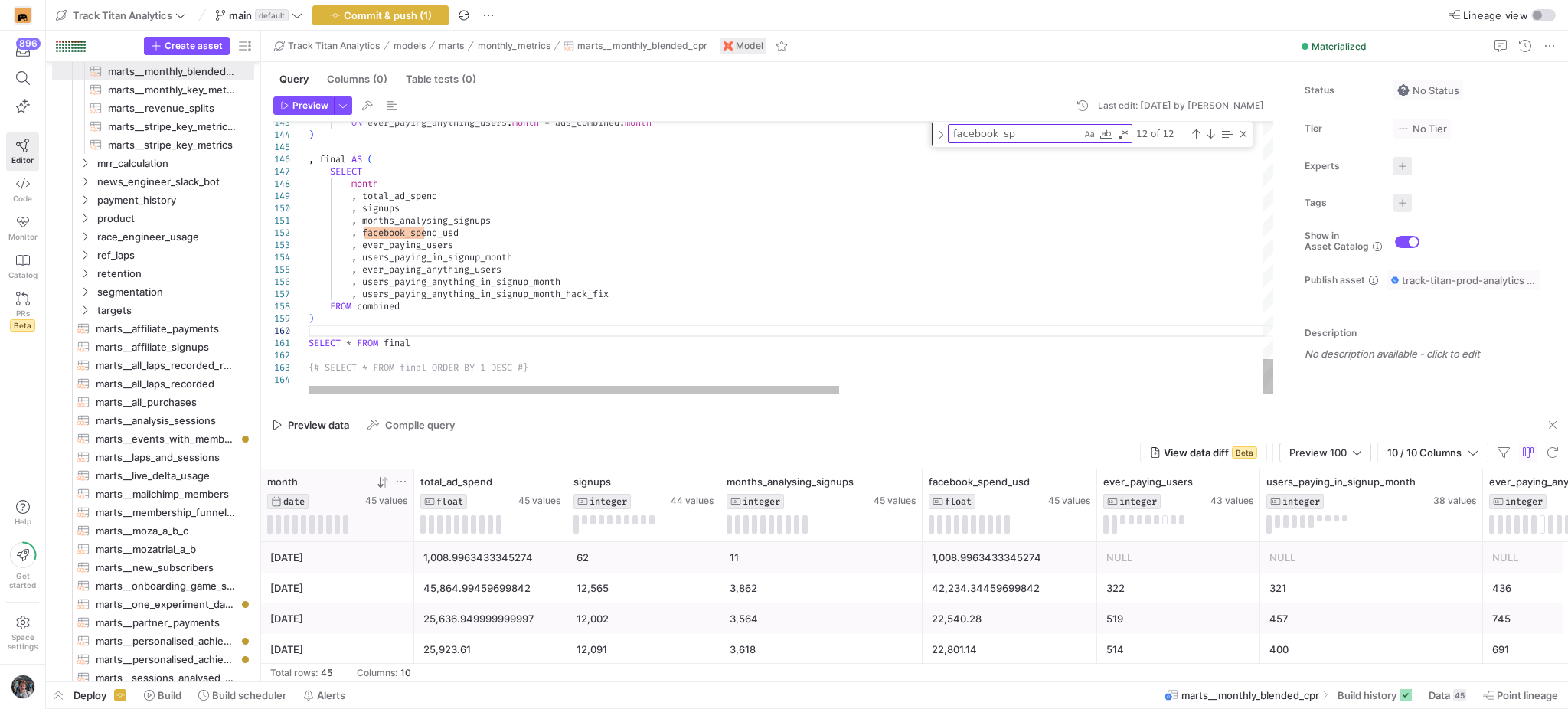
scroll to position [0, 103]
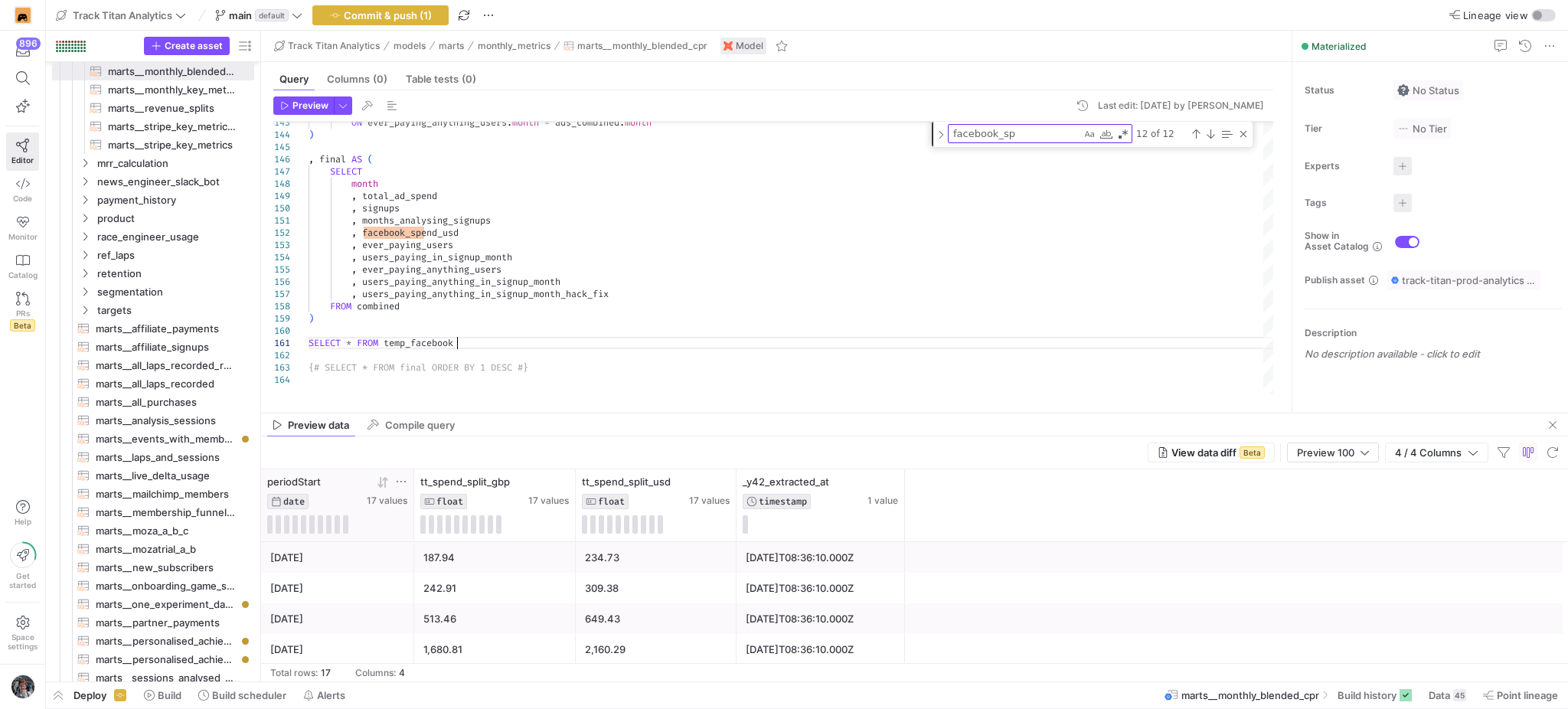
click at [380, 483] on icon at bounding box center [380, 481] width 6 height 10
click at [1356, 454] on div "Preview 100" at bounding box center [1333, 452] width 72 height 12
click at [1342, 498] on span "Full Preview" at bounding box center [1333, 502] width 79 height 12
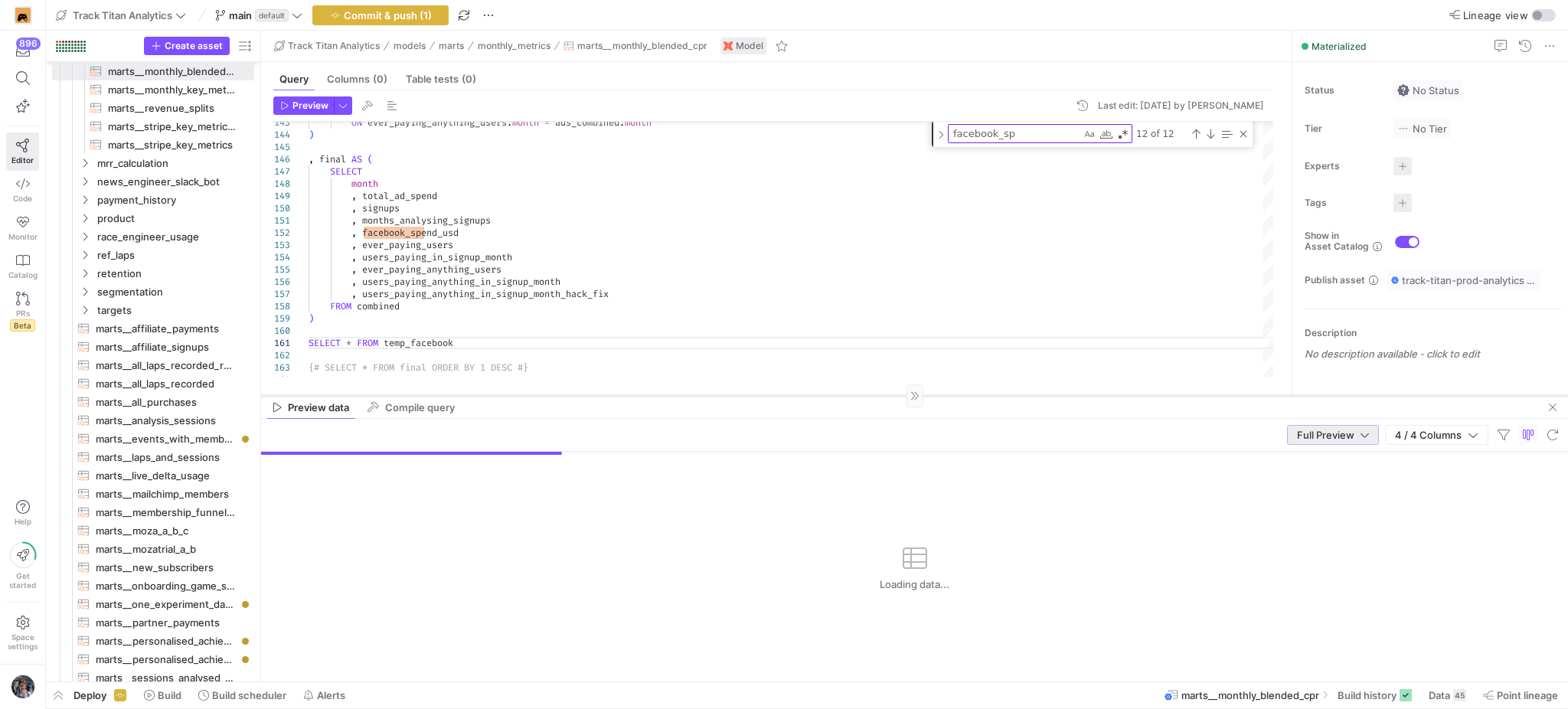
drag, startPoint x: 1251, startPoint y: 414, endPoint x: 1251, endPoint y: 389, distance: 25.0
click at [1251, 395] on div at bounding box center [915, 395] width 1307 height 1
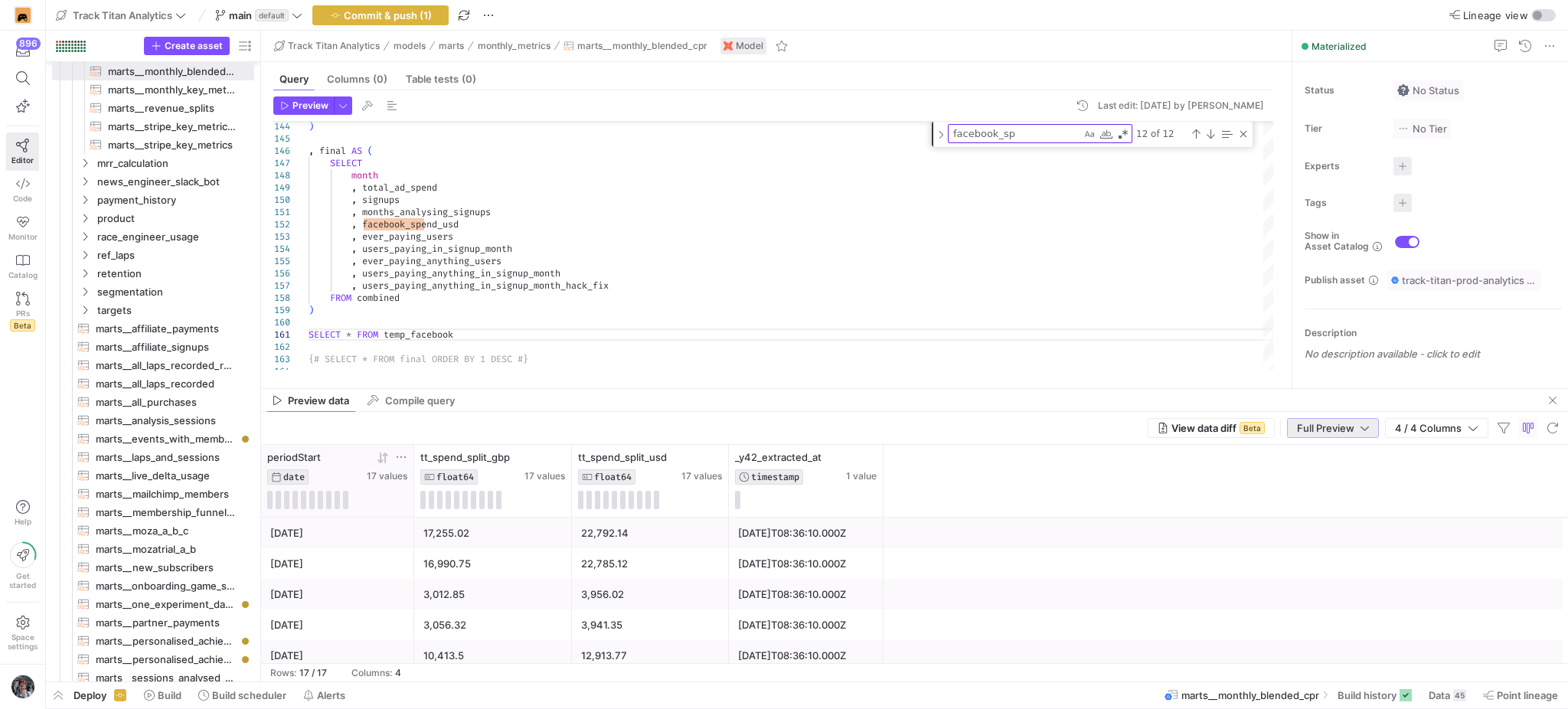
click at [381, 453] on icon at bounding box center [382, 458] width 12 height 12
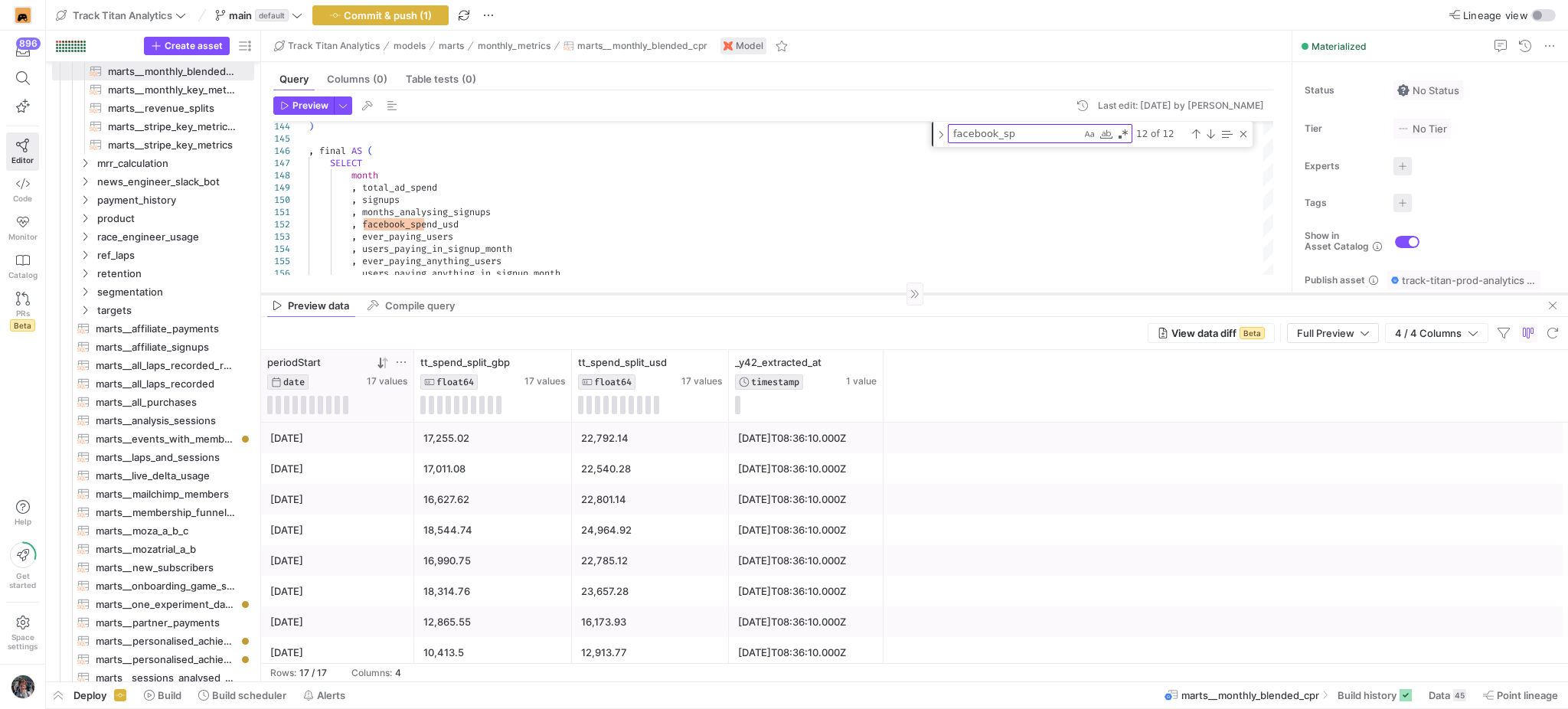
drag, startPoint x: 950, startPoint y: 387, endPoint x: 978, endPoint y: 294, distance: 97.1
click at [978, 294] on div at bounding box center [915, 294] width 1307 height 1
click at [1553, 307] on span "button" at bounding box center [1552, 306] width 18 height 18
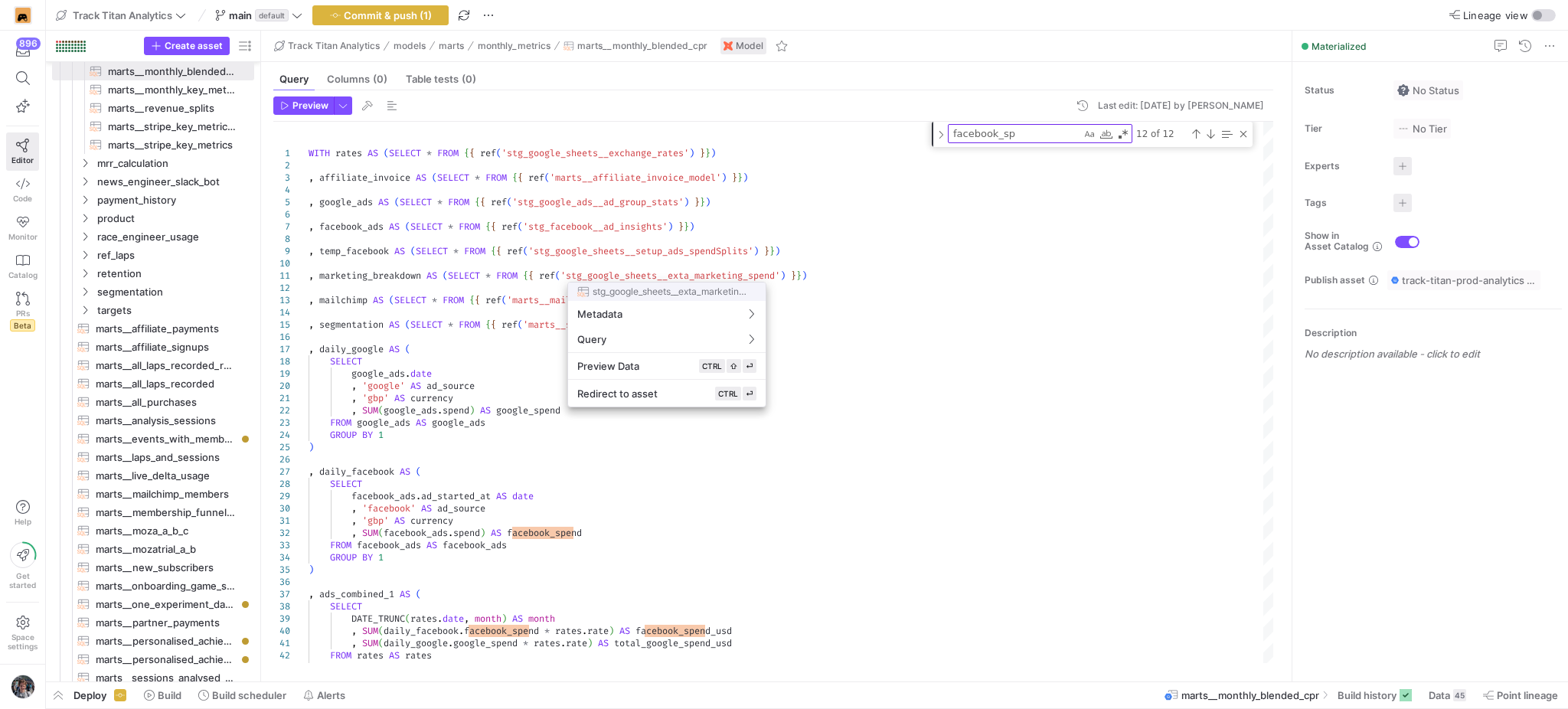
click at [841, 229] on div at bounding box center [784, 354] width 1568 height 709
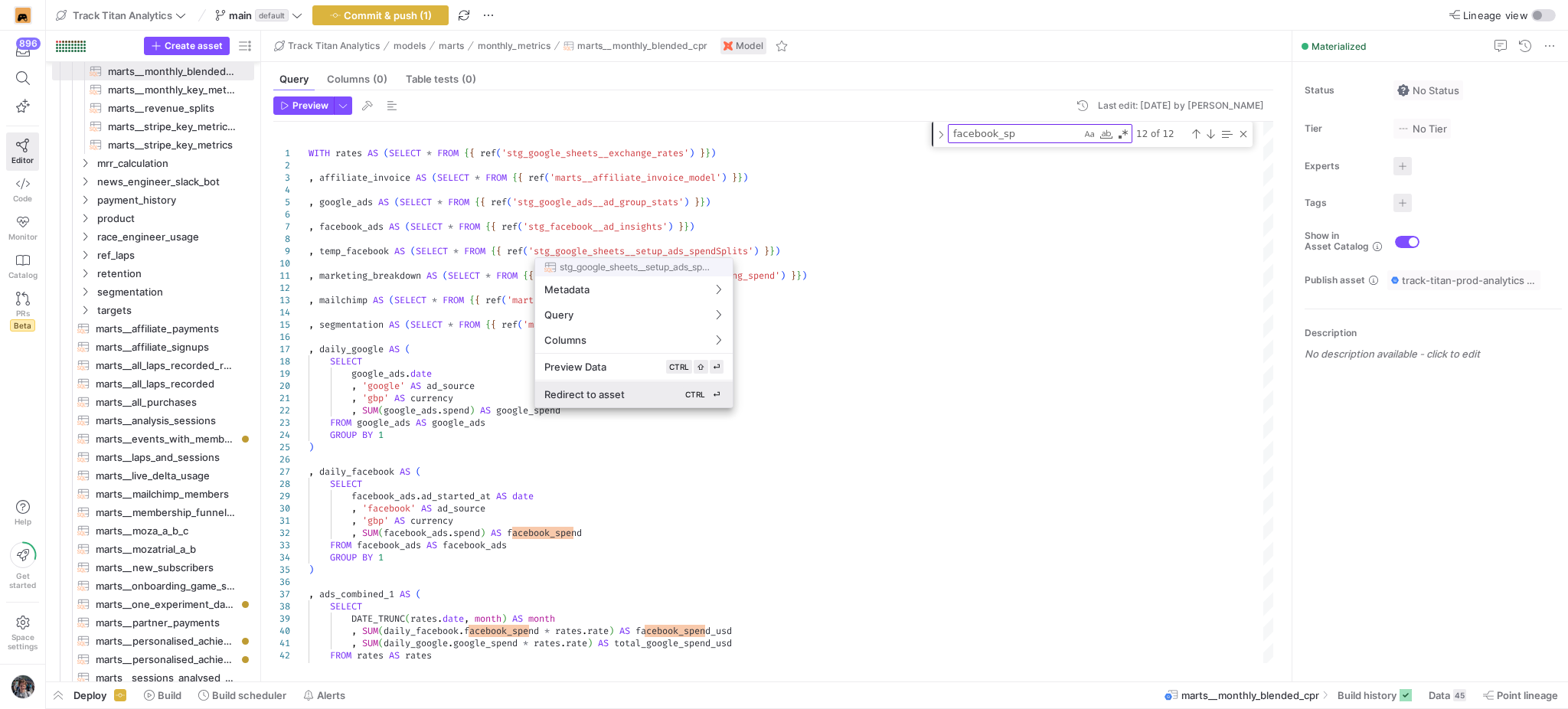
click at [627, 391] on div "Redirect to asset CTRL ⏎" at bounding box center [634, 394] width 179 height 14
type textarea "WITH source AS ( SELECT * EXCEPT(periodEnd), LEAST(CURRENT_DATE, periodEnd) AS …"
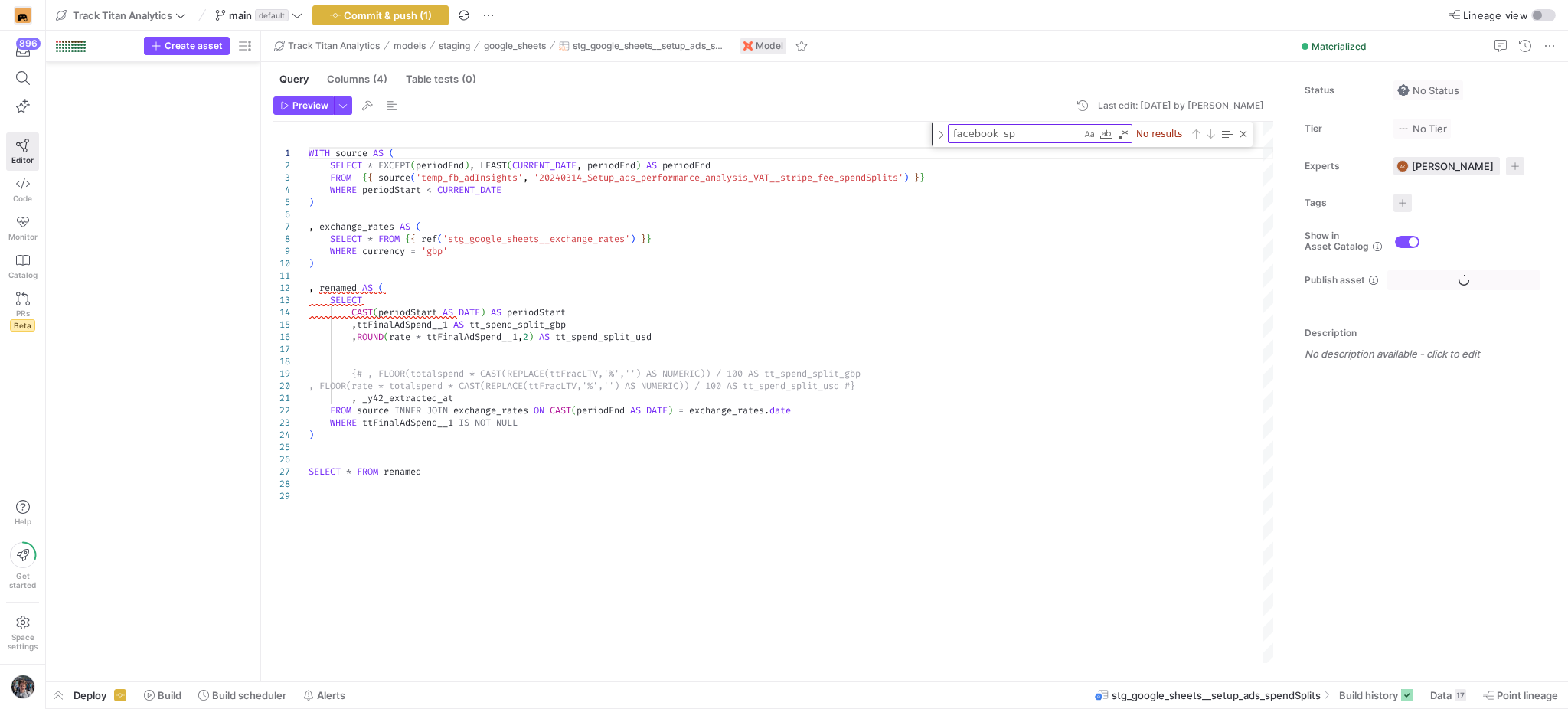
scroll to position [2815, 0]
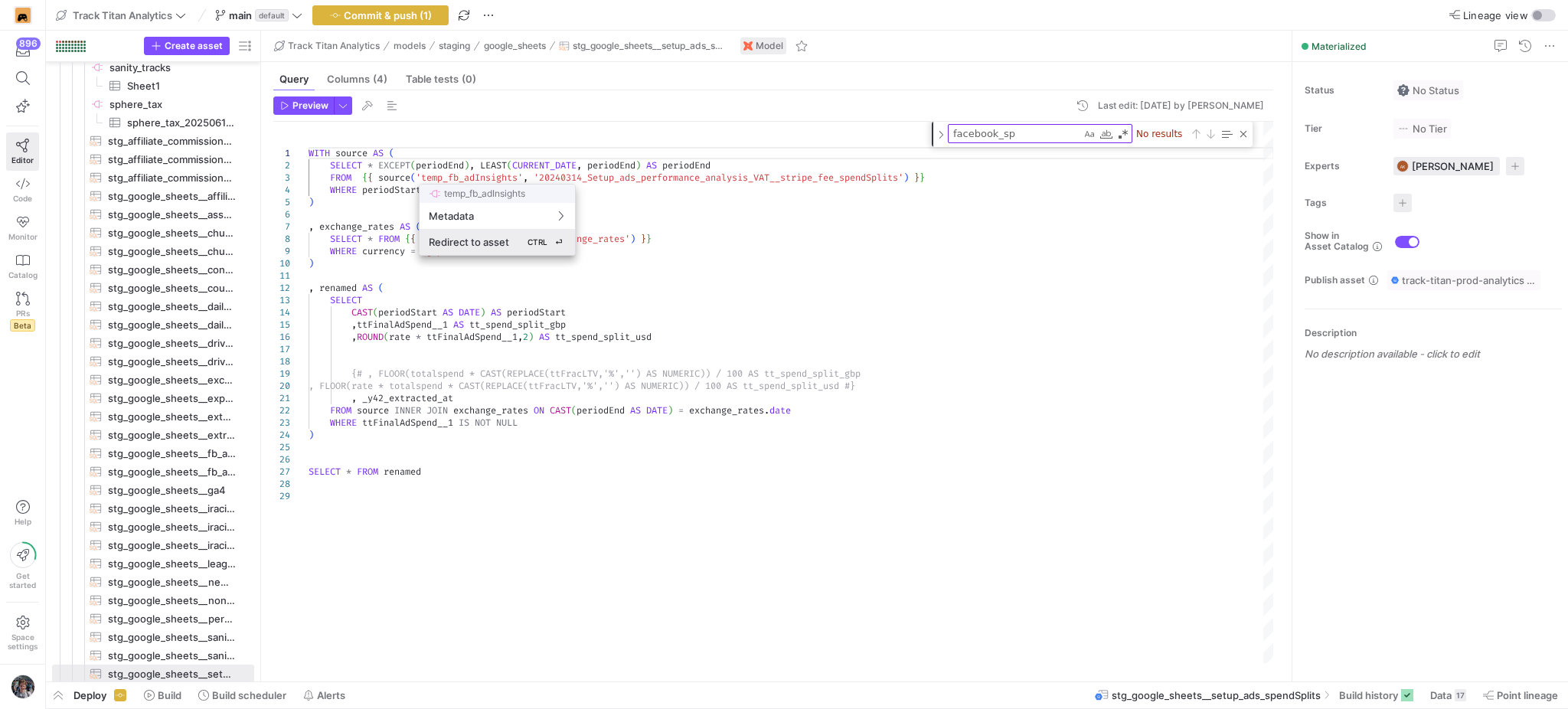
click at [493, 238] on span "Redirect to asset" at bounding box center [468, 242] width 80 height 12
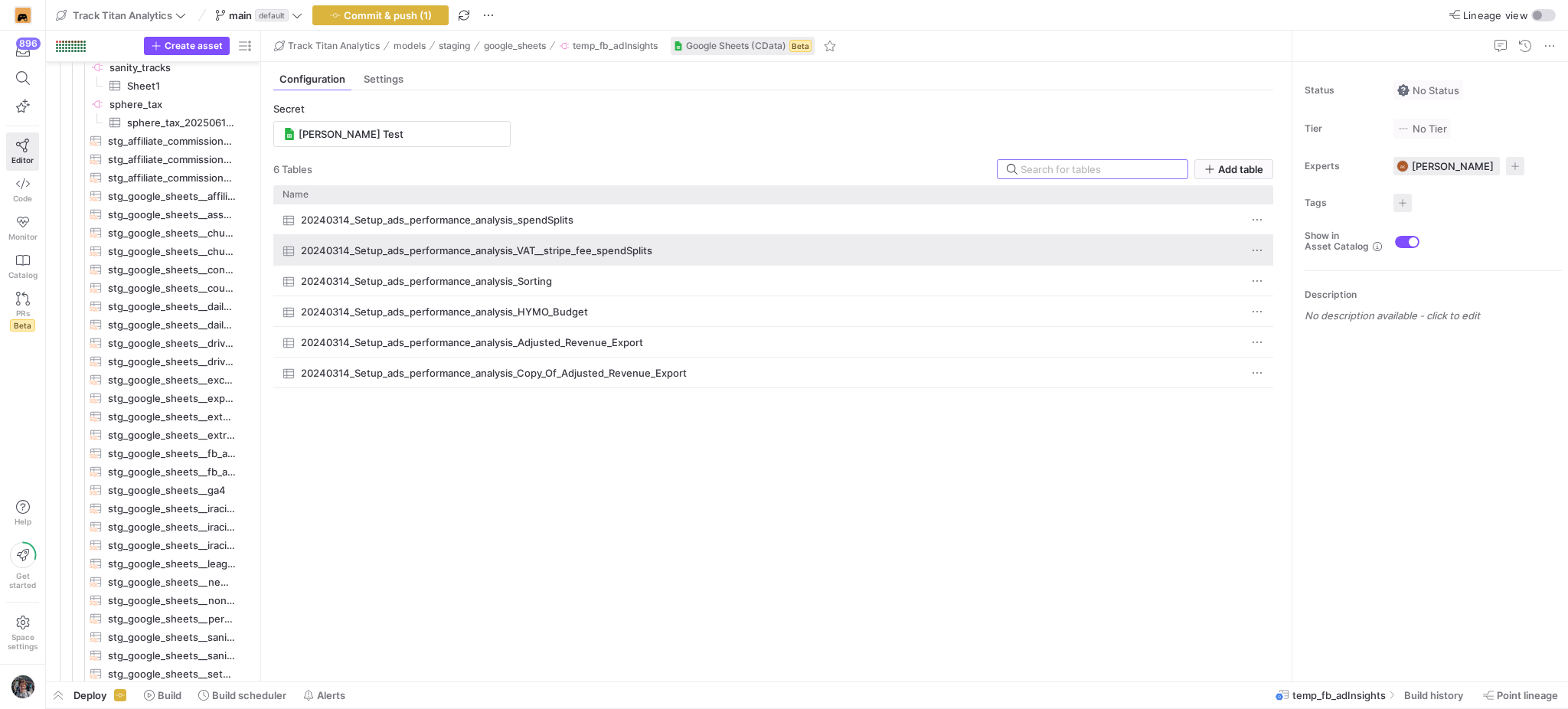
scroll to position [3330, 0]
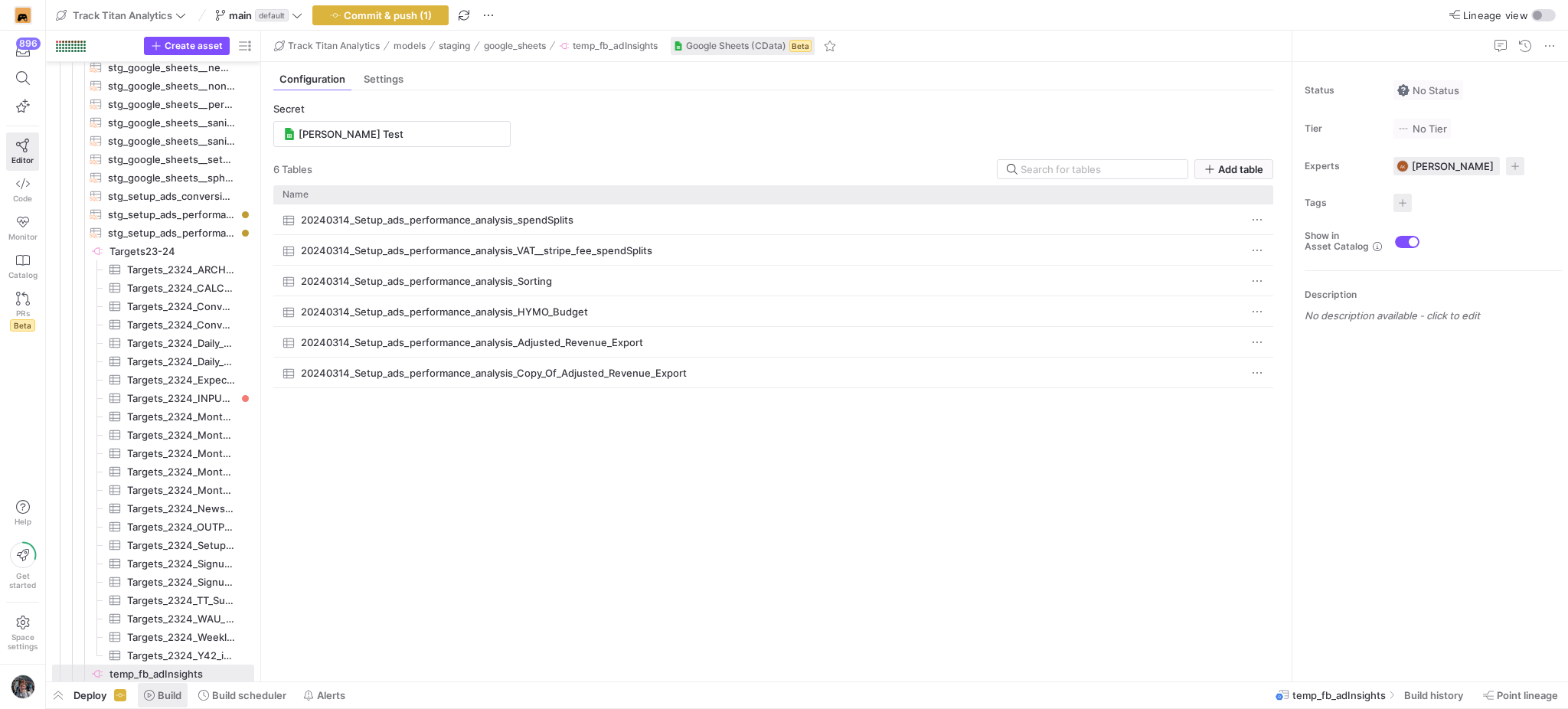
click at [179, 695] on span "Build" at bounding box center [169, 695] width 24 height 12
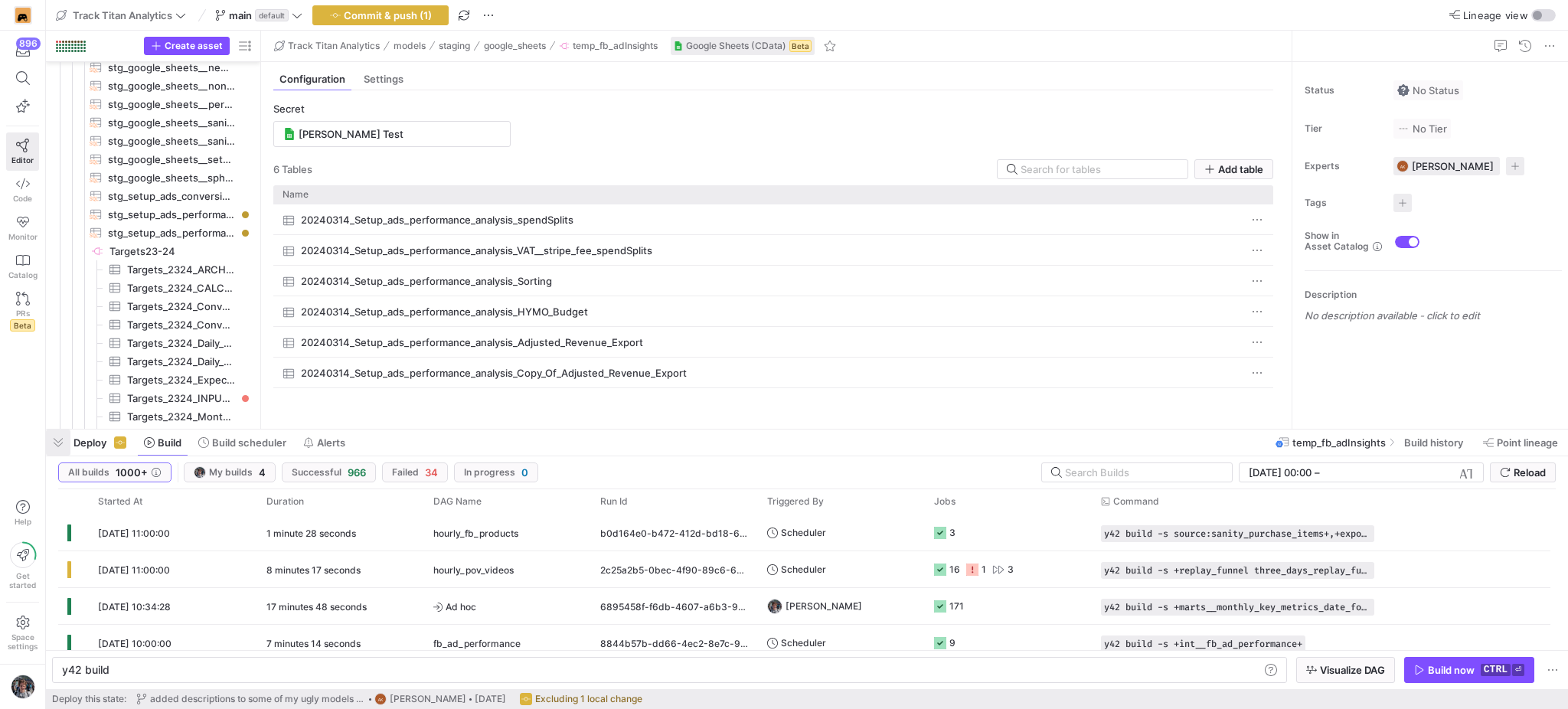
click at [49, 448] on span "button" at bounding box center [59, 443] width 25 height 26
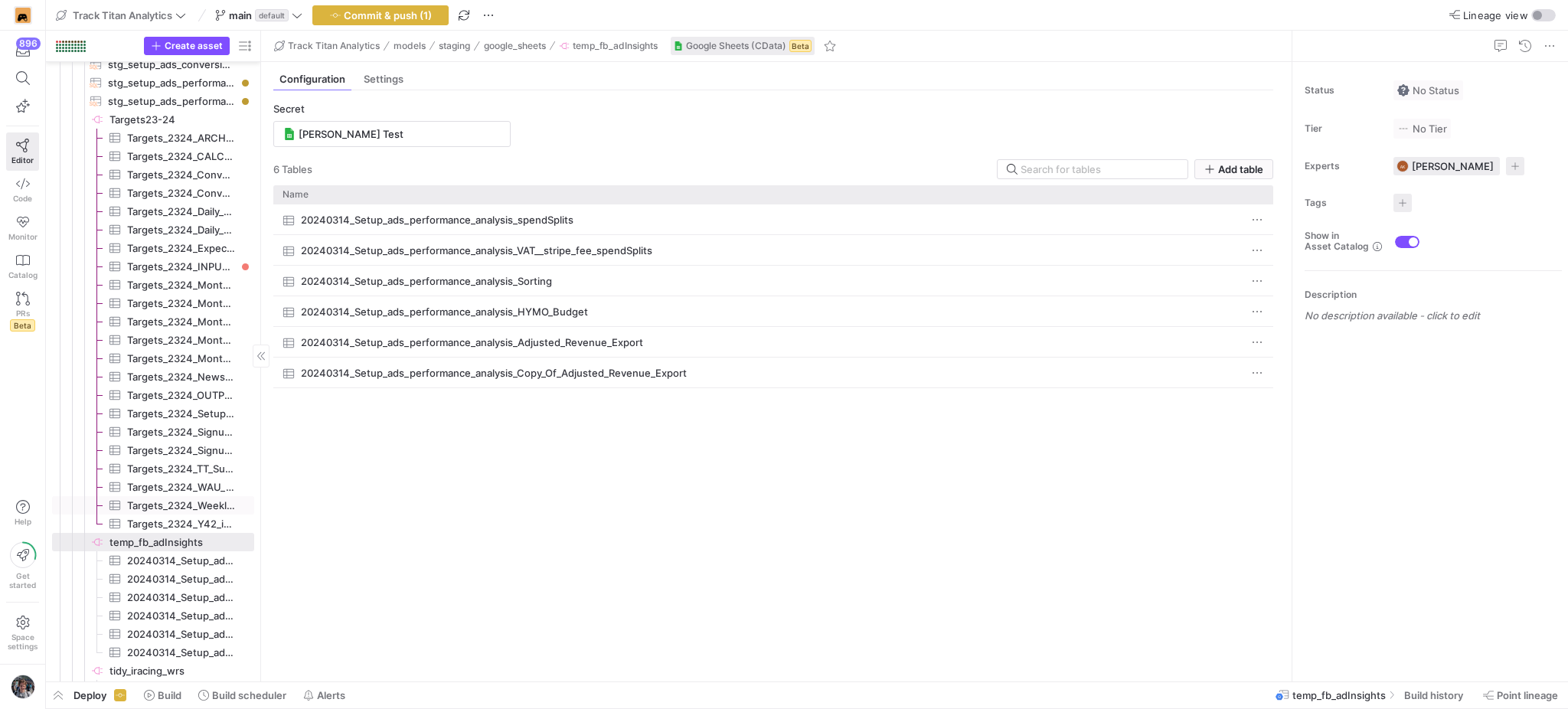
scroll to position [3522, 0]
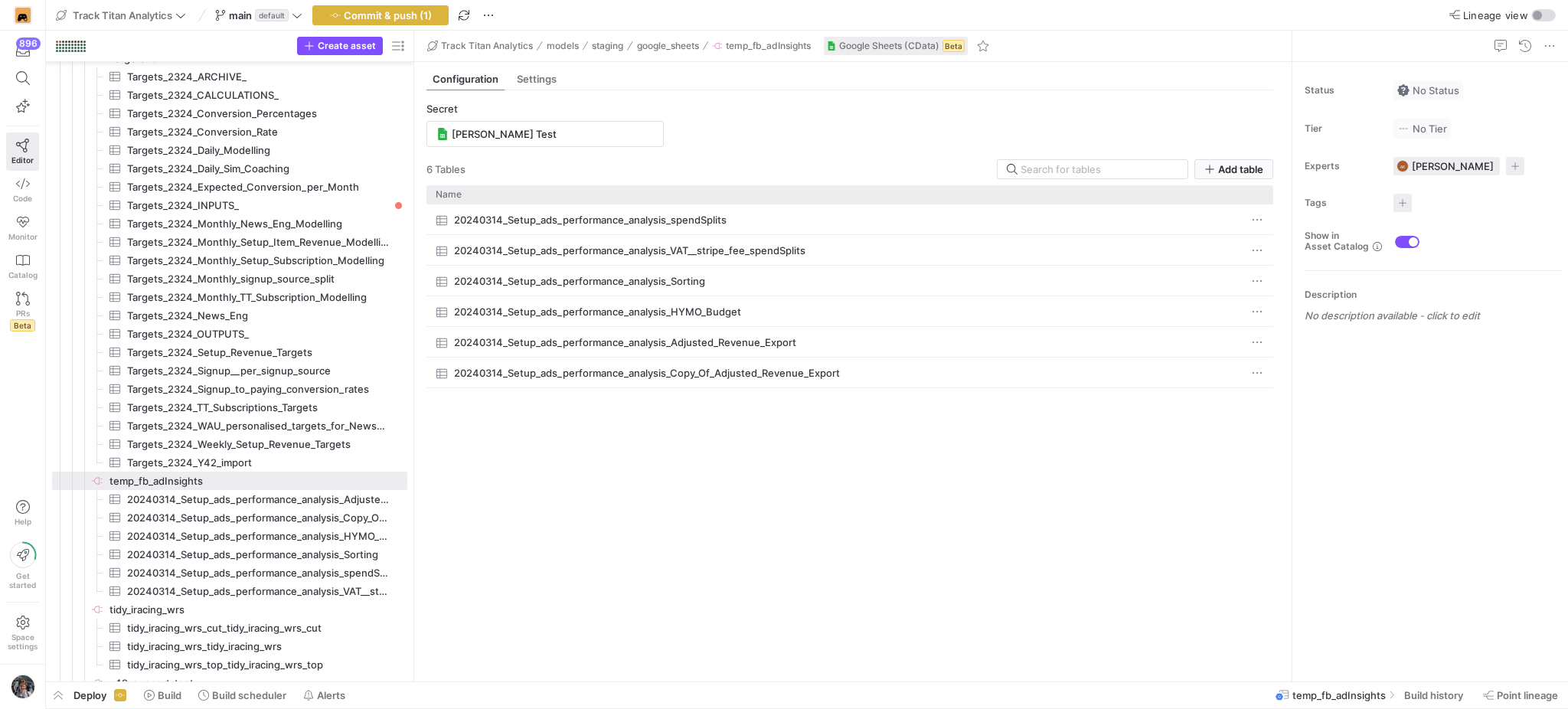
drag, startPoint x: 260, startPoint y: 497, endPoint x: 518, endPoint y: 489, distance: 258.1
click at [518, 489] on as-split "Create asset Drag here to set row groups Drag here to set column labels Group 1…" at bounding box center [807, 355] width 1522 height 650
click at [273, 585] on span "20240314_Setup_ads_performance_analysis_VAT__stripe_fee_spendSplits​​​​​​​​​" at bounding box center [259, 591] width 262 height 18
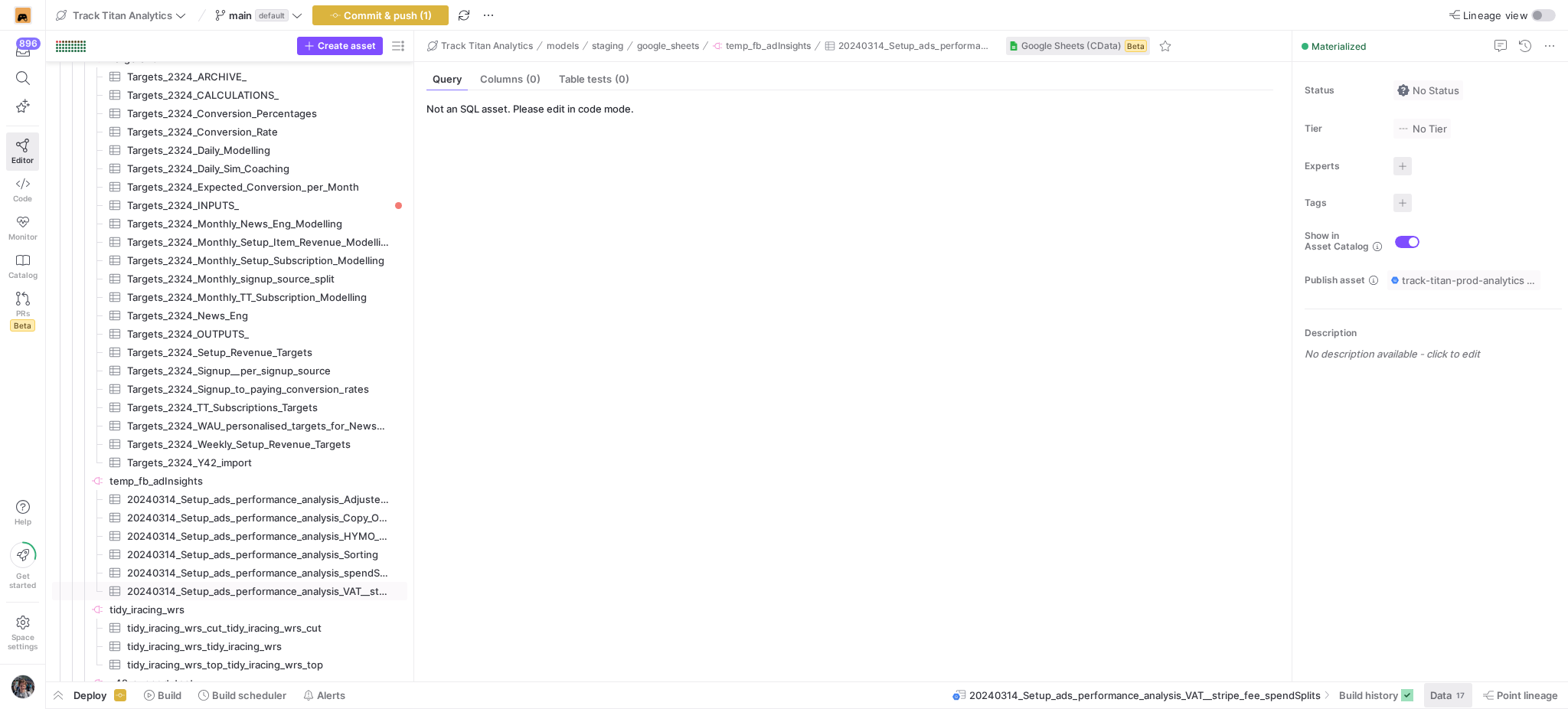
click at [1440, 687] on span at bounding box center [1448, 695] width 48 height 25
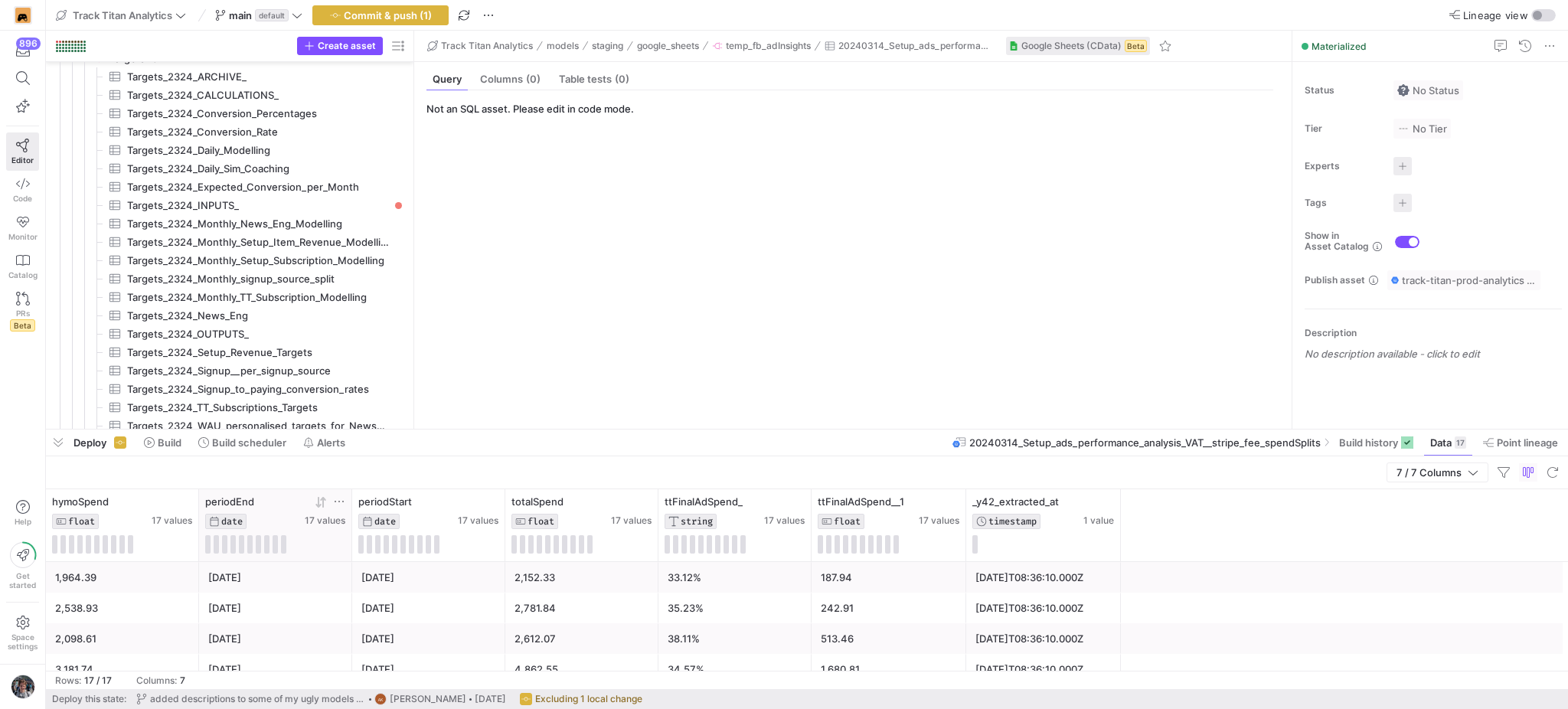
click at [320, 500] on icon at bounding box center [320, 502] width 12 height 12
click at [64, 442] on span "button" at bounding box center [59, 443] width 25 height 26
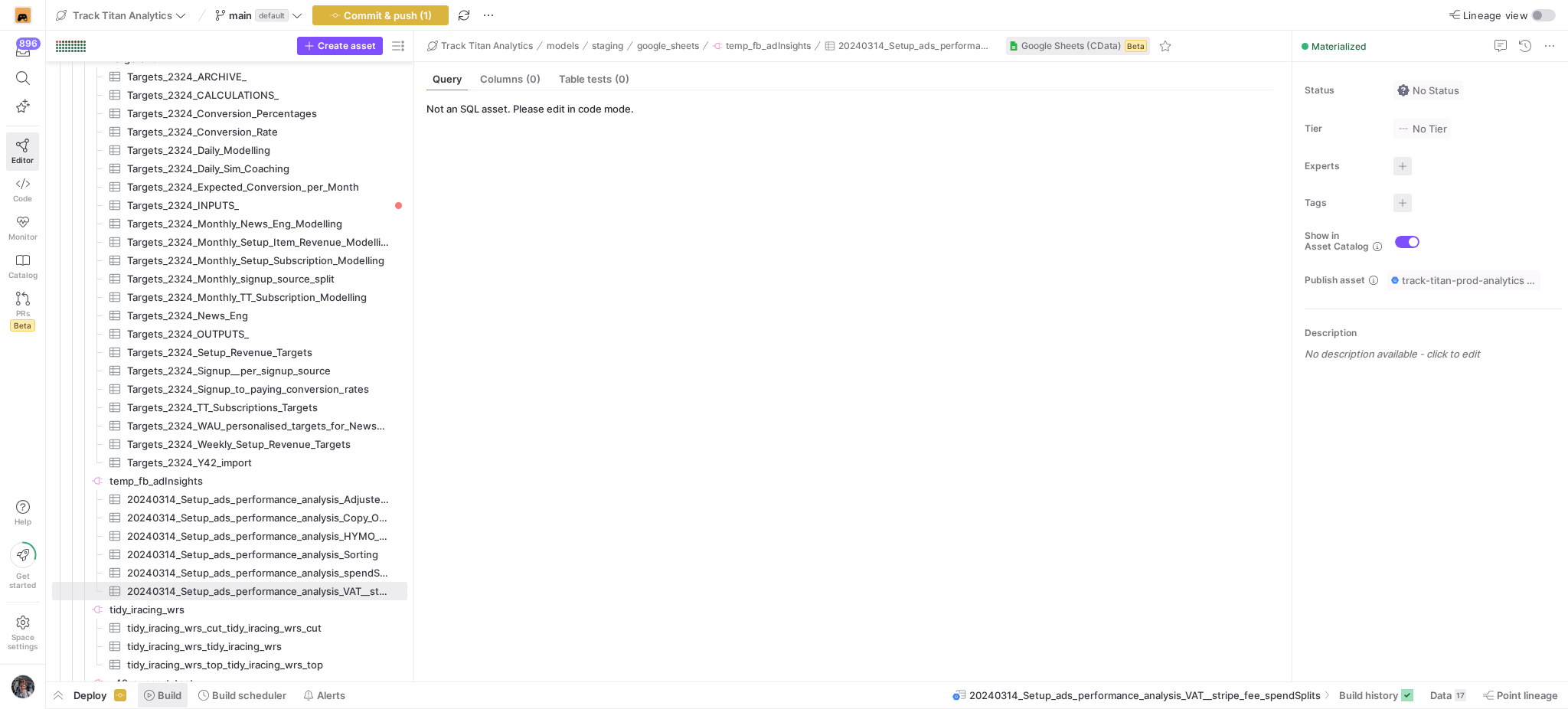
click at [149, 695] on icon at bounding box center [148, 695] width 10 height 10
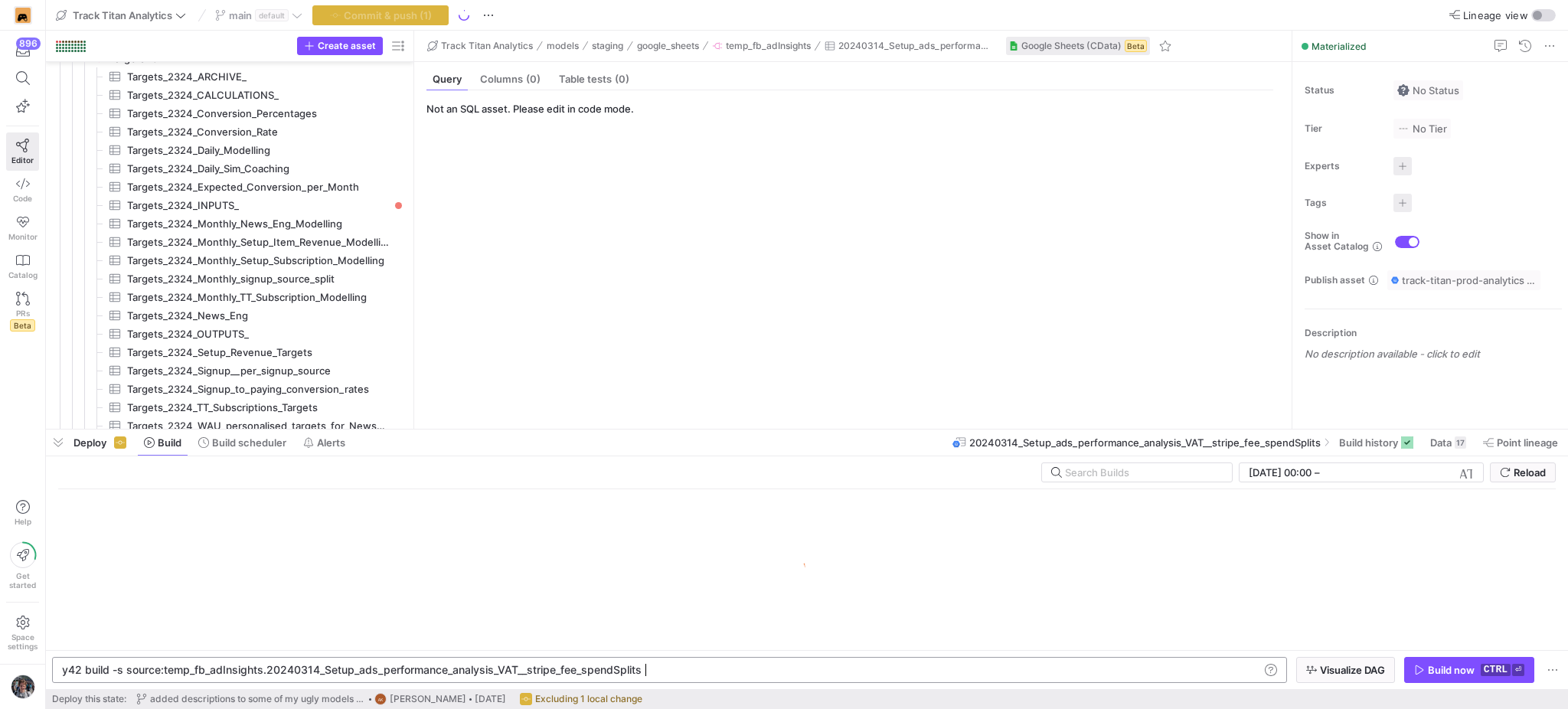
click at [750, 667] on div "y42 build -s source:temp_fb_adInsights.20240314_Se tup_ads_performance_analysis…" at bounding box center [661, 669] width 1197 height 12
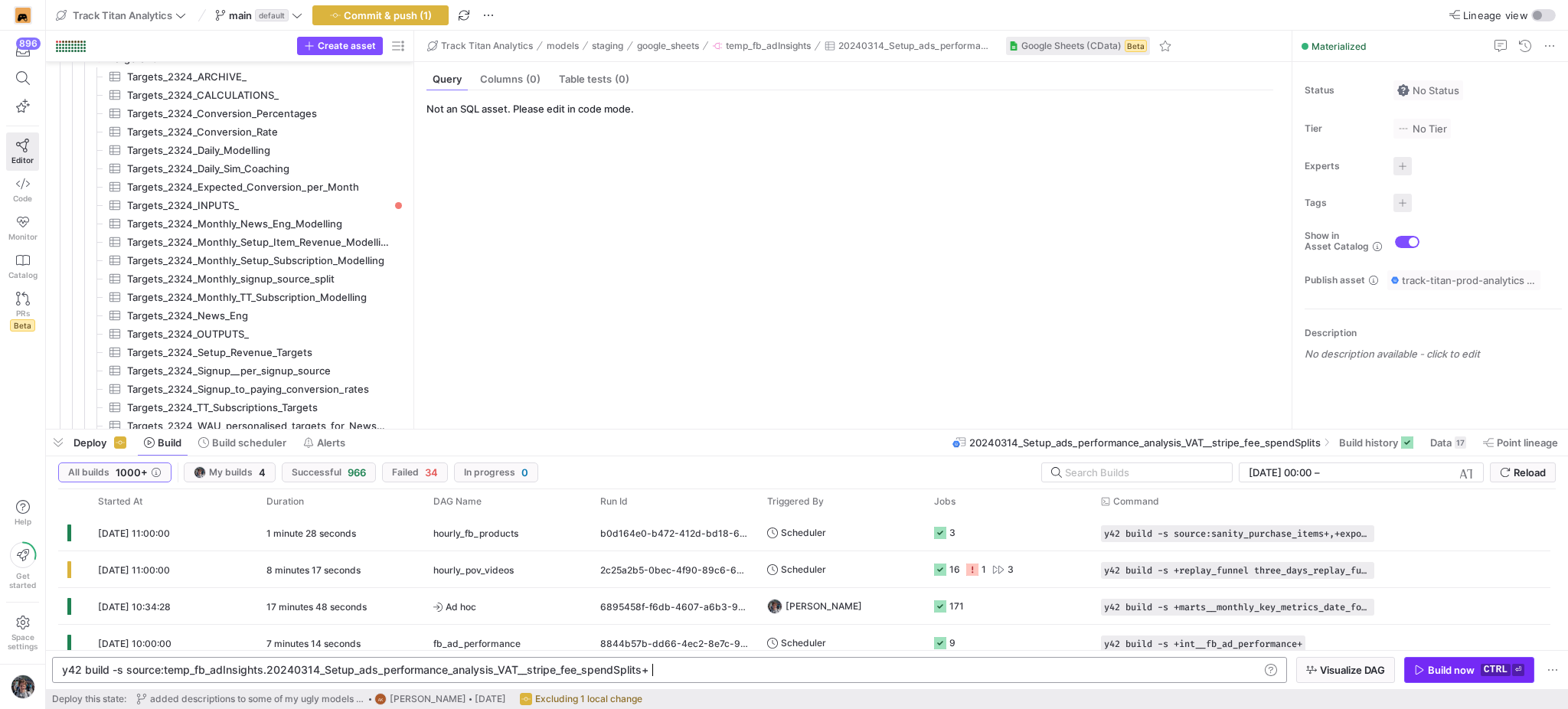
type textarea "y42 build -s source:temp_fb_adInsights.20240314_Setup_ads_performance_analysis_…"
click at [1487, 669] on kbd "ctrl" at bounding box center [1496, 669] width 30 height 12
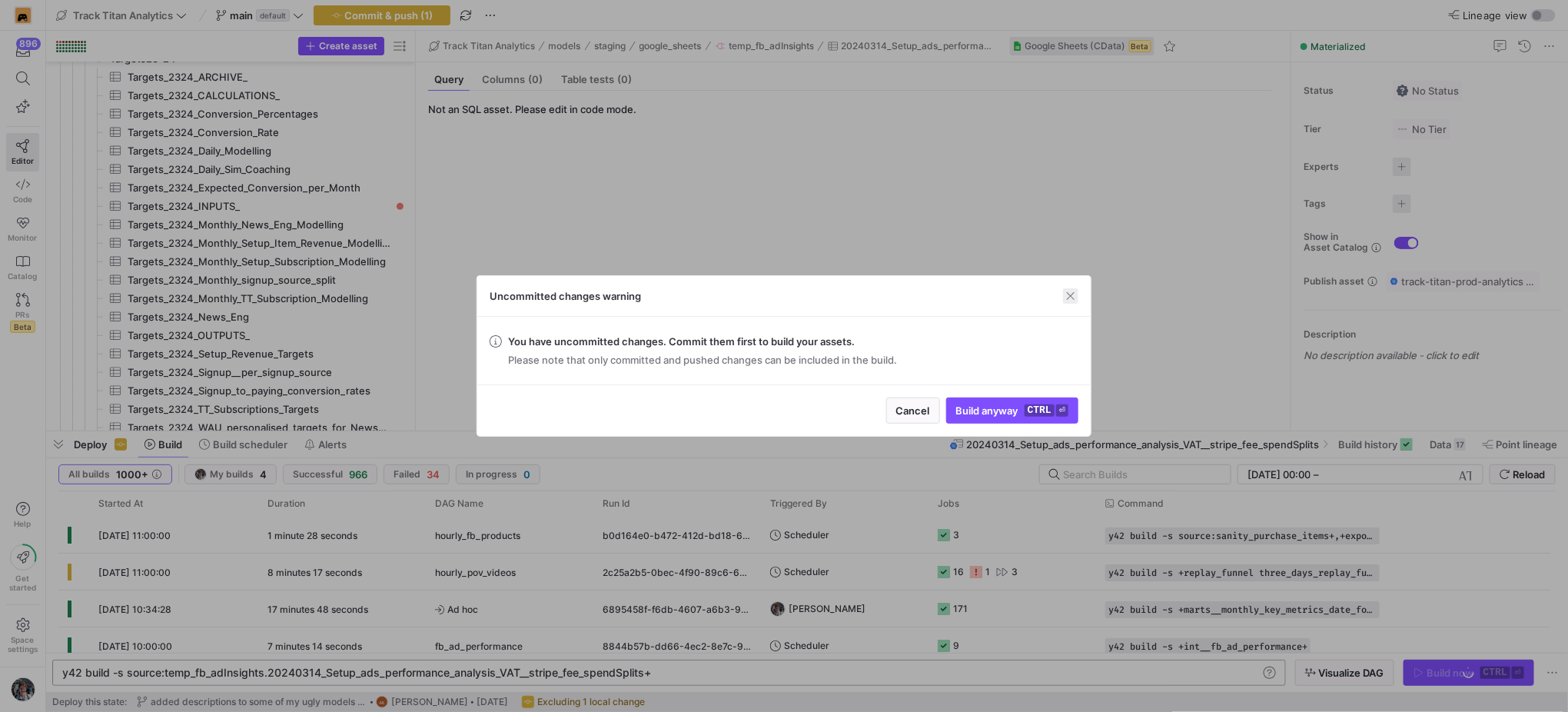
click at [1068, 300] on span "button" at bounding box center [1071, 296] width 15 height 15
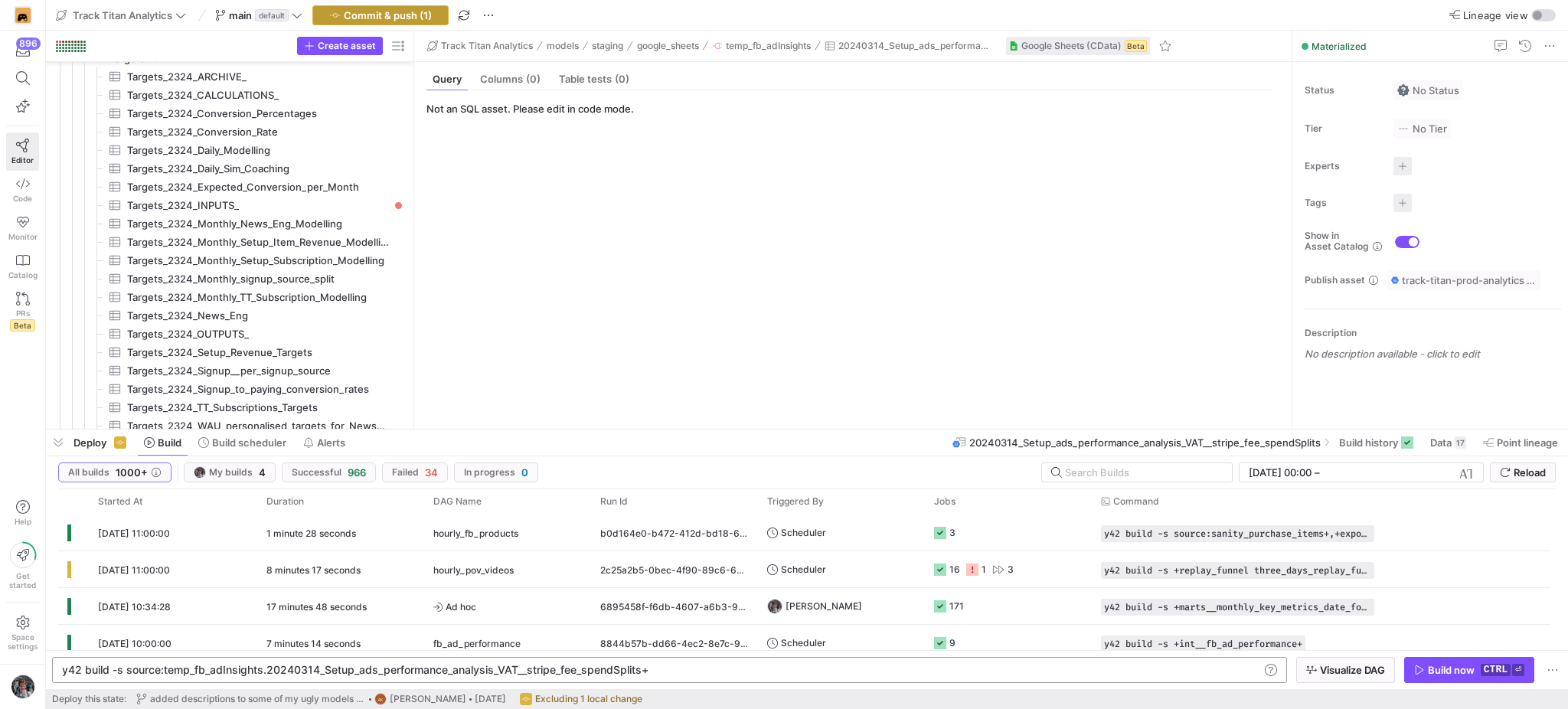
click at [420, 10] on span "Commit & push (1)" at bounding box center [387, 15] width 88 height 12
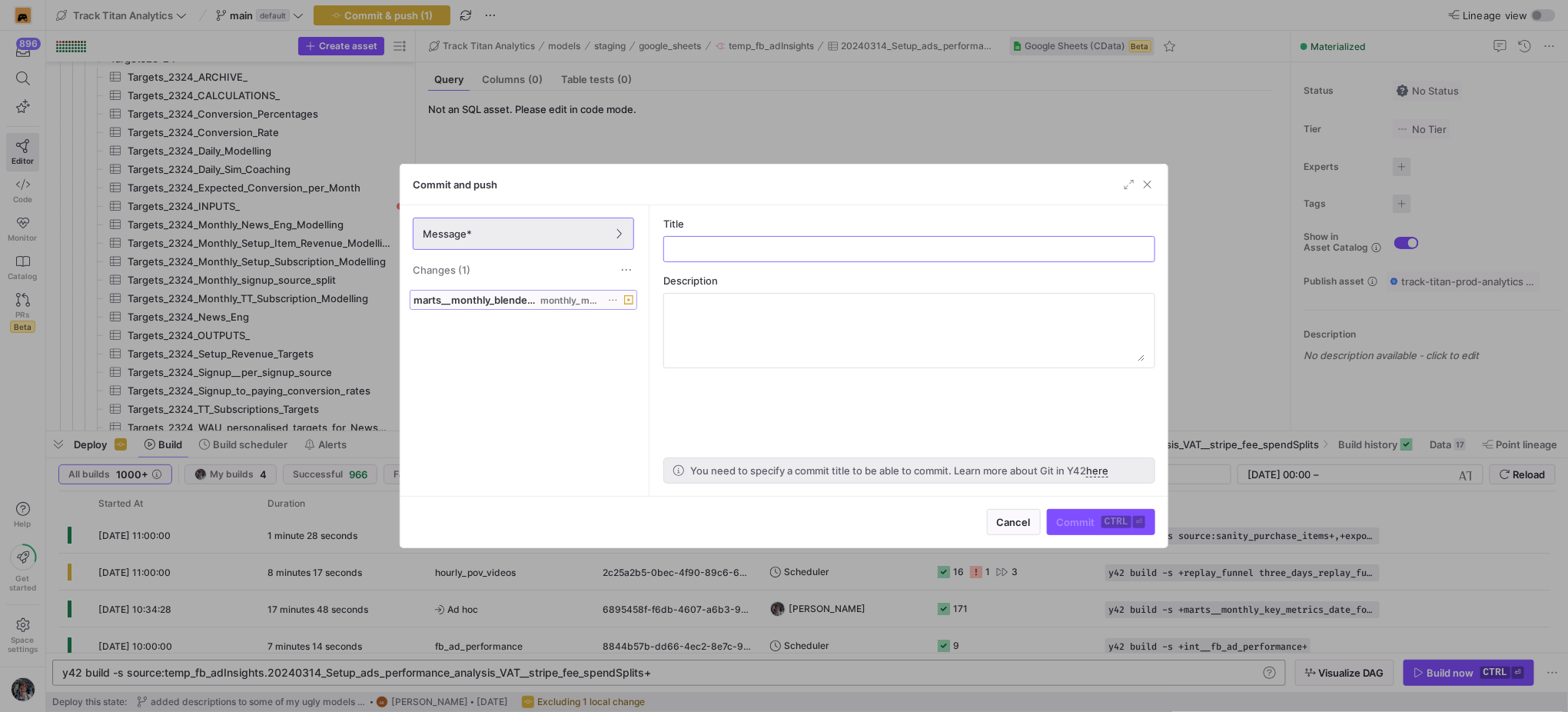
click at [537, 296] on span "marts__monthly_blended_cpr.sql" at bounding box center [475, 300] width 124 height 12
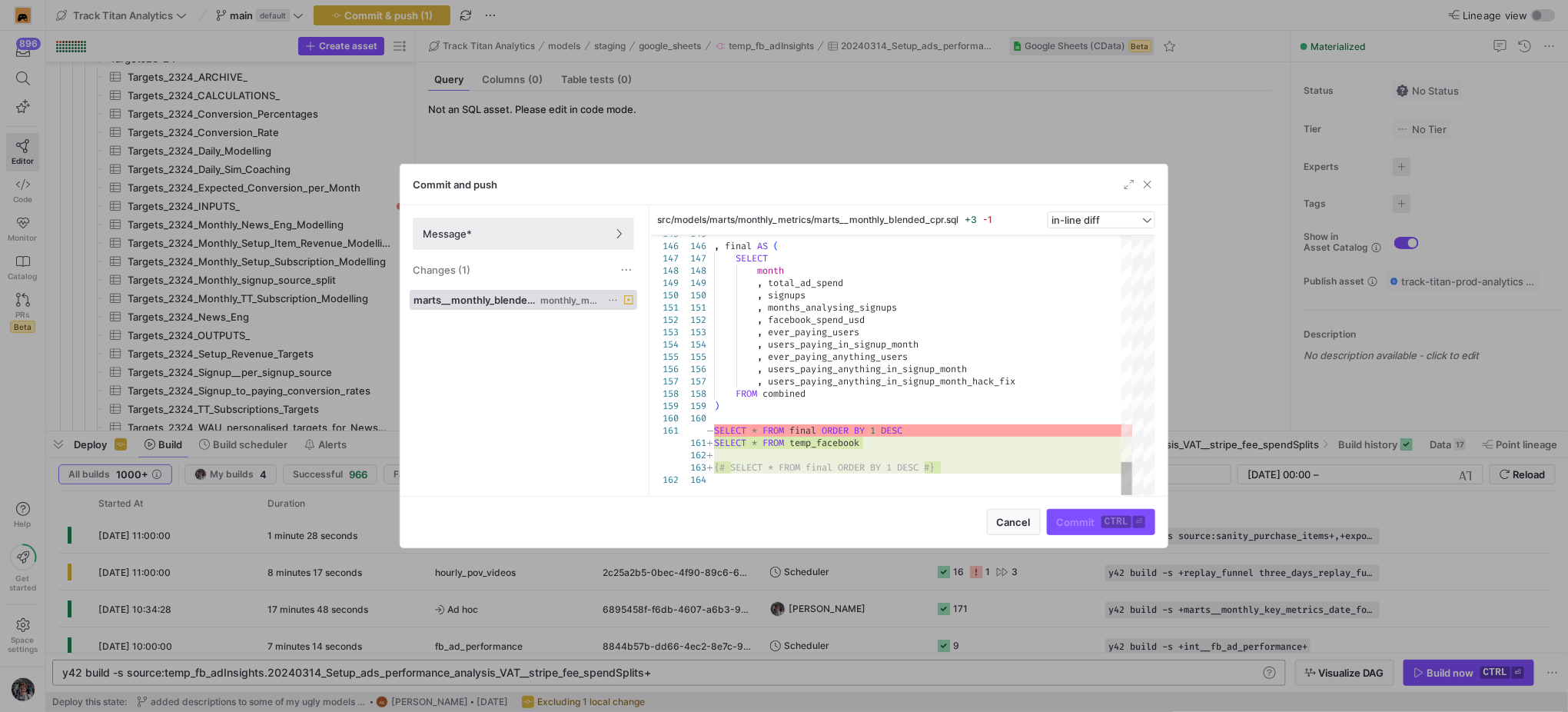
click at [616, 304] on icon at bounding box center [613, 300] width 10 height 10
click at [629, 336] on button "Discard" at bounding box center [671, 344] width 125 height 25
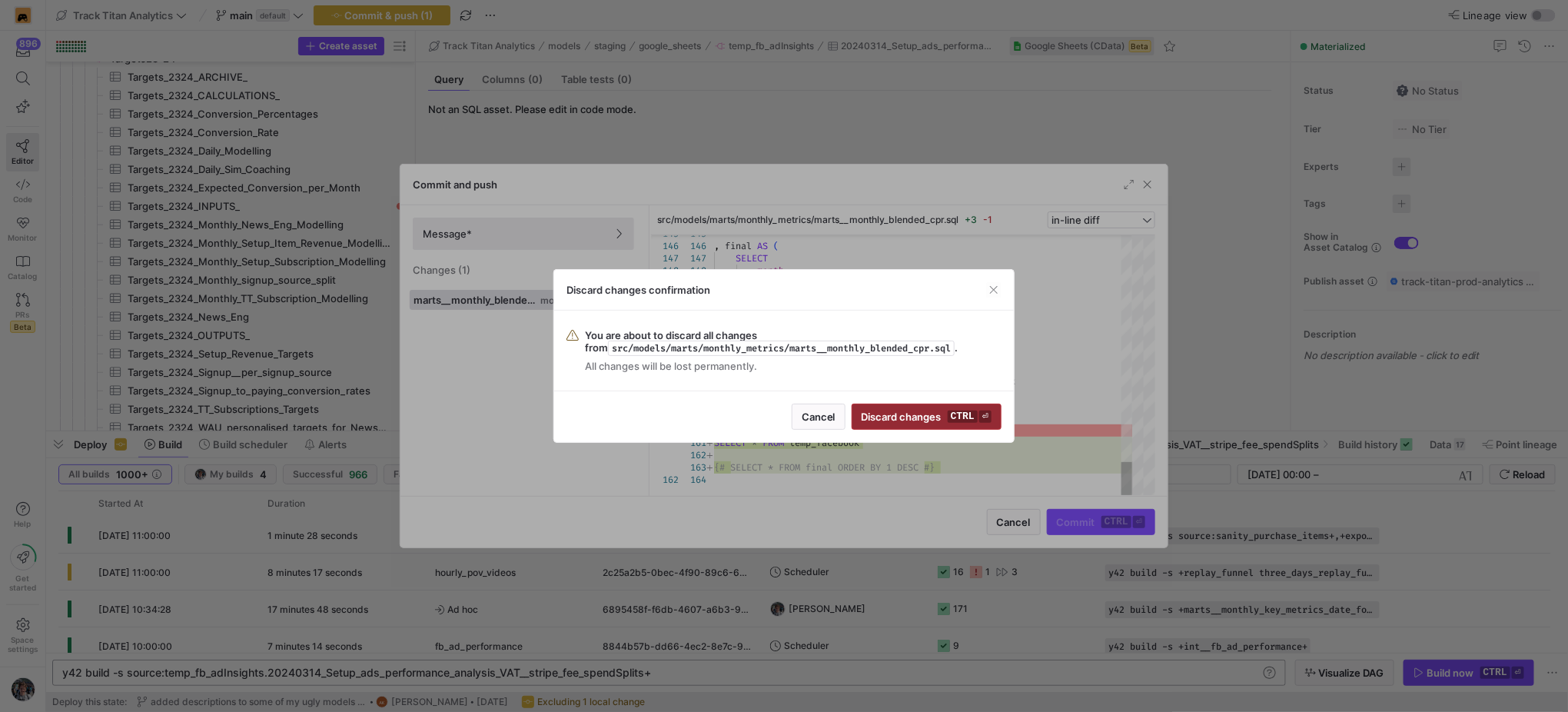
click at [916, 426] on span "submit" at bounding box center [926, 417] width 149 height 25
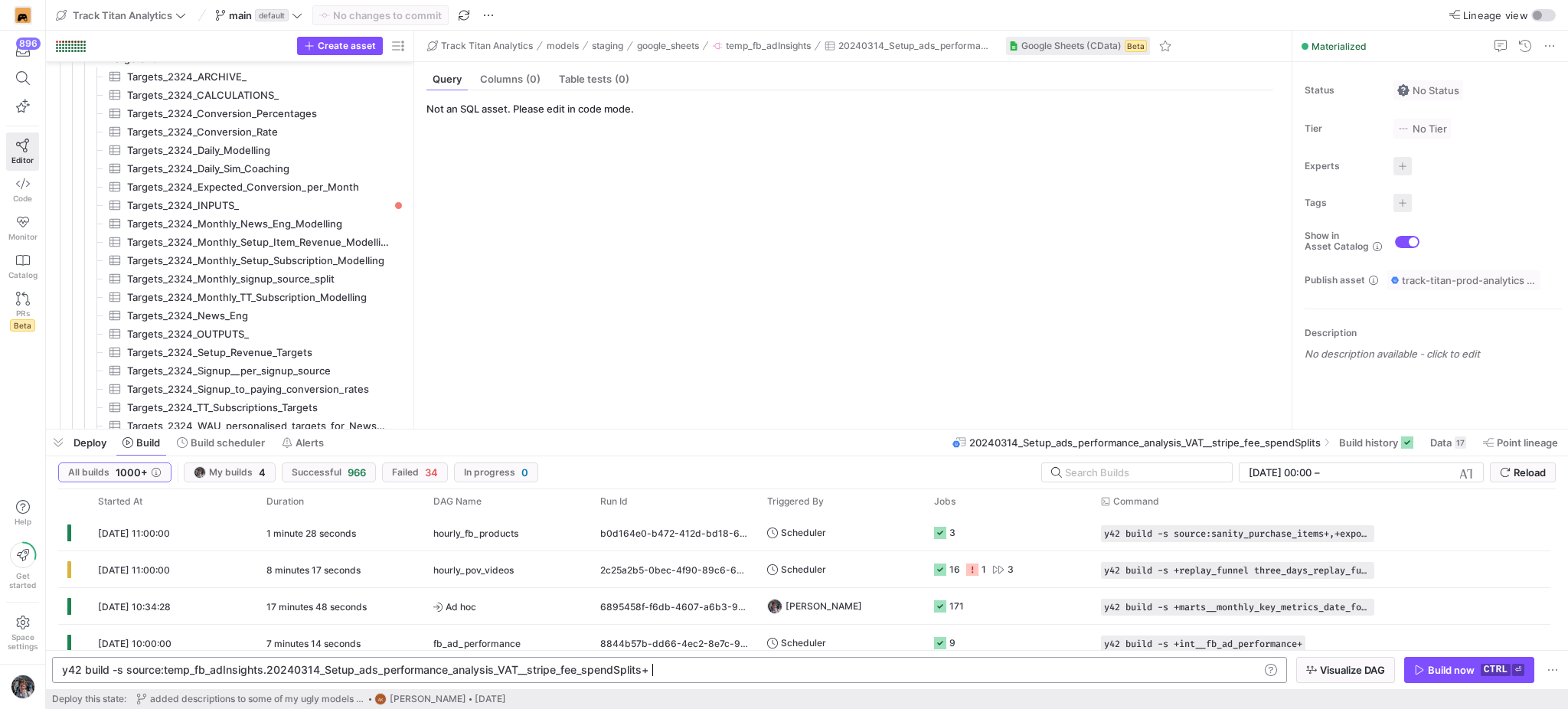
click at [846, 670] on div "y42 build -s source:temp_fb_adInsights.20240314_Se tup_ads_performance_analysis…" at bounding box center [661, 669] width 1197 height 12
click at [1504, 664] on kbd "ctrl" at bounding box center [1496, 669] width 30 height 12
click at [59, 452] on span "button" at bounding box center [59, 443] width 25 height 26
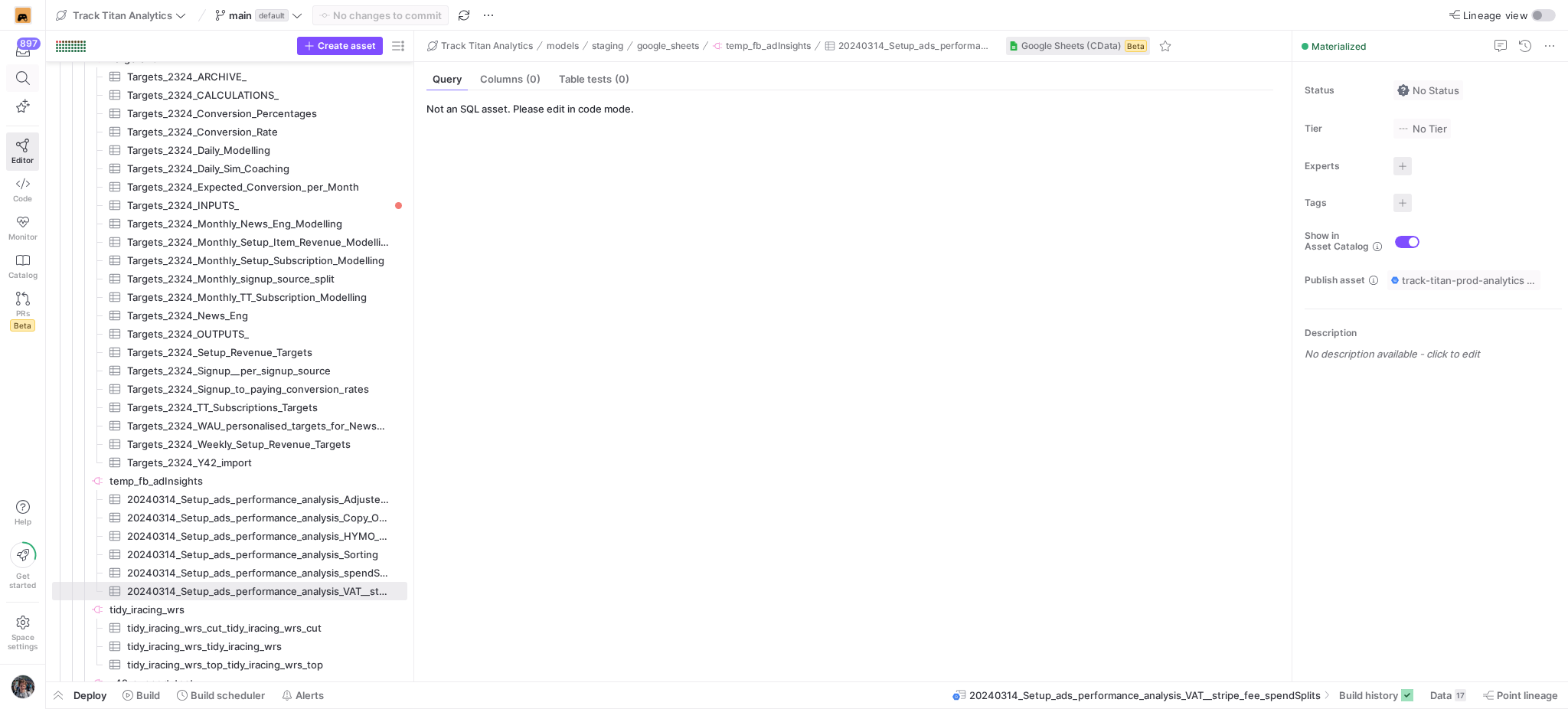
click at [23, 80] on icon at bounding box center [23, 77] width 14 height 14
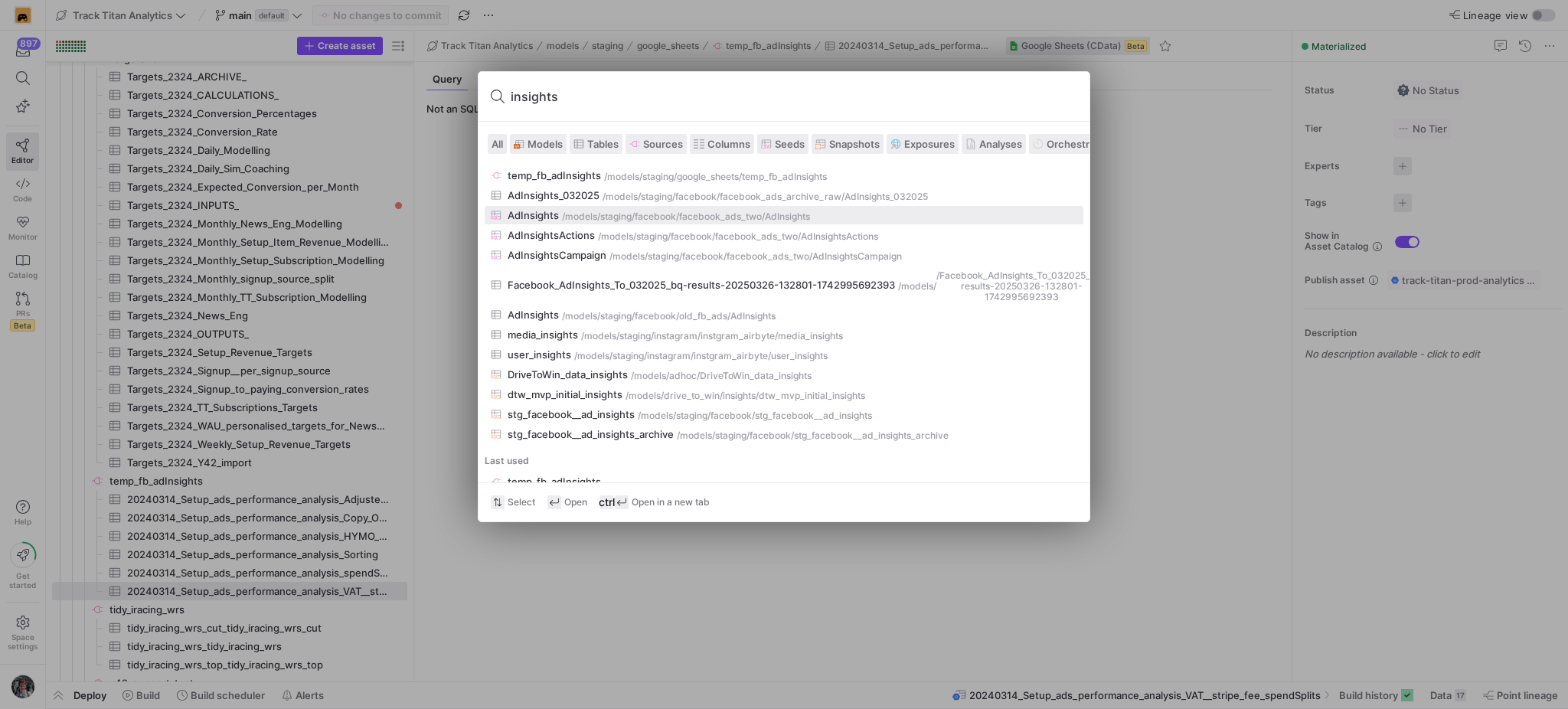
type input "insights"
click at [615, 219] on div "staging/facebook/facebook_ads_two" at bounding box center [681, 216] width 161 height 10
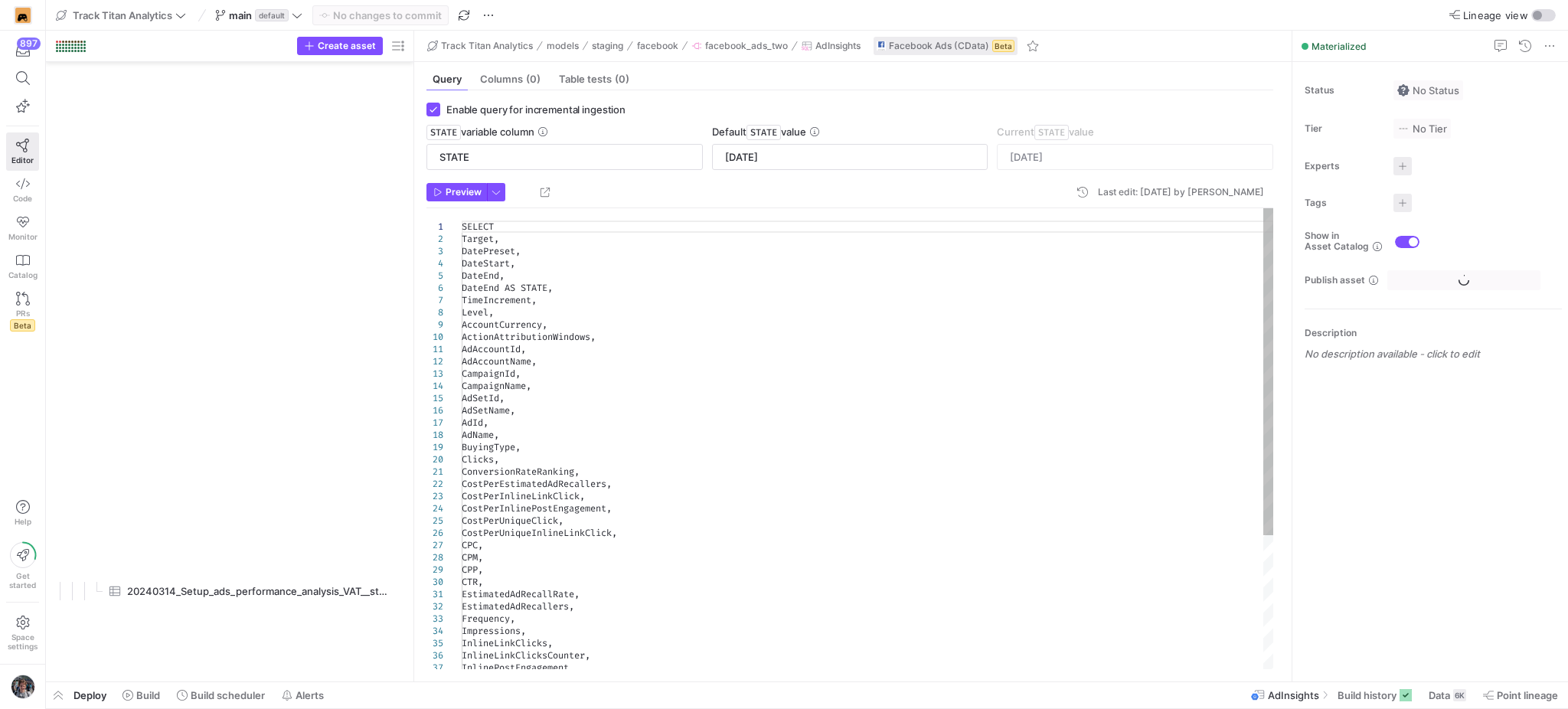
scroll to position [1562, 0]
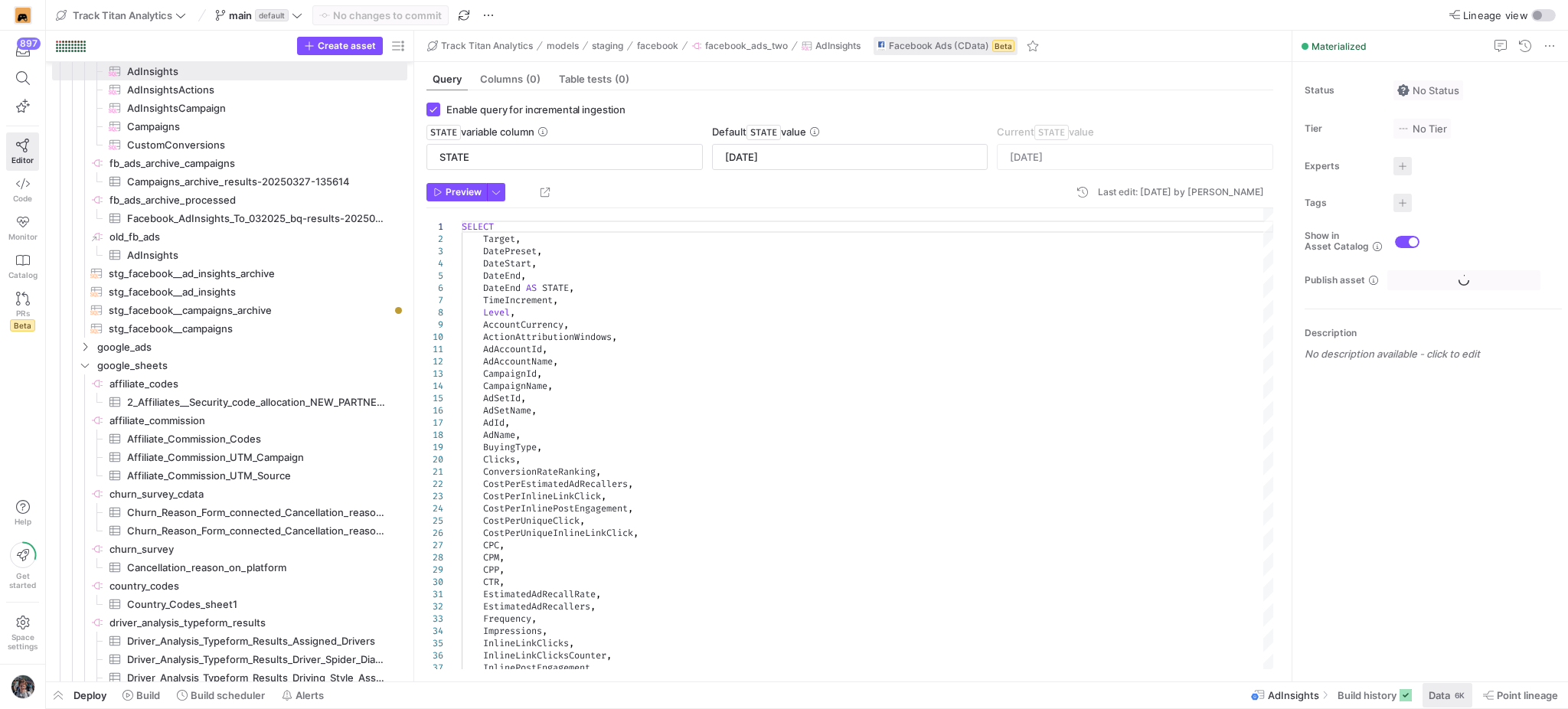
click at [1445, 703] on span at bounding box center [1447, 695] width 50 height 25
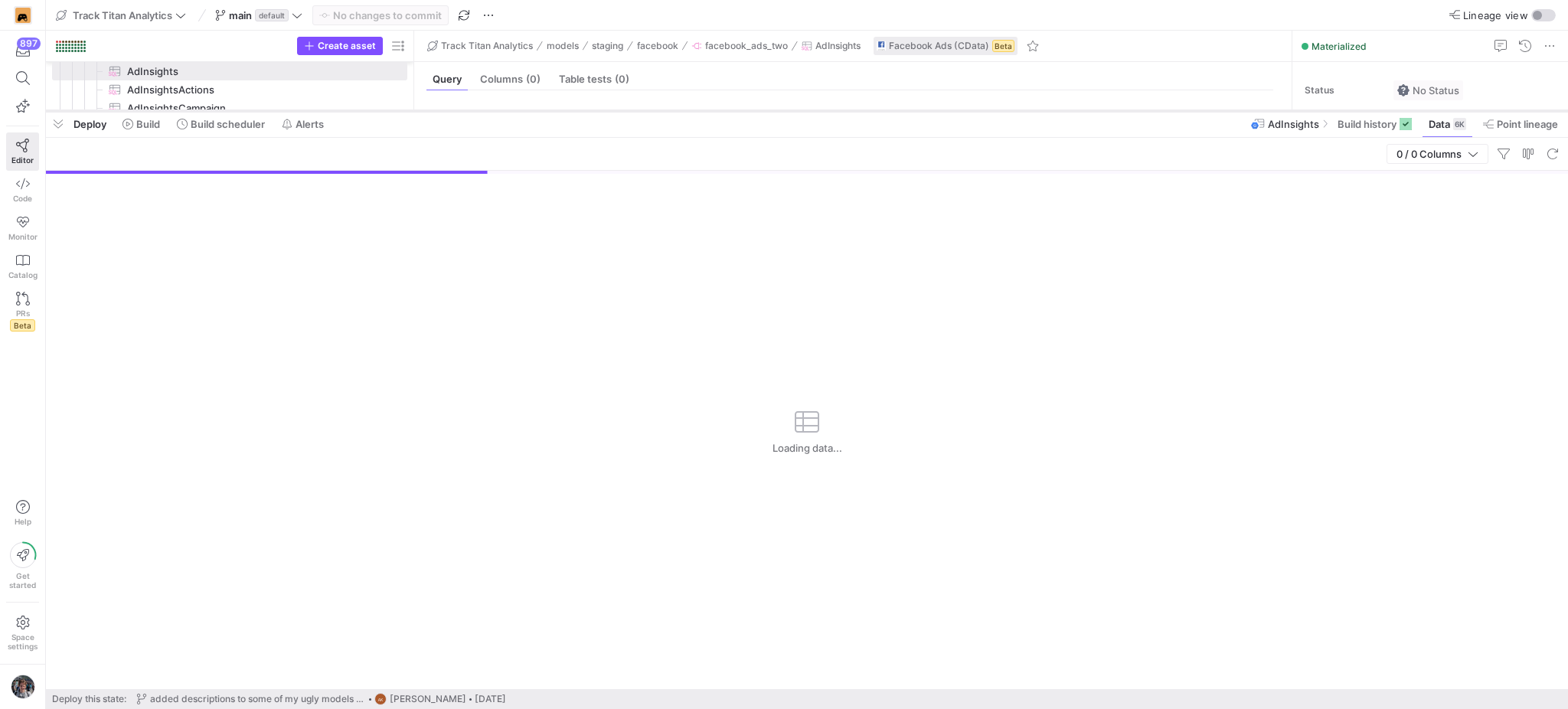
drag, startPoint x: 868, startPoint y: 430, endPoint x: 922, endPoint y: 110, distance: 324.5
click at [922, 110] on div at bounding box center [807, 110] width 1522 height 6
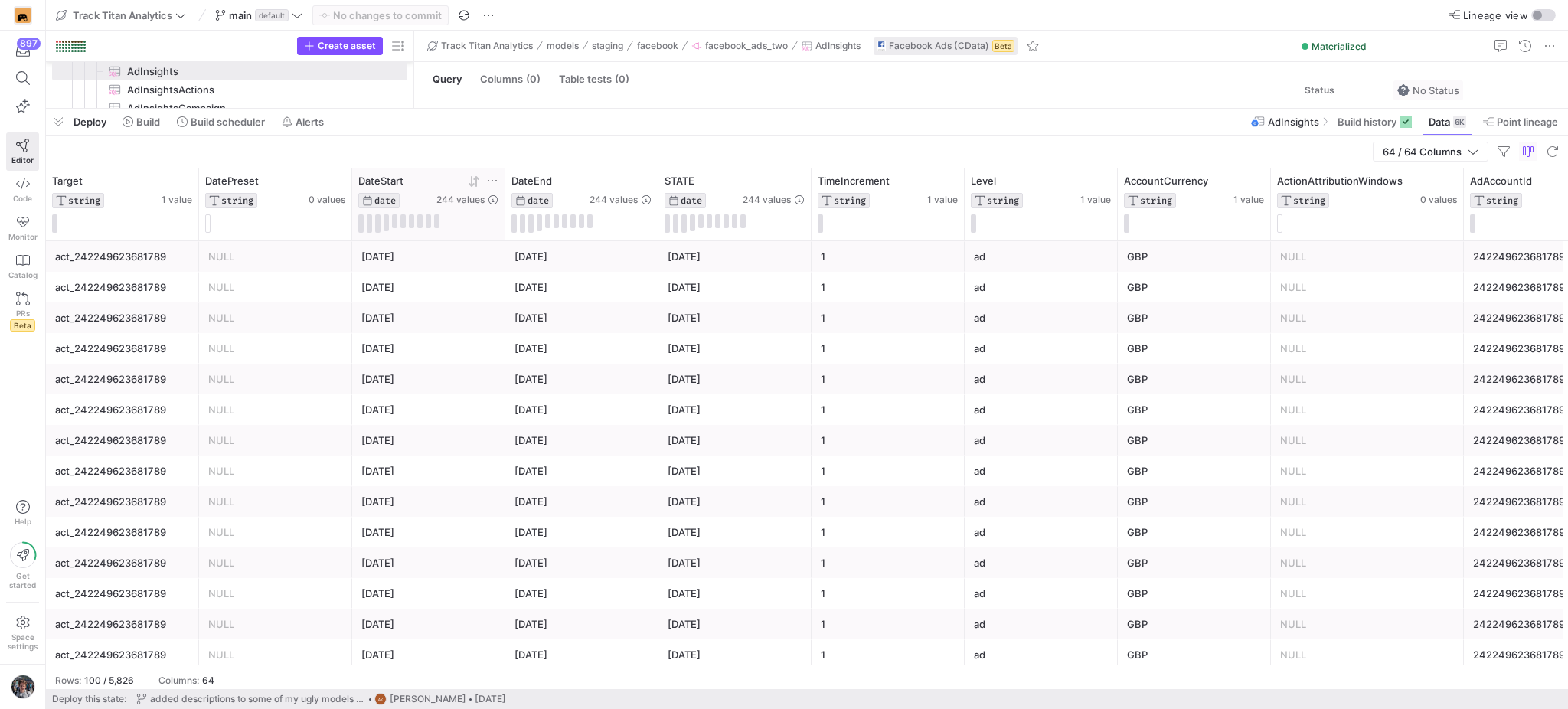
click at [472, 181] on icon at bounding box center [474, 181] width 12 height 12
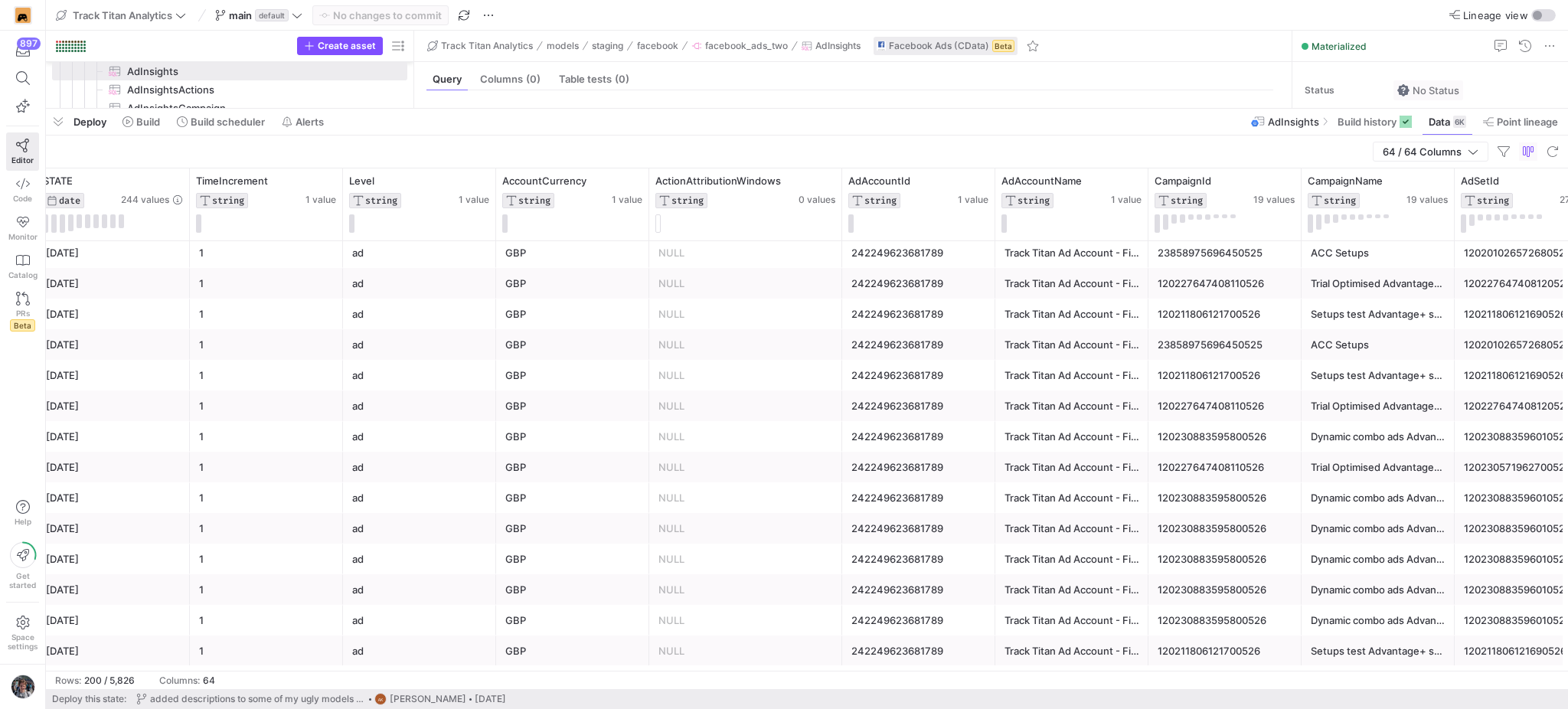
scroll to position [0, 1027]
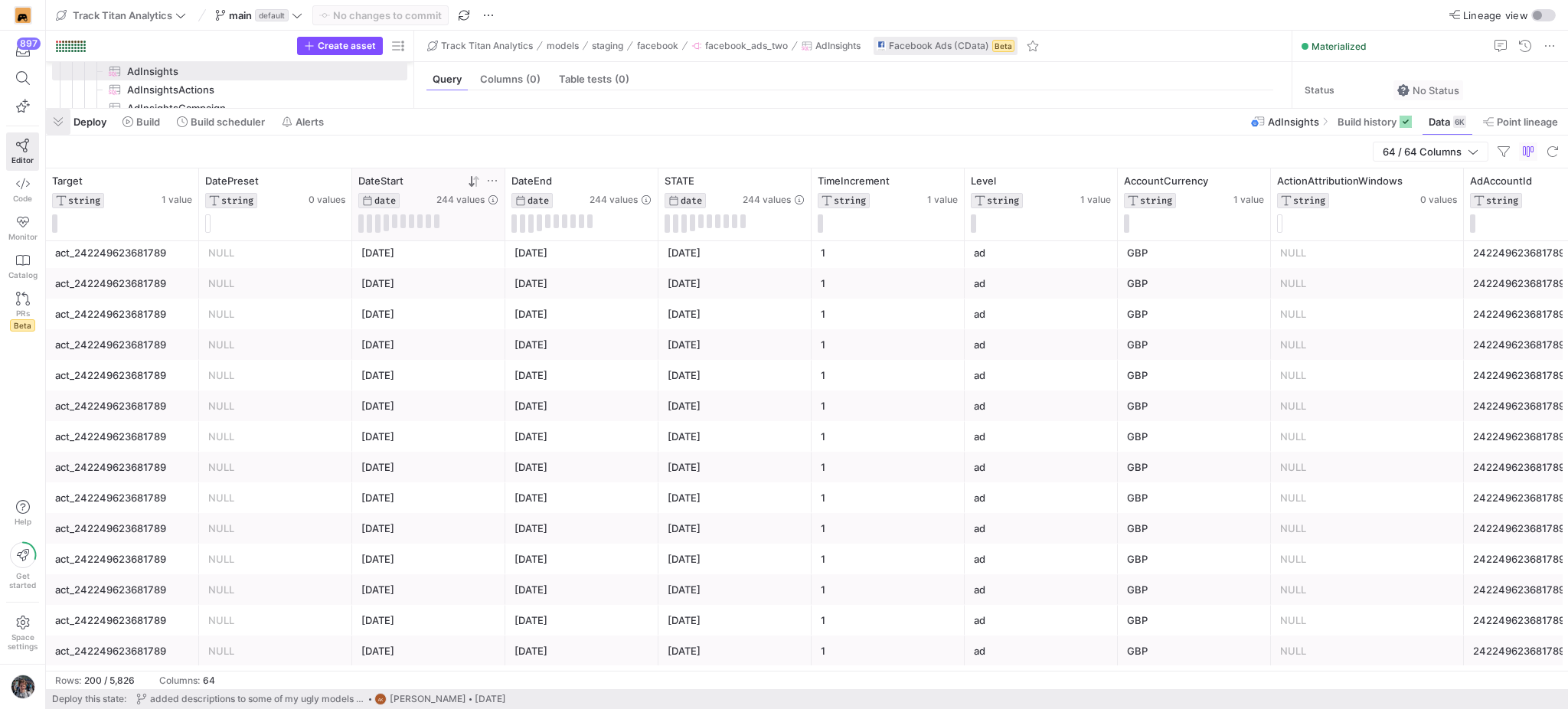
click at [65, 121] on span "button" at bounding box center [59, 122] width 25 height 26
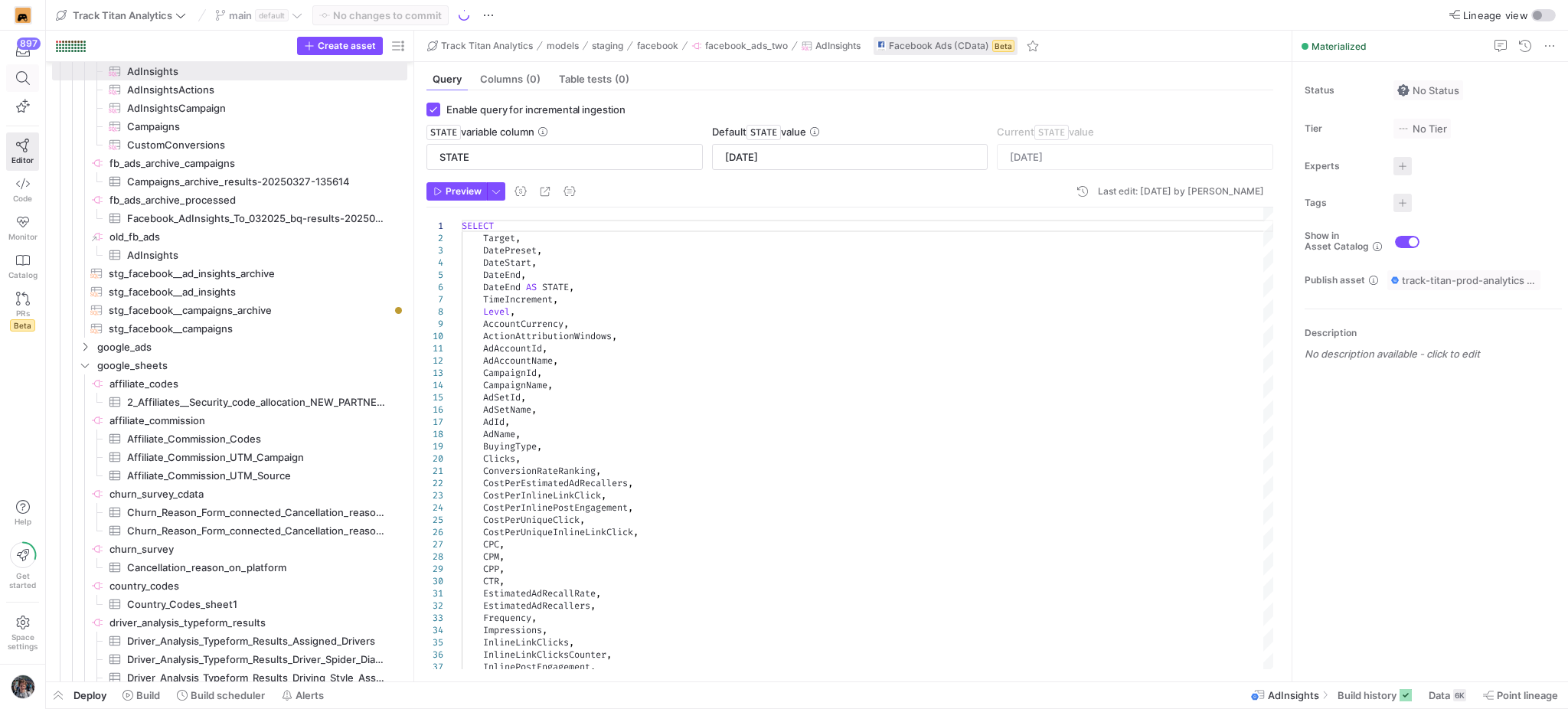
click at [25, 76] on icon at bounding box center [23, 77] width 14 height 14
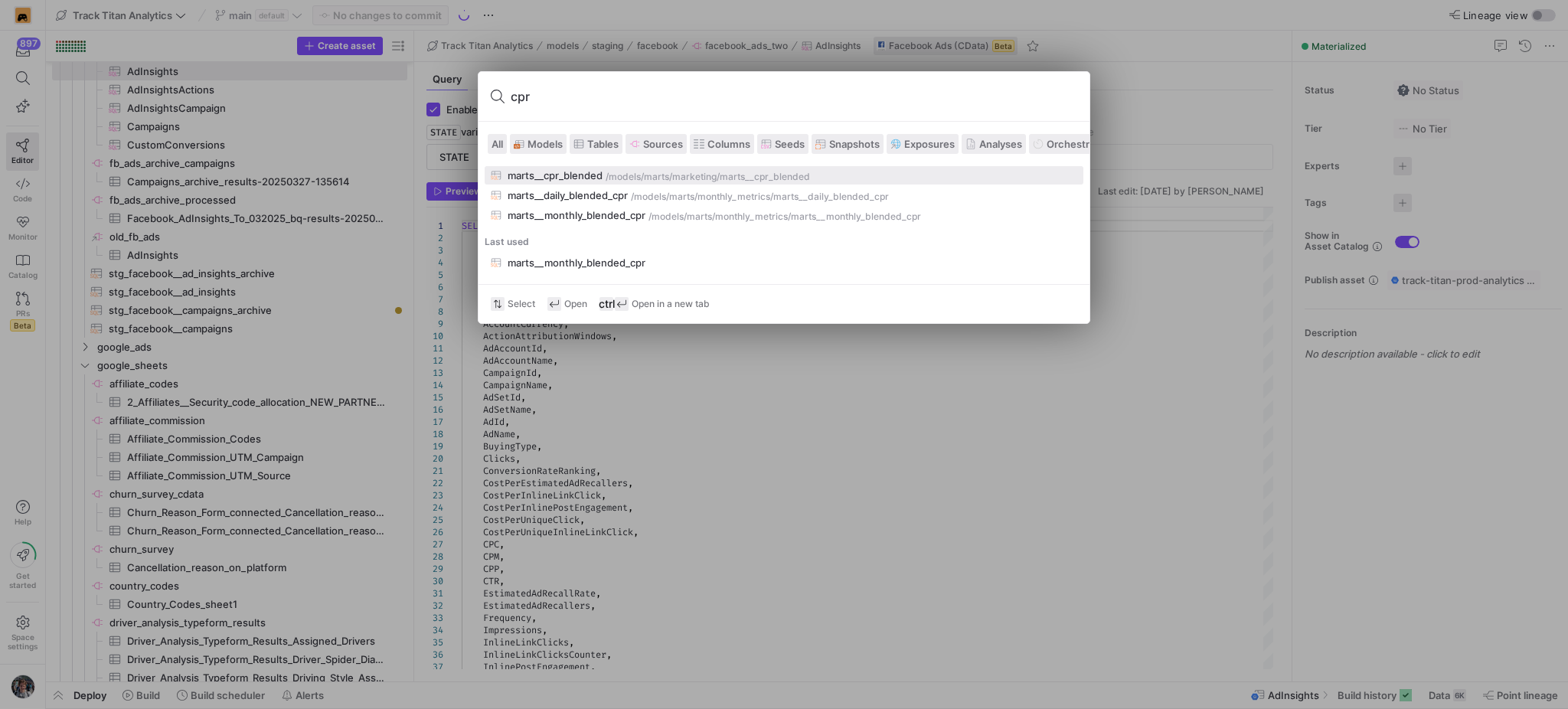
type input "cpr"
click at [592, 177] on div "marts__cpr_blended" at bounding box center [555, 175] width 95 height 12
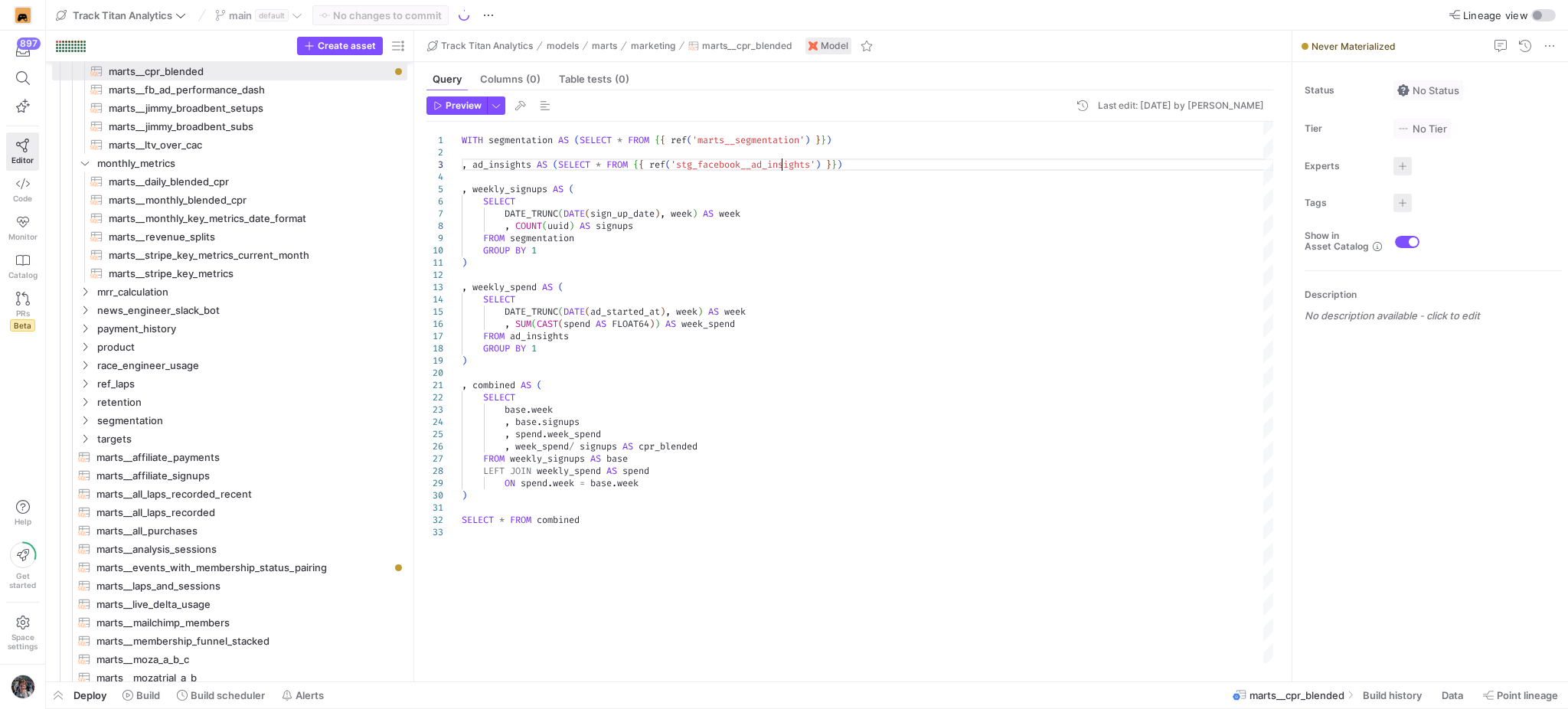
click at [783, 163] on div "WITH segmentation AS ( SELECT * FROM { { ref ( 'marts__segmentation' ) } } ) , …" at bounding box center [868, 393] width 813 height 542
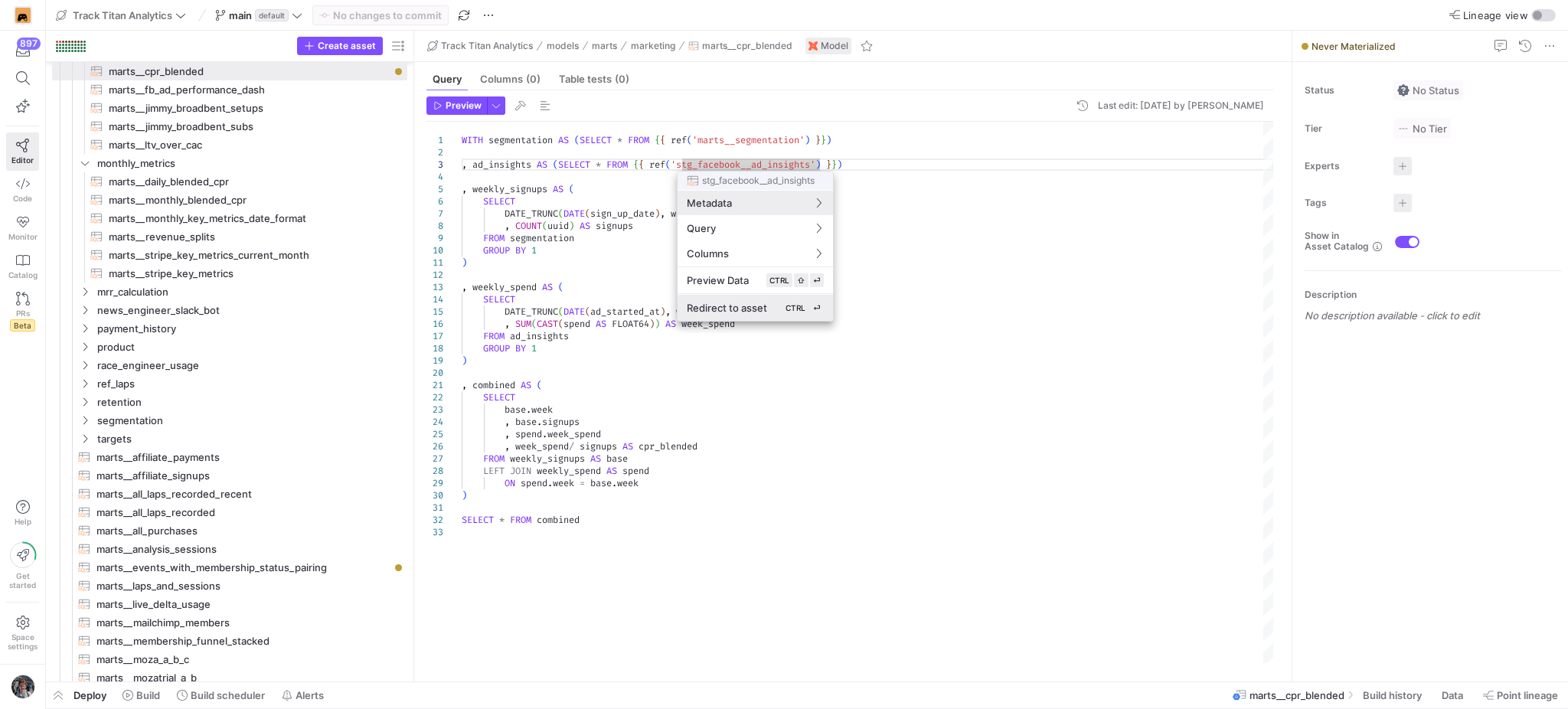
click at [720, 310] on span "Redirect to asset" at bounding box center [726, 308] width 80 height 12
type textarea "WITH source AS ( SELECT * FROM {{ source('facebook_ads_two', 'AdInsights') }} )…"
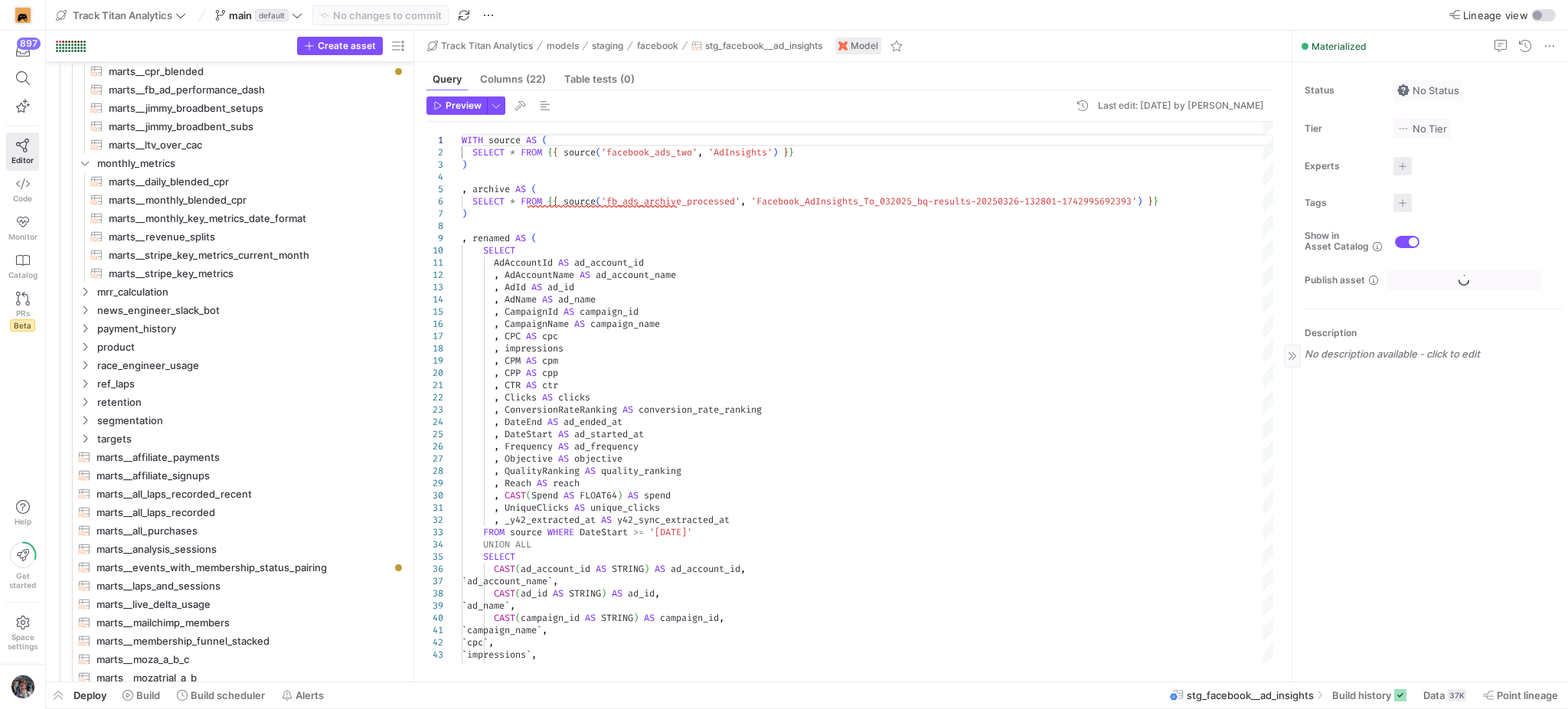
scroll to position [1364, 0]
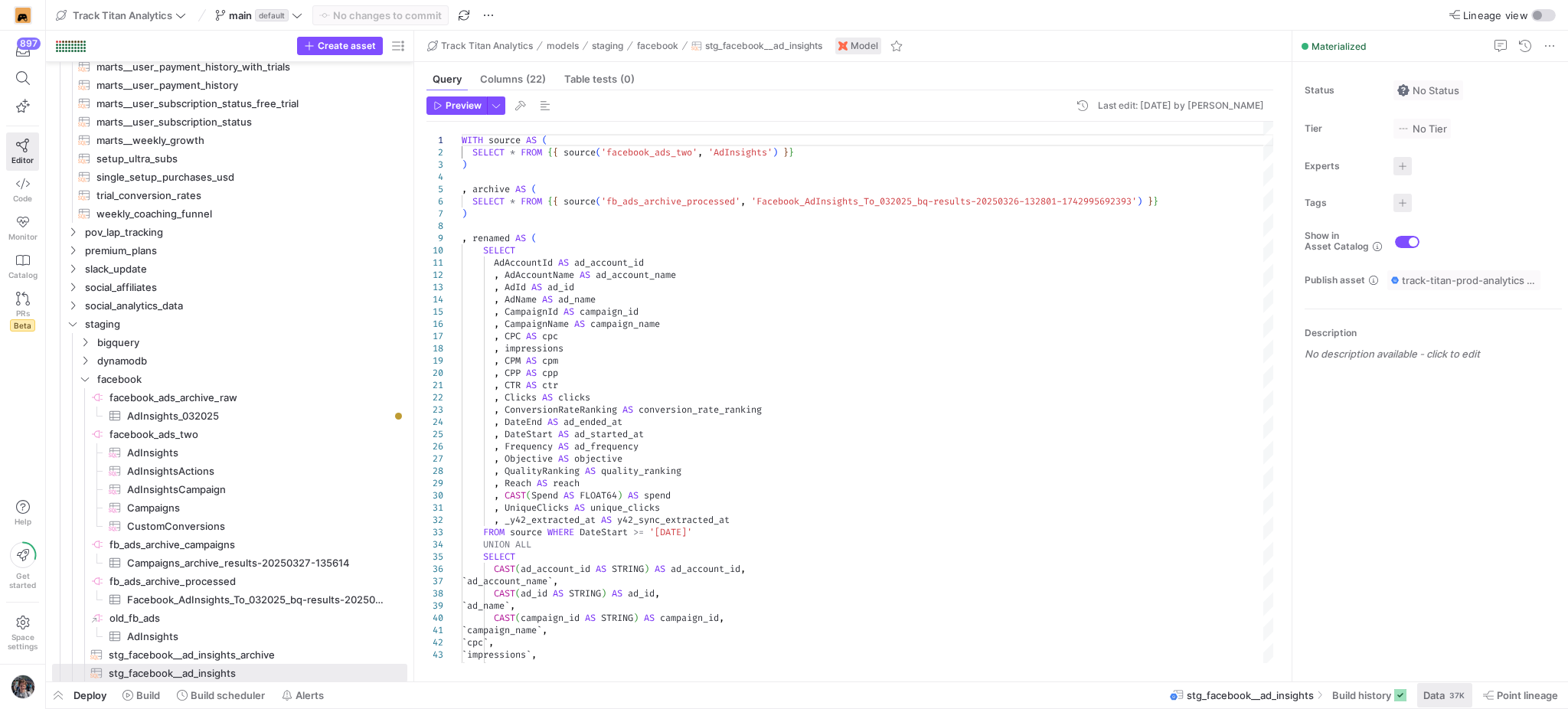
click at [1468, 699] on span at bounding box center [1444, 695] width 55 height 25
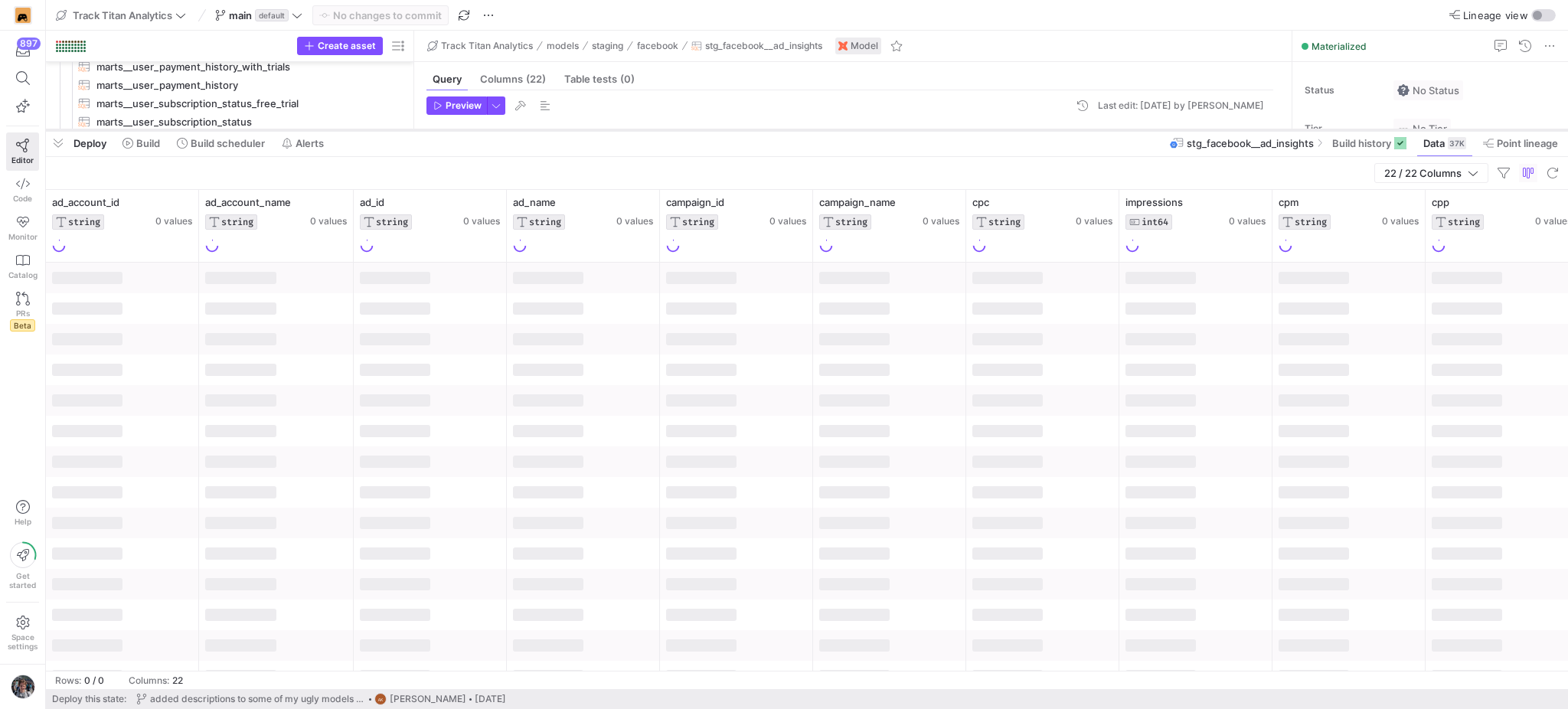
drag, startPoint x: 760, startPoint y: 428, endPoint x: 803, endPoint y: 127, distance: 304.1
click at [803, 127] on div at bounding box center [807, 130] width 1522 height 6
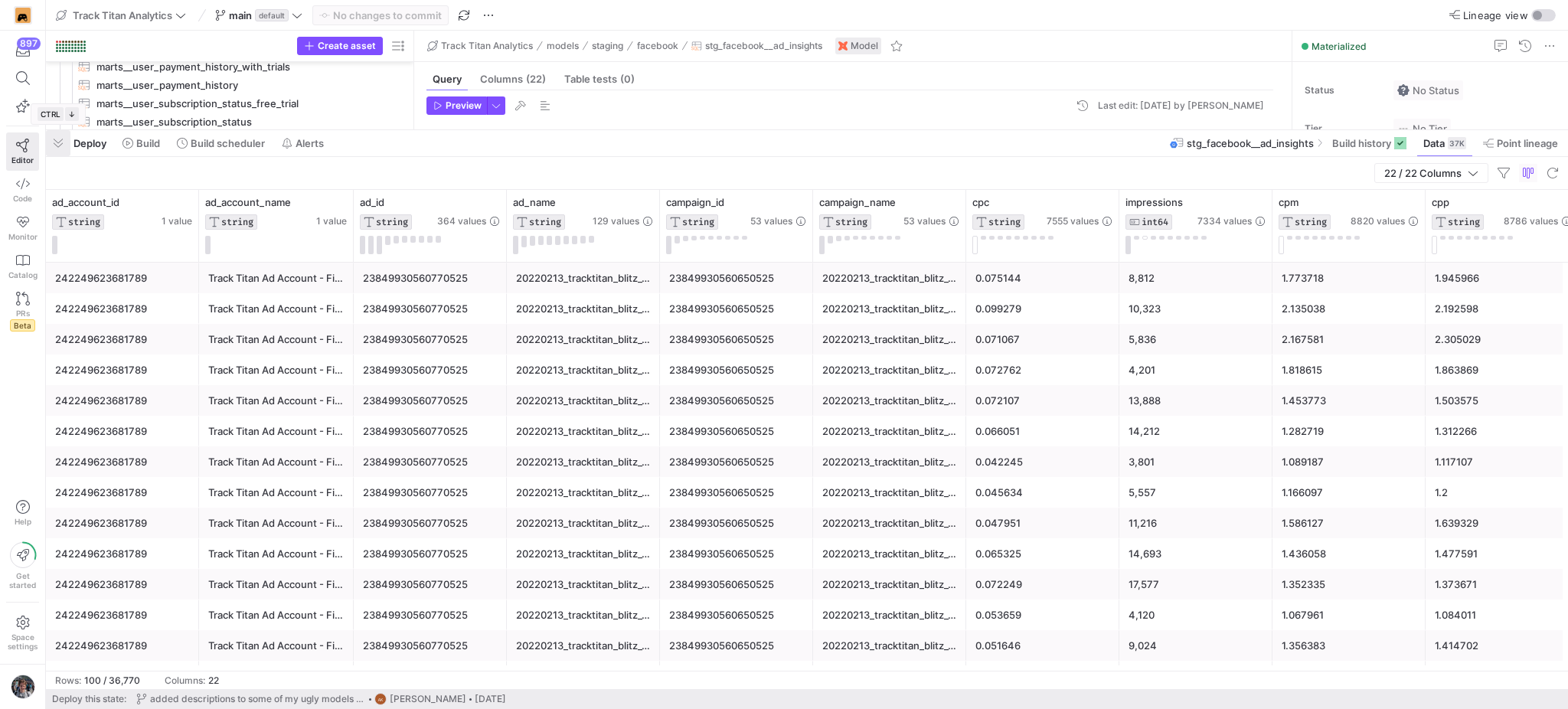
click at [58, 150] on span "button" at bounding box center [59, 143] width 25 height 26
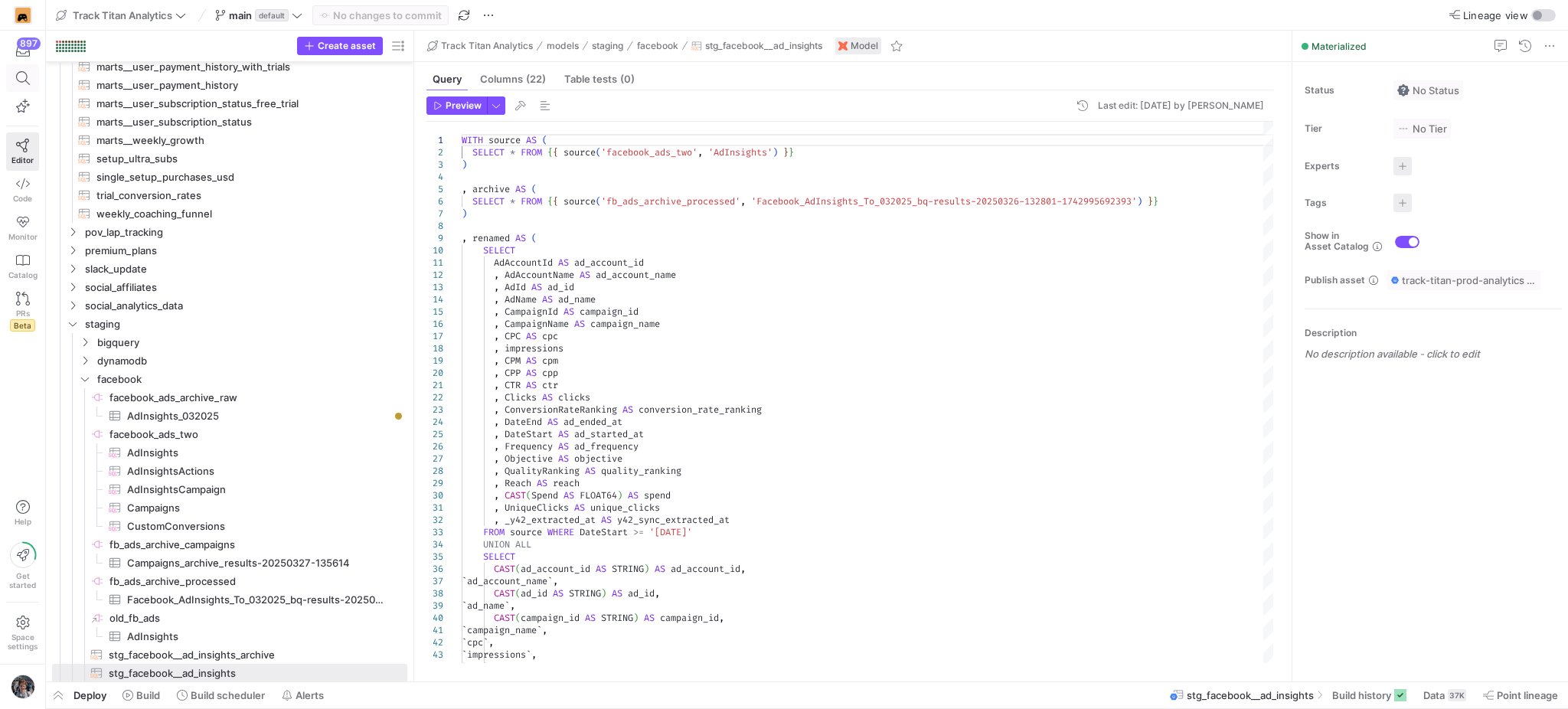
click at [25, 83] on icon at bounding box center [23, 77] width 14 height 14
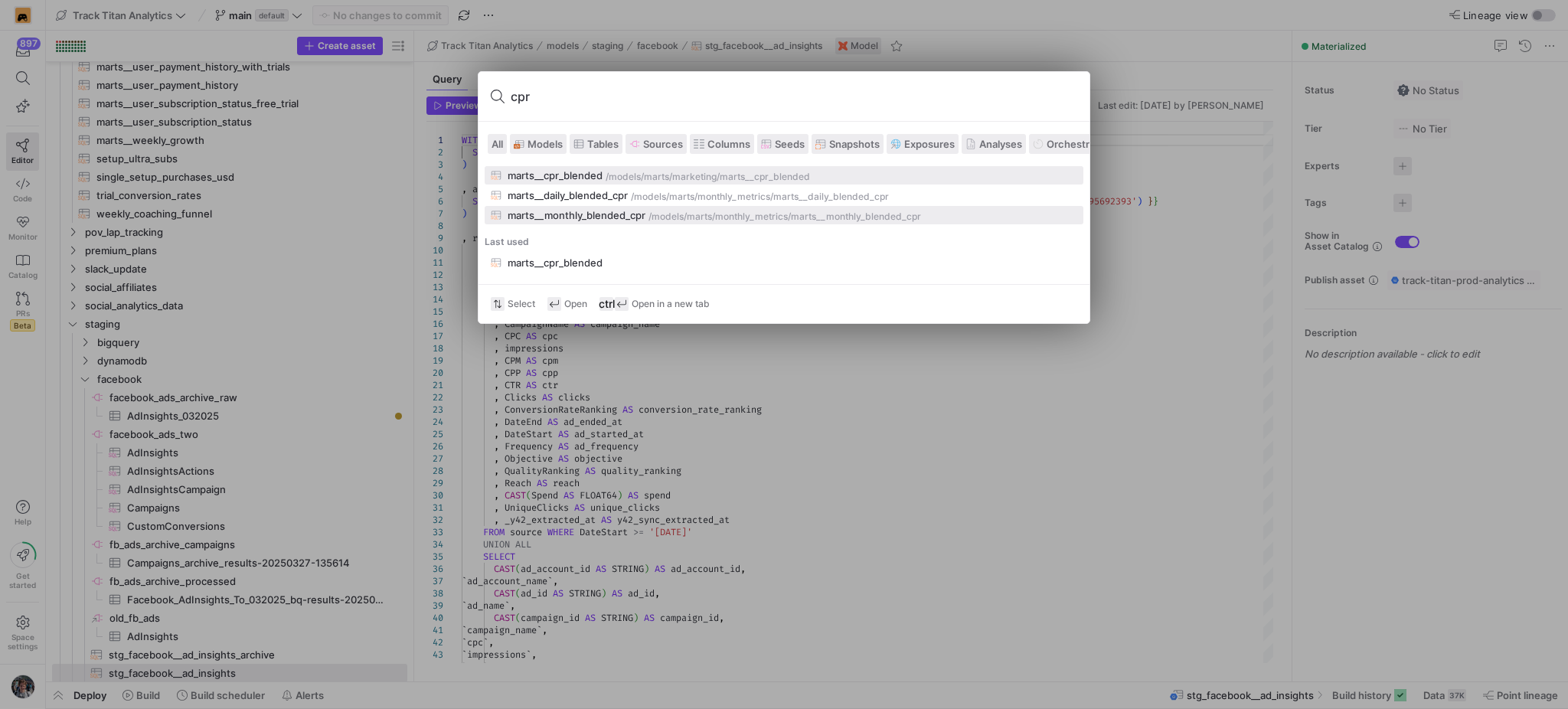
type input "cpr"
click at [599, 215] on div "marts__monthly_blended_cpr" at bounding box center [577, 214] width 138 height 12
type textarea "WITH rates AS (SELECT * FROM {{ ref('stg_google_sheets__exchange_rates') }}) , …"
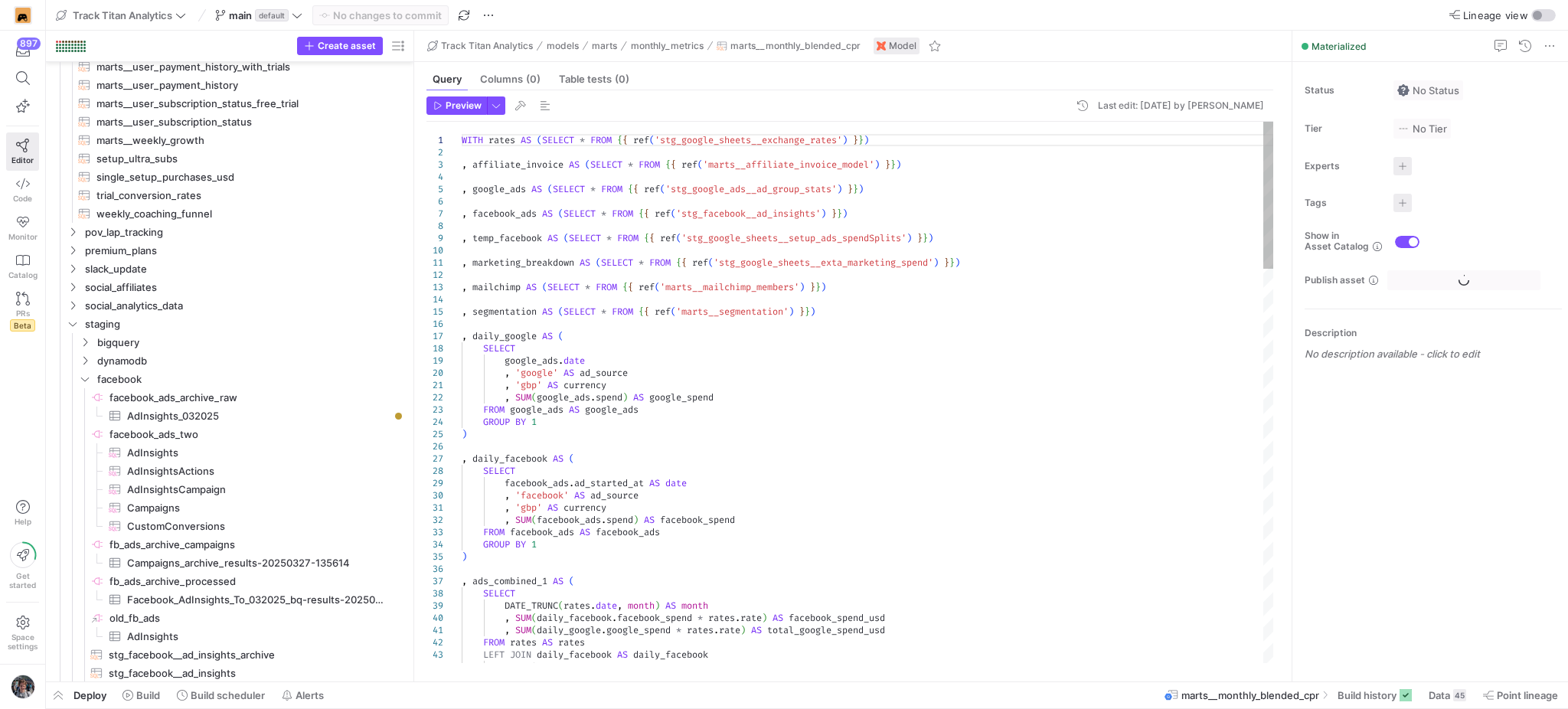
scroll to position [680, 0]
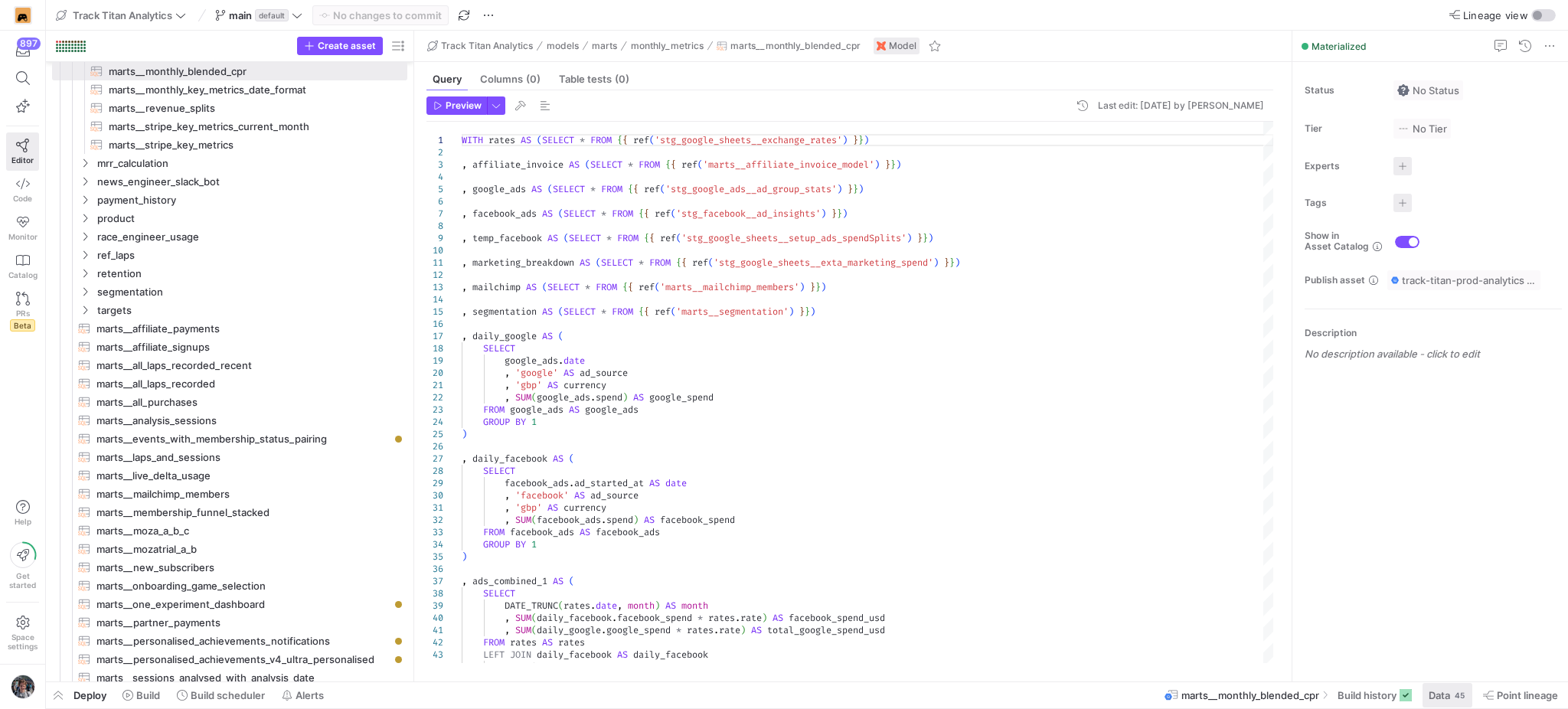
click at [1423, 691] on span at bounding box center [1447, 695] width 50 height 25
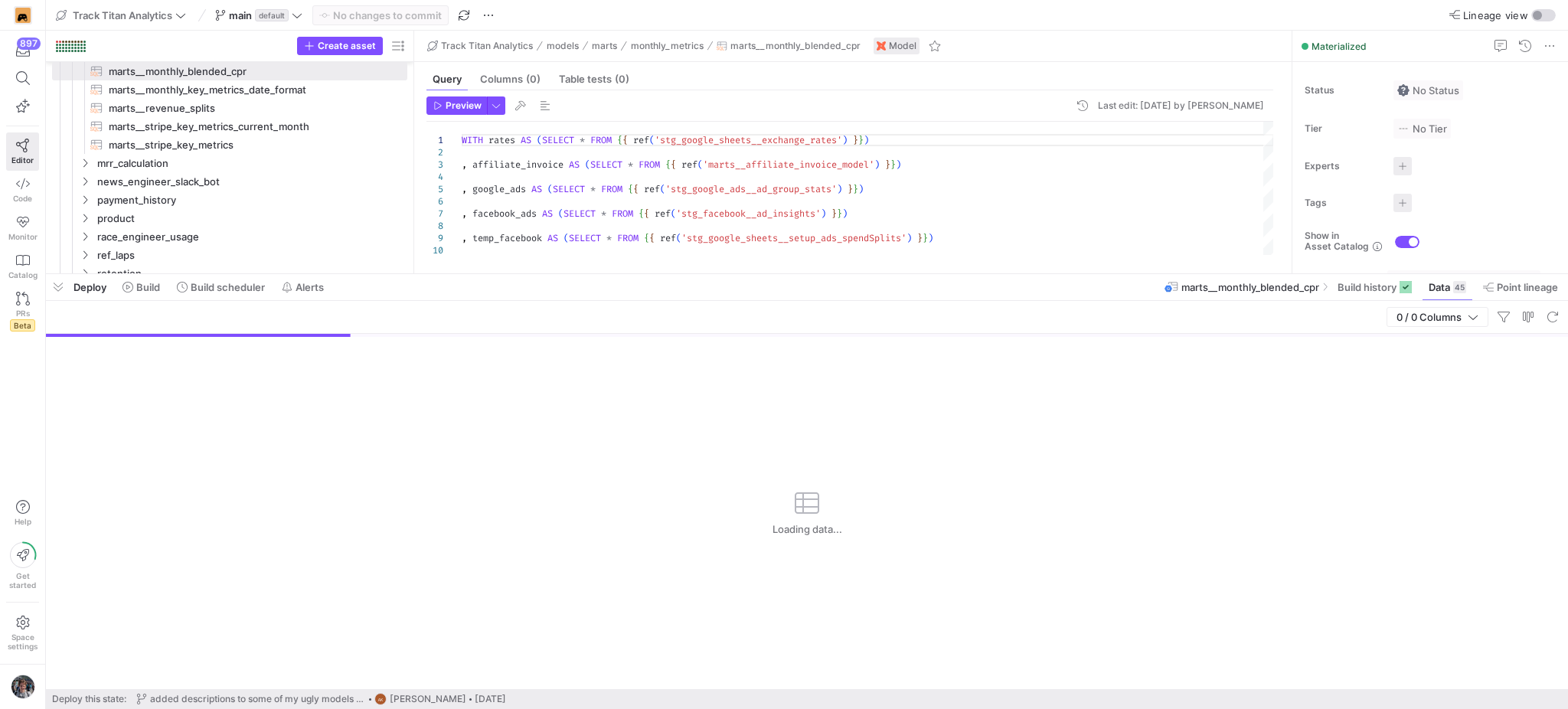
drag, startPoint x: 828, startPoint y: 427, endPoint x: 873, endPoint y: 271, distance: 162.4
click at [873, 271] on div at bounding box center [807, 274] width 1522 height 6
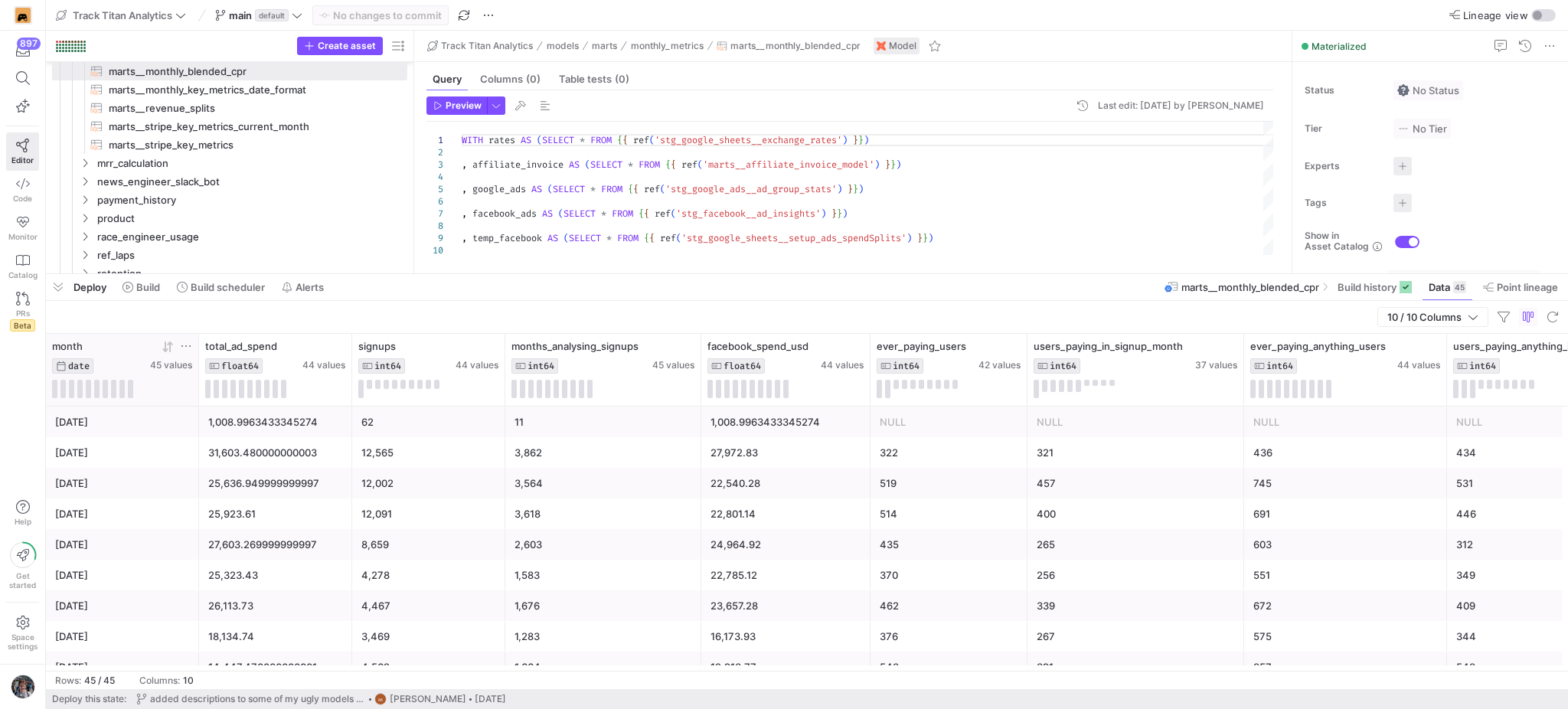
click at [169, 346] on icon at bounding box center [170, 346] width 6 height 10
click at [784, 478] on div "22,540.28" at bounding box center [786, 483] width 151 height 30
click at [59, 286] on span "button" at bounding box center [59, 287] width 25 height 26
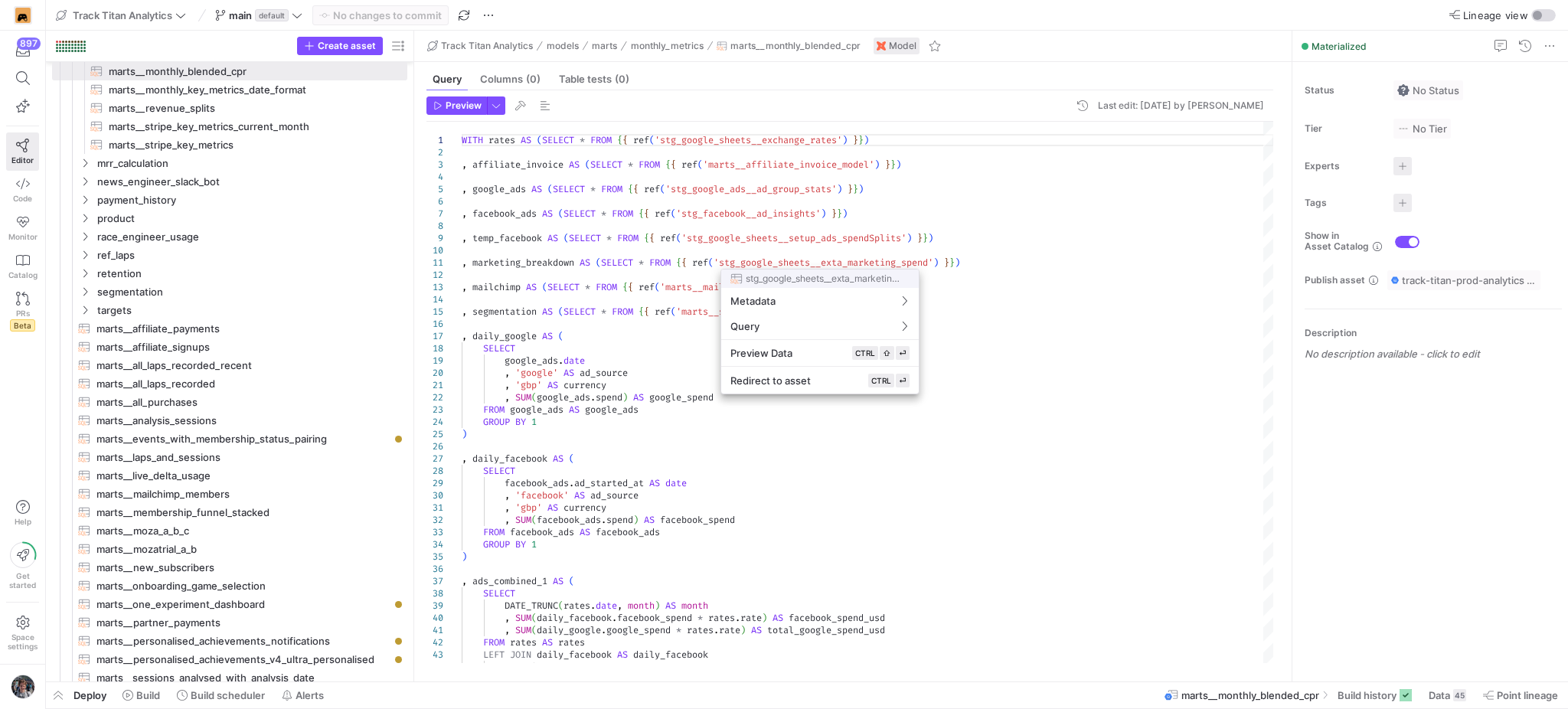
click at [848, 498] on div at bounding box center [784, 354] width 1568 height 709
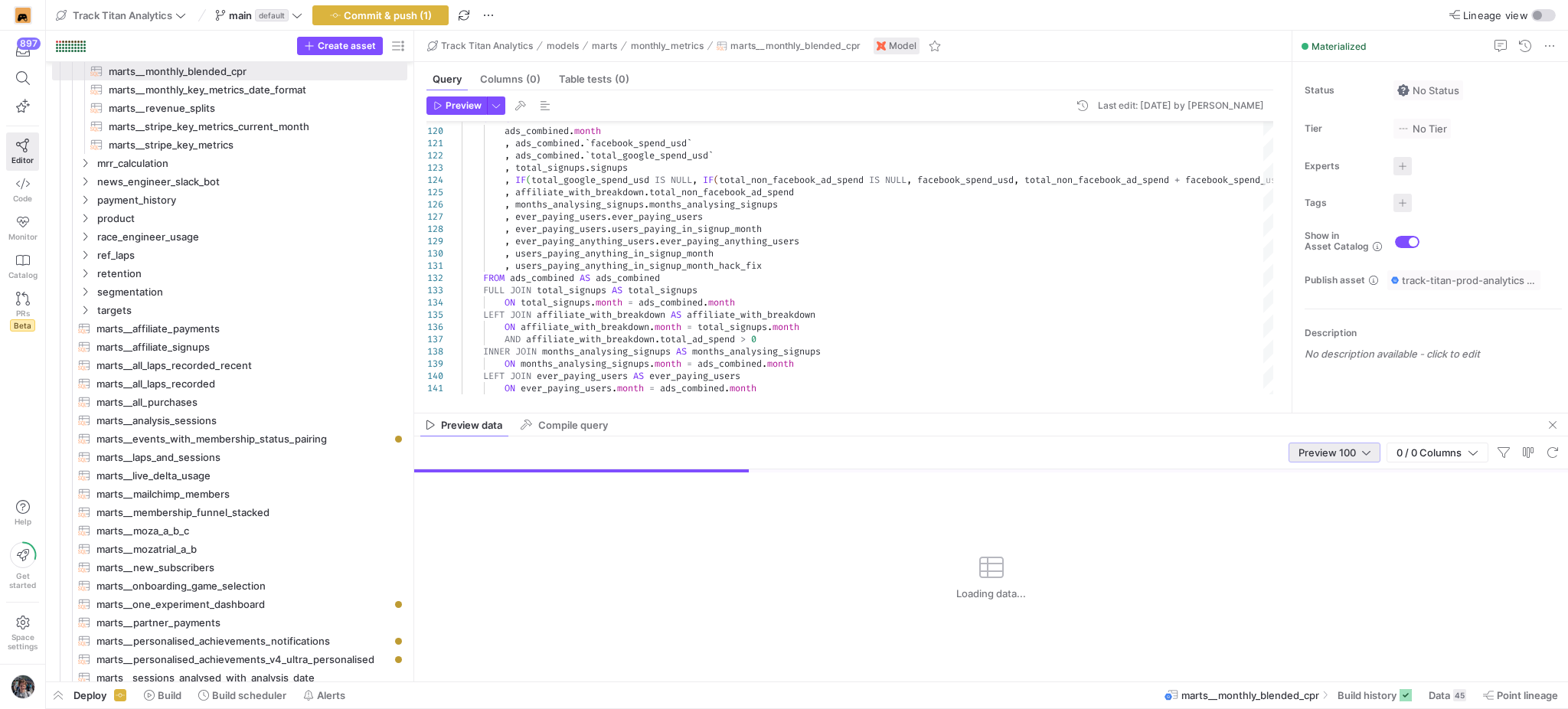
click at [1309, 451] on span "Preview 100" at bounding box center [1327, 452] width 58 height 12
click at [1312, 498] on span "Full Preview" at bounding box center [1333, 502] width 79 height 12
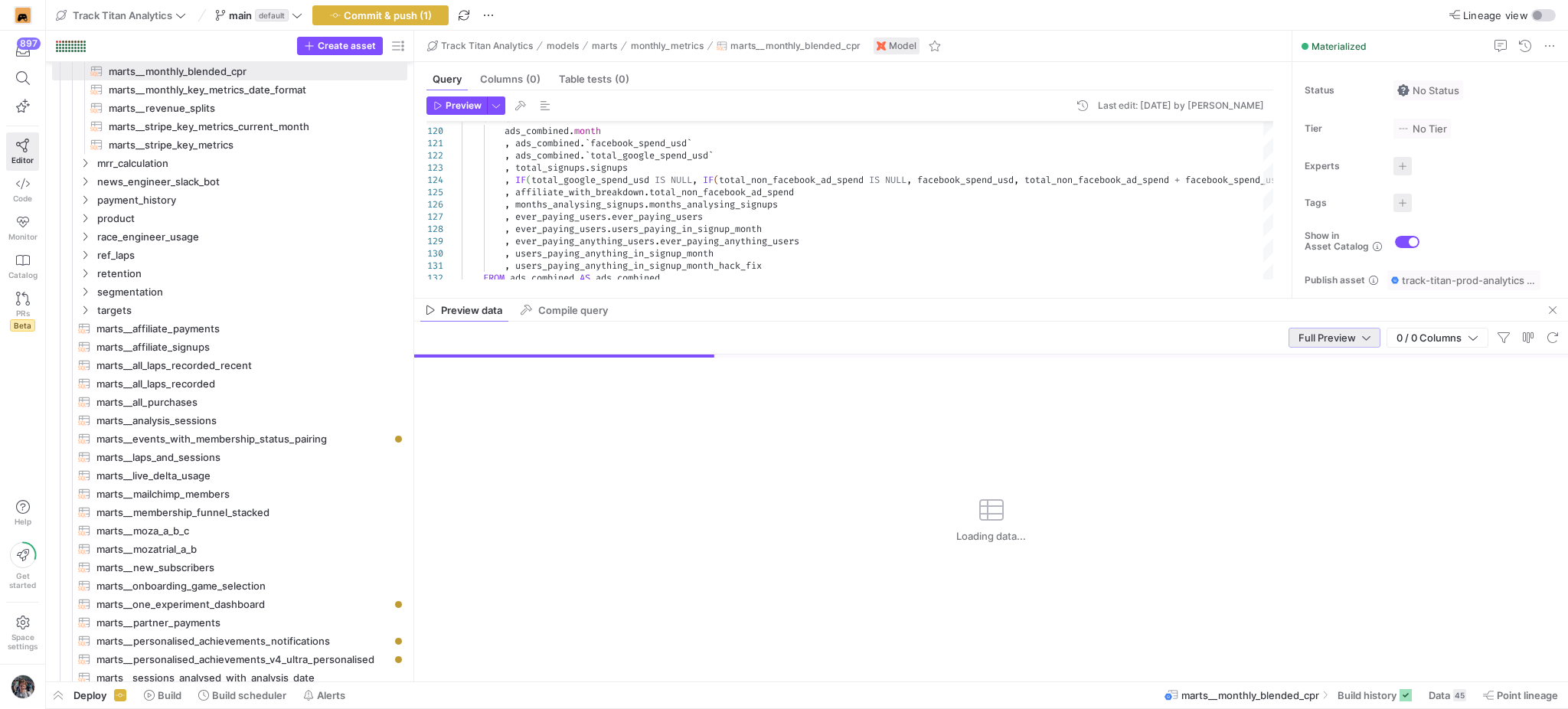
drag, startPoint x: 1226, startPoint y: 412, endPoint x: 1225, endPoint y: 297, distance: 115.0
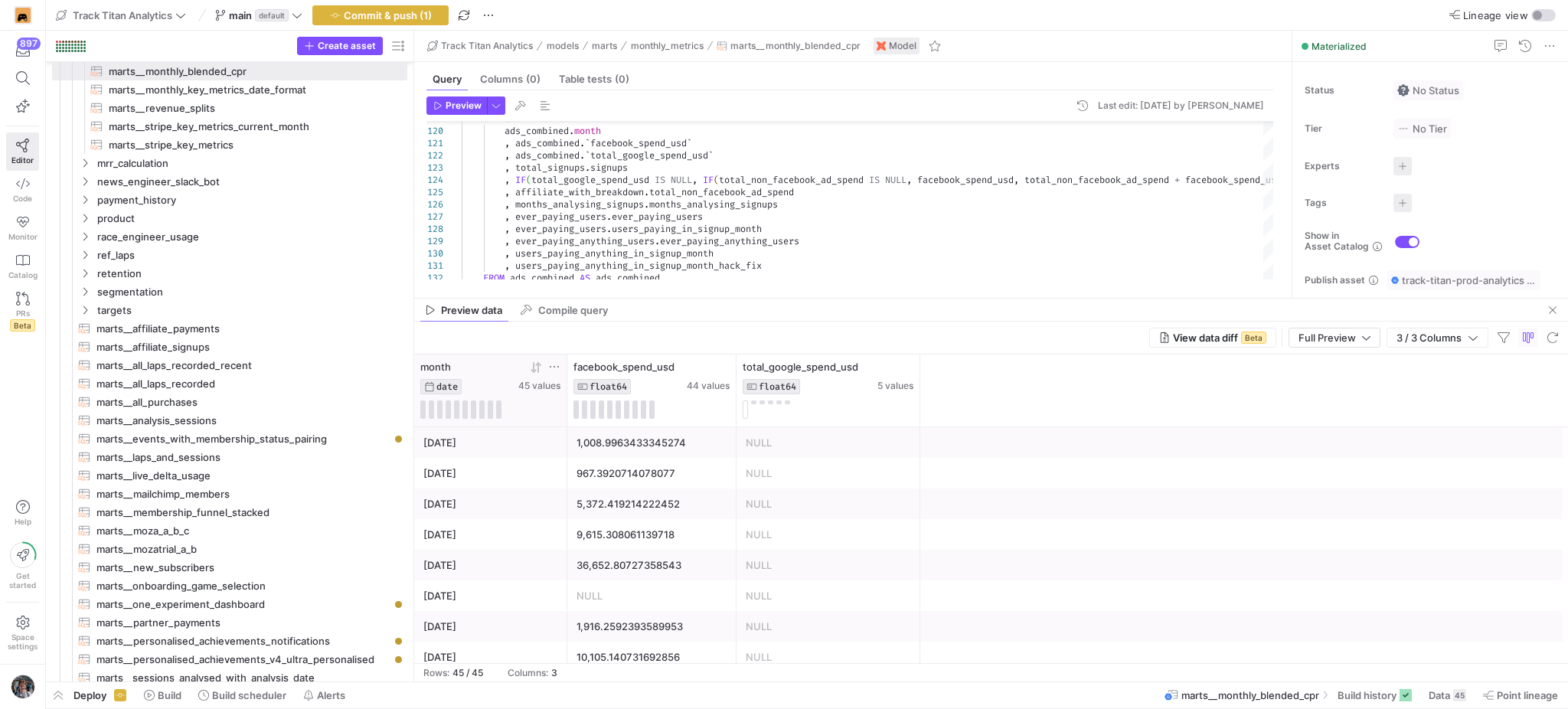
click at [537, 367] on icon at bounding box center [535, 367] width 12 height 12
click at [618, 441] on div "1,008.9963433345274" at bounding box center [652, 443] width 151 height 30
click at [1559, 314] on span "button" at bounding box center [1552, 310] width 18 height 18
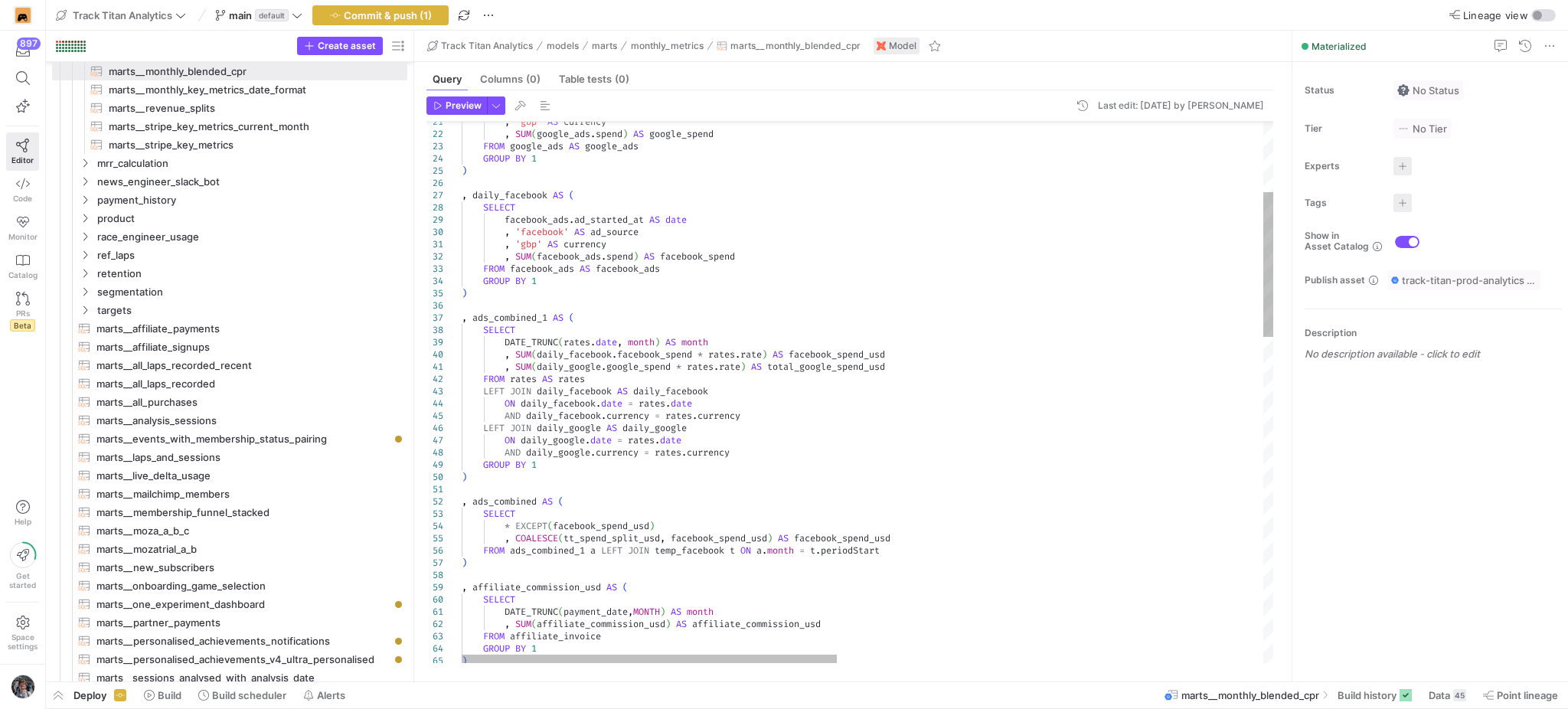
scroll to position [12, 152]
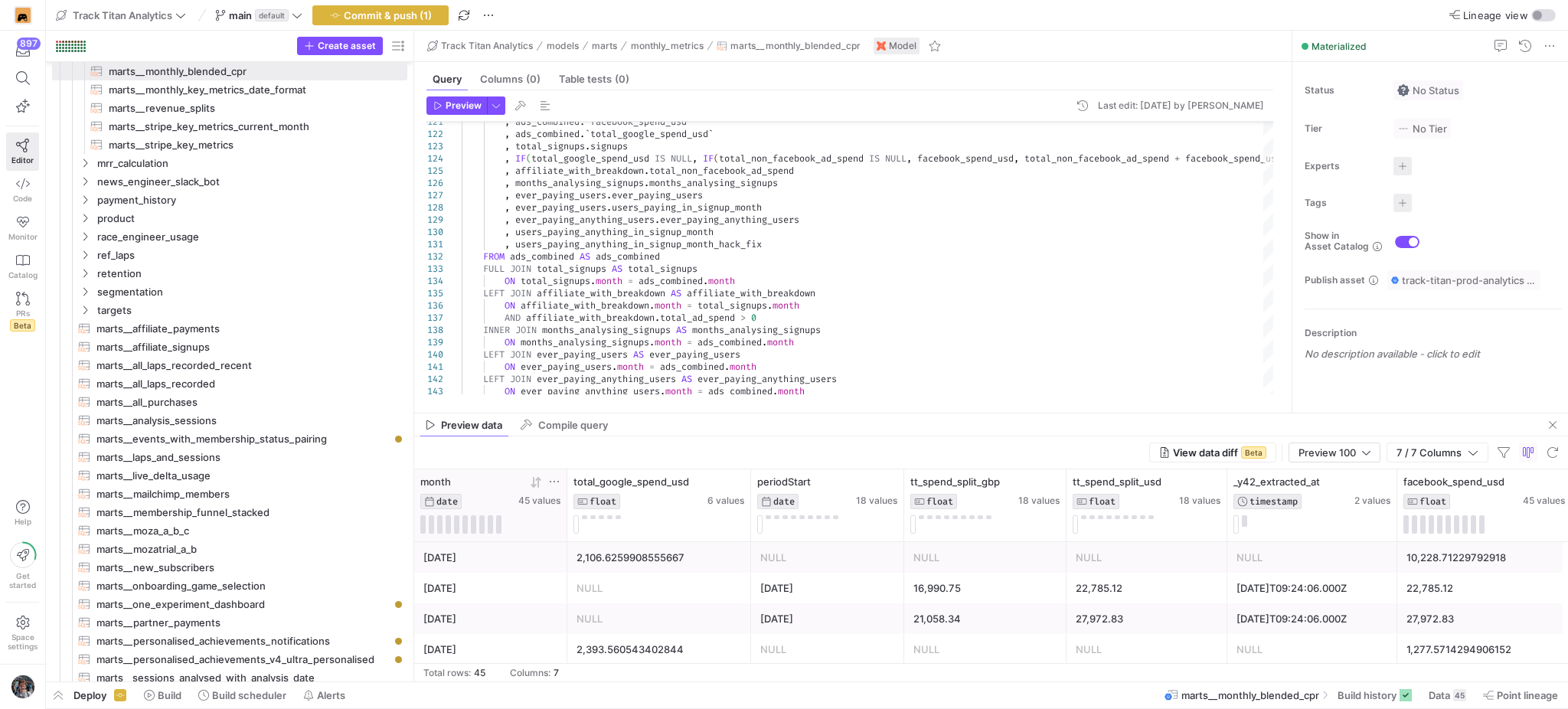
click at [535, 483] on icon at bounding box center [535, 481] width 12 height 12
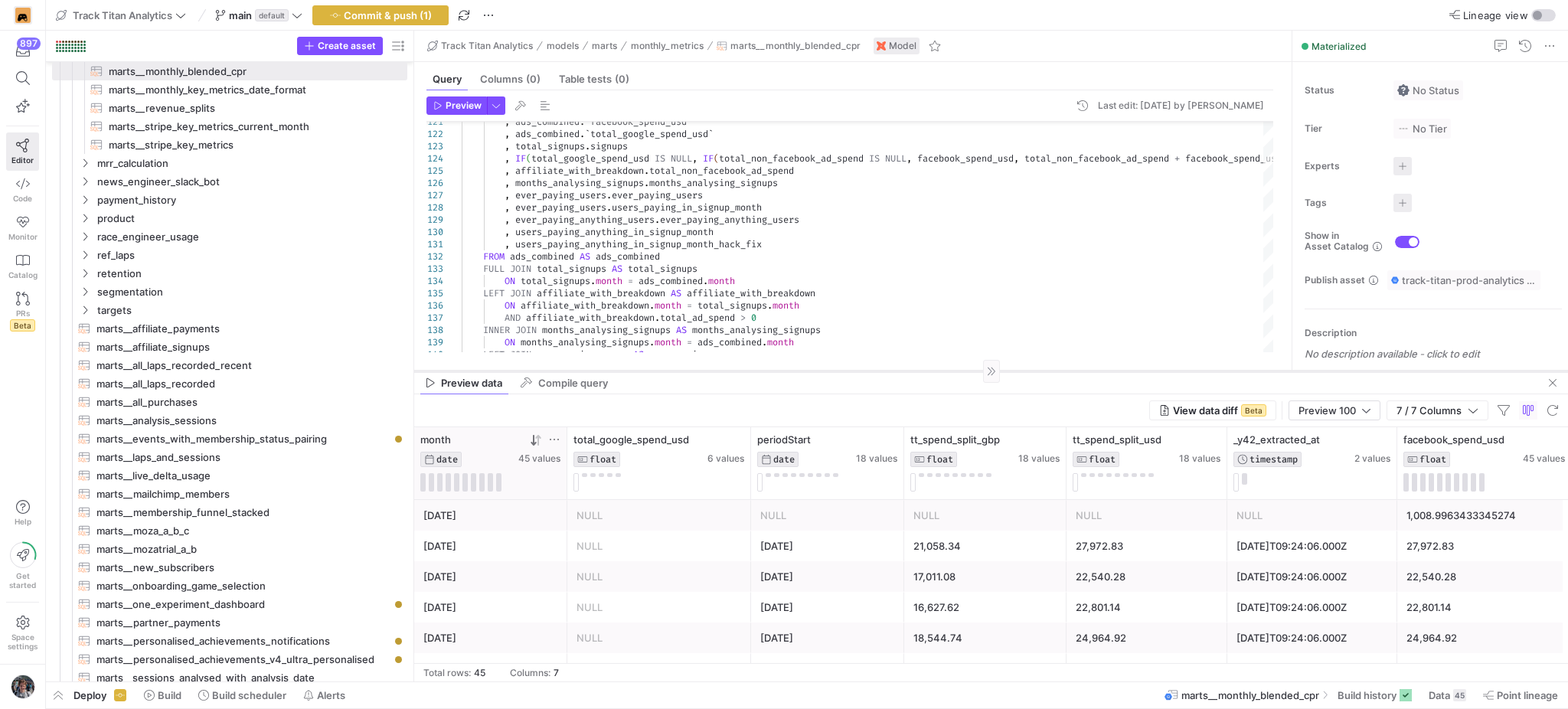
drag, startPoint x: 677, startPoint y: 414, endPoint x: 690, endPoint y: 371, distance: 44.9
click at [690, 371] on div at bounding box center [991, 371] width 1154 height 1
drag, startPoint x: 983, startPoint y: 431, endPoint x: 705, endPoint y: 459, distance: 279.4
click at [705, 459] on div "tt_spend_split_gbp FLOAT 18 values" at bounding box center [649, 462] width 162 height 72
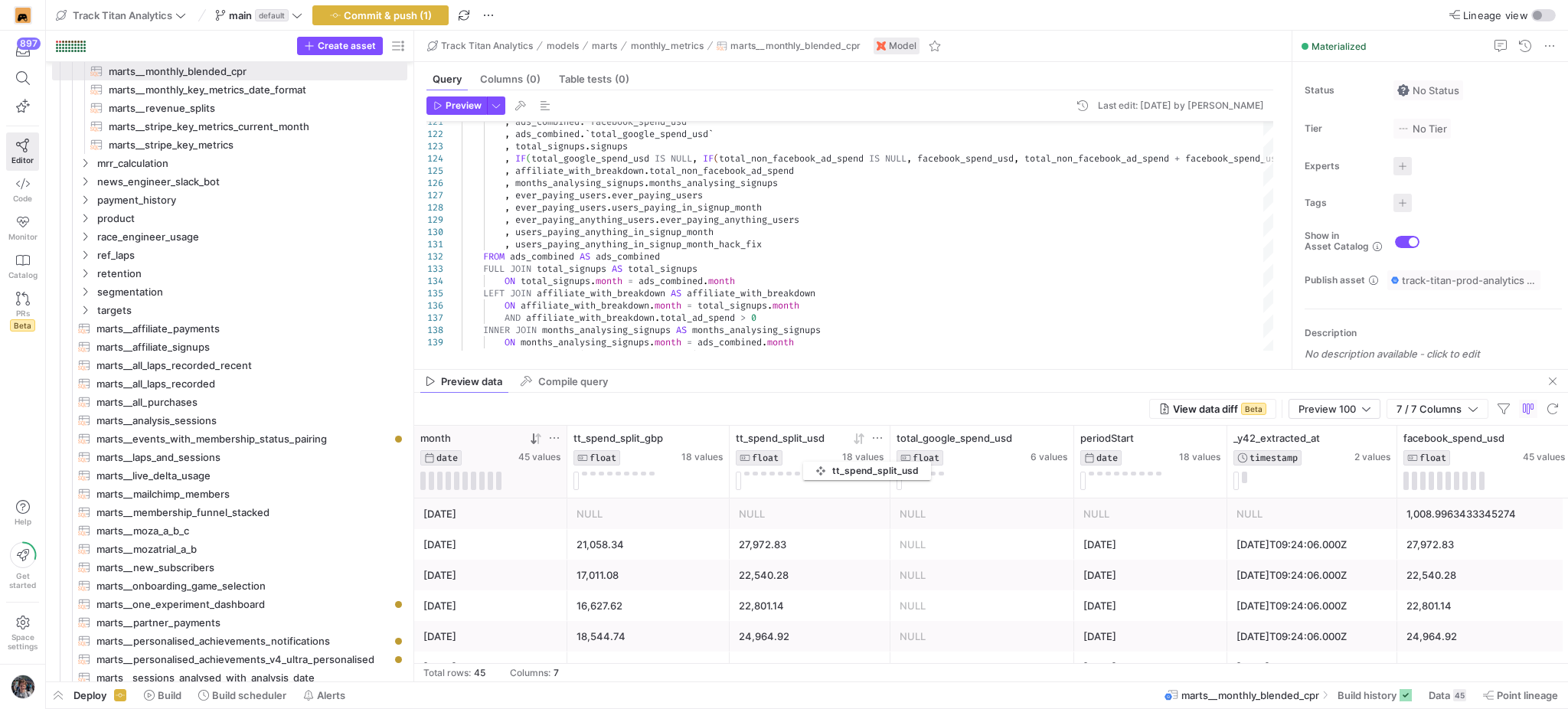
drag, startPoint x: 1103, startPoint y: 434, endPoint x: 811, endPoint y: 459, distance: 293.1
click at [811, 459] on div "tt_spend_split_usd FLOAT" at bounding box center [786, 448] width 103 height 34
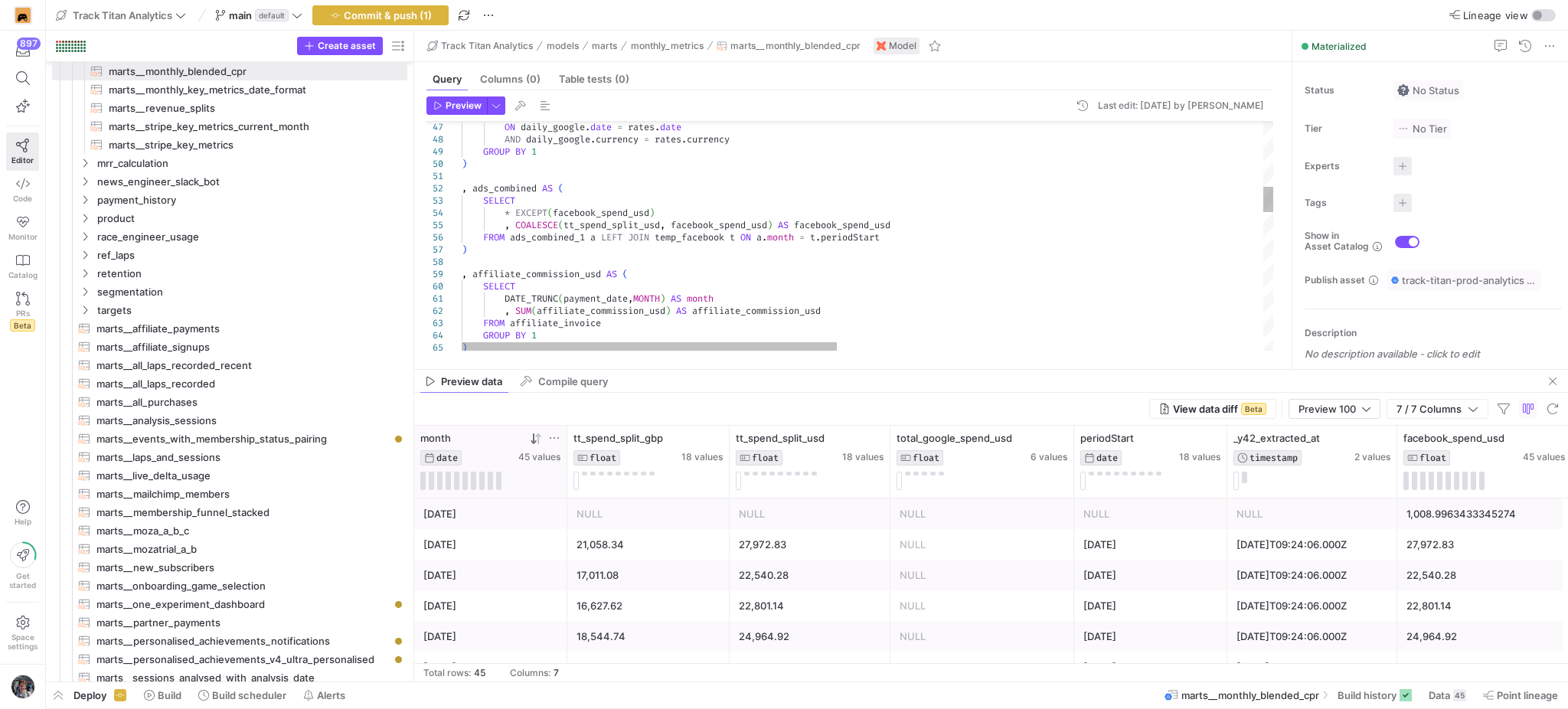
click at [497, 194] on div ") FROM affiliate_invoice GROUP BY 1 SELECT DATE_TRUNC ( payment_date , MONTH ) …" at bounding box center [1329, 560] width 1736 height 2031
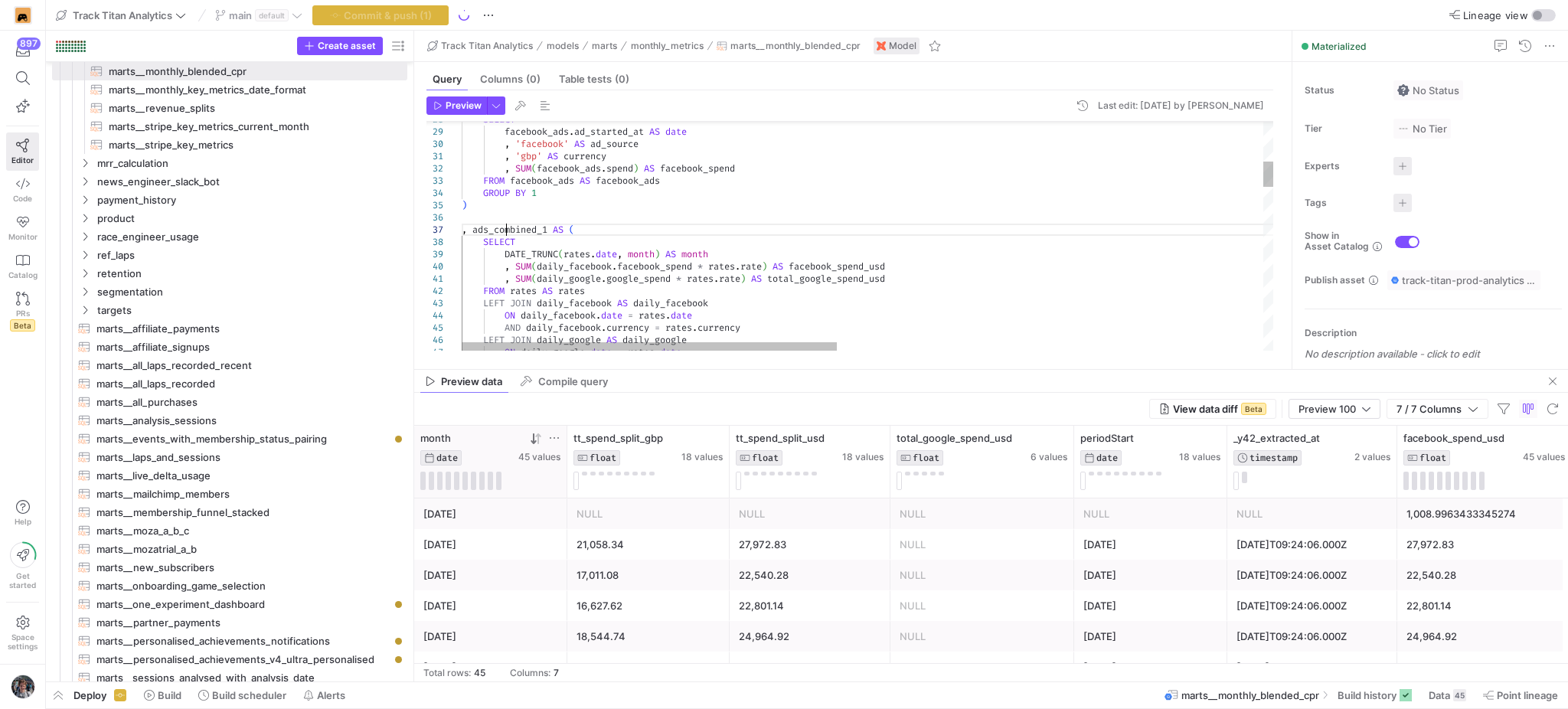
click at [1218, 131] on div "Find in Selection (Alt+L)" at bounding box center [1226, 134] width 17 height 17
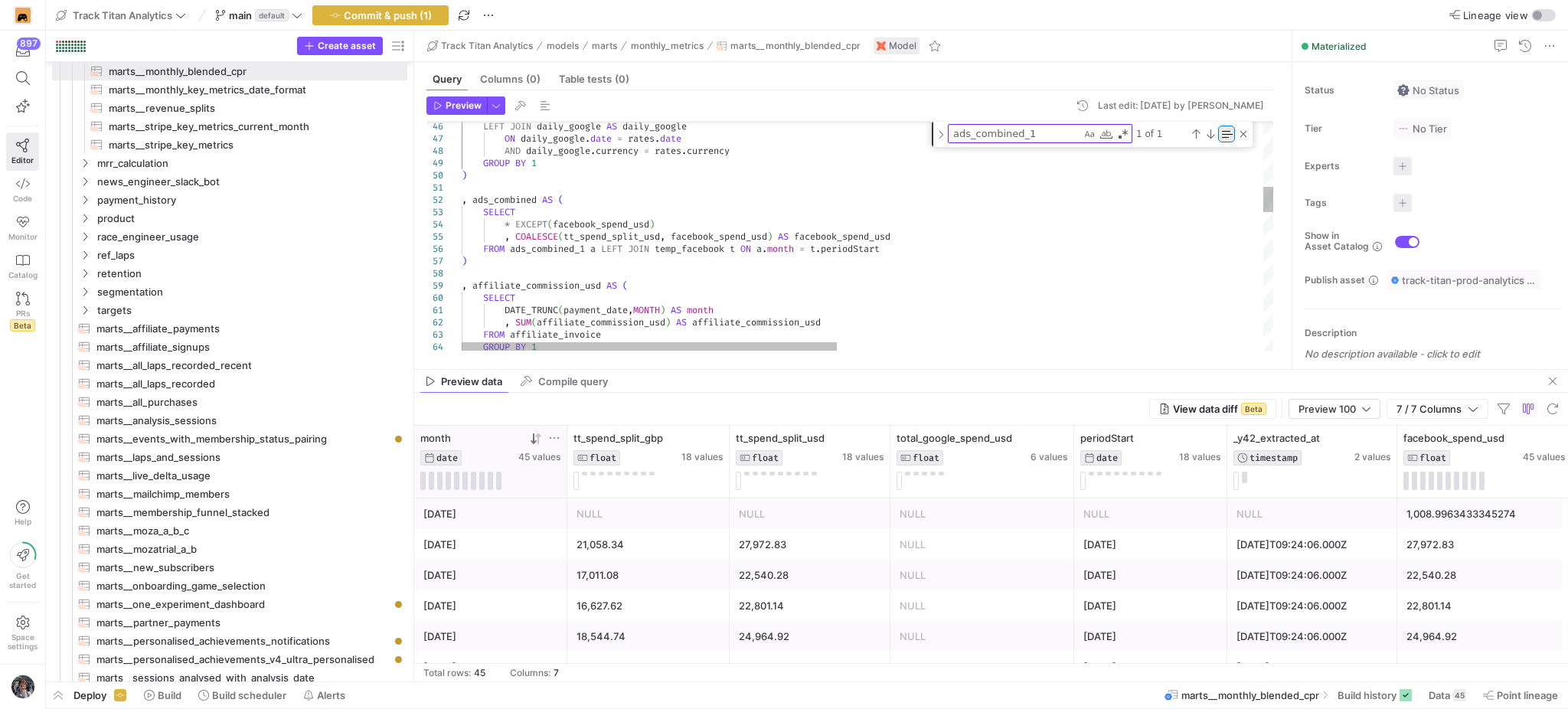
click at [1232, 139] on div "Find in Selection (Alt+L)" at bounding box center [1226, 134] width 17 height 17
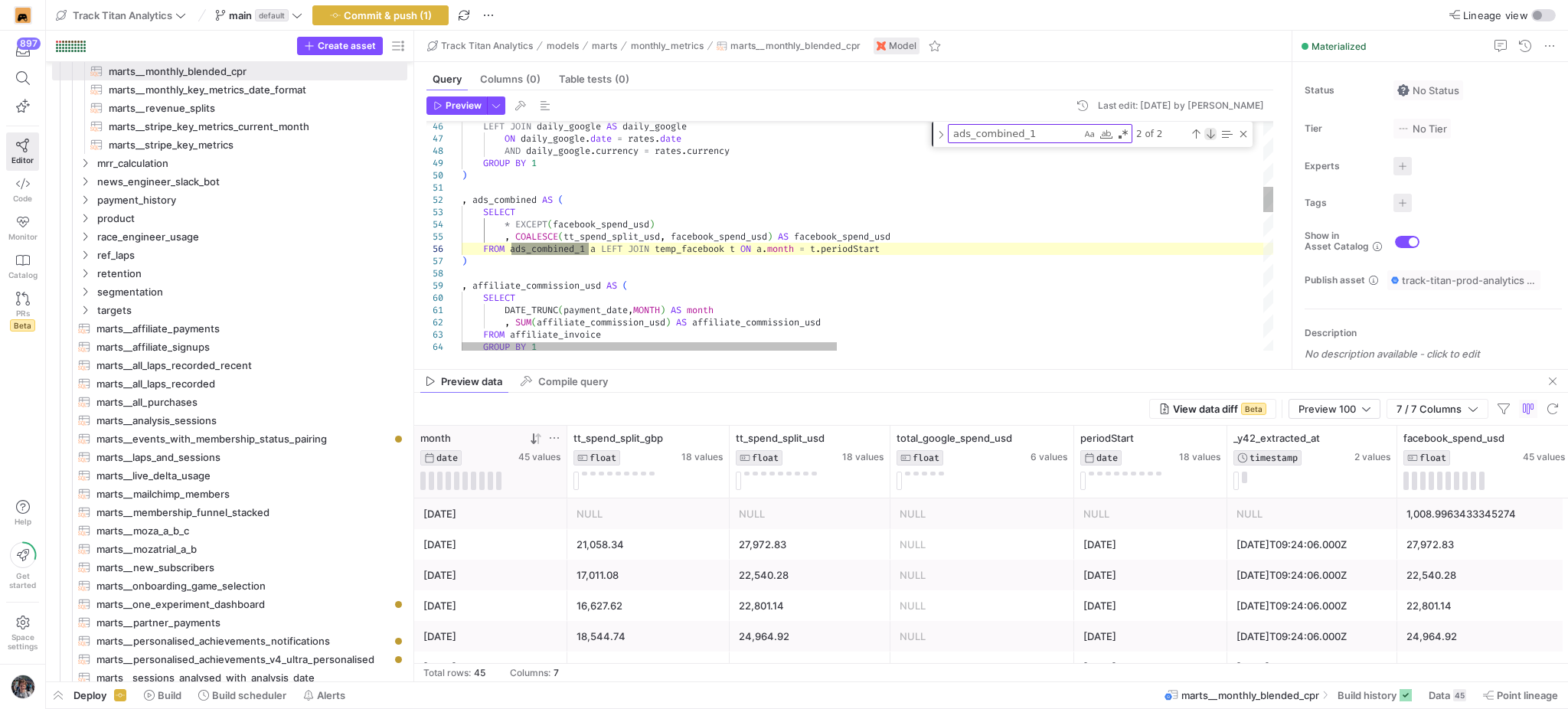
click at [1206, 133] on div "Next Match (Enter)" at bounding box center [1210, 133] width 12 height 12
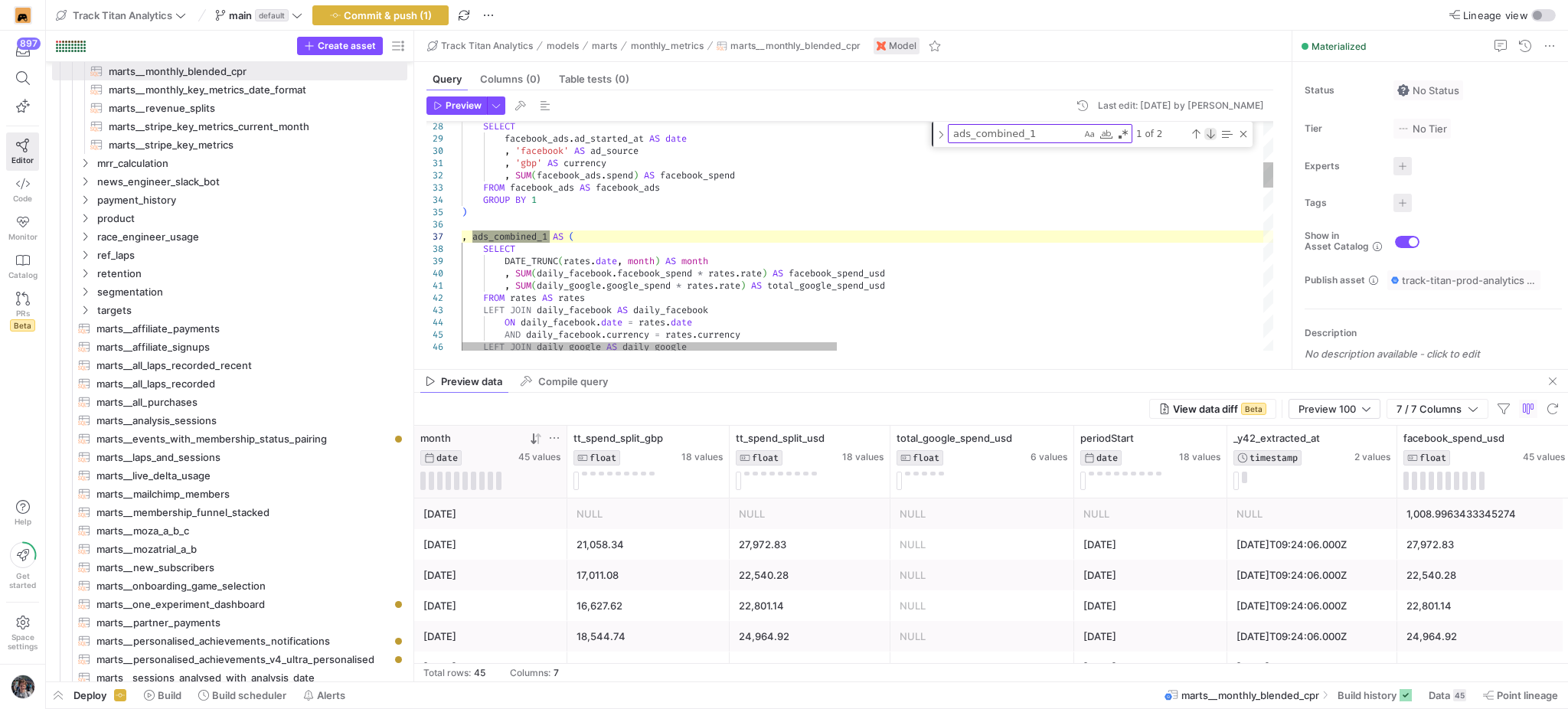
click at [1206, 133] on div "Next Match (Enter)" at bounding box center [1210, 133] width 12 height 12
type textarea ", ads_combined AS ( SELECT * EXCEPT(facebook_spend_usd) , COALESCE(tt_spend_spl…"
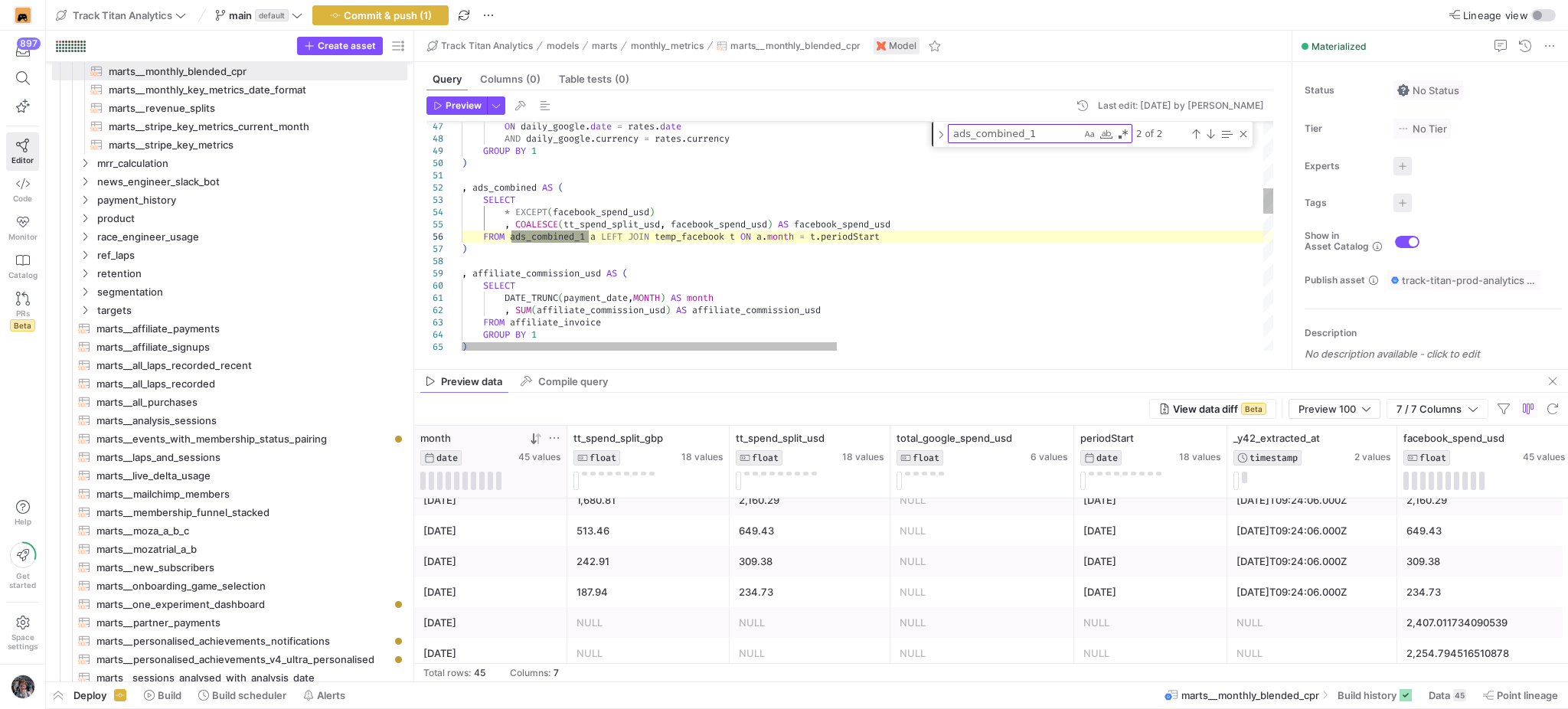
scroll to position [12, 0]
click at [607, 222] on div "ON daily_google . date = rates . date AND daily_google . currency = rates . cur…" at bounding box center [1329, 553] width 1736 height 2044
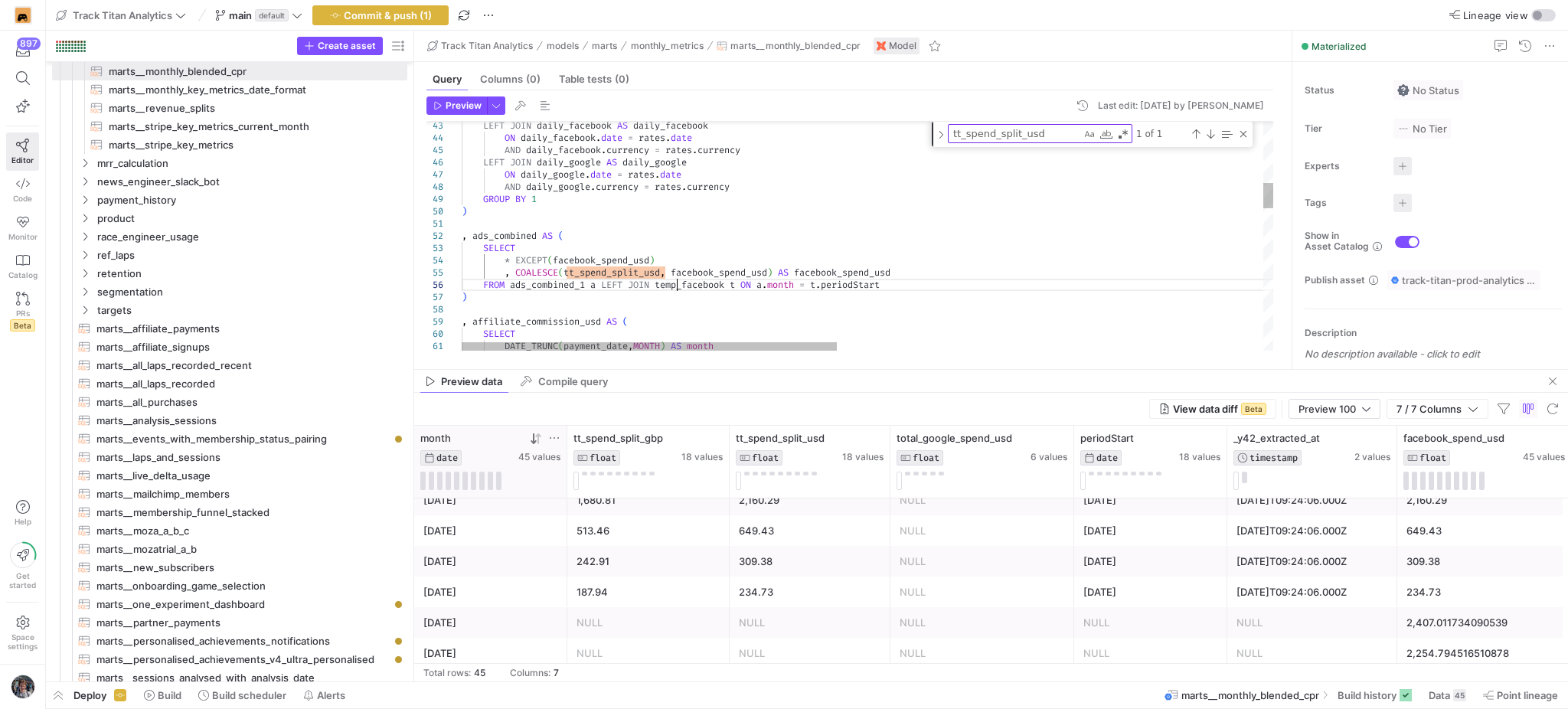
click at [678, 288] on div "ON daily_google . date = rates . date AND daily_google . currency = rates . cur…" at bounding box center [1329, 601] width 1736 height 2044
type textarea "temp_facebook"
click at [1206, 135] on div "Next Match (Enter)" at bounding box center [1210, 133] width 12 height 12
type textarea "WITH rates AS (SELECT * FROM {{ ref('stg_google_sheets__exchange_rates') }}) , …"
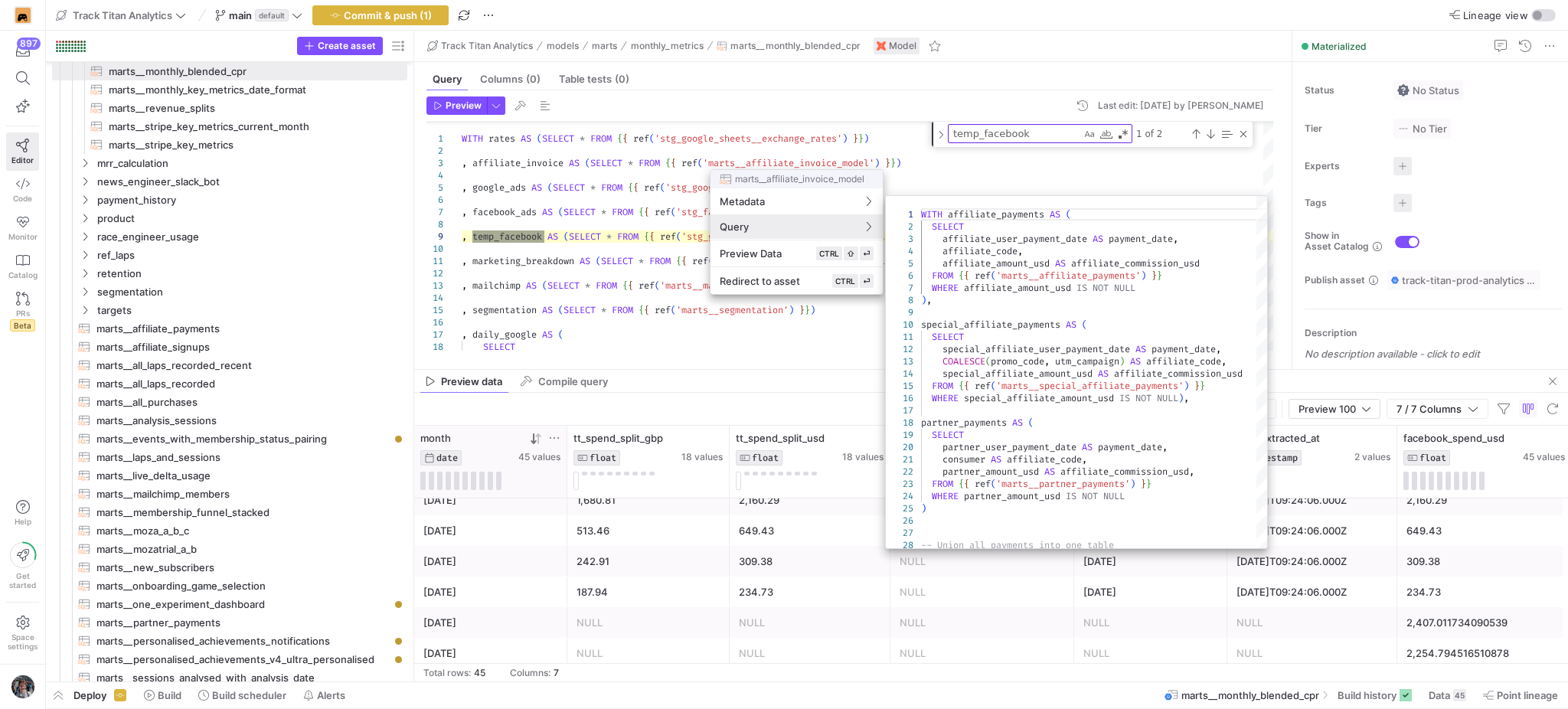
click at [508, 249] on div at bounding box center [784, 354] width 1568 height 709
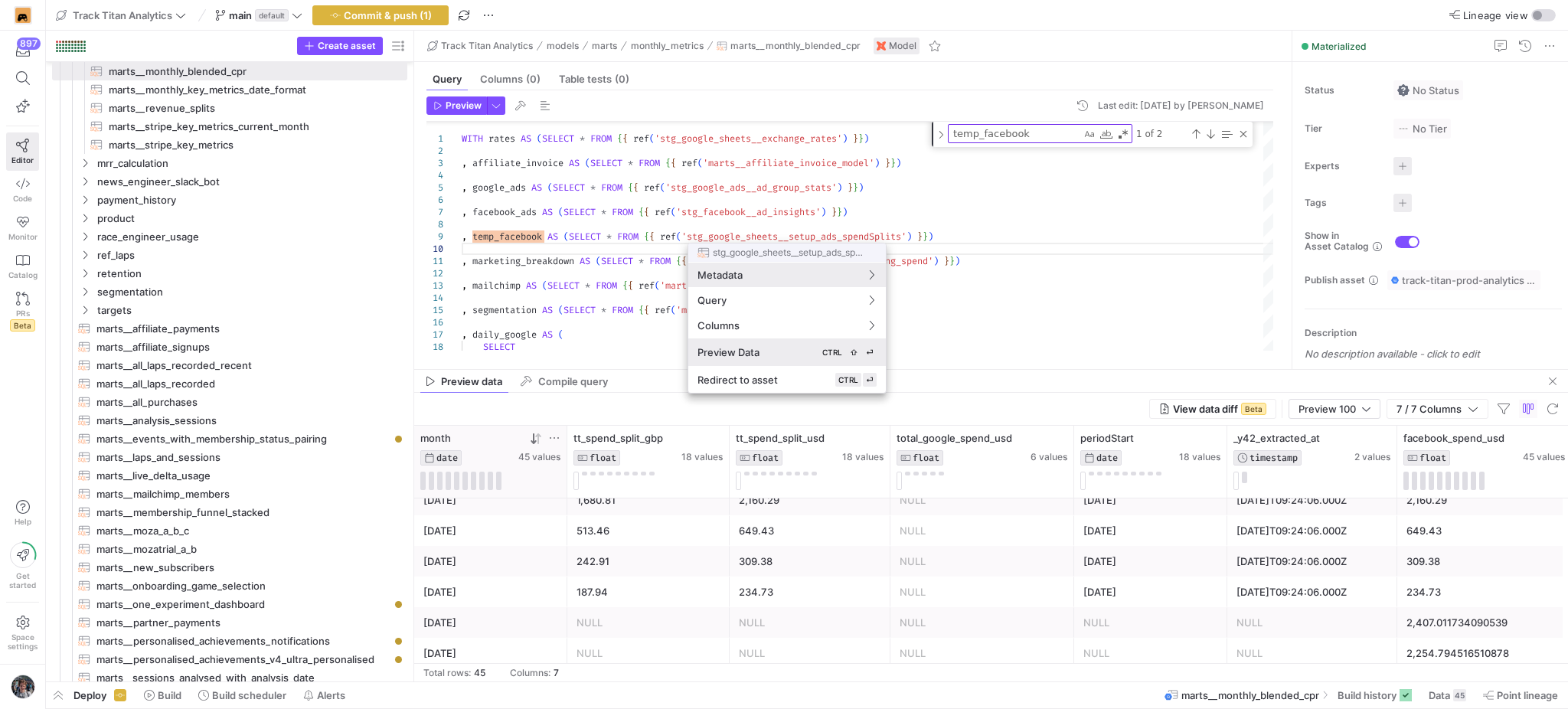
click at [765, 343] on button "Preview Data CTRL ⇧ ⏎" at bounding box center [786, 351] width 197 height 27
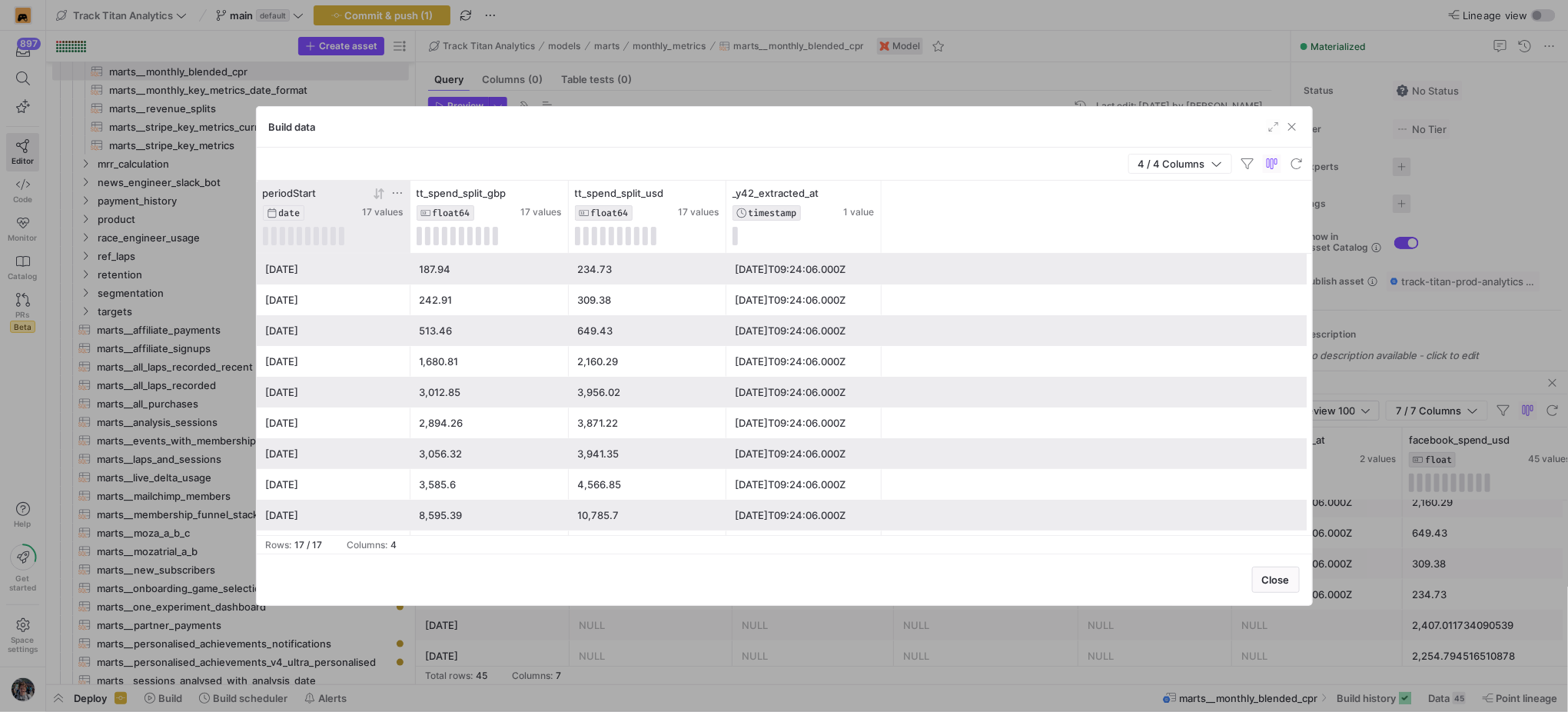
click at [374, 194] on icon at bounding box center [378, 193] width 12 height 12
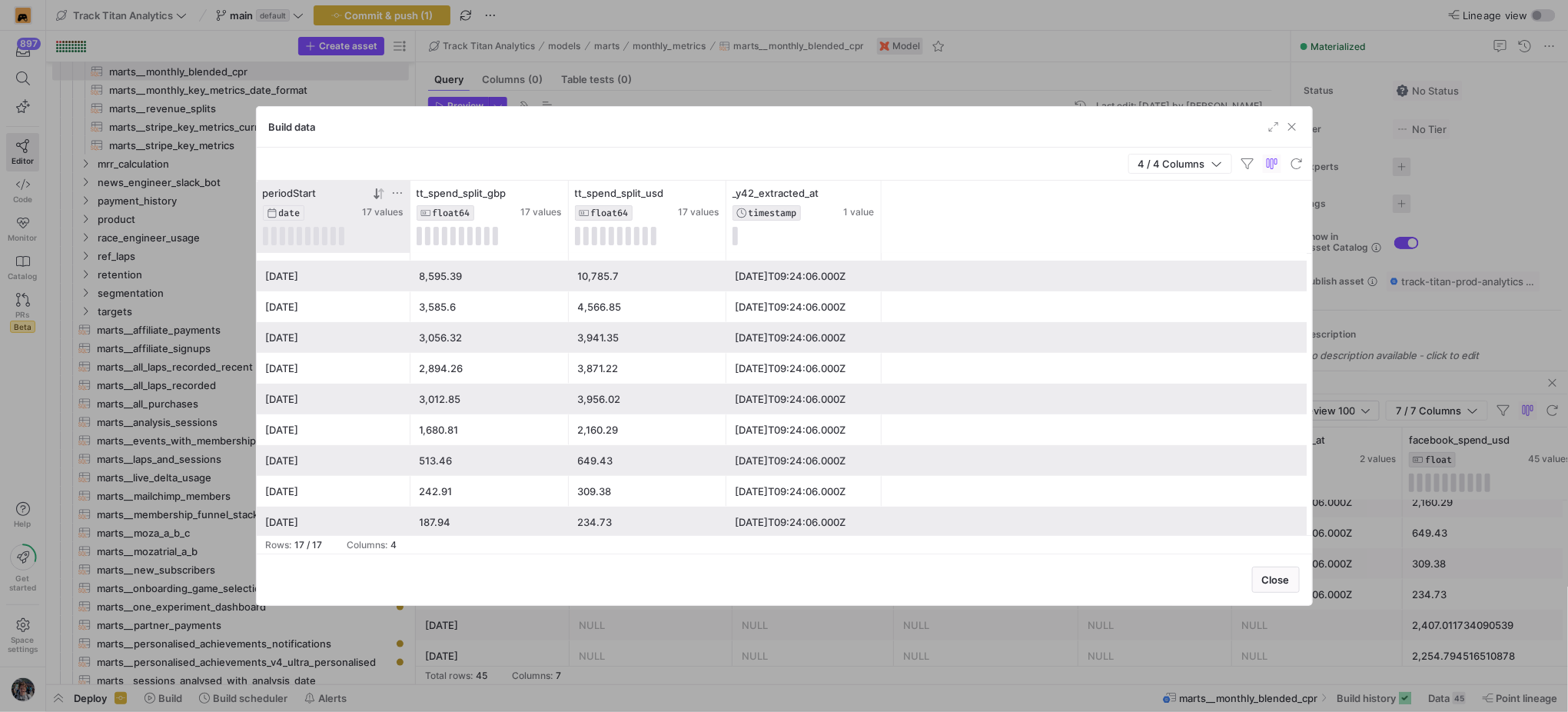
scroll to position [242, 0]
